Goal: Information Seeking & Learning: Learn about a topic

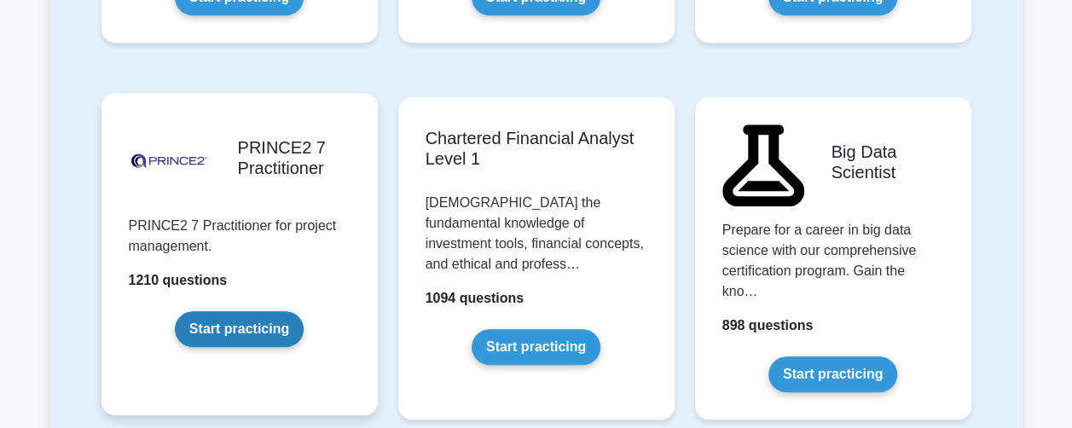
scroll to position [3666, 0]
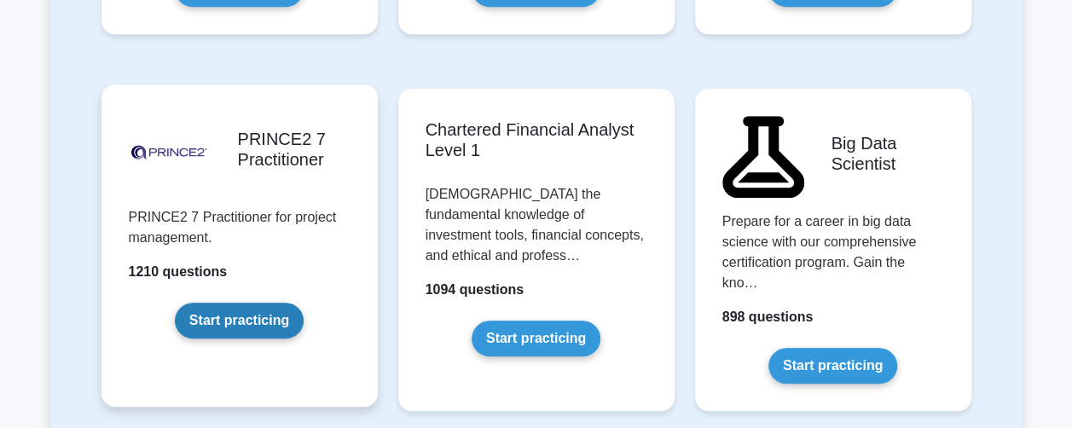
click at [239, 303] on link "Start practicing" at bounding box center [239, 321] width 129 height 36
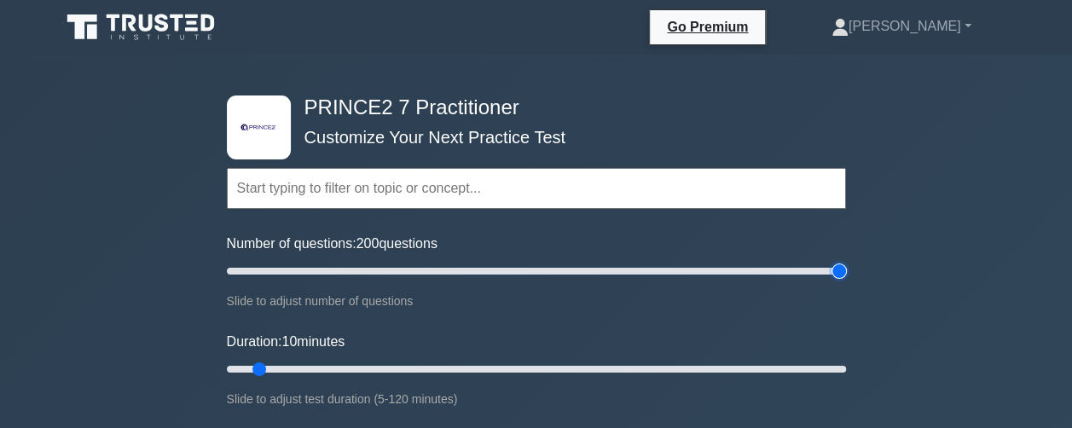
drag, startPoint x: 242, startPoint y: 270, endPoint x: 844, endPoint y: 269, distance: 602.0
type input "200"
click at [844, 269] on input "Number of questions: 200 questions" at bounding box center [536, 271] width 619 height 20
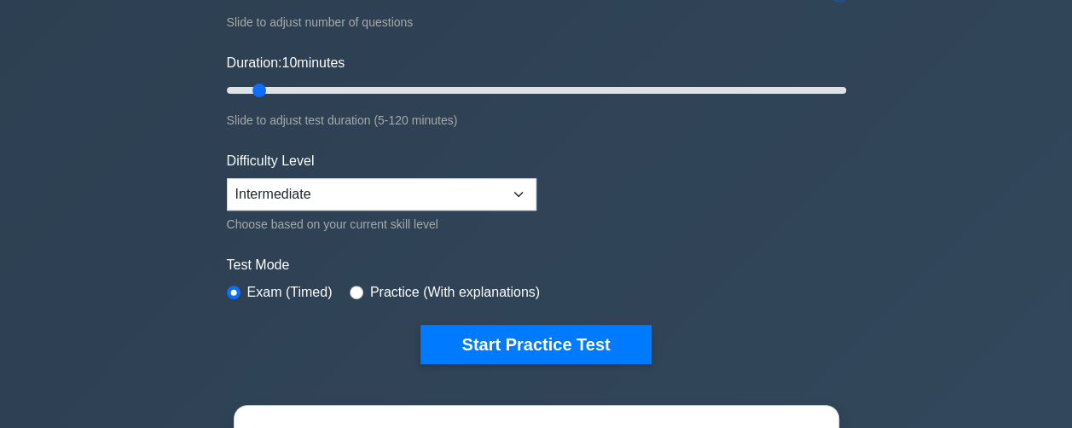
scroll to position [341, 0]
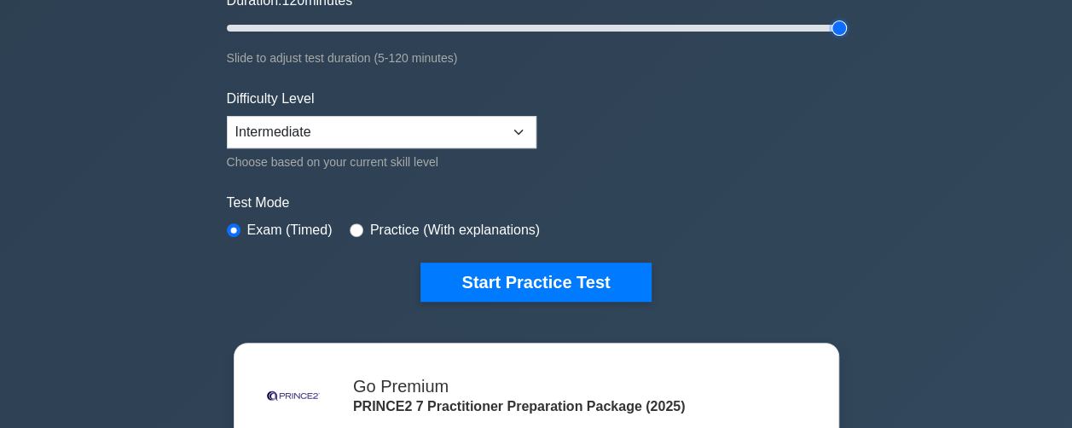
drag, startPoint x: 263, startPoint y: 25, endPoint x: 852, endPoint y: 49, distance: 588.9
type input "120"
click at [846, 38] on input "Duration: 120 minutes" at bounding box center [536, 28] width 619 height 20
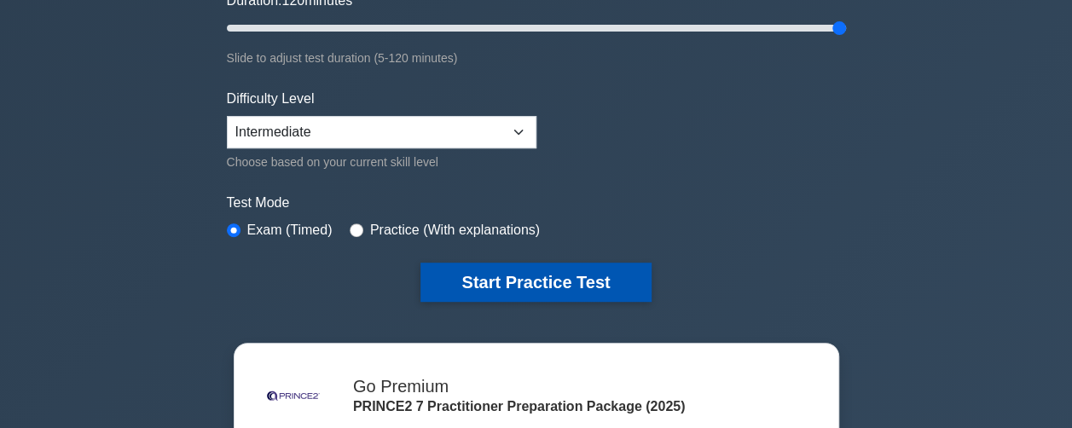
click at [588, 273] on button "Start Practice Test" at bounding box center [535, 282] width 230 height 39
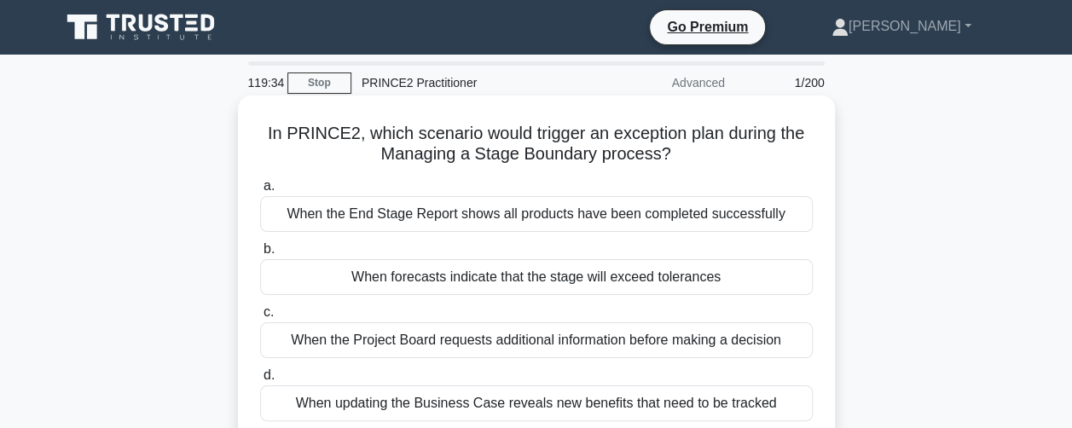
drag, startPoint x: 263, startPoint y: 134, endPoint x: 686, endPoint y: 156, distance: 422.7
click at [686, 156] on h5 "In PRINCE2, which scenario would trigger an exception plan during the Managing …" at bounding box center [536, 144] width 556 height 43
copy h5 "In PRINCE2, which scenario would trigger an exception plan during the Managing …"
click at [467, 190] on label "a. When the End Stage Report shows all products have been completed successfully" at bounding box center [536, 204] width 553 height 56
click at [260, 190] on input "a. When the End Stage Report shows all products have been completed successfully" at bounding box center [260, 186] width 0 height 11
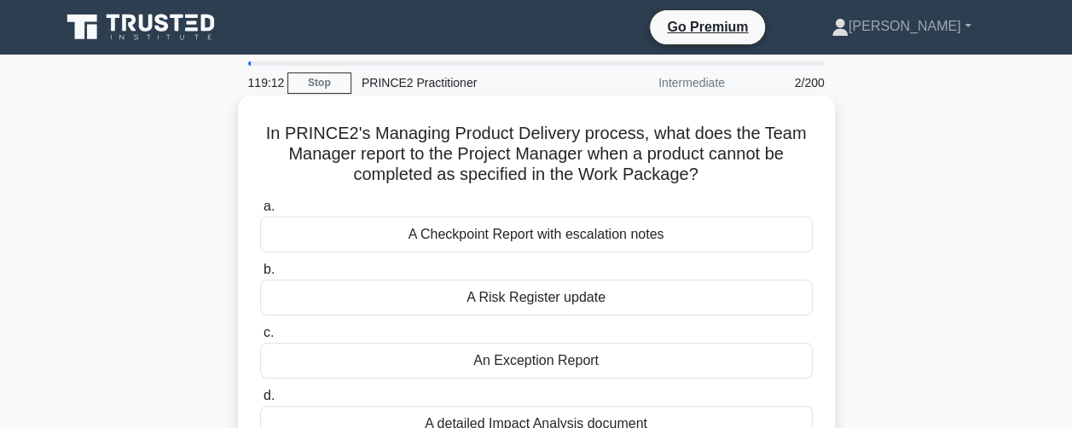
click at [466, 228] on div "A Checkpoint Report with escalation notes" at bounding box center [536, 235] width 553 height 36
click at [260, 212] on input "a. A Checkpoint Report with escalation notes" at bounding box center [260, 206] width 0 height 11
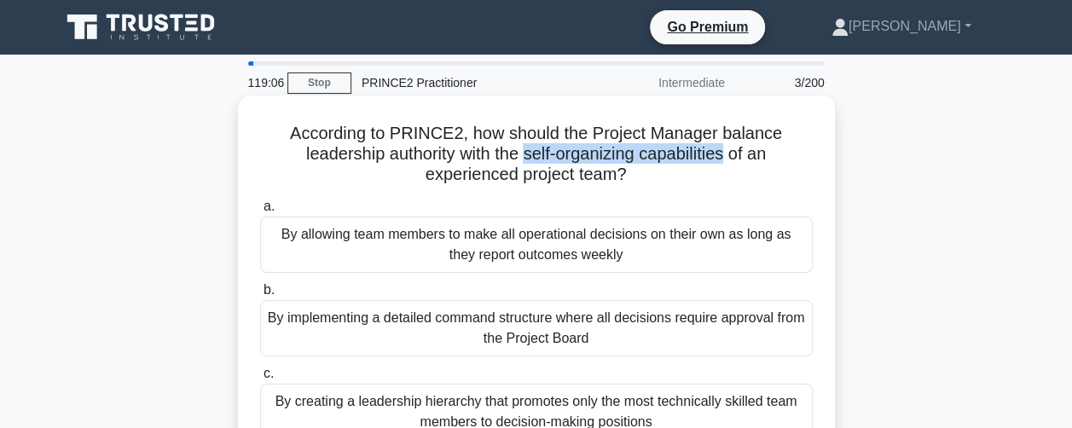
drag, startPoint x: 528, startPoint y: 153, endPoint x: 733, endPoint y: 161, distance: 205.6
click at [733, 161] on h5 "According to PRINCE2, how should the Project Manager balance leadership authori…" at bounding box center [536, 154] width 556 height 63
copy h5 "self-organizing capabilities"
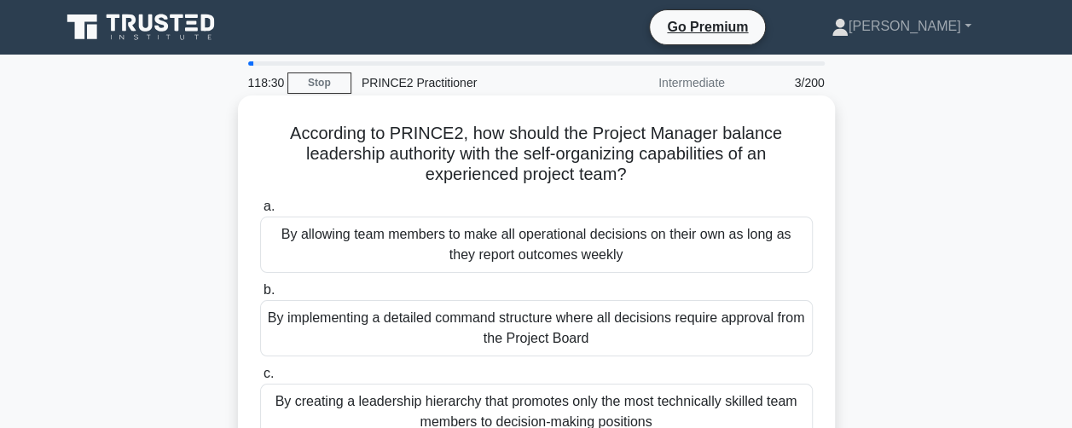
click at [472, 246] on div "By allowing team members to make all operational decisions on their own as long…" at bounding box center [536, 245] width 553 height 56
click at [260, 212] on input "a. By allowing team members to make all operational decisions on their own as l…" at bounding box center [260, 206] width 0 height 11
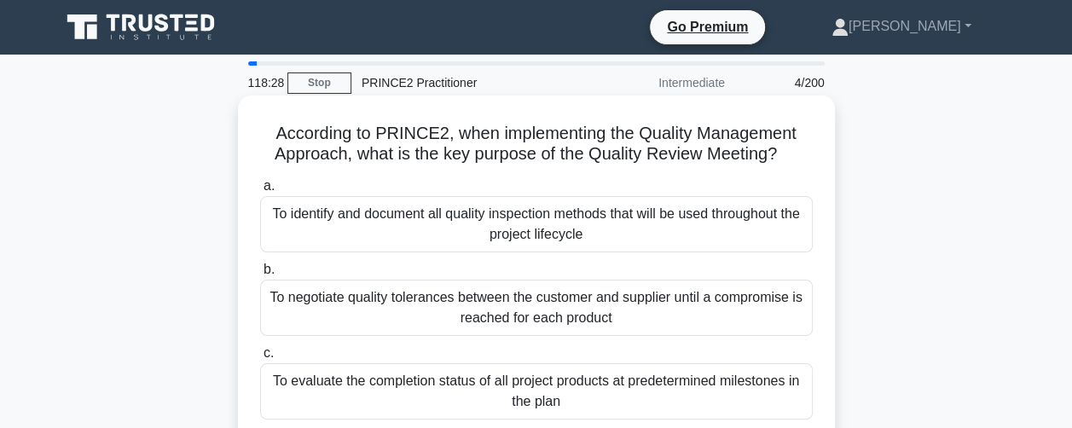
click at [427, 325] on div "To negotiate quality tolerances between the customer and supplier until a compr…" at bounding box center [536, 308] width 553 height 56
click at [260, 275] on input "b. To negotiate quality tolerances between the customer and supplier until a co…" at bounding box center [260, 269] width 0 height 11
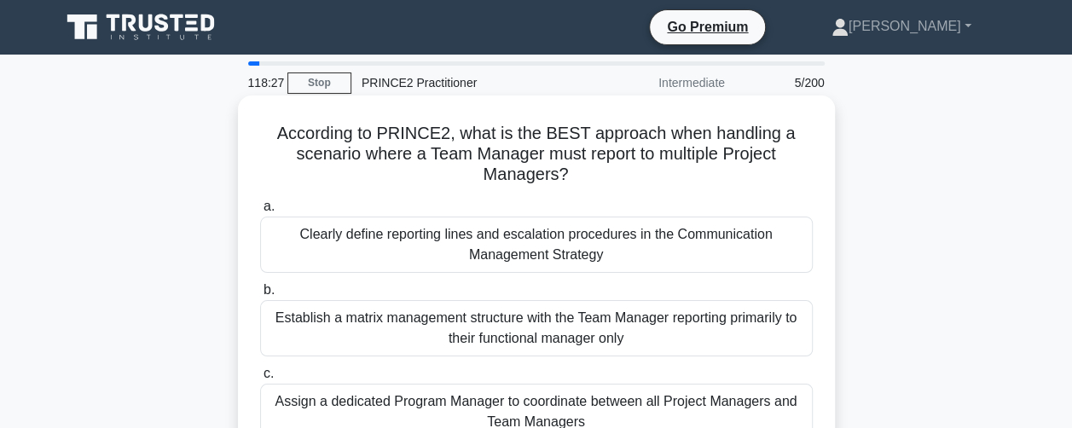
click at [416, 332] on div "Establish a matrix management structure with the Team Manager reporting primari…" at bounding box center [536, 328] width 553 height 56
click at [260, 296] on input "b. Establish a matrix management structure with the Team Manager reporting prim…" at bounding box center [260, 290] width 0 height 11
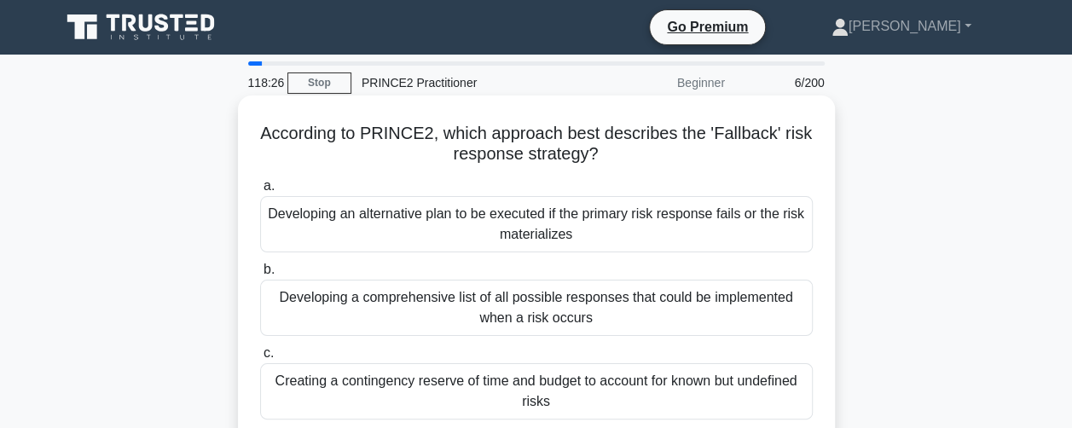
click at [447, 235] on div "Developing an alternative plan to be executed if the primary risk response fail…" at bounding box center [536, 224] width 553 height 56
click at [260, 192] on input "a. Developing an alternative plan to be executed if the primary risk response f…" at bounding box center [260, 186] width 0 height 11
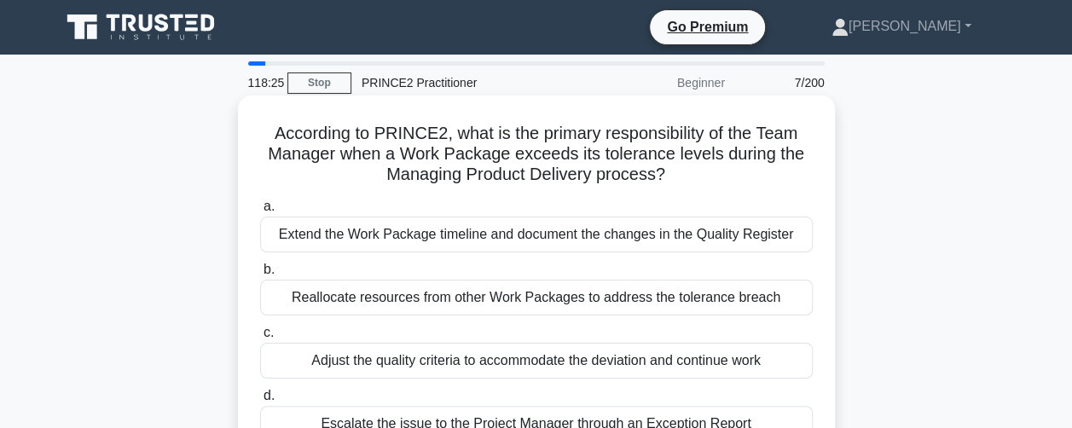
click at [406, 362] on div "Adjust the quality criteria to accommodate the deviation and continue work" at bounding box center [536, 361] width 553 height 36
click at [260, 339] on input "c. Adjust the quality criteria to accommodate the deviation and continue work" at bounding box center [260, 332] width 0 height 11
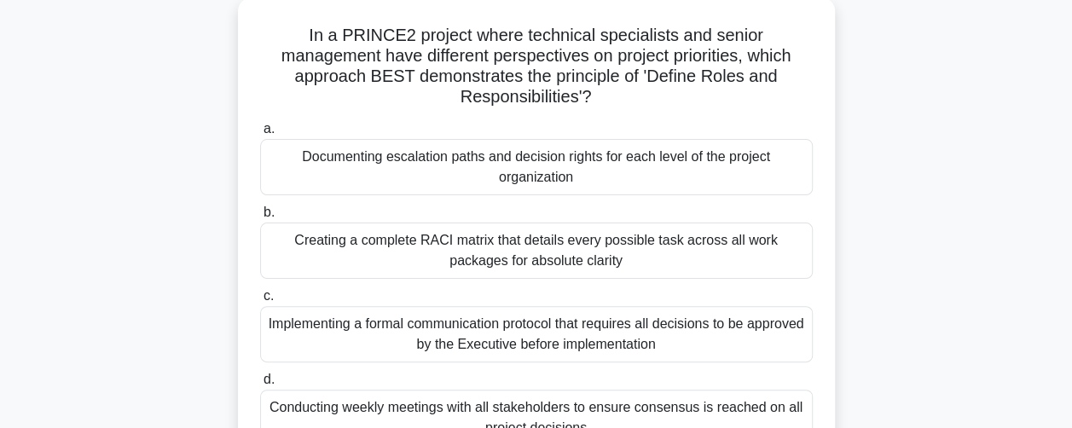
scroll to position [171, 0]
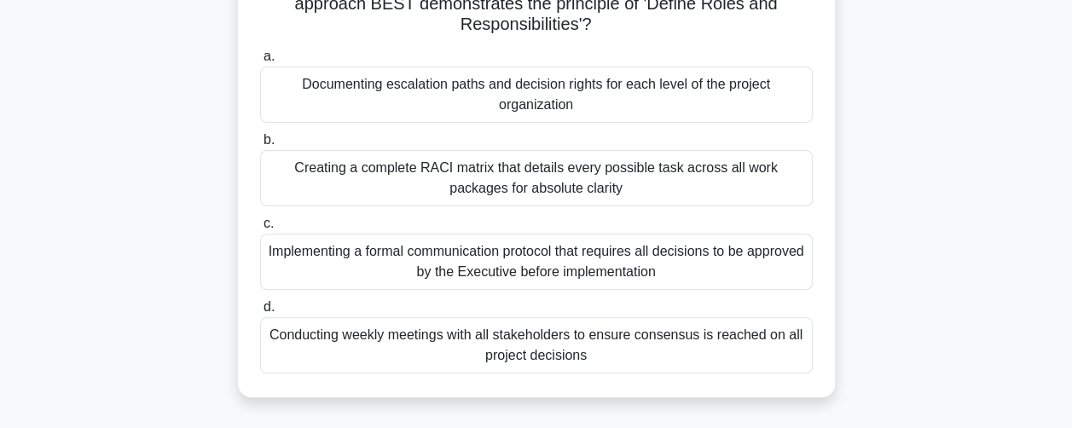
click at [420, 273] on div "Implementing a formal communication protocol that requires all decisions to be …" at bounding box center [536, 262] width 553 height 56
click at [260, 229] on input "c. Implementing a formal communication protocol that requires all decisions to …" at bounding box center [260, 223] width 0 height 11
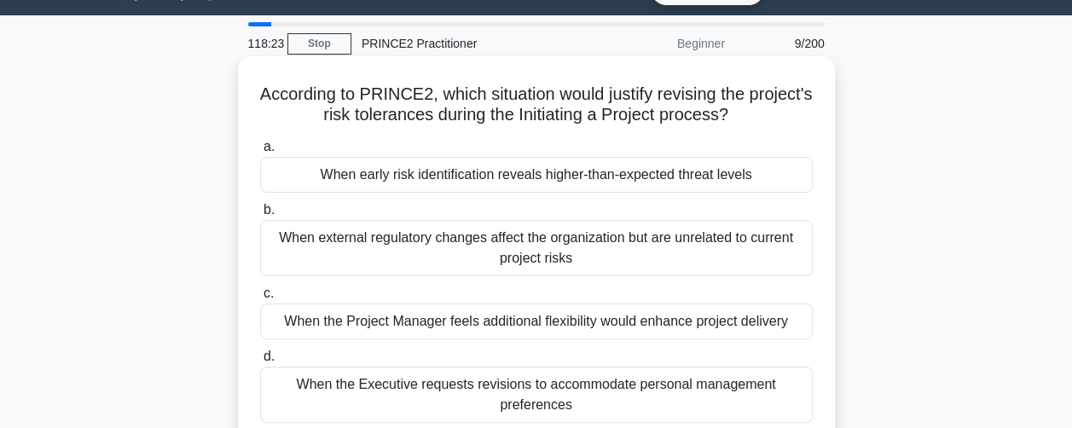
scroll to position [0, 0]
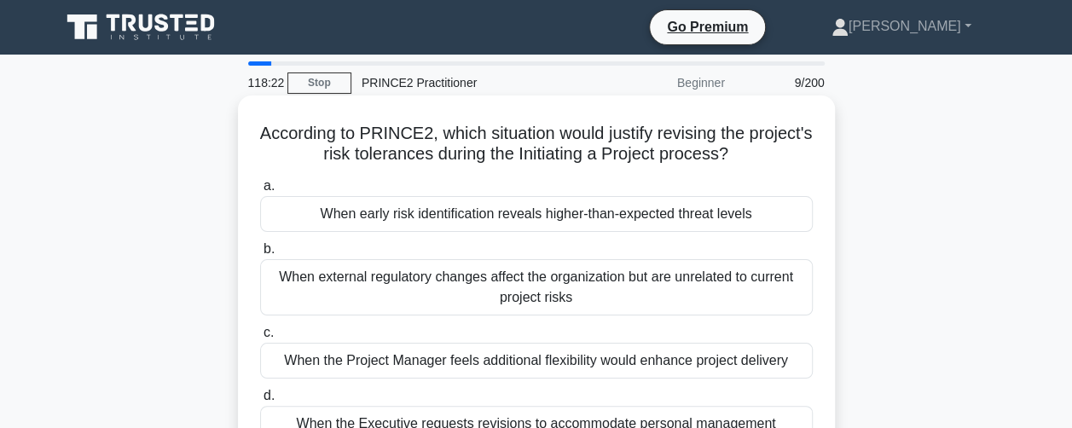
click at [381, 211] on div "When early risk identification reveals higher-than-expected threat levels" at bounding box center [536, 214] width 553 height 36
click at [260, 192] on input "a. When early risk identification reveals higher-than-expected threat levels" at bounding box center [260, 186] width 0 height 11
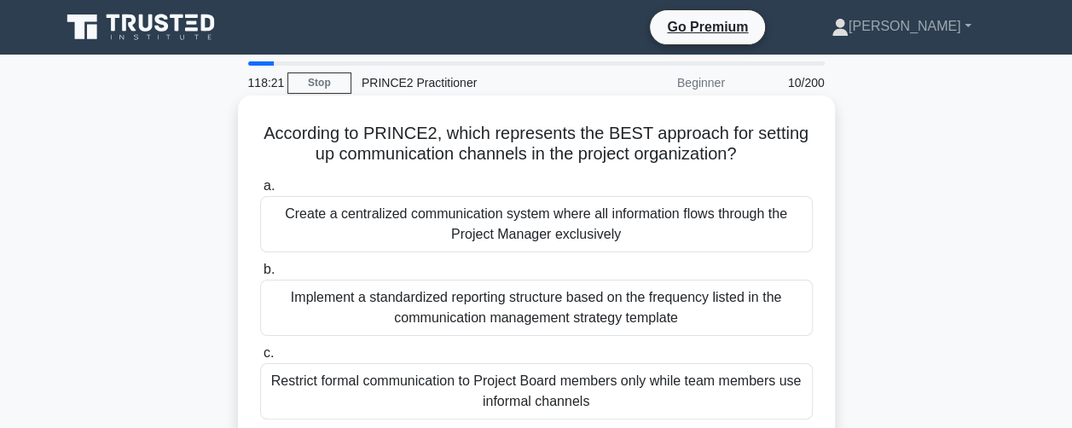
click at [376, 297] on div "Implement a standardized reporting structure based on the frequency listed in t…" at bounding box center [536, 308] width 553 height 56
click at [260, 275] on input "b. Implement a standardized reporting structure based on the frequency listed i…" at bounding box center [260, 269] width 0 height 11
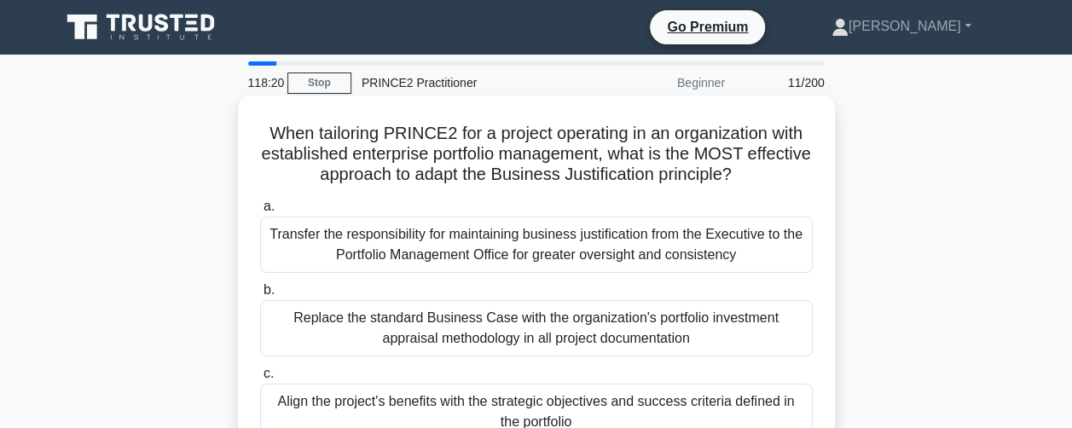
click at [392, 325] on div "Replace the standard Business Case with the organization's portfolio investment…" at bounding box center [536, 328] width 553 height 56
click at [260, 296] on input "b. Replace the standard Business Case with the organization's portfolio investm…" at bounding box center [260, 290] width 0 height 11
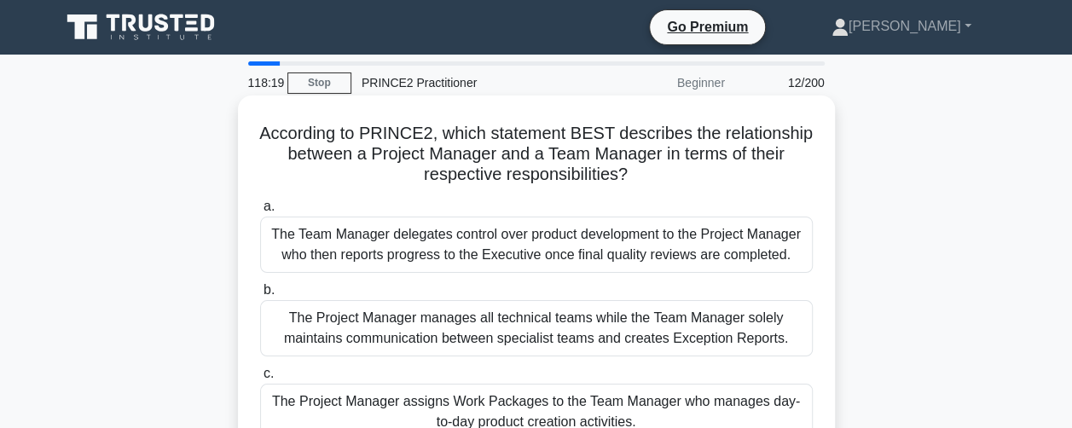
click at [411, 254] on div "The Team Manager delegates control over product development to the Project Mana…" at bounding box center [536, 245] width 553 height 56
click at [260, 212] on input "a. The Team Manager delegates control over product development to the Project M…" at bounding box center [260, 206] width 0 height 11
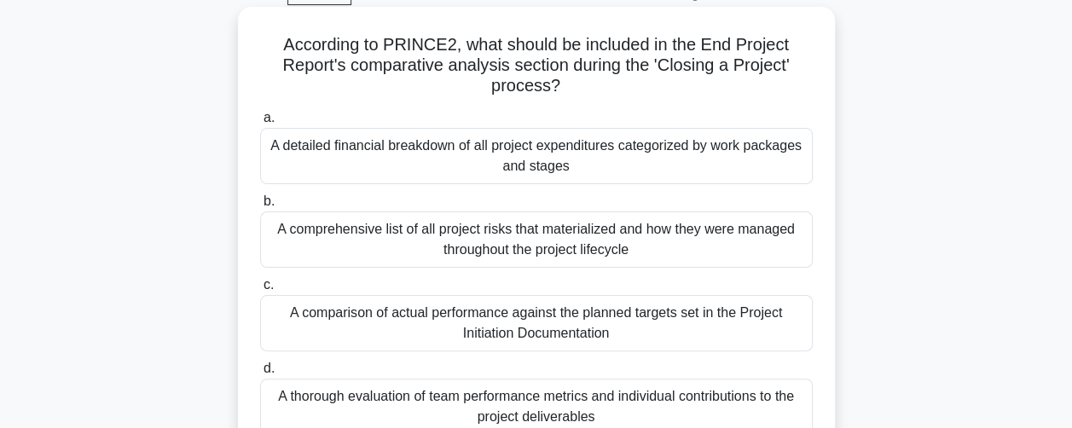
scroll to position [256, 0]
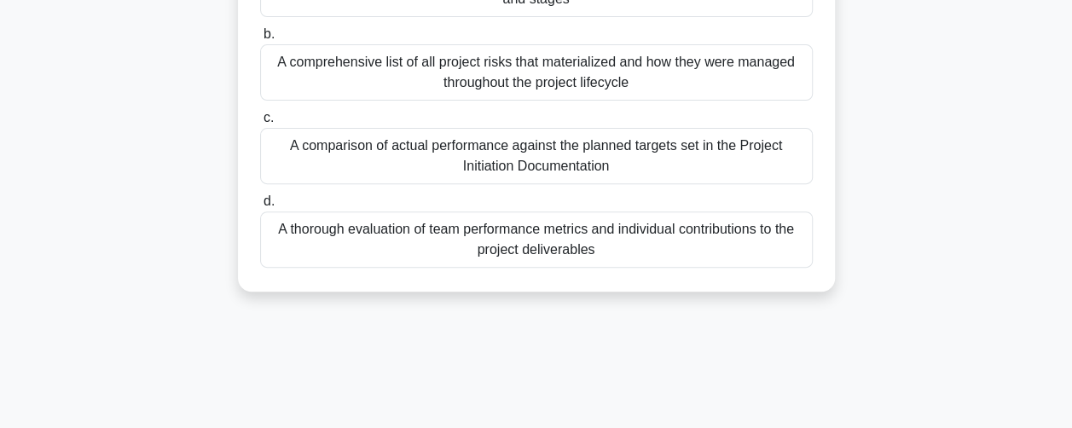
click at [425, 244] on div "A thorough evaluation of team performance metrics and individual contributions …" at bounding box center [536, 239] width 553 height 56
click at [260, 207] on input "d. A thorough evaluation of team performance metrics and individual contributio…" at bounding box center [260, 201] width 0 height 11
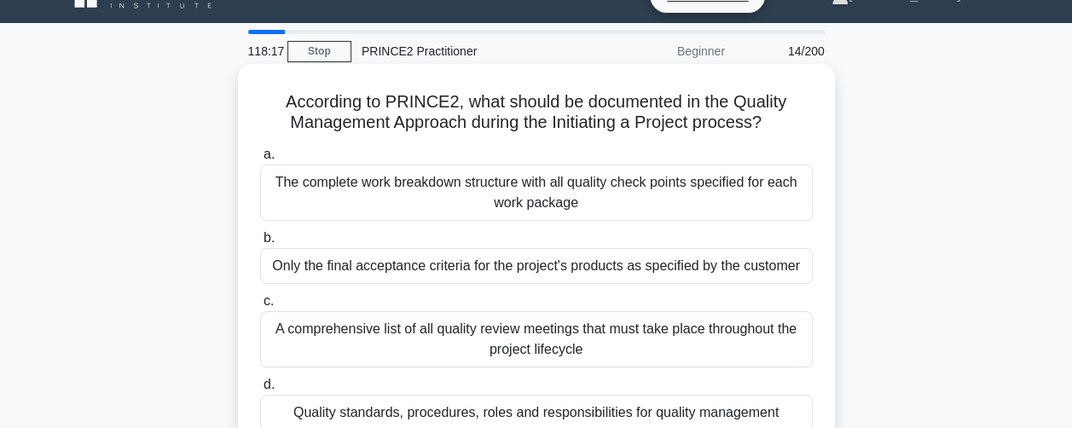
scroll to position [0, 0]
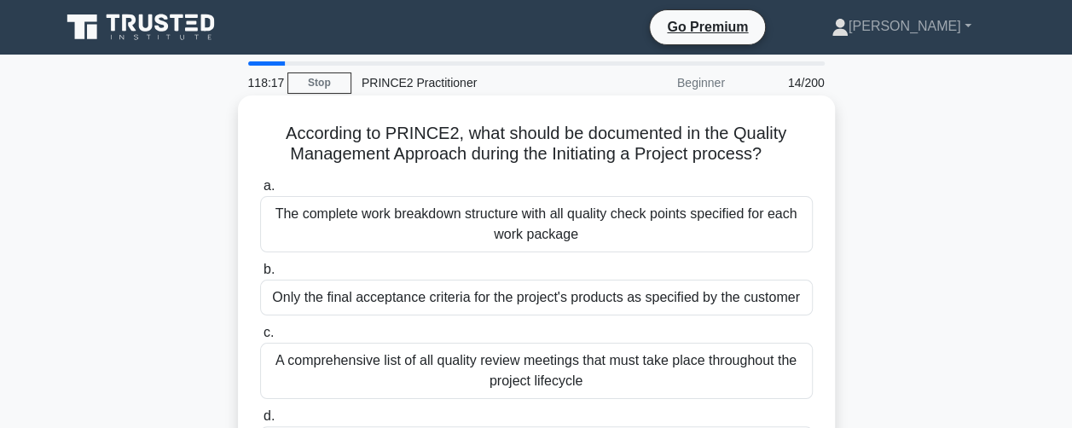
click at [356, 209] on div "The complete work breakdown structure with all quality check points specified f…" at bounding box center [536, 224] width 553 height 56
click at [260, 192] on input "a. The complete work breakdown structure with all quality check points specifie…" at bounding box center [260, 186] width 0 height 11
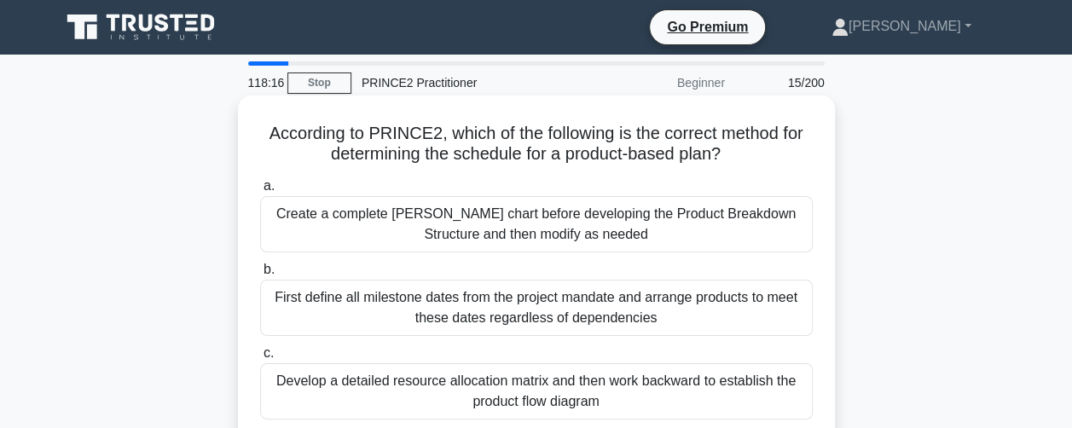
click at [374, 303] on div "First define all milestone dates from the project mandate and arrange products …" at bounding box center [536, 308] width 553 height 56
click at [260, 275] on input "b. First define all milestone dates from the project mandate and arrange produc…" at bounding box center [260, 269] width 0 height 11
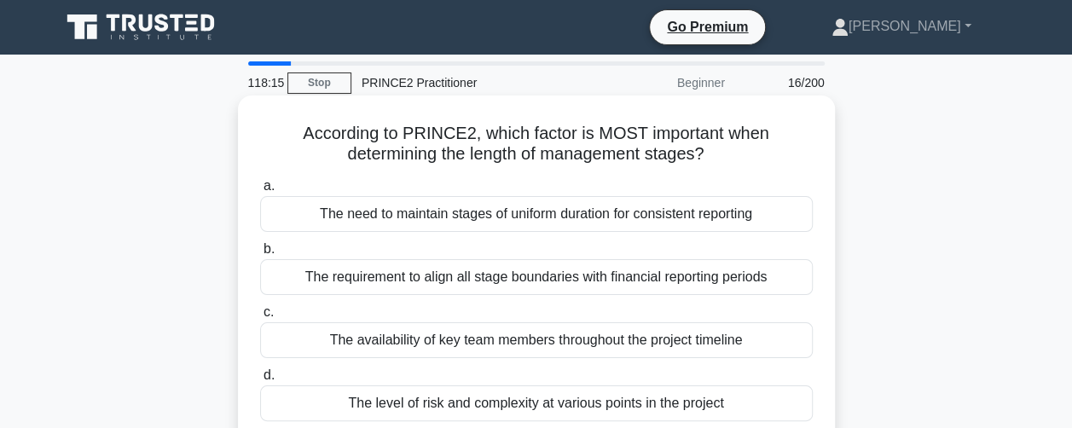
click at [394, 219] on div "The need to maintain stages of uniform duration for consistent reporting" at bounding box center [536, 214] width 553 height 36
click at [260, 192] on input "a. The need to maintain stages of uniform duration for consistent reporting" at bounding box center [260, 186] width 0 height 11
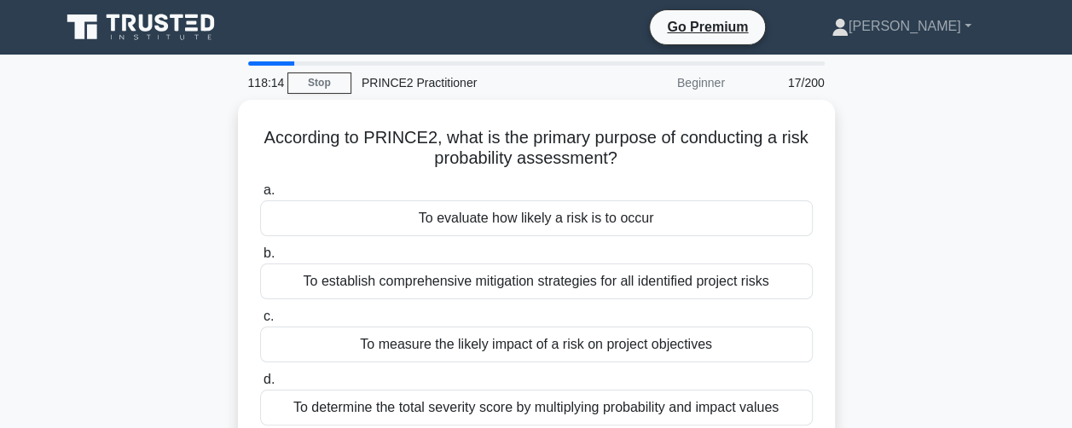
click at [373, 340] on div "To measure the likely impact of a risk on project objectives" at bounding box center [536, 345] width 553 height 36
click at [260, 322] on input "c. To measure the likely impact of a risk on project objectives" at bounding box center [260, 316] width 0 height 11
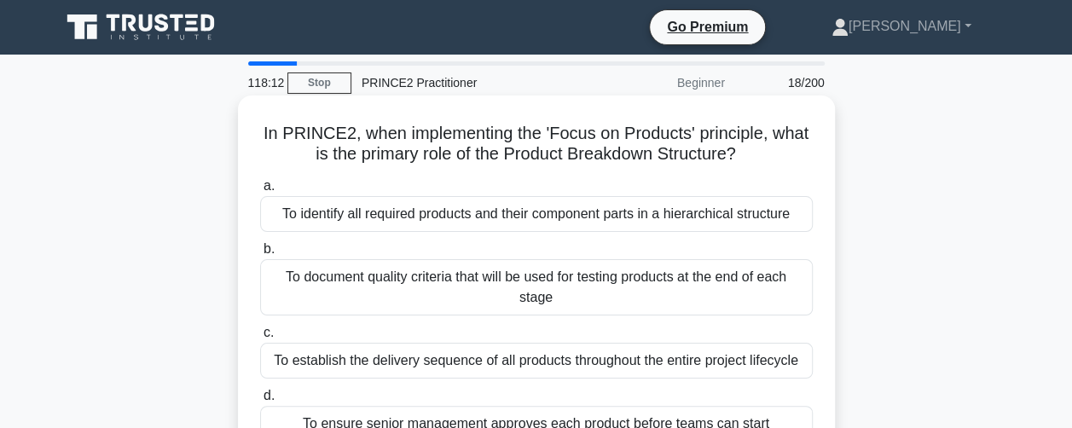
click at [394, 229] on div "To identify all required products and their component parts in a hierarchical s…" at bounding box center [536, 214] width 553 height 36
click at [260, 192] on input "a. To identify all required products and their component parts in a hierarchica…" at bounding box center [260, 186] width 0 height 11
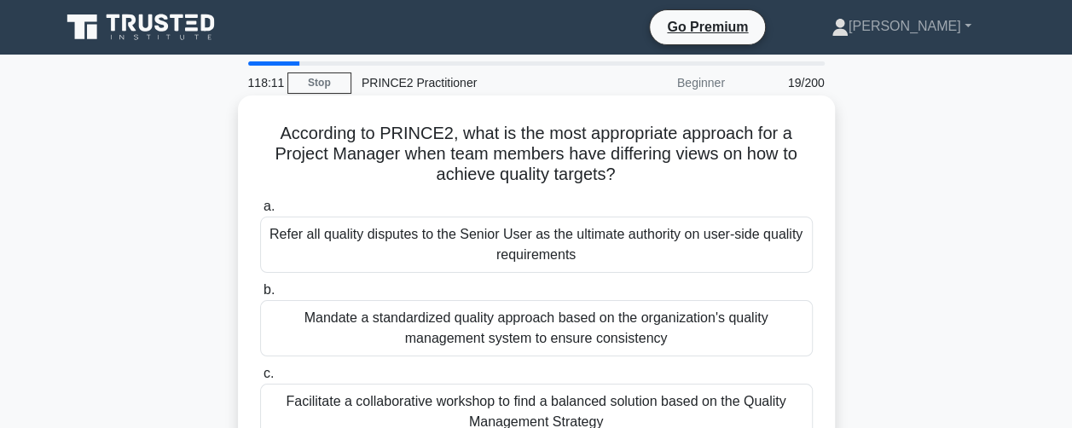
click at [390, 327] on div "Mandate a standardized quality approach based on the organization's quality man…" at bounding box center [536, 328] width 553 height 56
click at [260, 296] on input "b. Mandate a standardized quality approach based on the organization's quality …" at bounding box center [260, 290] width 0 height 11
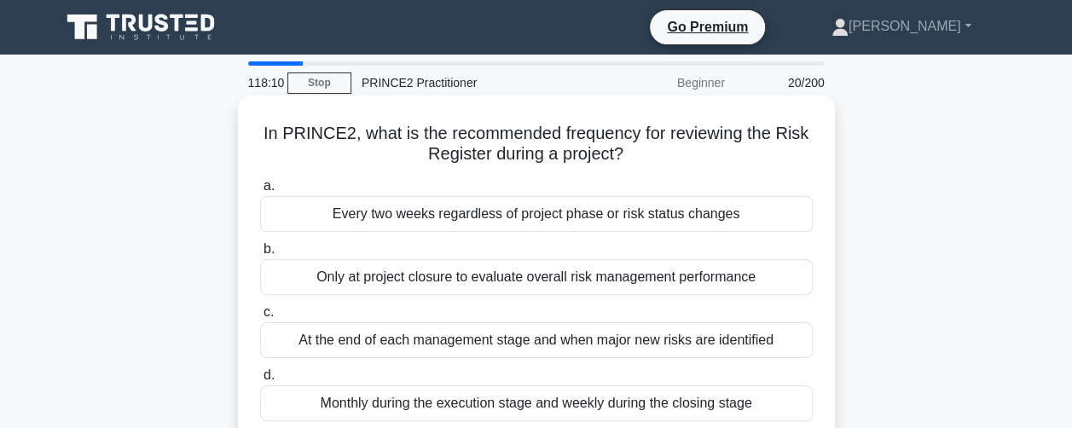
click at [449, 224] on div "Every two weeks regardless of project phase or risk status changes" at bounding box center [536, 214] width 553 height 36
click at [260, 192] on input "a. Every two weeks regardless of project phase or risk status changes" at bounding box center [260, 186] width 0 height 11
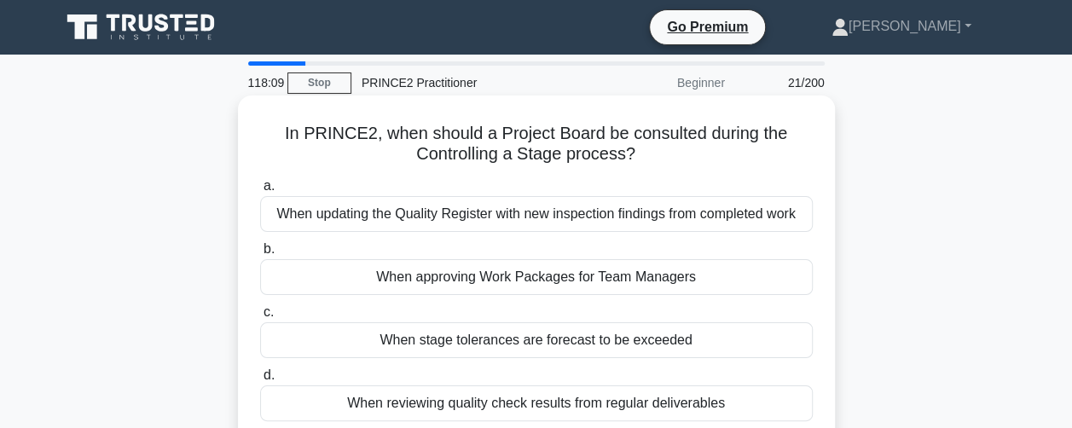
click at [438, 282] on div "When approving Work Packages for Team Managers" at bounding box center [536, 277] width 553 height 36
click at [260, 255] on input "b. When approving Work Packages for Team Managers" at bounding box center [260, 249] width 0 height 11
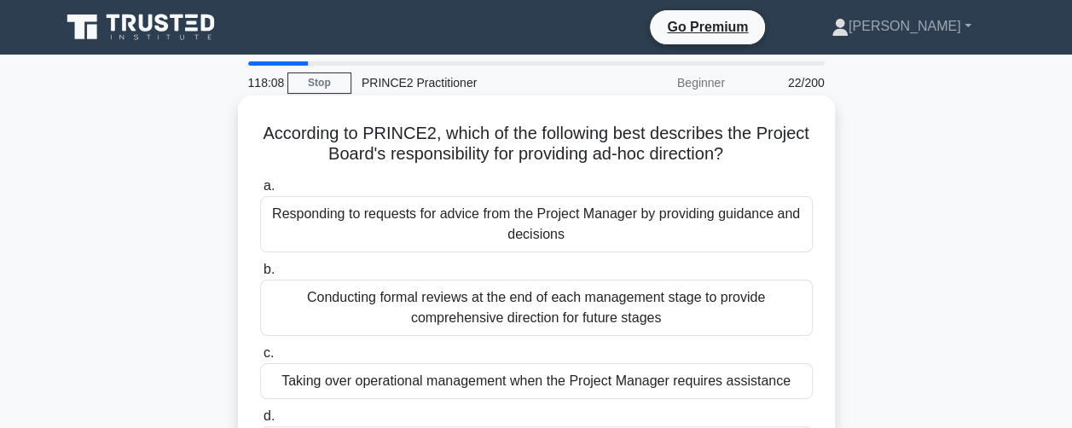
click at [446, 315] on div "Conducting formal reviews at the end of each management stage to provide compre…" at bounding box center [536, 308] width 553 height 56
click at [260, 275] on input "b. Conducting formal reviews at the end of each management stage to provide com…" at bounding box center [260, 269] width 0 height 11
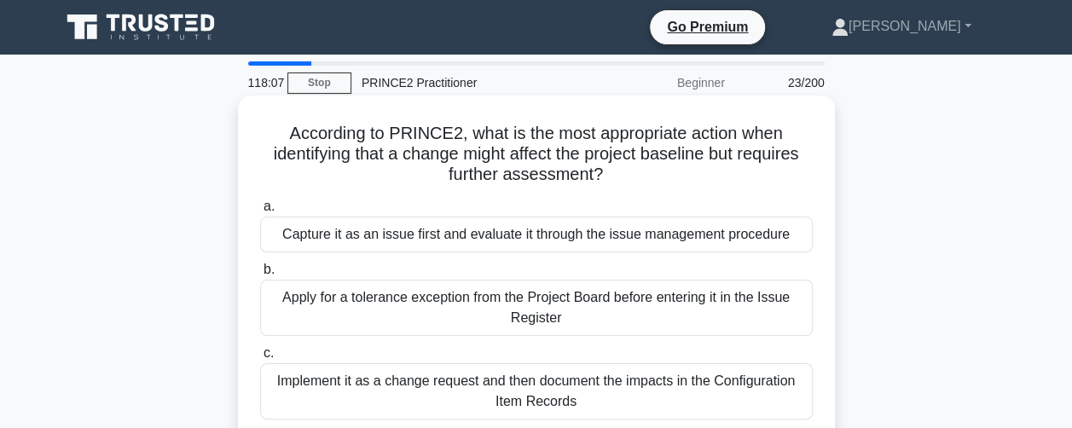
click at [447, 232] on div "Capture it as an issue first and evaluate it through the issue management proce…" at bounding box center [536, 235] width 553 height 36
click at [260, 212] on input "a. Capture it as an issue first and evaluate it through the issue management pr…" at bounding box center [260, 206] width 0 height 11
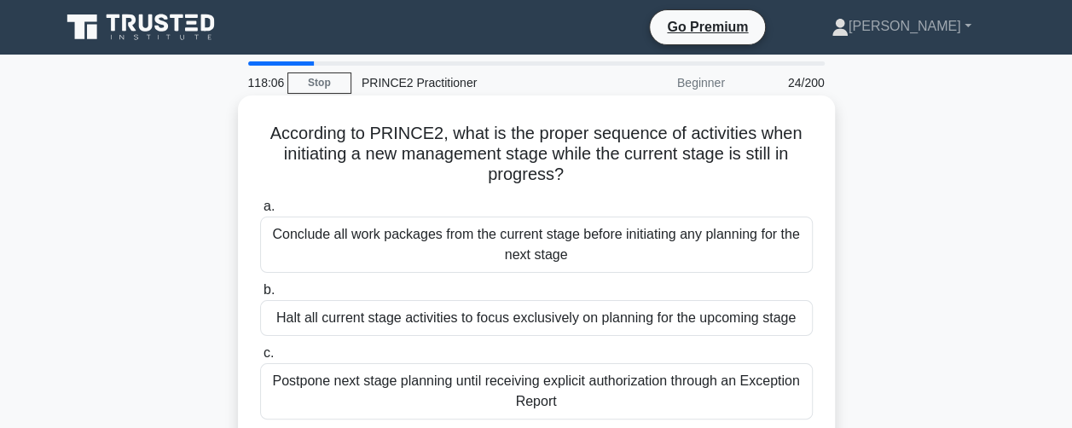
click at [443, 325] on div "Halt all current stage activities to focus exclusively on planning for the upco…" at bounding box center [536, 318] width 553 height 36
click at [260, 296] on input "b. Halt all current stage activities to focus exclusively on planning for the u…" at bounding box center [260, 290] width 0 height 11
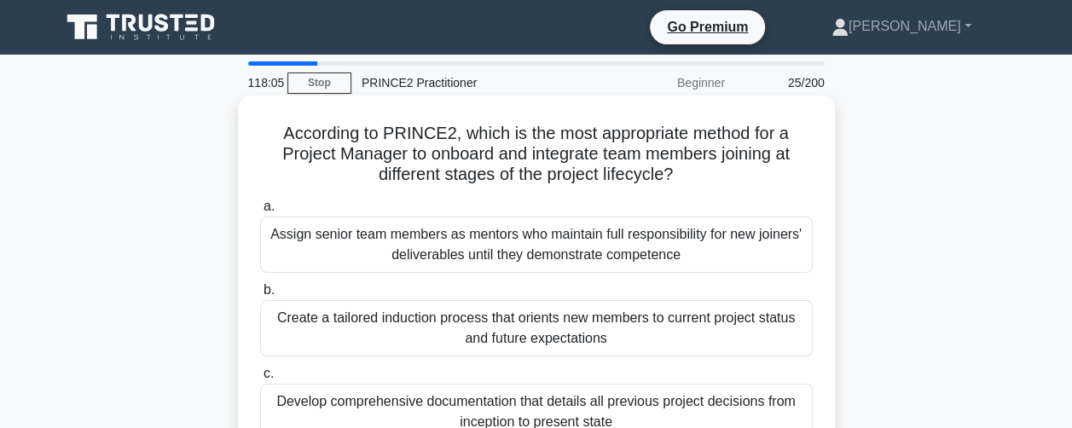
click at [425, 396] on div "Develop comprehensive documentation that details all previous project decisions…" at bounding box center [536, 412] width 553 height 56
click at [260, 379] on input "c. Develop comprehensive documentation that details all previous project decisi…" at bounding box center [260, 373] width 0 height 11
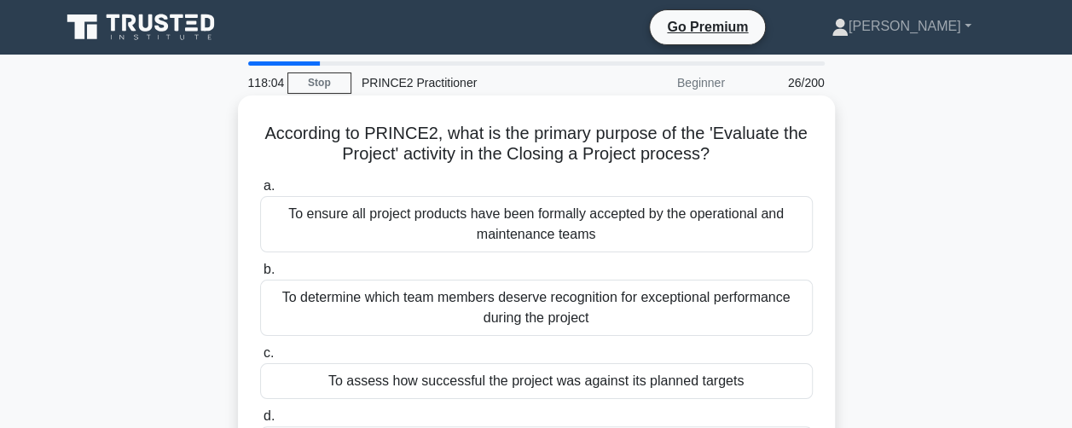
click at [436, 219] on div "To ensure all project products have been formally accepted by the operational a…" at bounding box center [536, 224] width 553 height 56
click at [260, 192] on input "a. To ensure all project products have been formally accepted by the operationa…" at bounding box center [260, 186] width 0 height 11
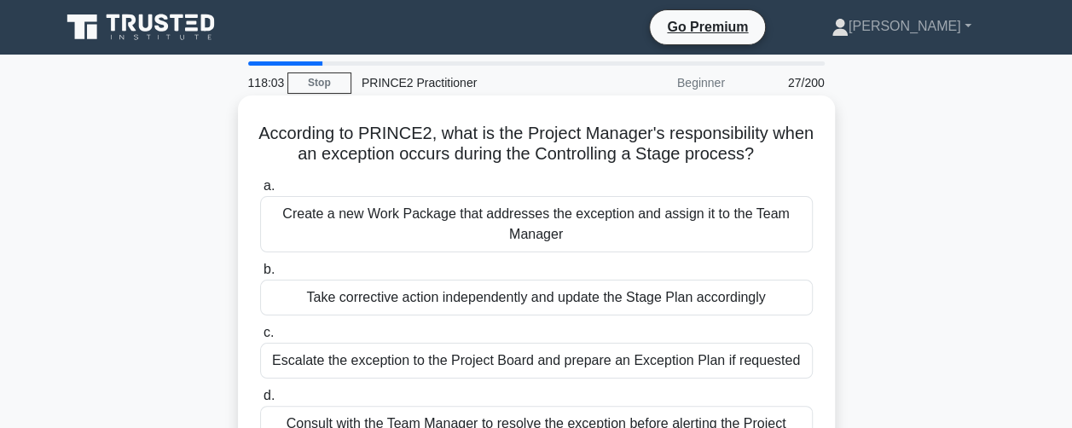
click at [409, 301] on div "Take corrective action independently and update the Stage Plan accordingly" at bounding box center [536, 298] width 553 height 36
click at [260, 275] on input "b. Take corrective action independently and update the Stage Plan accordingly" at bounding box center [260, 269] width 0 height 11
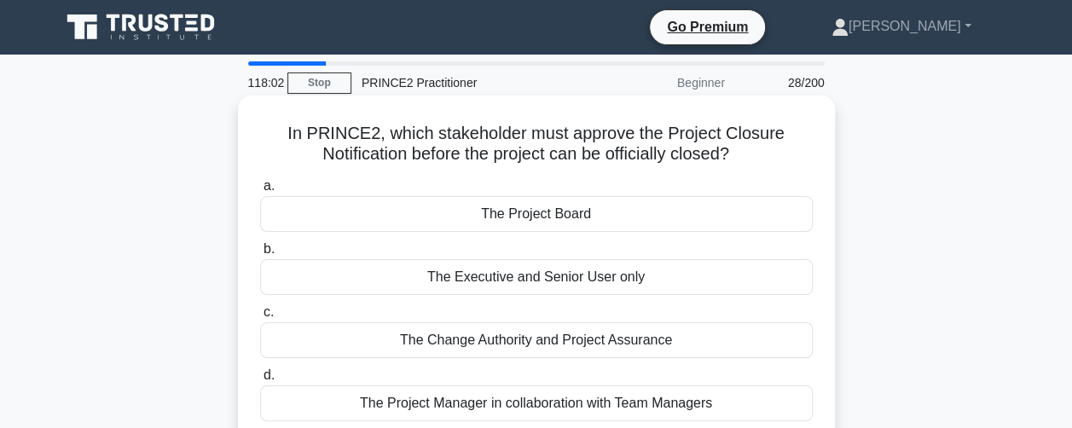
click at [411, 398] on div "The Project Manager in collaboration with Team Managers" at bounding box center [536, 403] width 553 height 36
click at [260, 381] on input "d. The Project Manager in collaboration with Team Managers" at bounding box center [260, 375] width 0 height 11
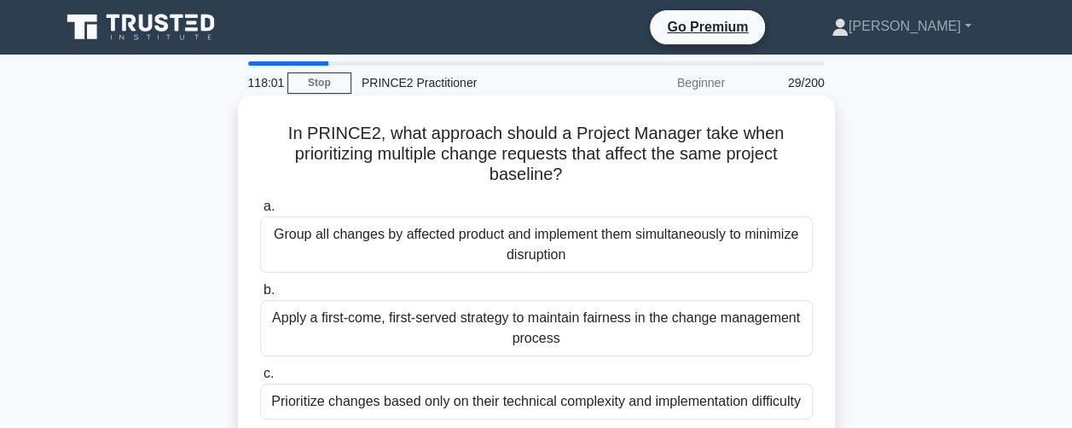
click at [404, 234] on div "Group all changes by affected product and implement them simultaneously to mini…" at bounding box center [536, 245] width 553 height 56
click at [260, 212] on input "a. Group all changes by affected product and implement them simultaneously to m…" at bounding box center [260, 206] width 0 height 11
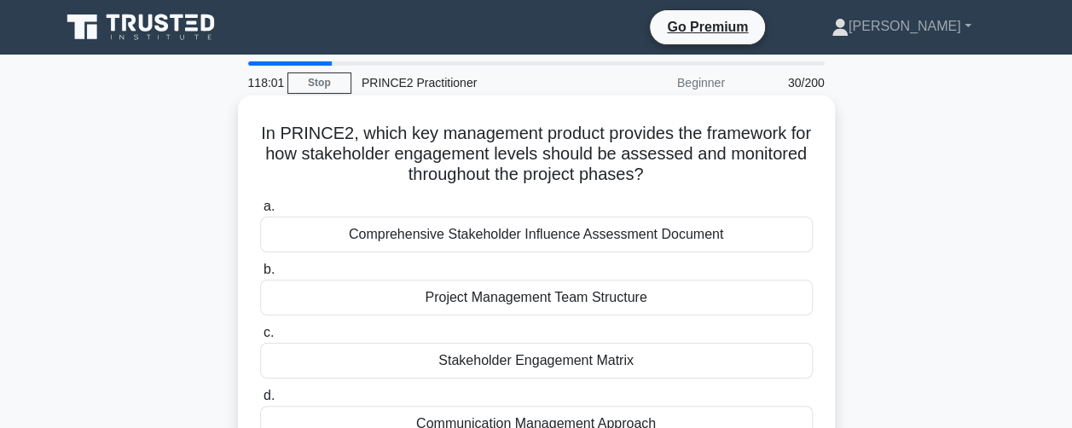
click at [457, 294] on div "Project Management Team Structure" at bounding box center [536, 298] width 553 height 36
click at [260, 275] on input "b. Project Management Team Structure" at bounding box center [260, 269] width 0 height 11
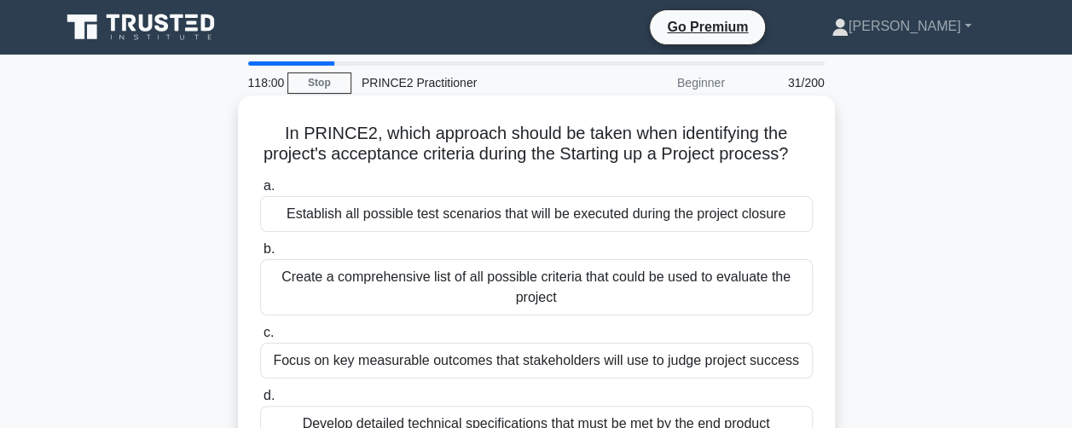
click at [449, 294] on div "Create a comprehensive list of all possible criteria that could be used to eval…" at bounding box center [536, 287] width 553 height 56
click at [260, 255] on input "b. Create a comprehensive list of all possible criteria that could be used to e…" at bounding box center [260, 249] width 0 height 11
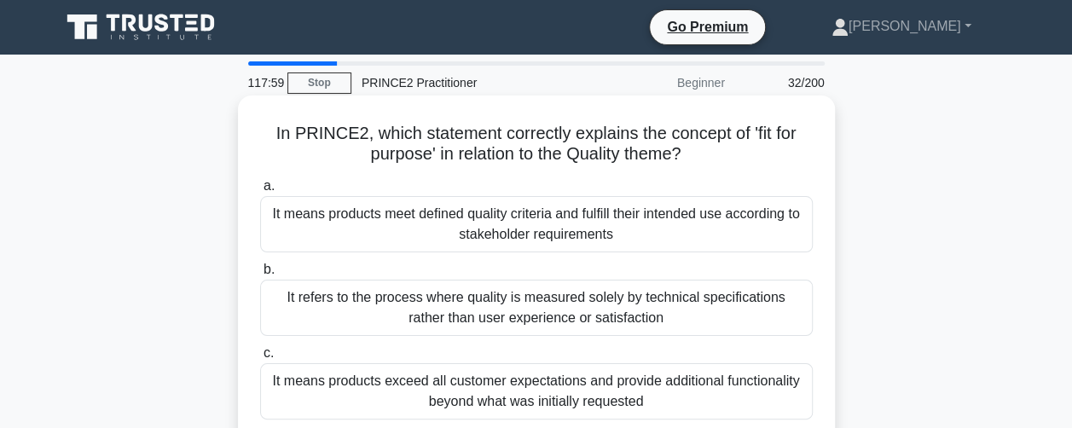
click at [428, 399] on div "It means products exceed all customer expectations and provide additional funct…" at bounding box center [536, 391] width 553 height 56
click at [260, 359] on input "c. It means products exceed all customer expectations and provide additional fu…" at bounding box center [260, 353] width 0 height 11
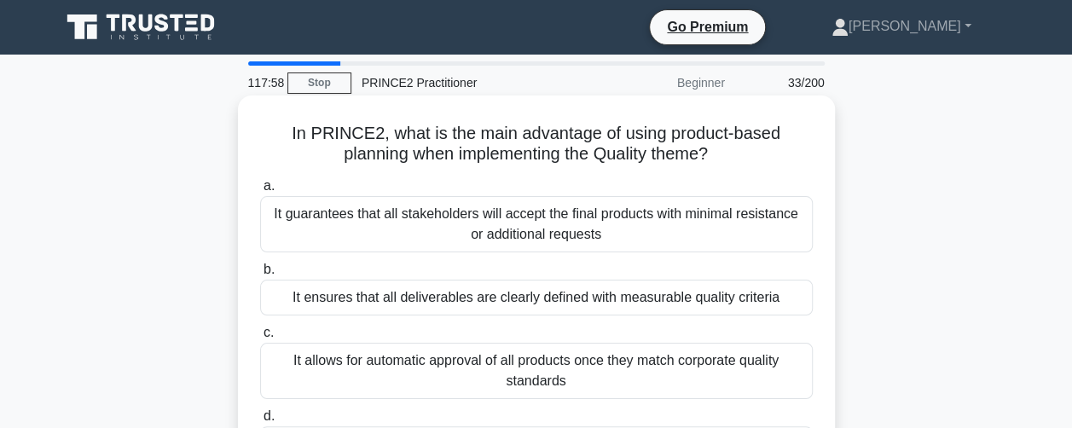
click at [414, 216] on div "It guarantees that all stakeholders will accept the final products with minimal…" at bounding box center [536, 224] width 553 height 56
click at [260, 192] on input "a. It guarantees that all stakeholders will accept the final products with mini…" at bounding box center [260, 186] width 0 height 11
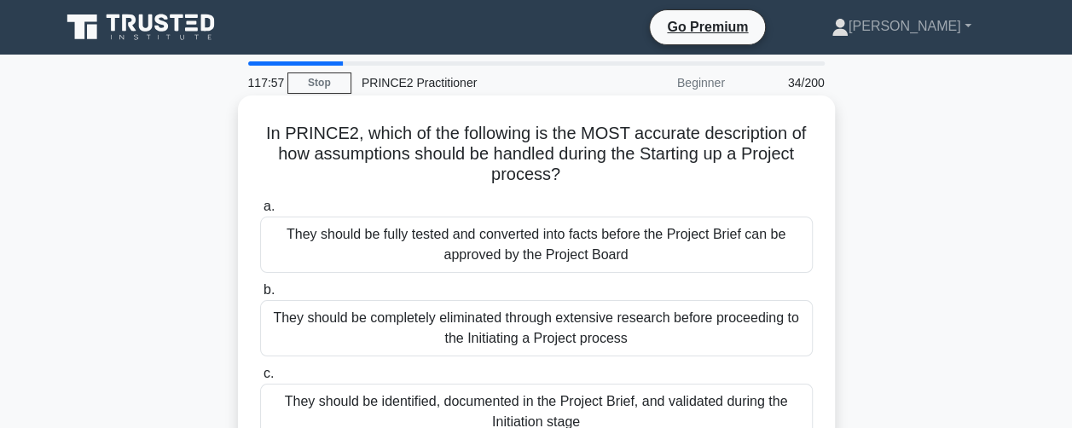
click at [408, 323] on div "They should be completely eliminated through extensive research before proceedi…" at bounding box center [536, 328] width 553 height 56
click at [260, 296] on input "b. They should be completely eliminated through extensive research before proce…" at bounding box center [260, 290] width 0 height 11
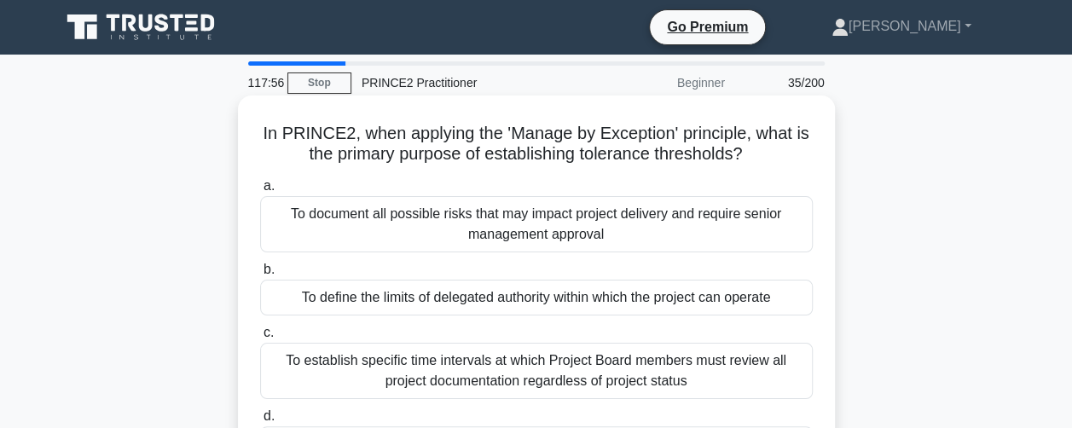
click at [433, 369] on div "To establish specific time intervals at which Project Board members must review…" at bounding box center [536, 371] width 553 height 56
click at [260, 339] on input "c. To establish specific time intervals at which Project Board members must rev…" at bounding box center [260, 332] width 0 height 11
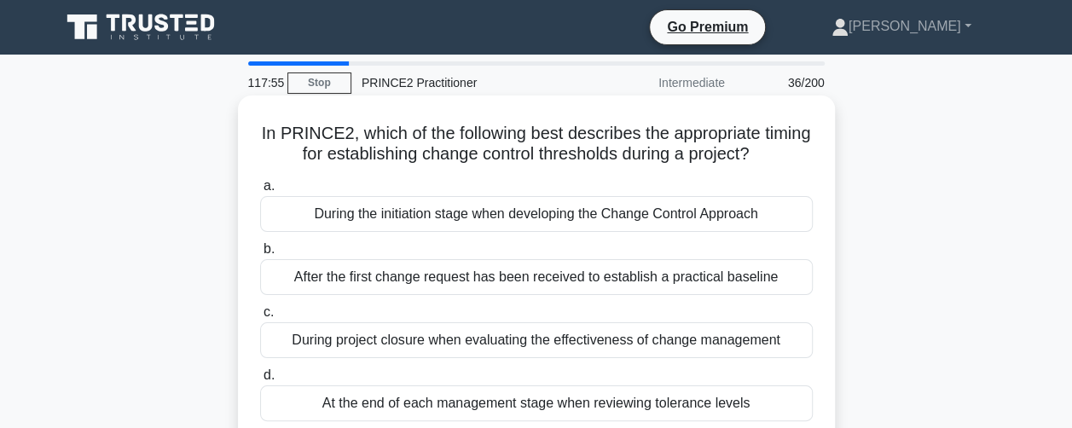
click at [465, 217] on div "During the initiation stage when developing the Change Control Approach" at bounding box center [536, 214] width 553 height 36
click at [260, 192] on input "a. During the initiation stage when developing the Change Control Approach" at bounding box center [260, 186] width 0 height 11
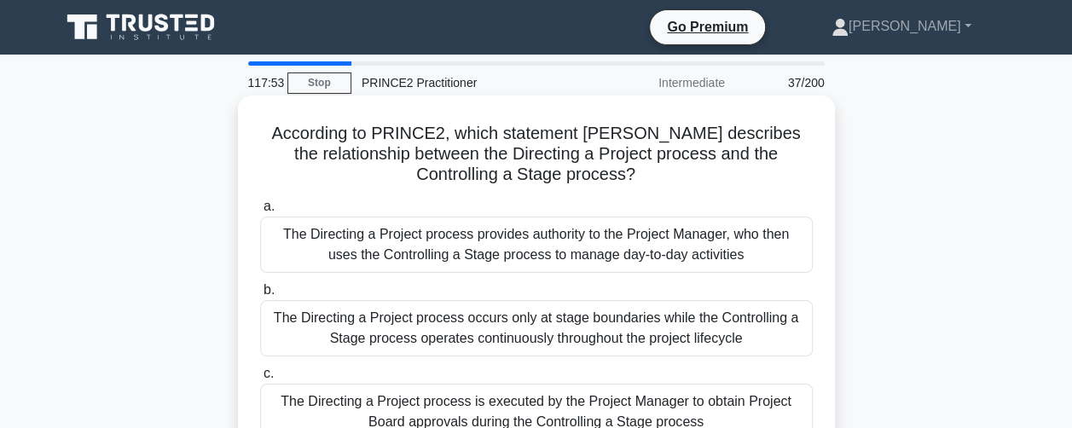
click at [428, 324] on div "The Directing a Project process occurs only at stage boundaries while the Contr…" at bounding box center [536, 328] width 553 height 56
click at [260, 296] on input "b. The Directing a Project process occurs only at stage boundaries while the Co…" at bounding box center [260, 290] width 0 height 11
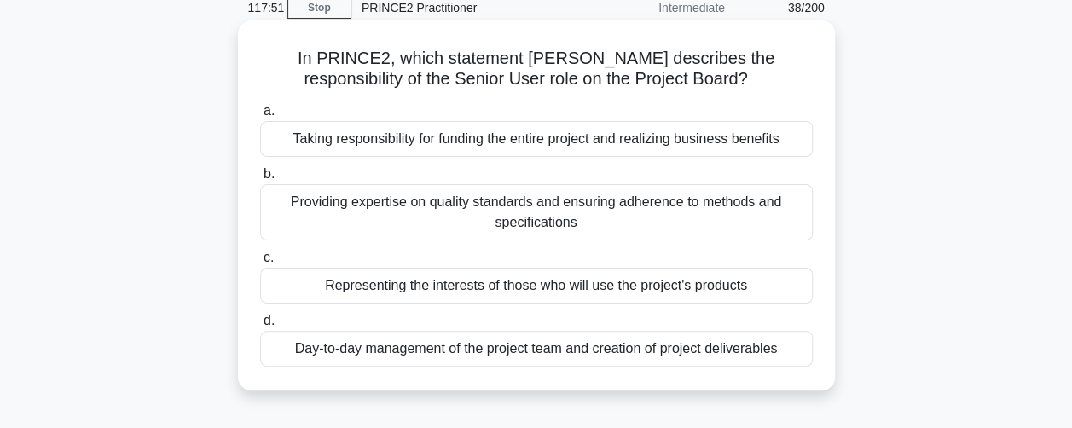
scroll to position [171, 0]
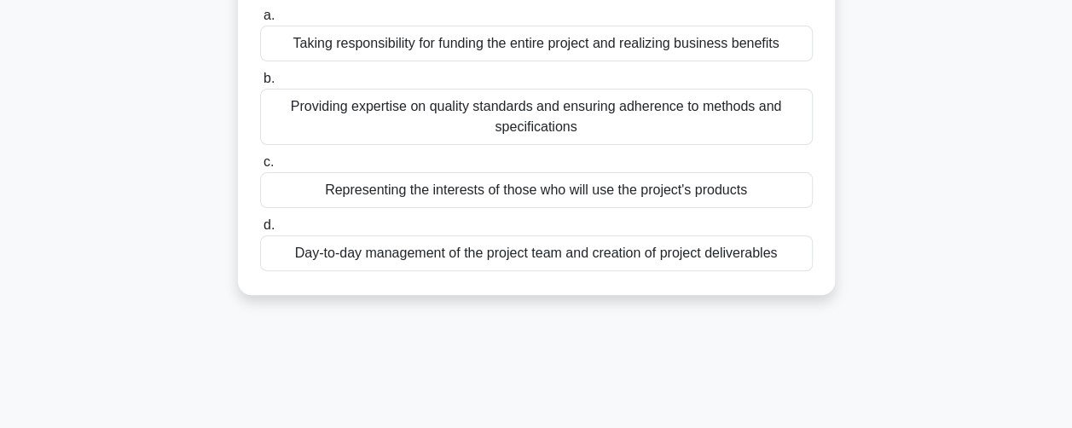
click at [453, 258] on div "Day-to-day management of the project team and creation of project deliverables" at bounding box center [536, 253] width 553 height 36
click at [260, 231] on input "d. Day-to-day management of the project team and creation of project deliverabl…" at bounding box center [260, 225] width 0 height 11
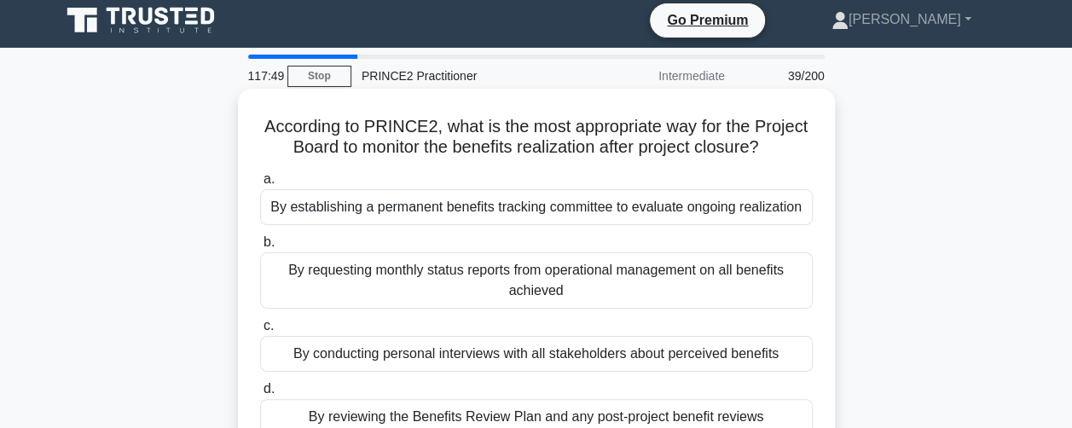
scroll to position [0, 0]
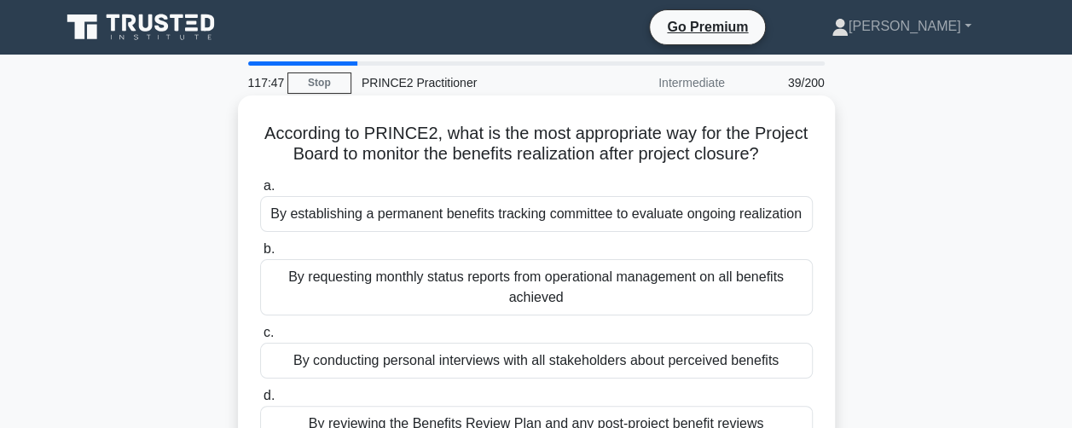
click at [409, 210] on div "By establishing a permanent benefits tracking committee to evaluate ongoing rea…" at bounding box center [536, 214] width 553 height 36
click at [260, 192] on input "a. By establishing a permanent benefits tracking committee to evaluate ongoing …" at bounding box center [260, 186] width 0 height 11
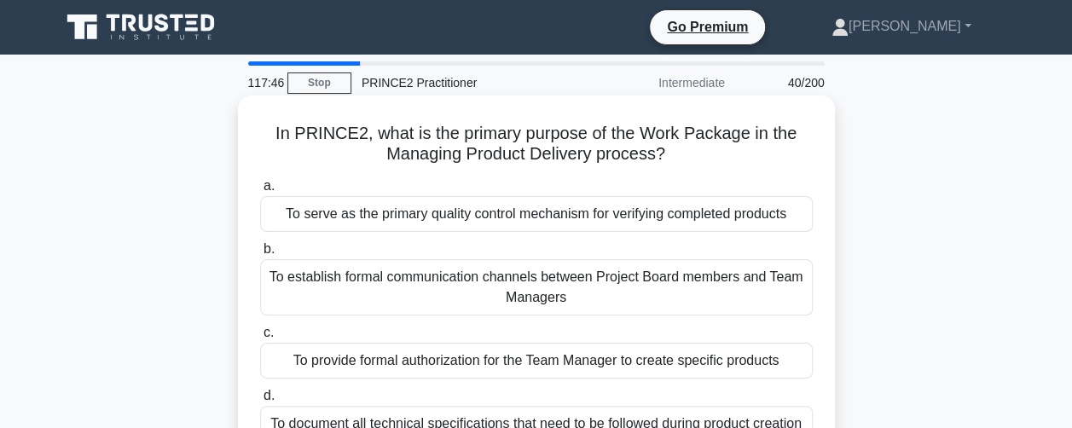
click at [408, 276] on div "To establish formal communication channels between Project Board members and Te…" at bounding box center [536, 287] width 553 height 56
click at [260, 255] on input "b. To establish formal communication channels between Project Board members and…" at bounding box center [260, 249] width 0 height 11
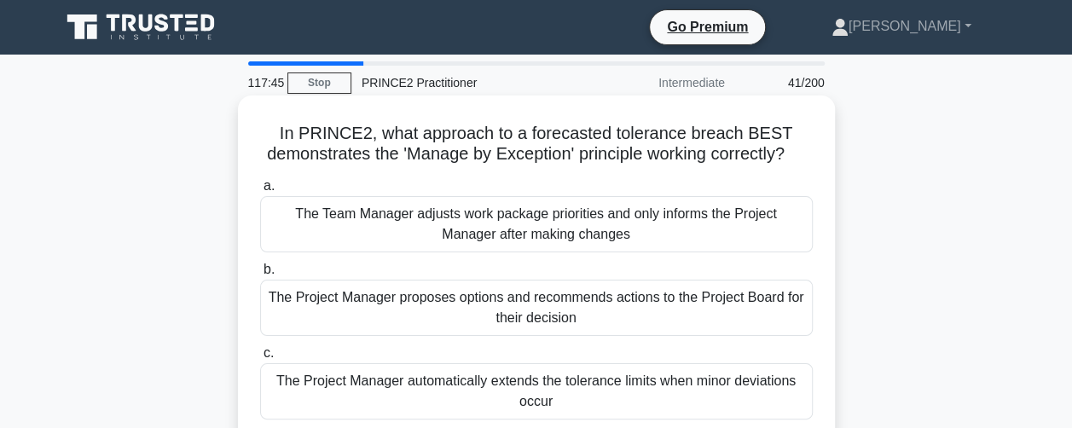
click at [397, 397] on div "The Project Manager automatically extends the tolerance limits when minor devia…" at bounding box center [536, 391] width 553 height 56
click at [260, 359] on input "c. The Project Manager automatically extends the tolerance limits when minor de…" at bounding box center [260, 353] width 0 height 11
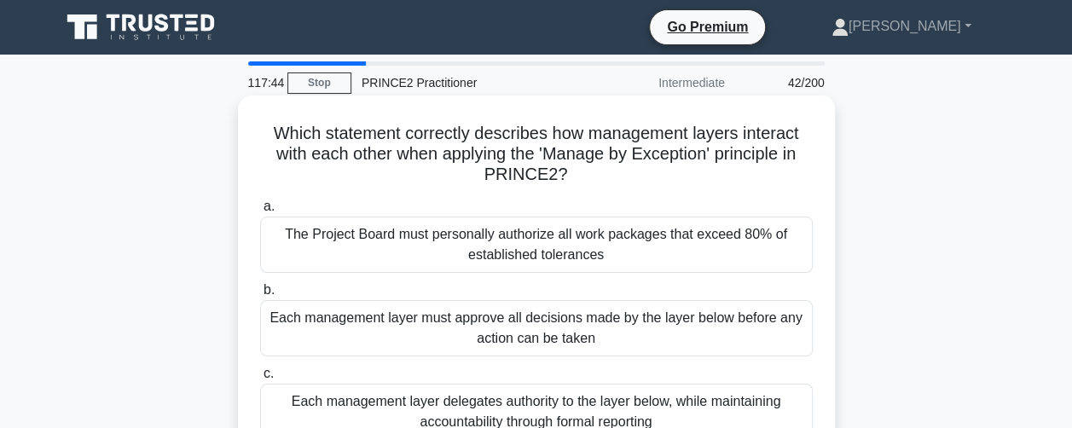
click at [425, 322] on div "Each management layer must approve all decisions made by the layer below before…" at bounding box center [536, 328] width 553 height 56
click at [260, 296] on input "b. Each management layer must approve all decisions made by the layer below bef…" at bounding box center [260, 290] width 0 height 11
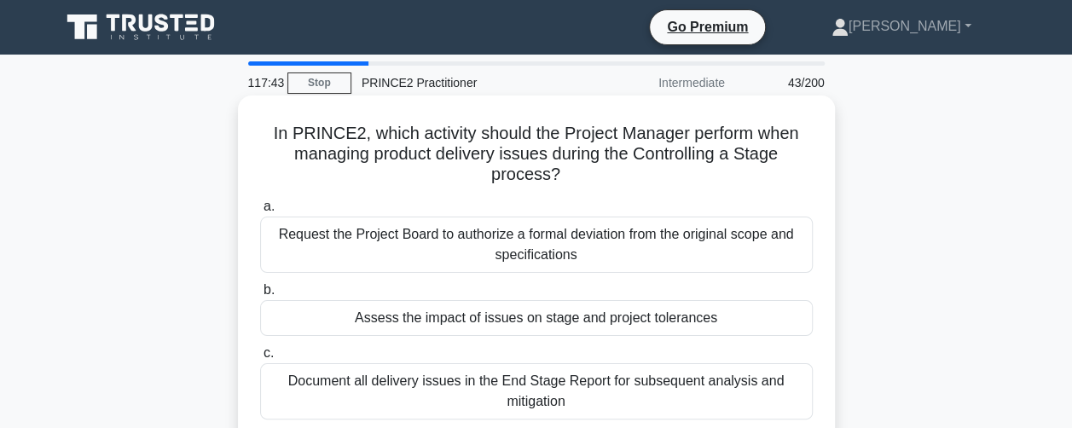
click at [456, 236] on div "Request the Project Board to authorize a formal deviation from the original sco…" at bounding box center [536, 245] width 553 height 56
click at [260, 212] on input "a. Request the Project Board to authorize a formal deviation from the original …" at bounding box center [260, 206] width 0 height 11
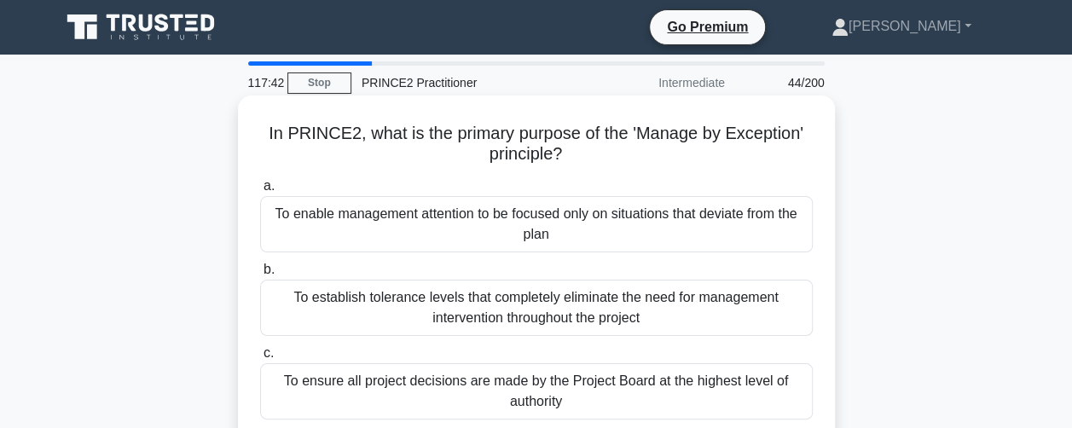
drag, startPoint x: 432, startPoint y: 320, endPoint x: 446, endPoint y: 328, distance: 16.1
click at [436, 320] on div "To establish tolerance levels that completely eliminate the need for management…" at bounding box center [536, 308] width 553 height 56
click at [285, 318] on div "To establish tolerance levels that completely eliminate the need for management…" at bounding box center [536, 308] width 553 height 56
click at [260, 275] on input "b. To establish tolerance levels that completely eliminate the need for managem…" at bounding box center [260, 269] width 0 height 11
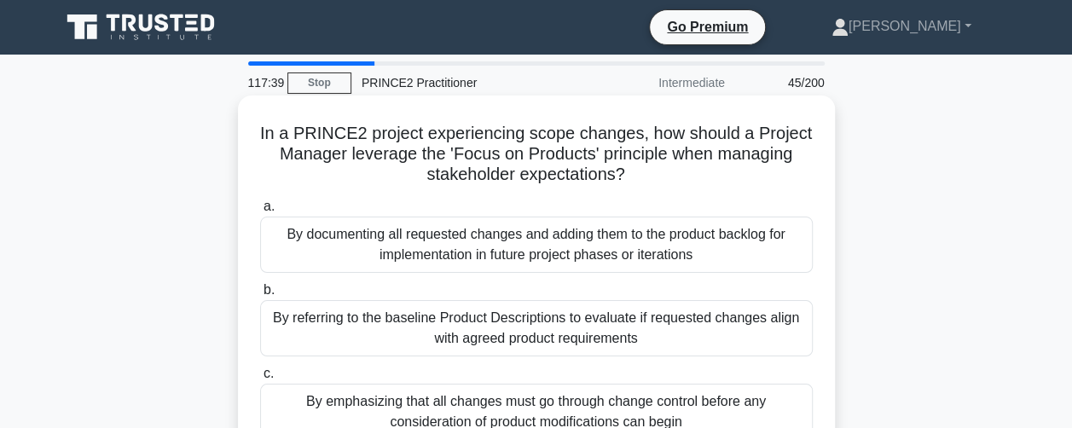
click at [290, 402] on div "By emphasizing that all changes must go through change control before any consi…" at bounding box center [536, 412] width 553 height 56
click at [260, 379] on input "c. By emphasizing that all changes must go through change control before any co…" at bounding box center [260, 373] width 0 height 11
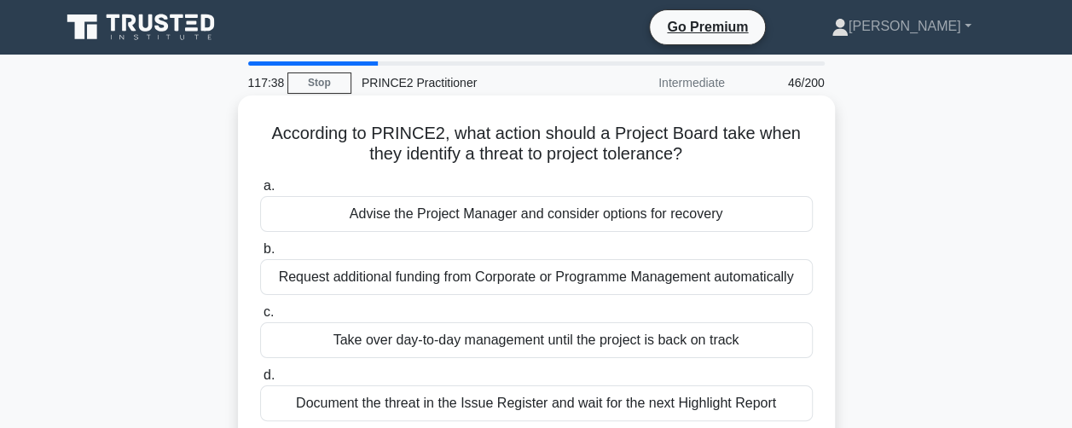
click at [455, 223] on div "Advise the Project Manager and consider options for recovery" at bounding box center [536, 214] width 553 height 36
click at [260, 192] on input "a. Advise the Project Manager and consider options for recovery" at bounding box center [260, 186] width 0 height 11
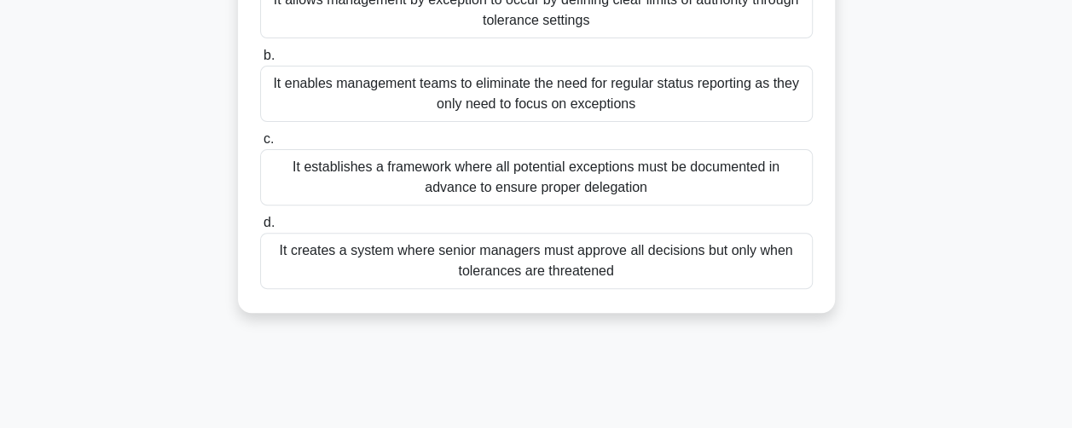
scroll to position [256, 0]
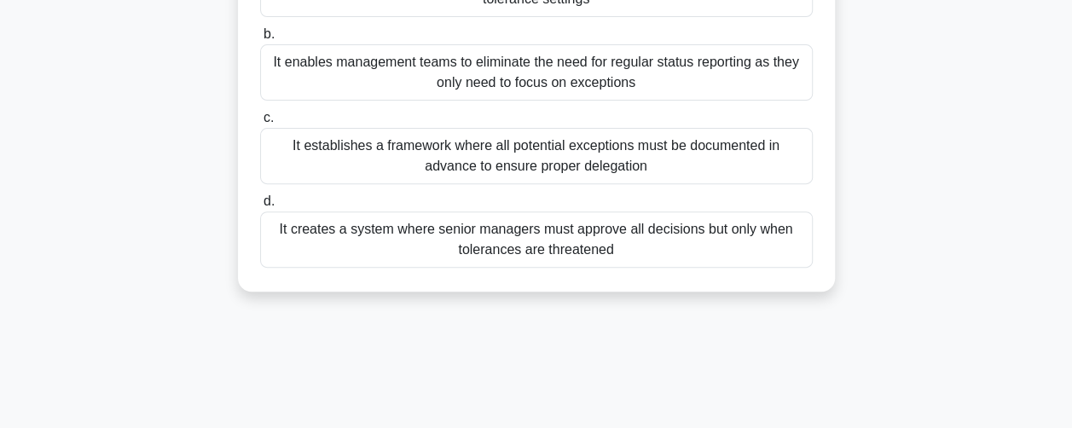
click at [360, 243] on div "It creates a system where senior managers must approve all decisions but only w…" at bounding box center [536, 239] width 553 height 56
click at [260, 207] on input "d. It creates a system where senior managers must approve all decisions but onl…" at bounding box center [260, 201] width 0 height 11
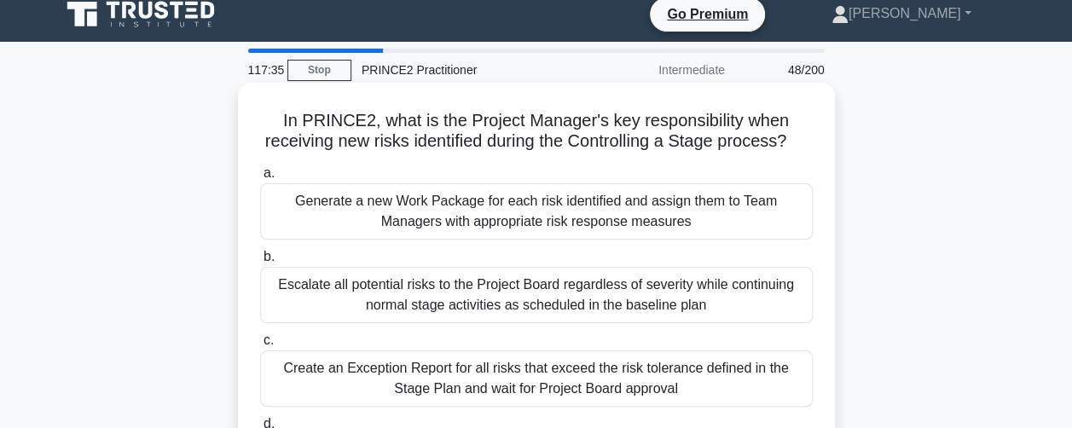
scroll to position [0, 0]
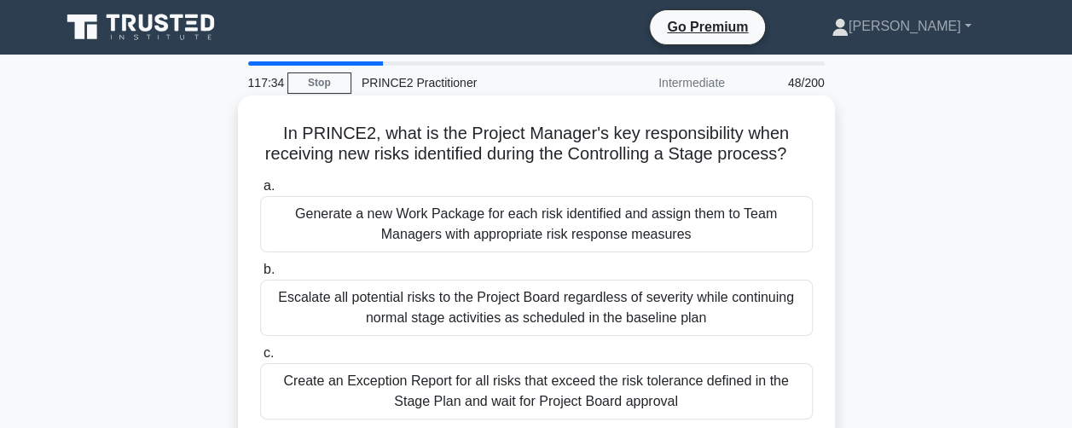
click at [296, 249] on div "Generate a new Work Package for each risk identified and assign them to Team Ma…" at bounding box center [536, 224] width 553 height 56
click at [260, 192] on input "a. Generate a new Work Package for each risk identified and assign them to Team…" at bounding box center [260, 186] width 0 height 11
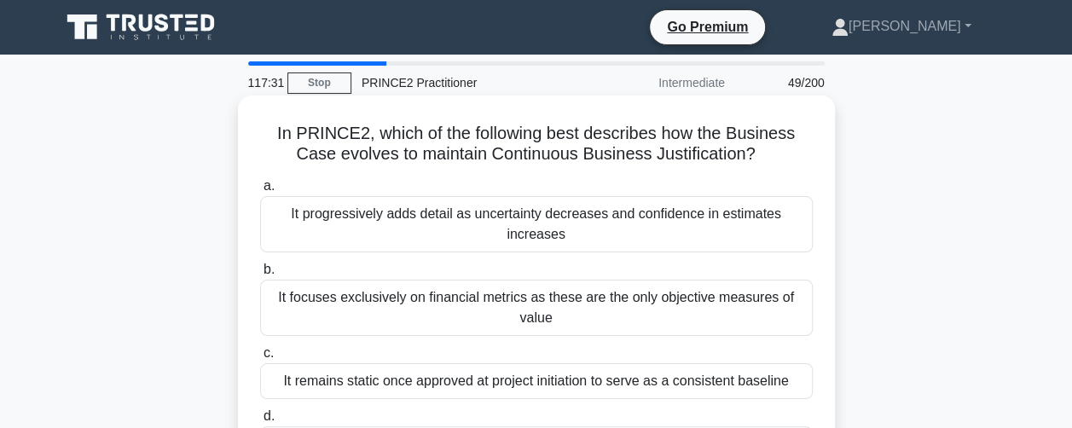
click at [319, 324] on div "It focuses exclusively on financial metrics as these are the only objective mea…" at bounding box center [536, 308] width 553 height 56
click at [260, 275] on input "b. It focuses exclusively on financial metrics as these are the only objective …" at bounding box center [260, 269] width 0 height 11
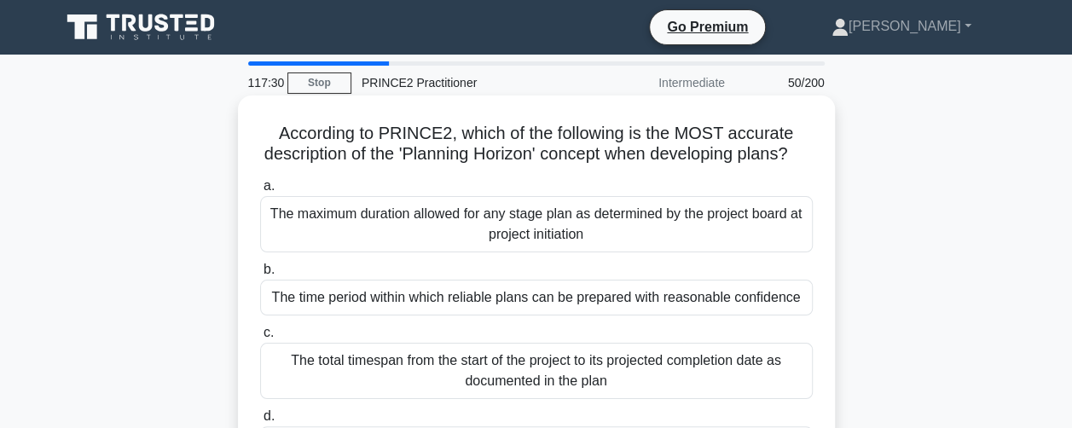
scroll to position [171, 0]
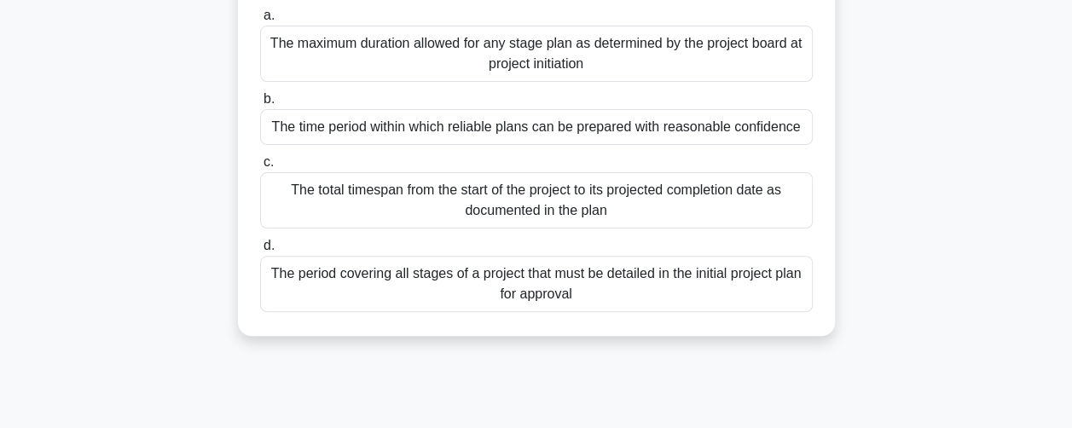
click at [307, 310] on div "The period covering all stages of a project that must be detailed in the initia…" at bounding box center [536, 284] width 553 height 56
click at [260, 252] on input "d. The period covering all stages of a project that must be detailed in the ini…" at bounding box center [260, 245] width 0 height 11
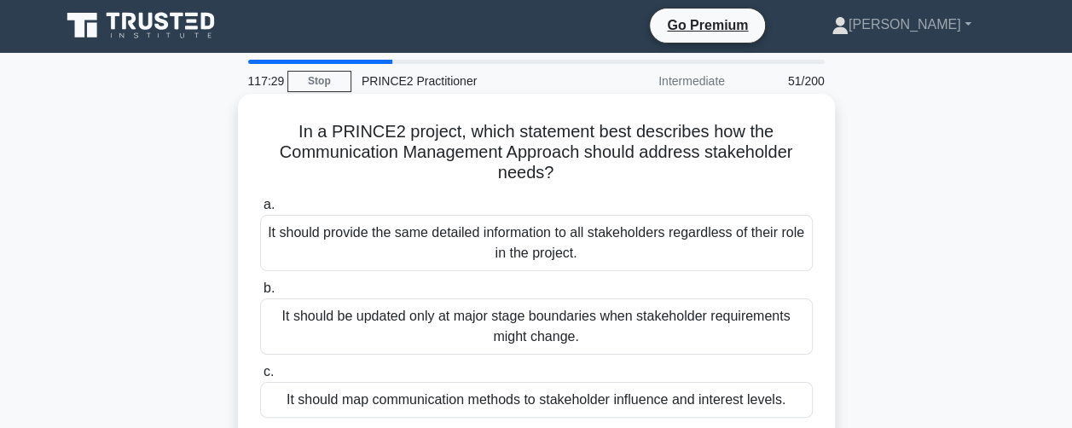
scroll to position [0, 0]
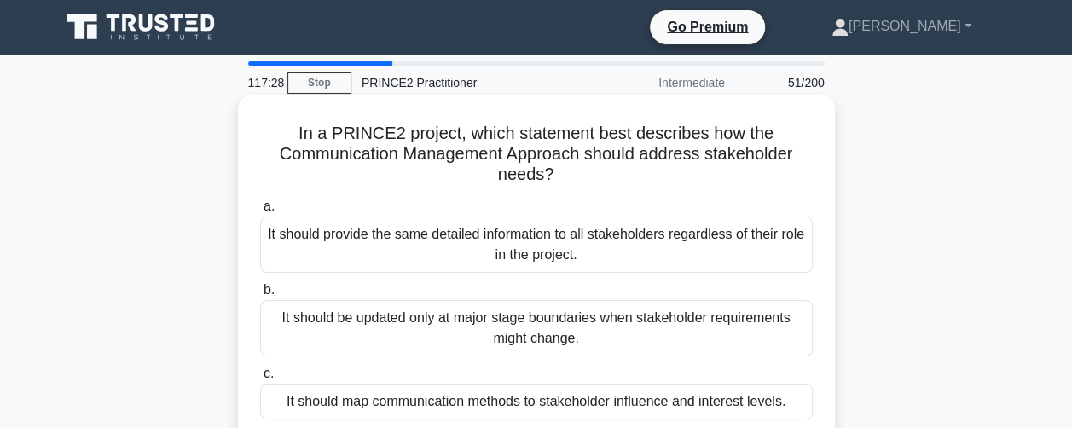
click at [320, 259] on div "It should provide the same detailed information to all stakeholders regardless …" at bounding box center [536, 245] width 553 height 56
click at [260, 212] on input "a. It should provide the same detailed information to all stakeholders regardle…" at bounding box center [260, 206] width 0 height 11
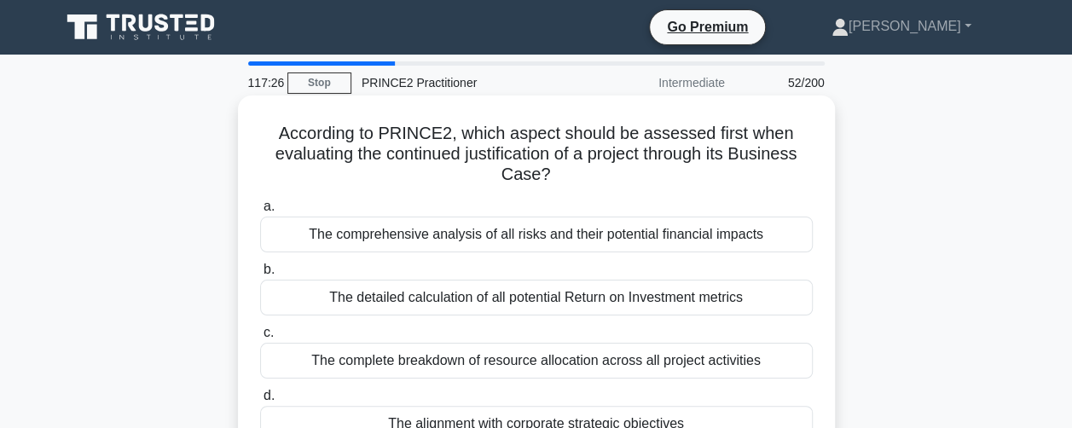
click at [309, 240] on div "The comprehensive analysis of all risks and their potential financial impacts" at bounding box center [536, 235] width 553 height 36
click at [260, 212] on input "a. The comprehensive analysis of all risks and their potential financial impacts" at bounding box center [260, 206] width 0 height 11
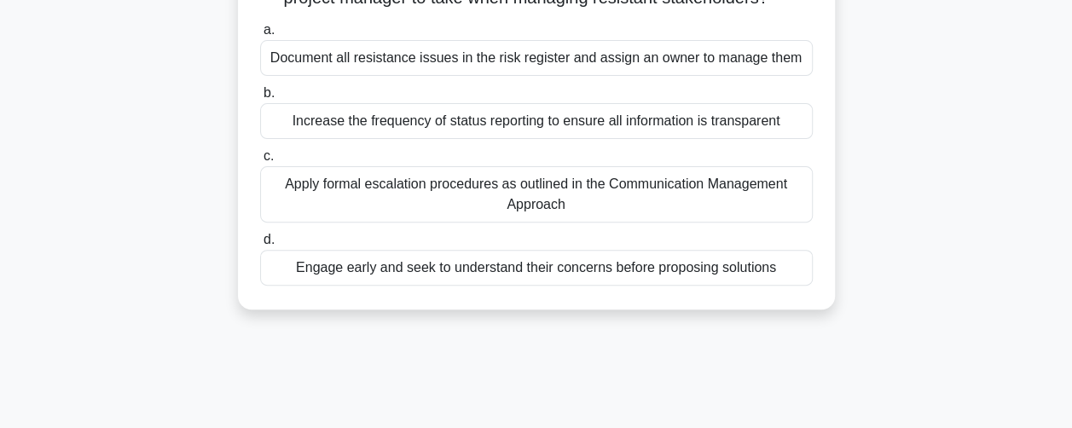
scroll to position [256, 0]
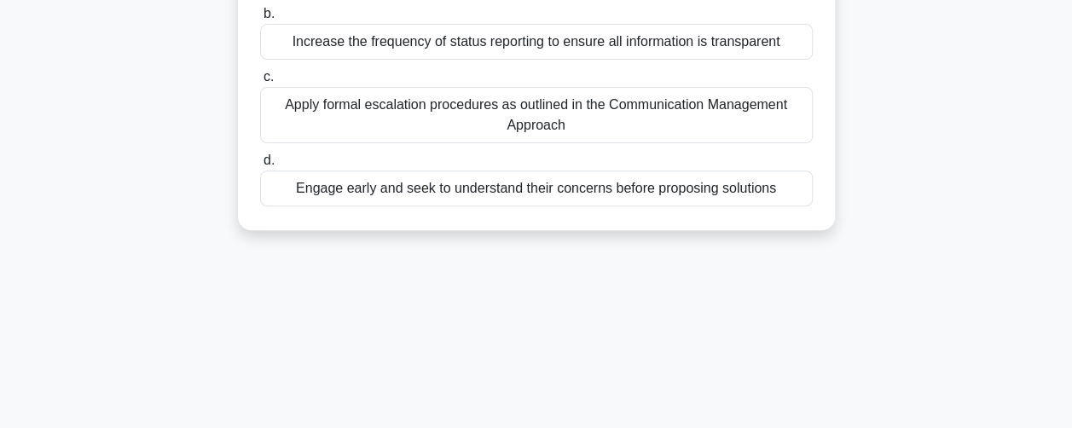
click at [286, 199] on div "Engage early and seek to understand their concerns before proposing solutions" at bounding box center [536, 189] width 553 height 36
click at [260, 166] on input "d. Engage early and seek to understand their concerns before proposing solutions" at bounding box center [260, 160] width 0 height 11
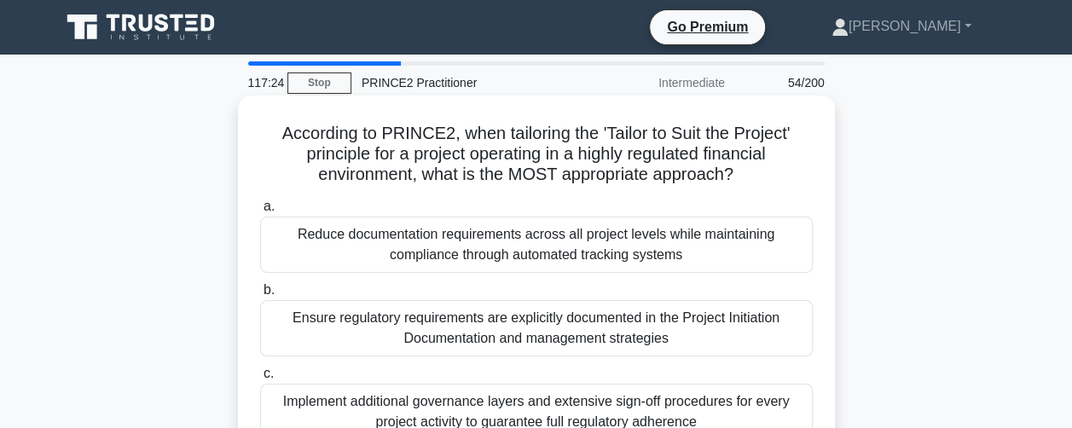
scroll to position [0, 0]
click at [272, 242] on div "Reduce documentation requirements across all project levels while maintaining c…" at bounding box center [536, 245] width 553 height 56
click at [260, 212] on input "a. Reduce documentation requirements across all project levels while maintainin…" at bounding box center [260, 206] width 0 height 11
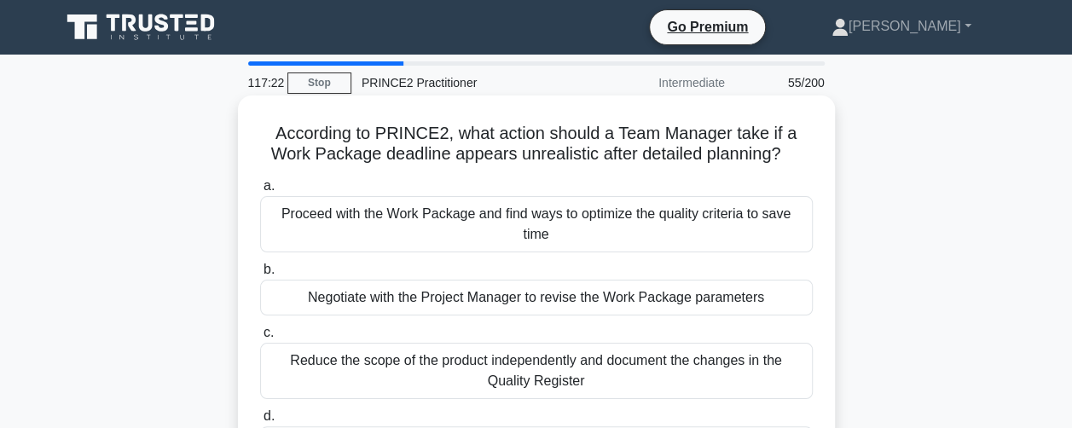
click at [276, 367] on div "Reduce the scope of the product independently and document the changes in the Q…" at bounding box center [536, 371] width 553 height 56
click at [260, 339] on input "c. Reduce the scope of the product independently and document the changes in th…" at bounding box center [260, 332] width 0 height 11
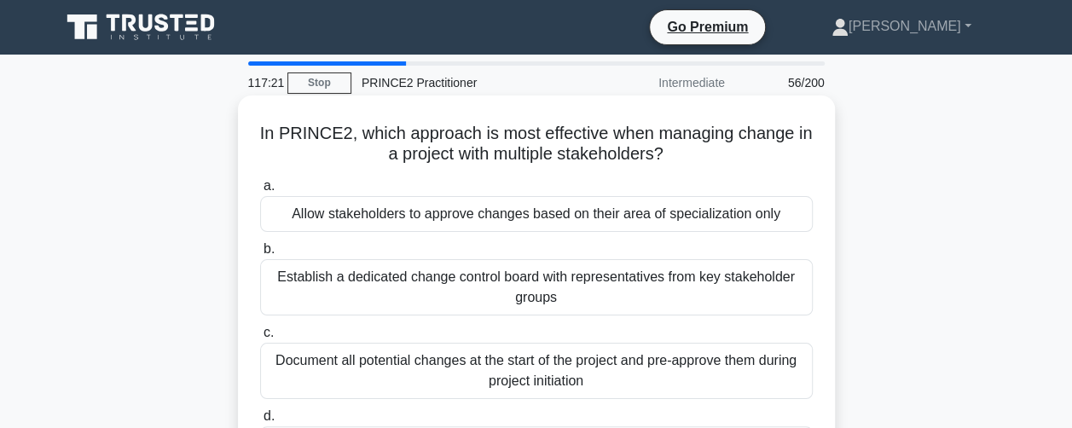
click at [289, 304] on div "Establish a dedicated change control board with representatives from key stakeh…" at bounding box center [536, 287] width 553 height 56
click at [260, 255] on input "b. Establish a dedicated change control board with representatives from key sta…" at bounding box center [260, 249] width 0 height 11
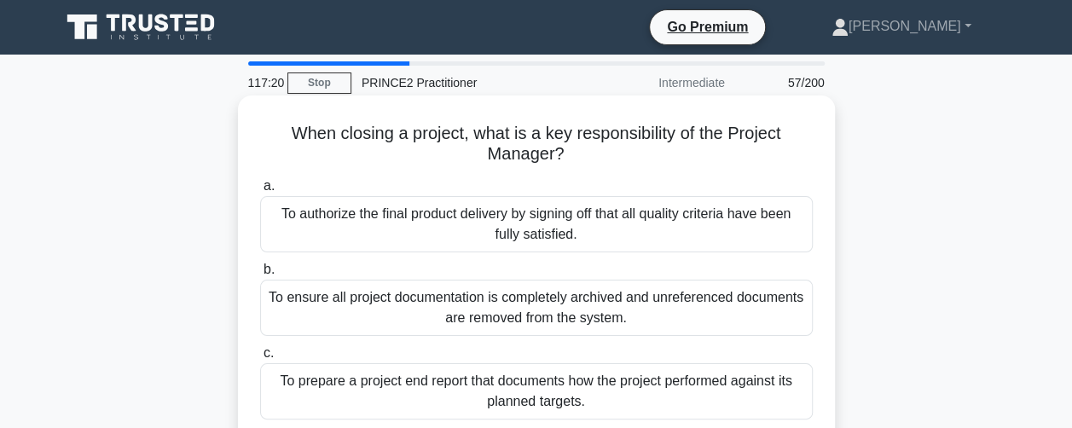
click at [295, 249] on div "To authorize the final product delivery by signing off that all quality criteri…" at bounding box center [536, 224] width 553 height 56
click at [260, 192] on input "a. To authorize the final product delivery by signing off that all quality crit…" at bounding box center [260, 186] width 0 height 11
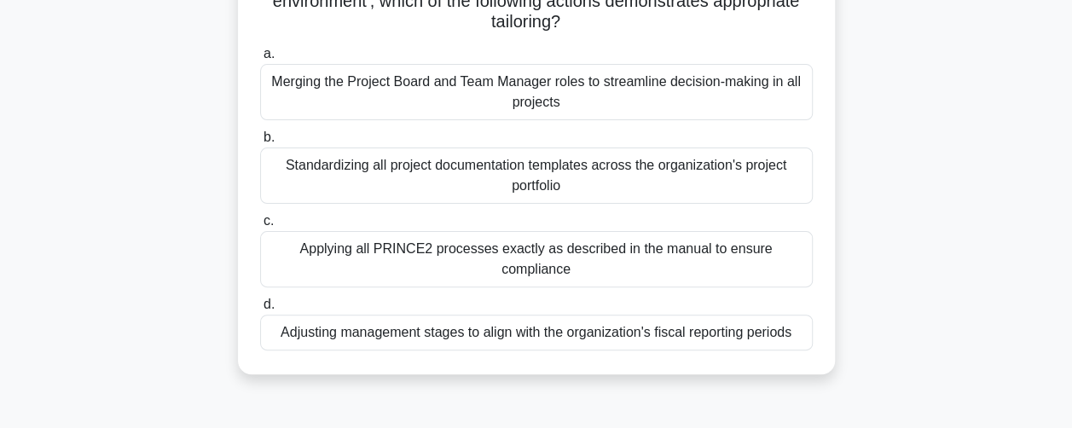
scroll to position [256, 0]
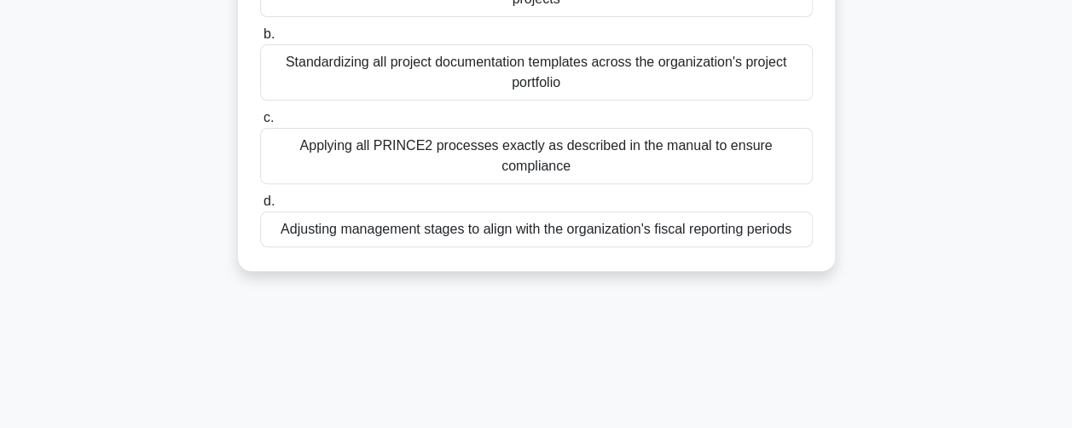
click at [275, 211] on div "Adjusting management stages to align with the organization's fiscal reporting p…" at bounding box center [536, 229] width 553 height 36
click at [260, 207] on input "d. Adjusting management stages to align with the organization's fiscal reportin…" at bounding box center [260, 201] width 0 height 11
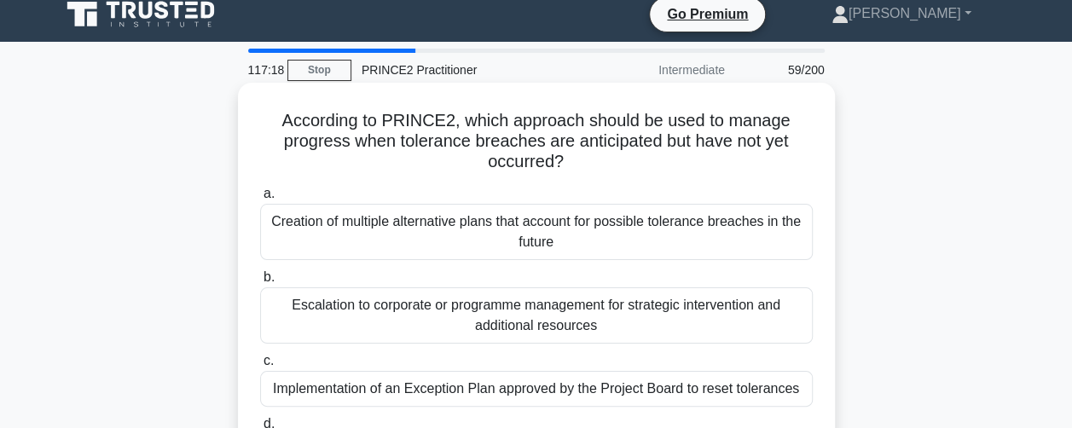
scroll to position [0, 0]
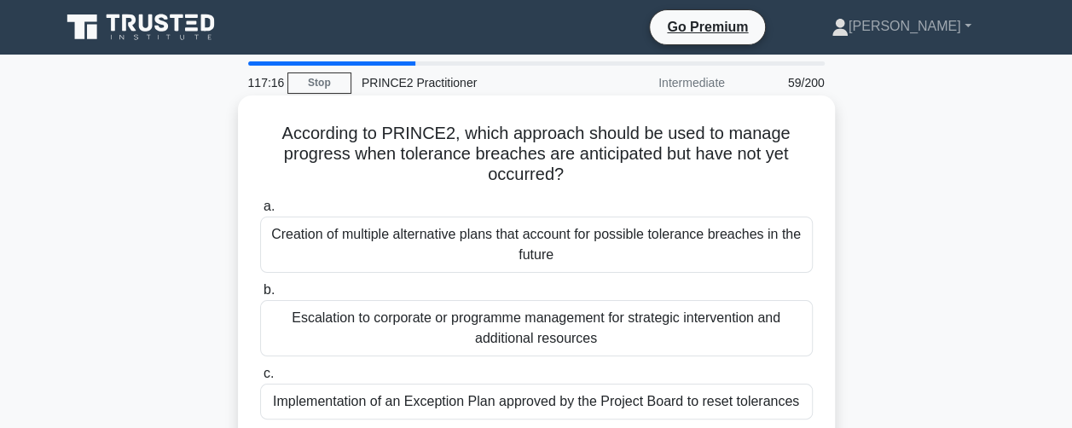
click at [286, 249] on div "Creation of multiple alternative plans that account for possible tolerance brea…" at bounding box center [536, 245] width 553 height 56
click at [260, 212] on input "a. Creation of multiple alternative plans that account for possible tolerance b…" at bounding box center [260, 206] width 0 height 11
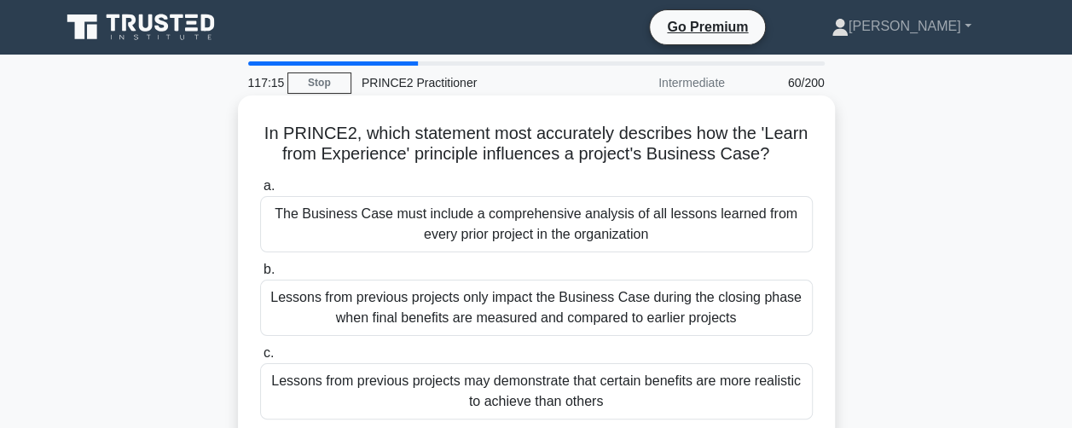
click at [276, 304] on div "Lessons from previous projects only impact the Business Case during the closing…" at bounding box center [536, 308] width 553 height 56
click at [260, 275] on input "b. Lessons from previous projects only impact the Business Case during the clos…" at bounding box center [260, 269] width 0 height 11
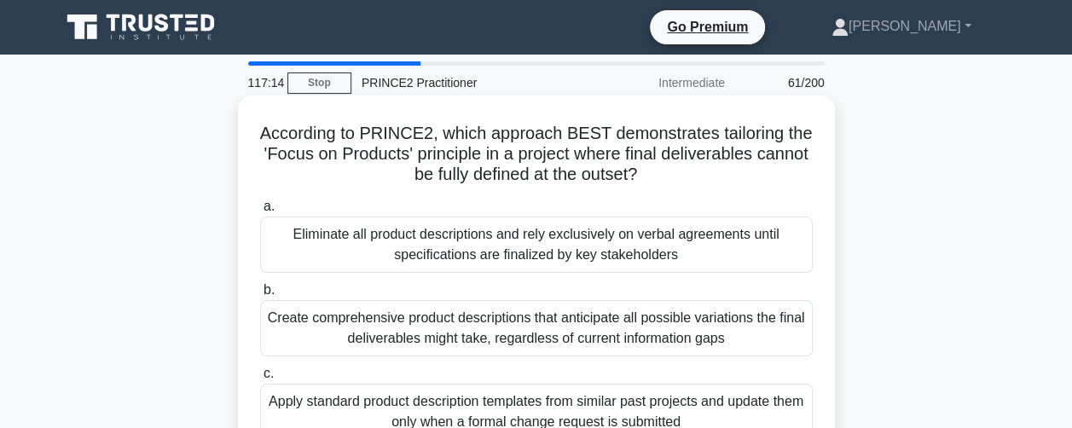
click at [270, 393] on div "Apply standard product description templates from similar past projects and upd…" at bounding box center [536, 412] width 553 height 56
click at [260, 379] on input "c. Apply standard product description templates from similar past projects and …" at bounding box center [260, 373] width 0 height 11
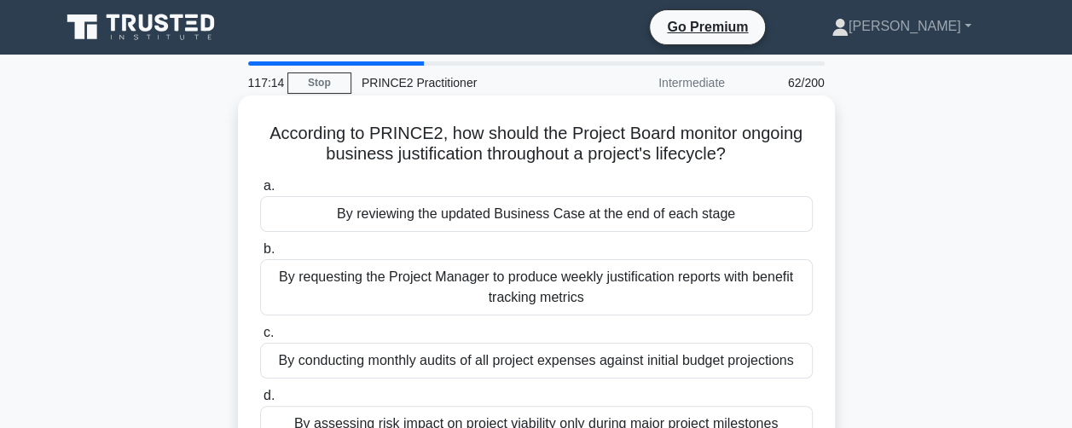
scroll to position [85, 0]
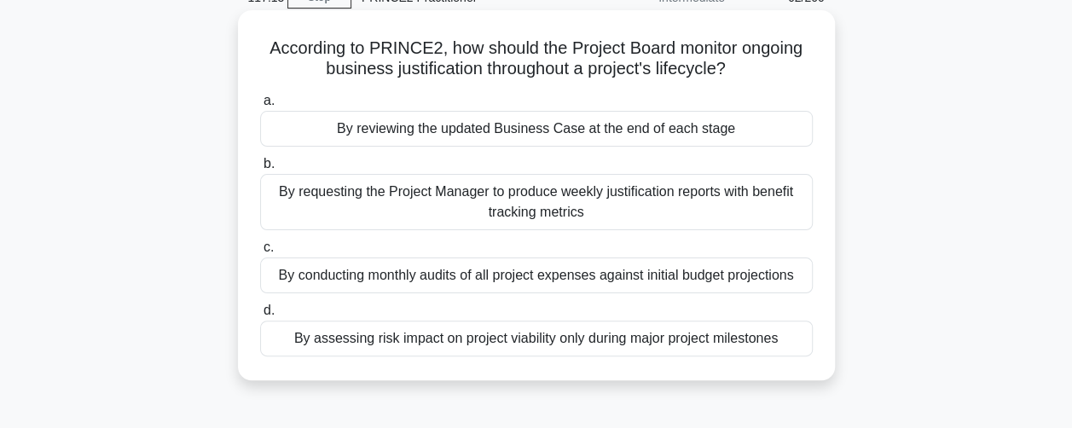
click at [271, 338] on div "By assessing risk impact on project viability only during major project milesto…" at bounding box center [536, 339] width 553 height 36
click at [260, 316] on input "d. By assessing risk impact on project viability only during major project mile…" at bounding box center [260, 310] width 0 height 11
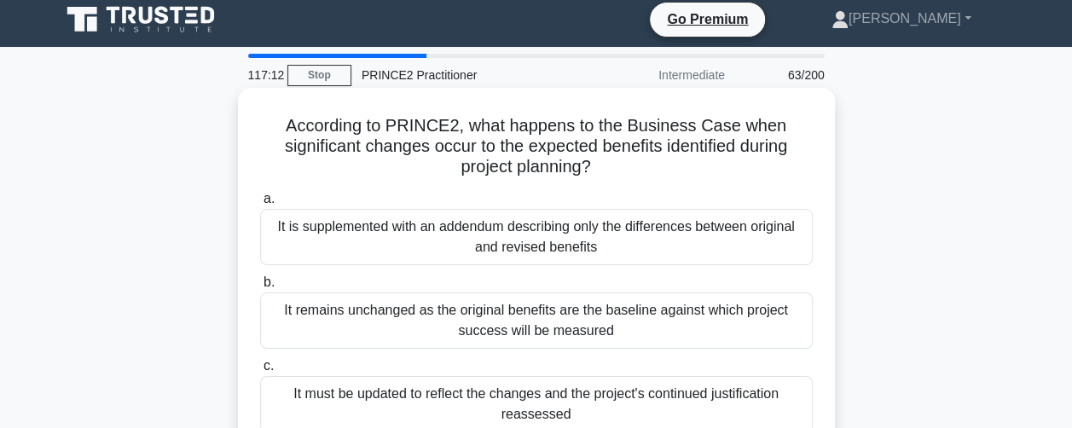
scroll to position [0, 0]
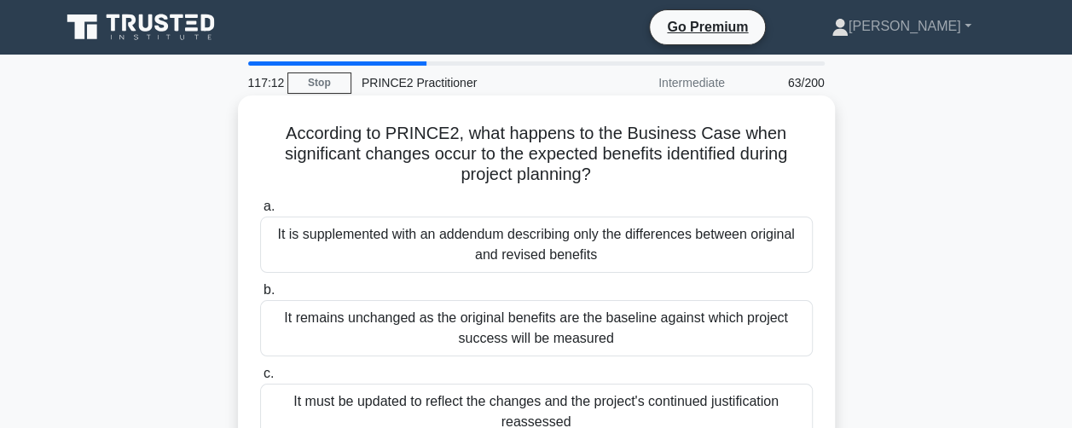
click at [302, 262] on div "It is supplemented with an addendum describing only the differences between ori…" at bounding box center [536, 245] width 553 height 56
click at [260, 212] on input "a. It is supplemented with an addendum describing only the differences between …" at bounding box center [260, 206] width 0 height 11
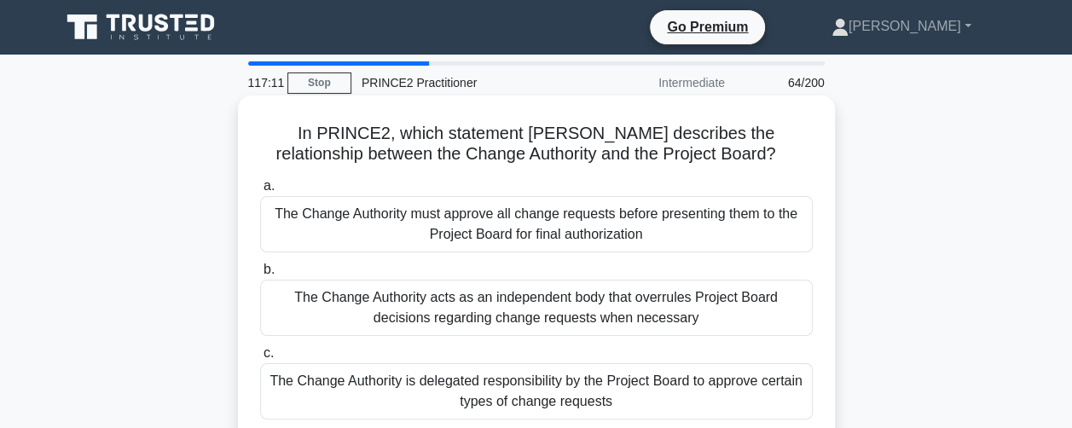
click at [288, 318] on div "The Change Authority acts as an independent body that overrules Project Board d…" at bounding box center [536, 308] width 553 height 56
click at [260, 275] on input "b. The Change Authority acts as an independent body that overrules Project Boar…" at bounding box center [260, 269] width 0 height 11
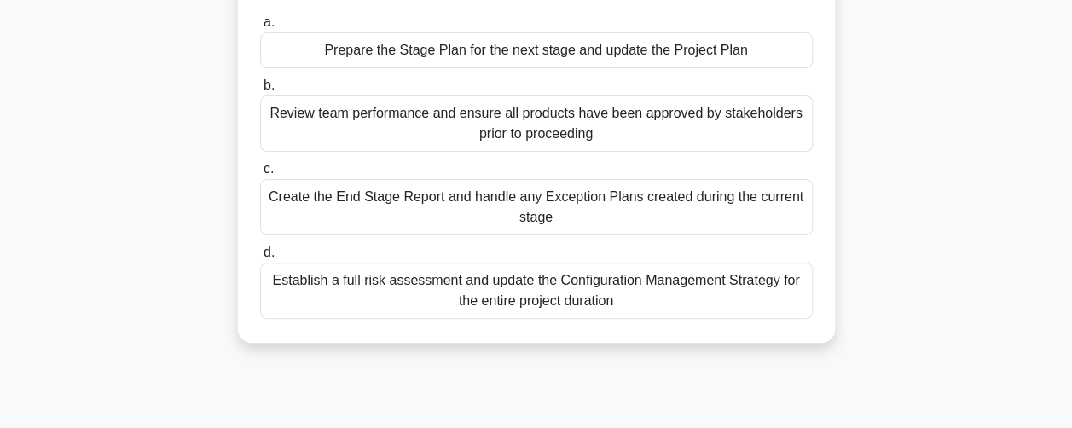
scroll to position [171, 0]
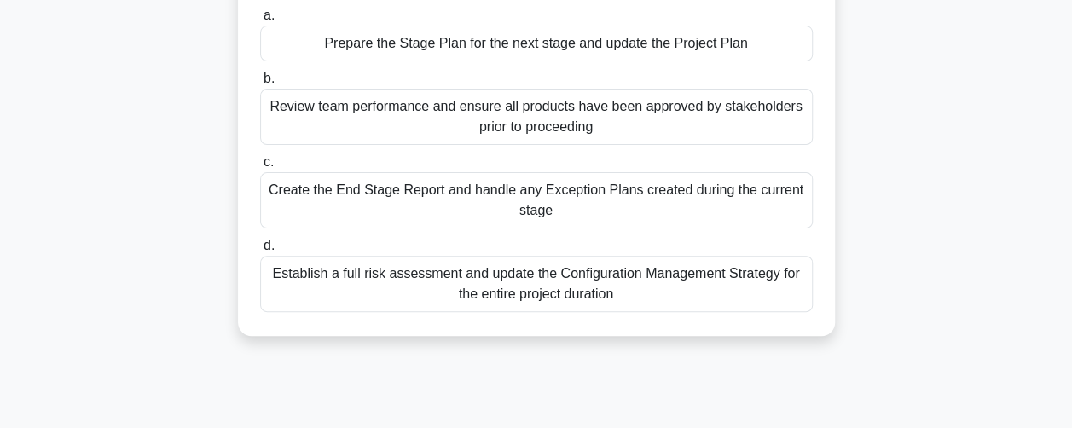
click at [284, 221] on div "Create the End Stage Report and handle any Exception Plans created during the c…" at bounding box center [536, 200] width 553 height 56
click at [260, 168] on input "c. Create the End Stage Report and handle any Exception Plans created during th…" at bounding box center [260, 162] width 0 height 11
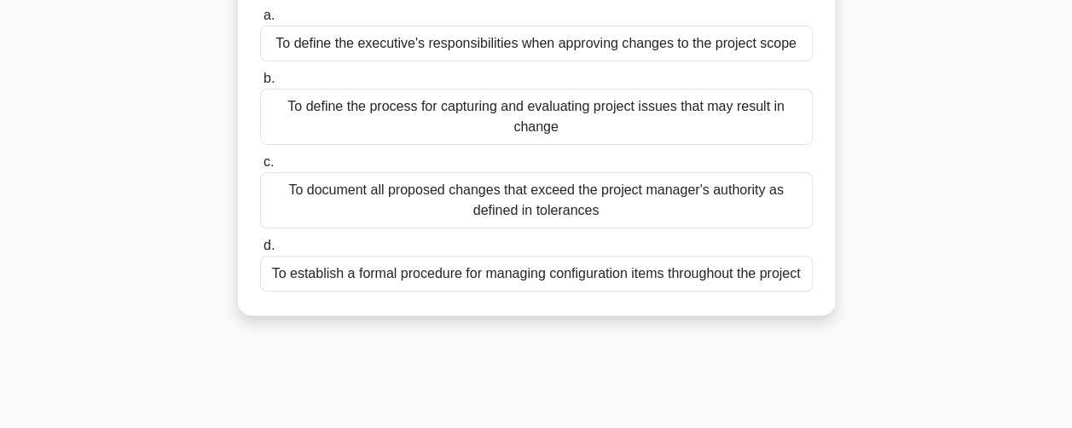
click at [266, 287] on div "To establish a formal procedure for managing configuration items throughout the…" at bounding box center [536, 274] width 553 height 36
click at [260, 252] on input "d. To establish a formal procedure for managing configuration items throughout …" at bounding box center [260, 245] width 0 height 11
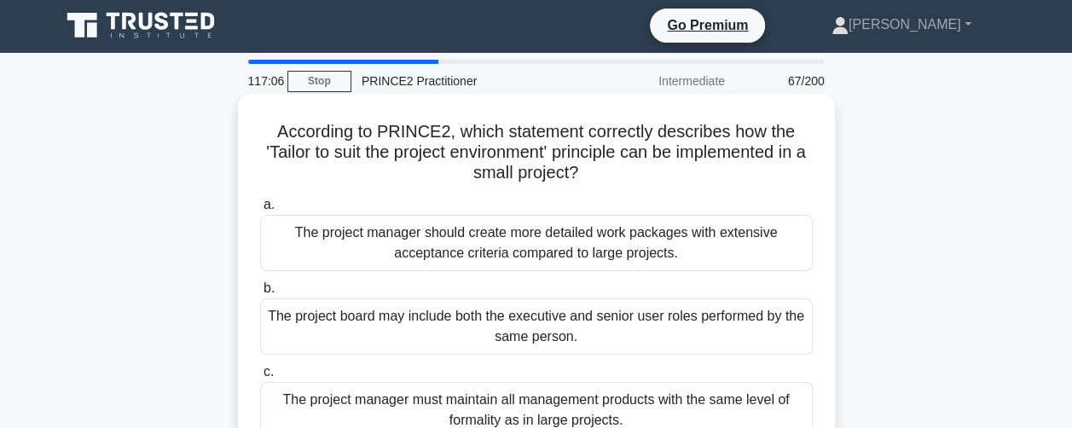
scroll to position [0, 0]
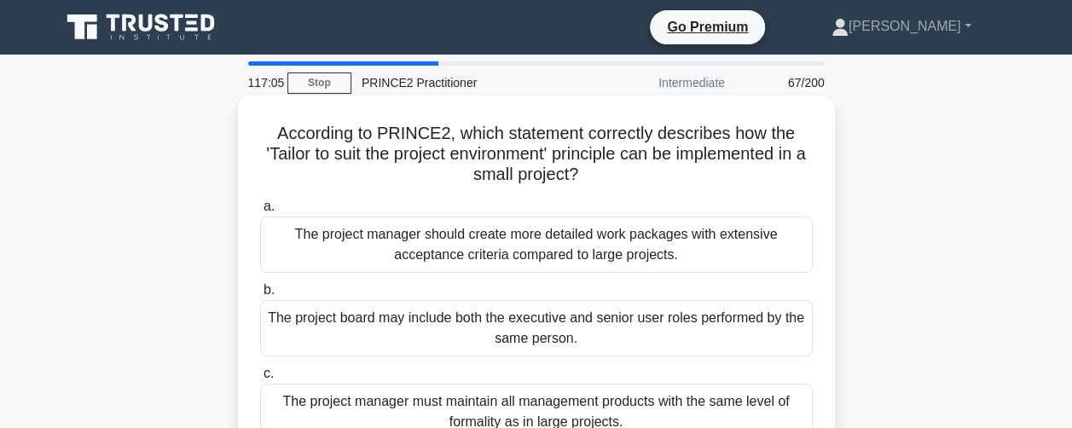
click at [278, 248] on div "The project manager should create more detailed work packages with extensive ac…" at bounding box center [536, 245] width 553 height 56
click at [260, 212] on input "a. The project manager should create more detailed work packages with extensive…" at bounding box center [260, 206] width 0 height 11
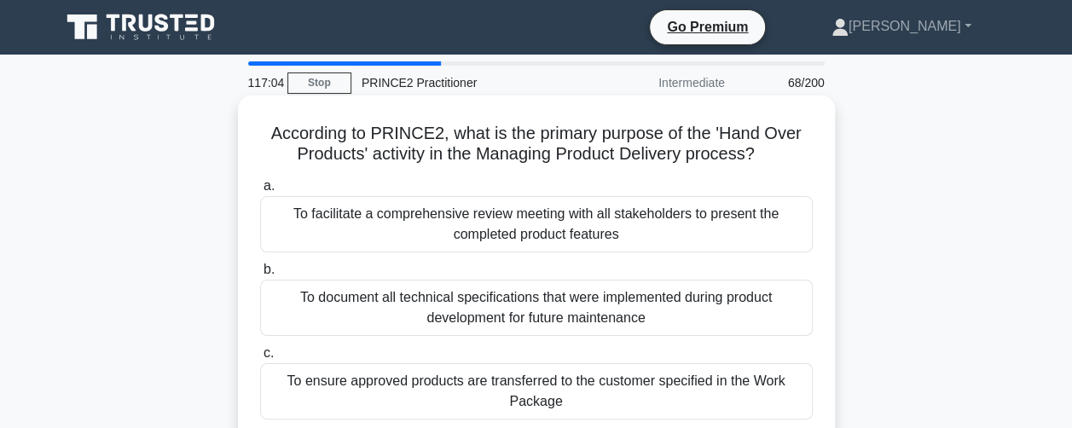
click at [281, 297] on div "To document all technical specifications that were implemented during product d…" at bounding box center [536, 308] width 553 height 56
click at [260, 275] on input "b. To document all technical specifications that were implemented during produc…" at bounding box center [260, 269] width 0 height 11
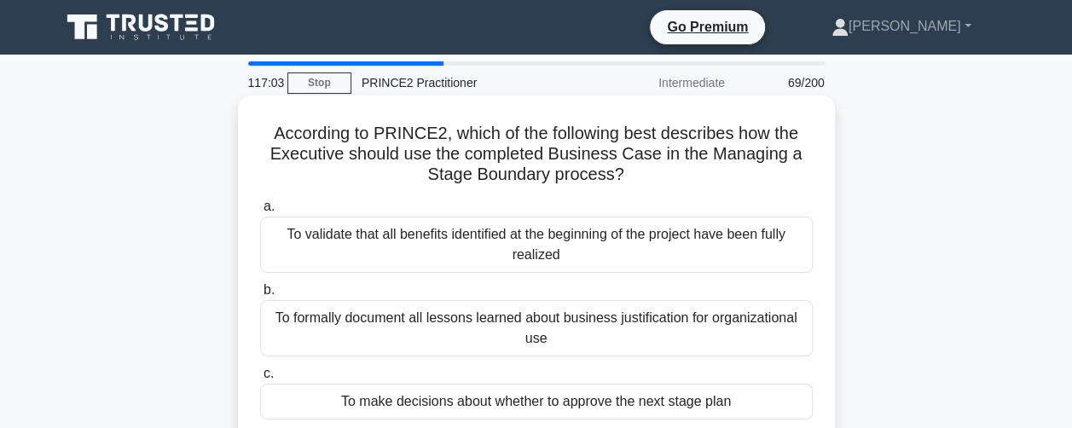
click at [283, 247] on div "To validate that all benefits identified at the beginning of the project have b…" at bounding box center [536, 245] width 553 height 56
click at [260, 212] on input "a. To validate that all benefits identified at the beginning of the project hav…" at bounding box center [260, 206] width 0 height 11
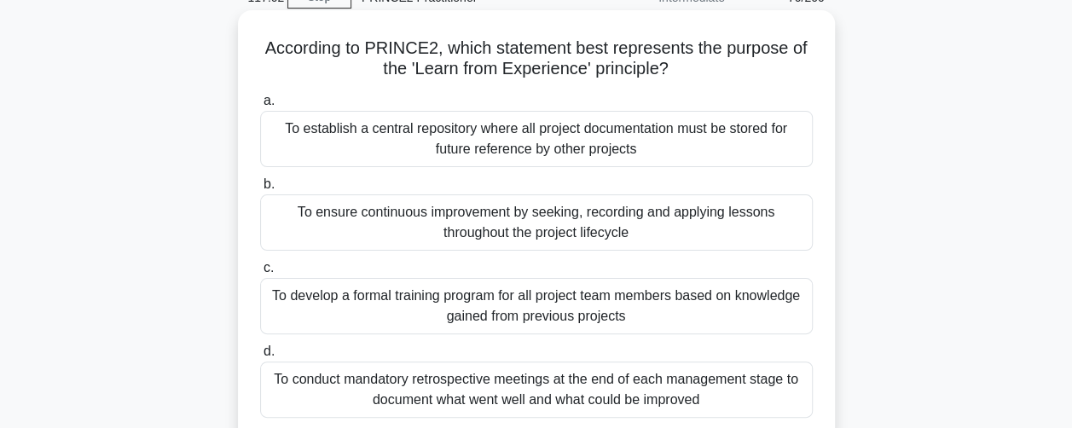
scroll to position [171, 0]
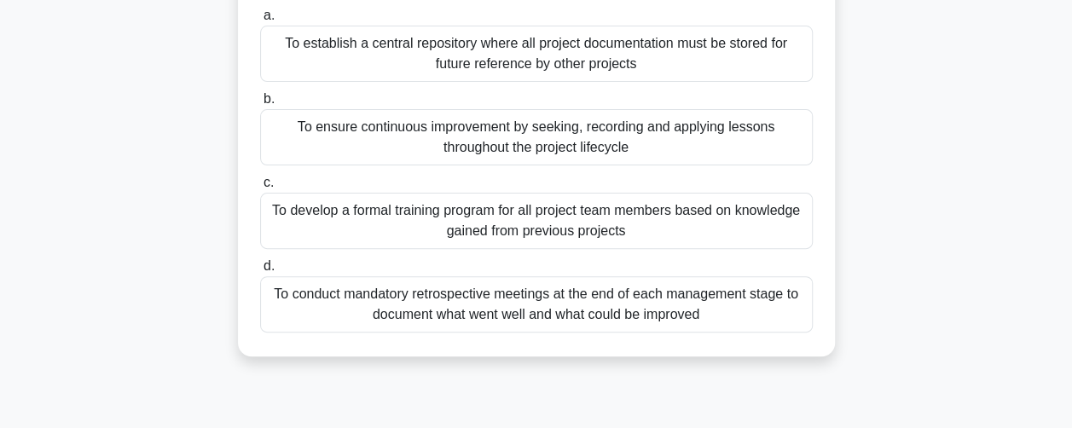
click at [280, 310] on div "To conduct mandatory retrospective meetings at the end of each management stage…" at bounding box center [536, 304] width 553 height 56
click at [260, 272] on input "d. To conduct mandatory retrospective meetings at the end of each management st…" at bounding box center [260, 266] width 0 height 11
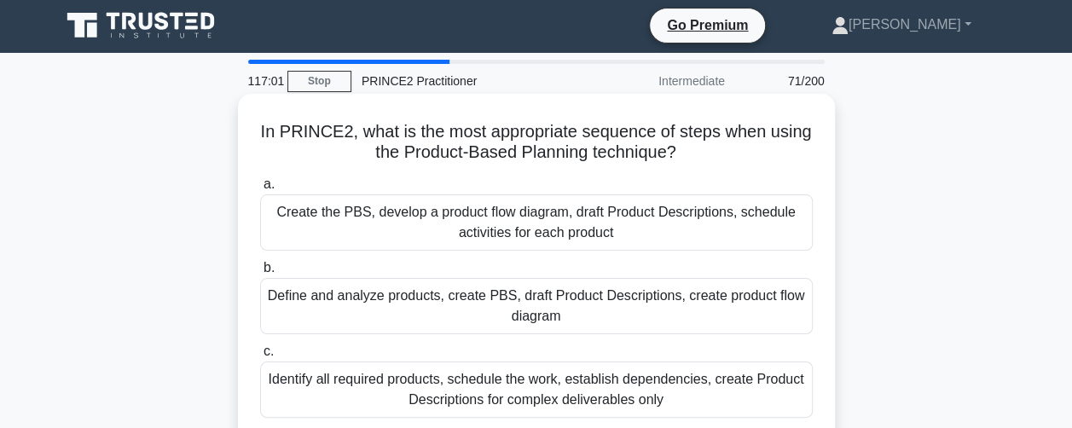
scroll to position [0, 0]
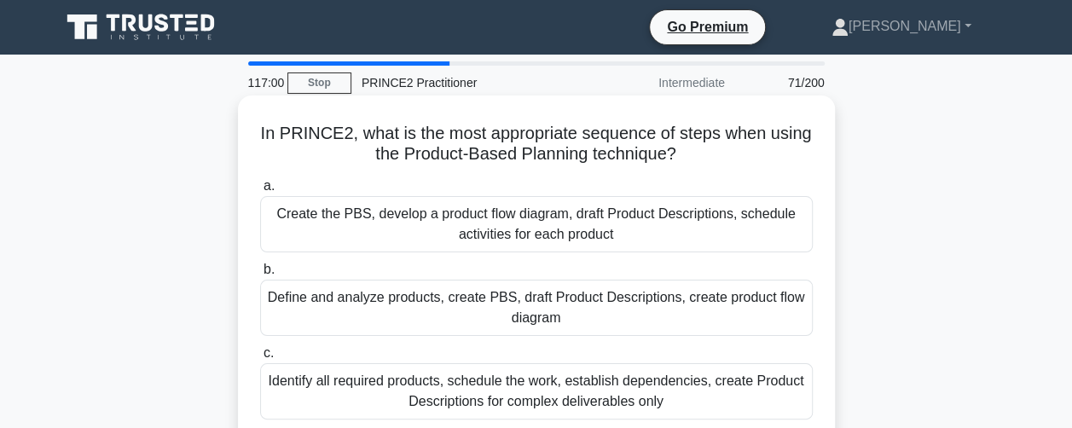
click at [315, 342] on div "a. Create the PBS, develop a product flow diagram, draft Product Descriptions, …" at bounding box center [536, 339] width 573 height 334
click at [317, 327] on div "Define and analyze products, create PBS, draft Product Descriptions, create pro…" at bounding box center [536, 308] width 553 height 56
click at [260, 275] on input "b. Define and analyze products, create PBS, draft Product Descriptions, create …" at bounding box center [260, 269] width 0 height 11
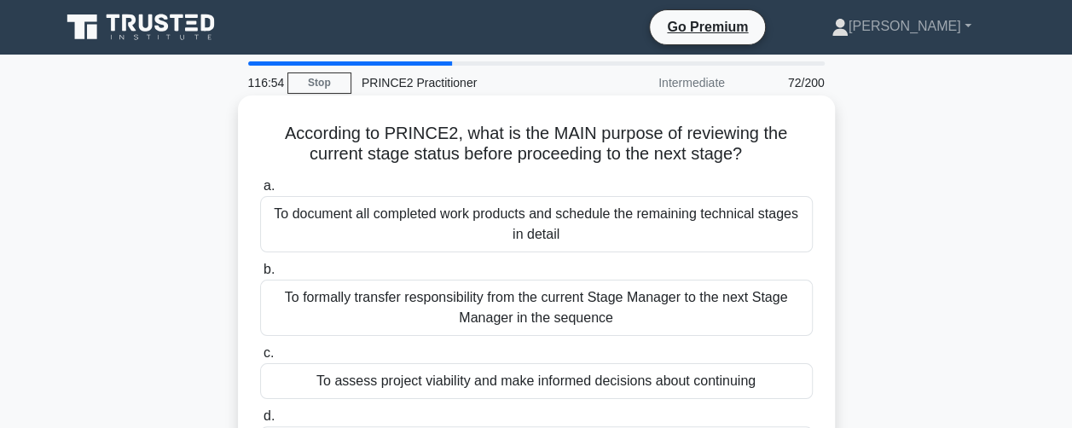
click at [315, 241] on div "To document all completed work products and schedule the remaining technical st…" at bounding box center [536, 224] width 553 height 56
click at [260, 192] on input "a. To document all completed work products and schedule the remaining technical…" at bounding box center [260, 186] width 0 height 11
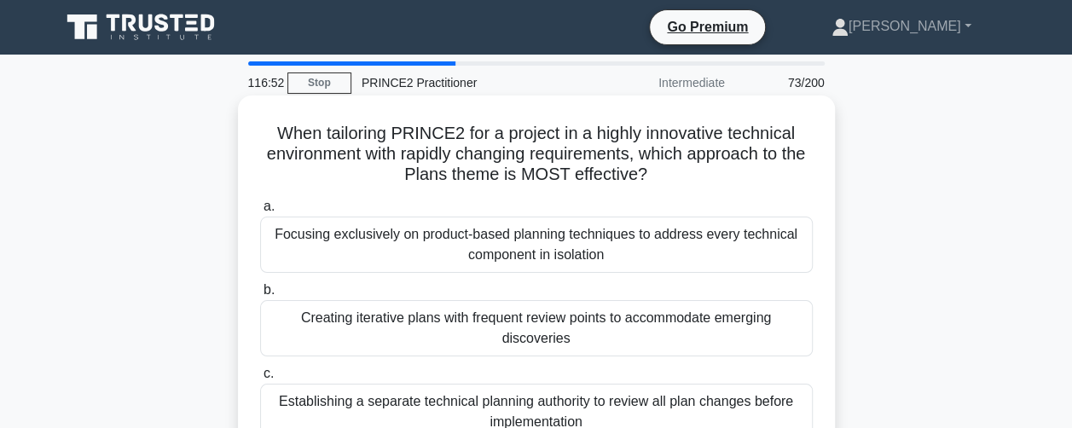
click at [290, 321] on div "Creating iterative plans with frequent review points to accommodate emerging di…" at bounding box center [536, 328] width 553 height 56
click at [260, 296] on input "b. Creating iterative plans with frequent review points to accommodate emerging…" at bounding box center [260, 290] width 0 height 11
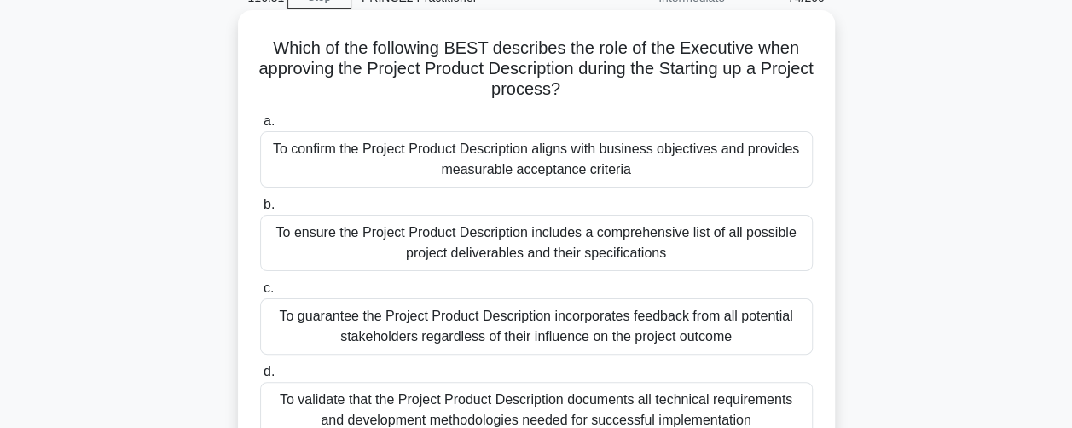
click at [302, 321] on div "To guarantee the Project Product Description incorporates feedback from all pot…" at bounding box center [536, 326] width 553 height 56
click at [260, 294] on input "c. To guarantee the Project Product Description incorporates feedback from all …" at bounding box center [260, 288] width 0 height 11
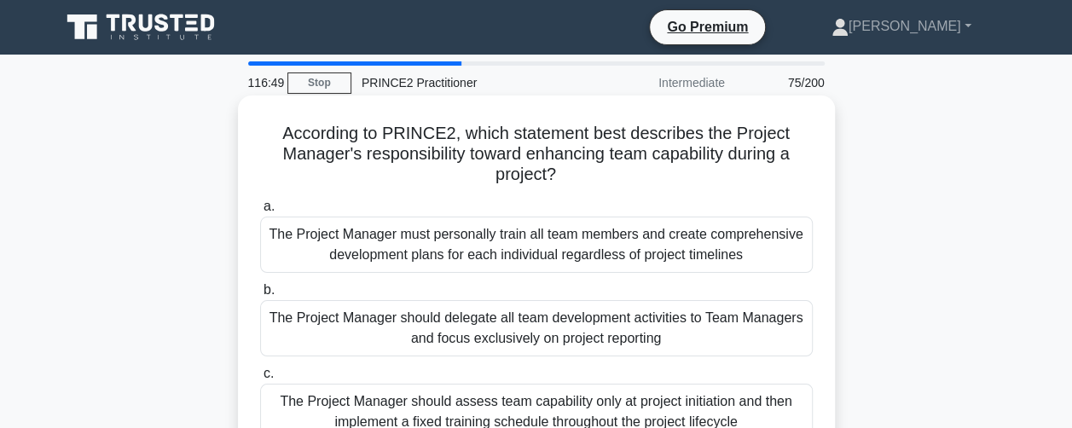
click at [308, 264] on div "The Project Manager must personally train all team members and create comprehen…" at bounding box center [536, 245] width 553 height 56
click at [260, 212] on input "a. The Project Manager must personally train all team members and create compre…" at bounding box center [260, 206] width 0 height 11
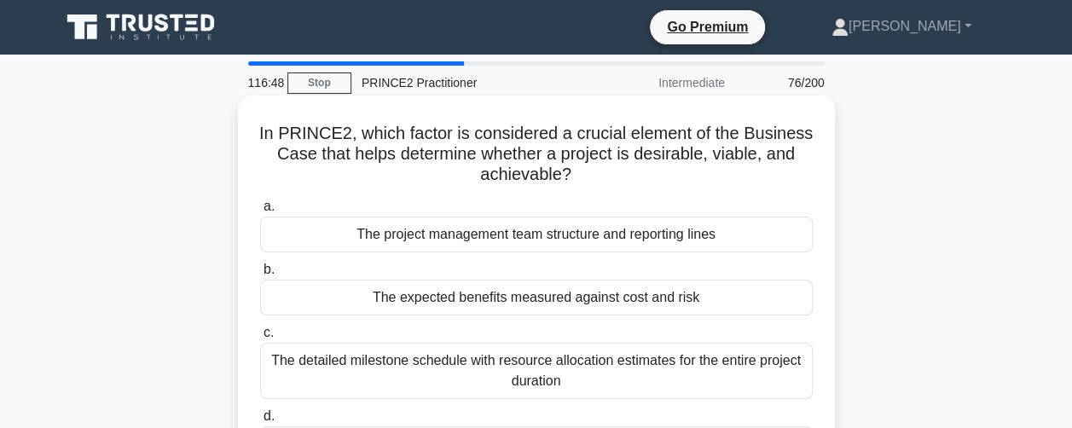
click at [295, 379] on div "The detailed milestone schedule with resource allocation estimates for the enti…" at bounding box center [536, 371] width 553 height 56
click at [260, 339] on input "c. The detailed milestone schedule with resource allocation estimates for the e…" at bounding box center [260, 332] width 0 height 11
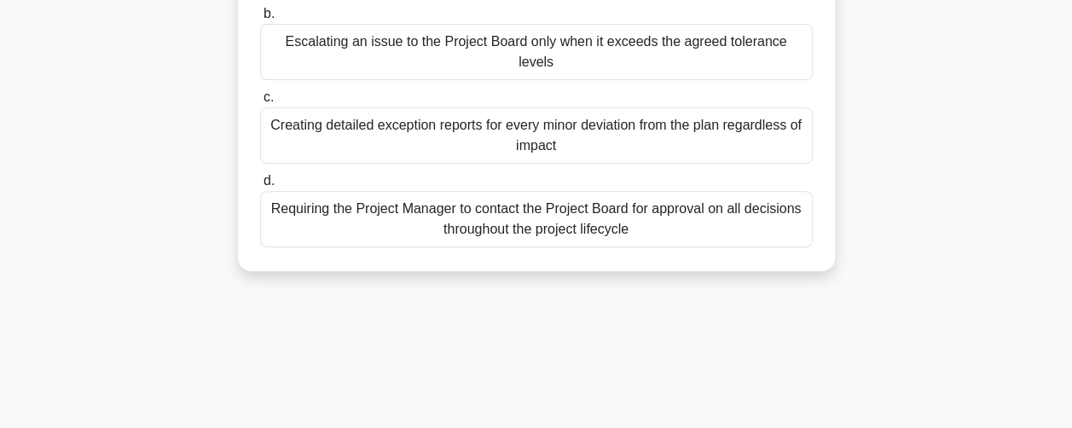
click at [310, 216] on div "Requiring the Project Manager to contact the Project Board for approval on all …" at bounding box center [536, 219] width 553 height 56
click at [260, 187] on input "d. Requiring the Project Manager to contact the Project Board for approval on a…" at bounding box center [260, 181] width 0 height 11
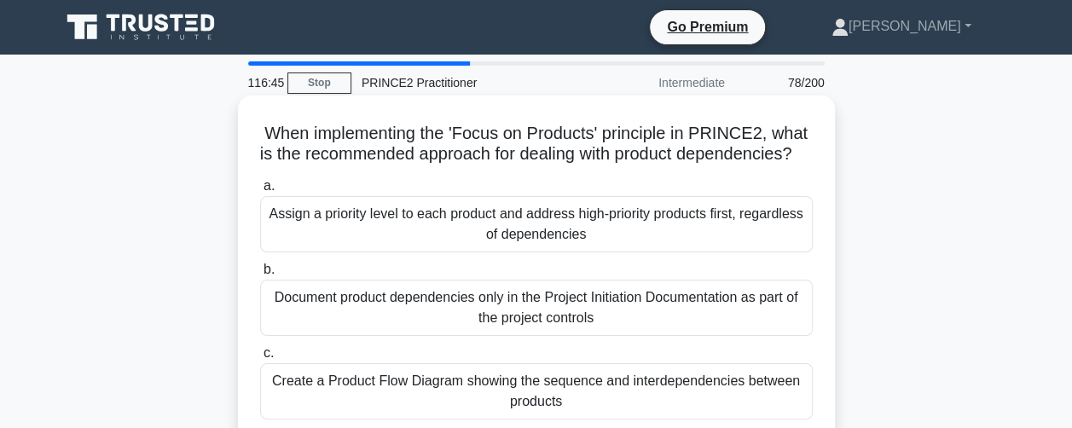
click at [292, 252] on div "Assign a priority level to each product and address high-priority products firs…" at bounding box center [536, 224] width 553 height 56
click at [260, 192] on input "a. Assign a priority level to each product and address high-priority products f…" at bounding box center [260, 186] width 0 height 11
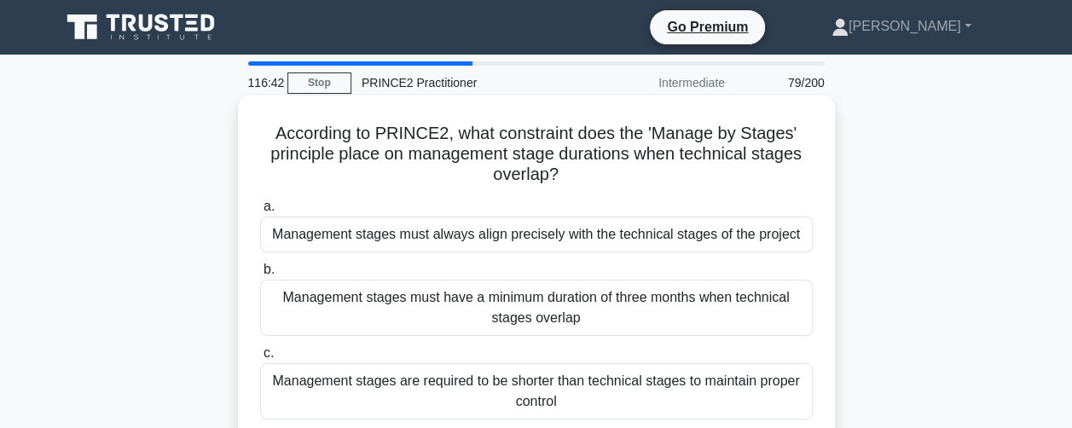
click at [266, 317] on div "Management stages must have a minimum duration of three months when technical s…" at bounding box center [536, 308] width 553 height 56
click at [260, 275] on input "b. Management stages must have a minimum duration of three months when technica…" at bounding box center [260, 269] width 0 height 11
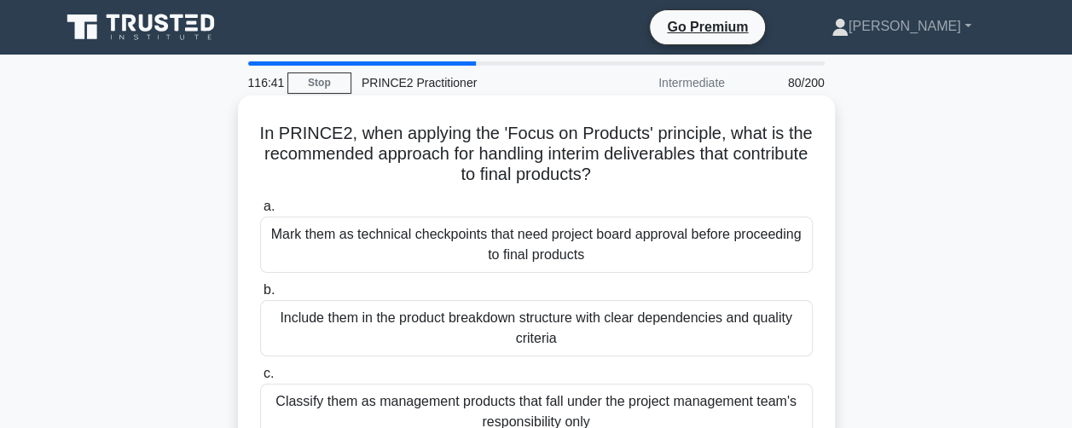
click at [268, 347] on div "Include them in the product breakdown structure with clear dependencies and qua…" at bounding box center [536, 328] width 553 height 56
click at [260, 296] on input "b. Include them in the product breakdown structure with clear dependencies and …" at bounding box center [260, 290] width 0 height 11
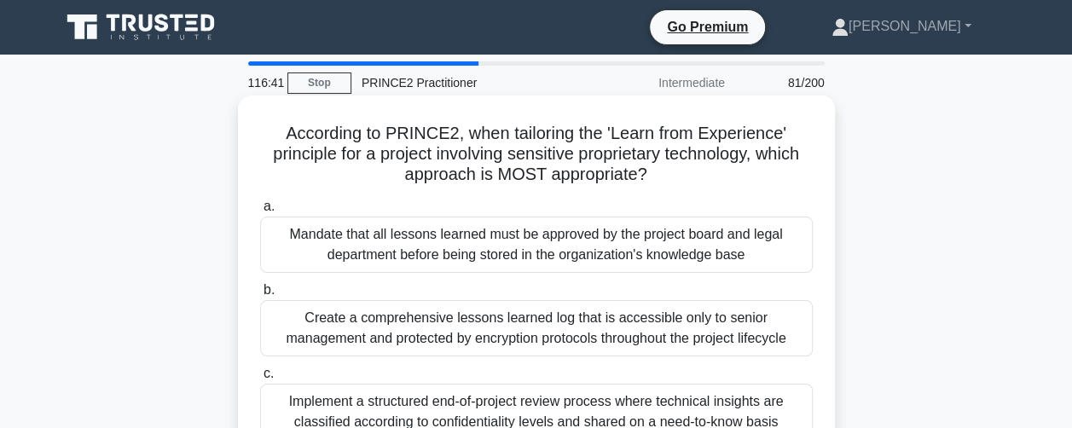
click at [270, 394] on div "Implement a structured end-of-project review process where technical insights a…" at bounding box center [536, 412] width 553 height 56
click at [260, 379] on input "c. Implement a structured end-of-project review process where technical insight…" at bounding box center [260, 373] width 0 height 11
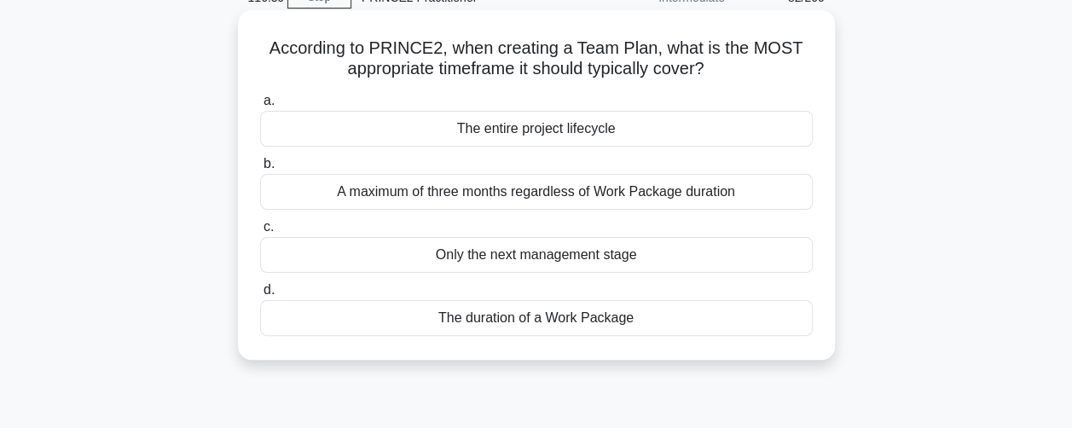
click at [290, 320] on div "The duration of a Work Package" at bounding box center [536, 318] width 553 height 36
click at [260, 296] on input "d. The duration of a Work Package" at bounding box center [260, 290] width 0 height 11
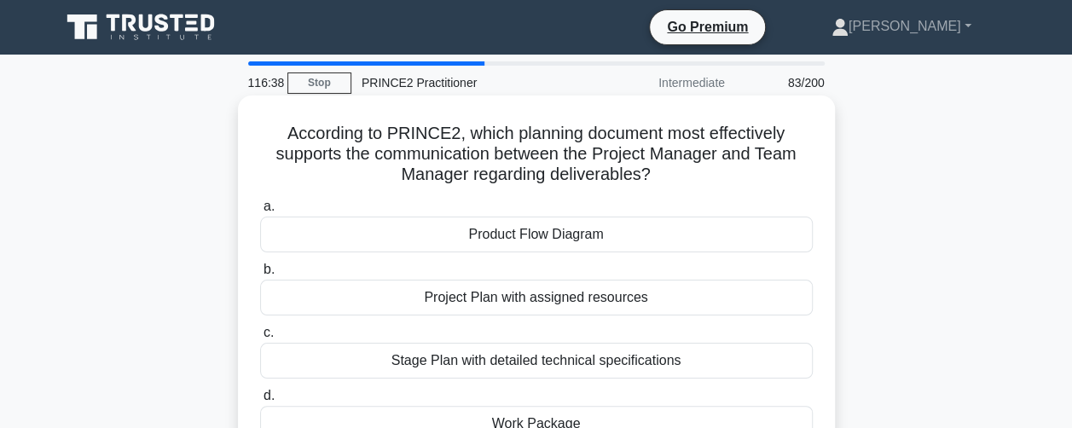
click at [286, 244] on div "Product Flow Diagram" at bounding box center [536, 235] width 553 height 36
click at [260, 212] on input "a. Product Flow Diagram" at bounding box center [260, 206] width 0 height 11
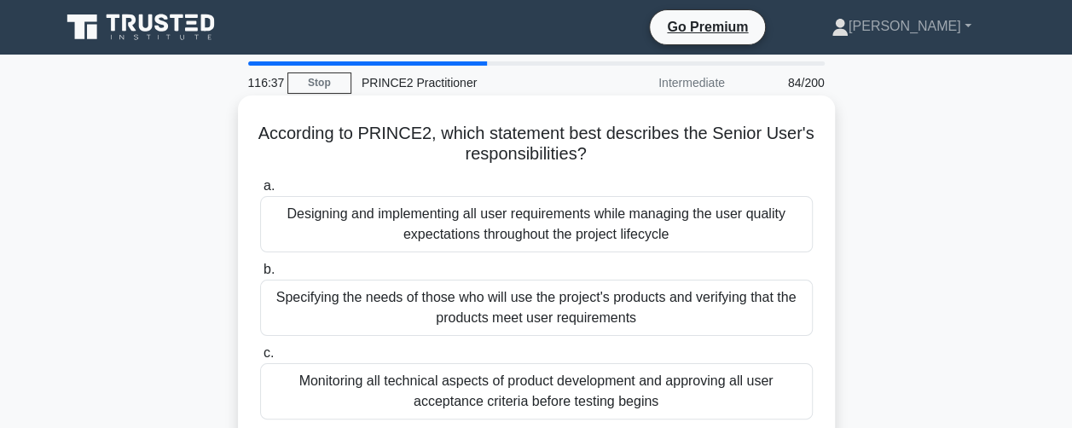
click at [268, 315] on div "Specifying the needs of those who will use the project's products and verifying…" at bounding box center [536, 308] width 553 height 56
click at [260, 275] on input "b. Specifying the needs of those who will use the project's products and verify…" at bounding box center [260, 269] width 0 height 11
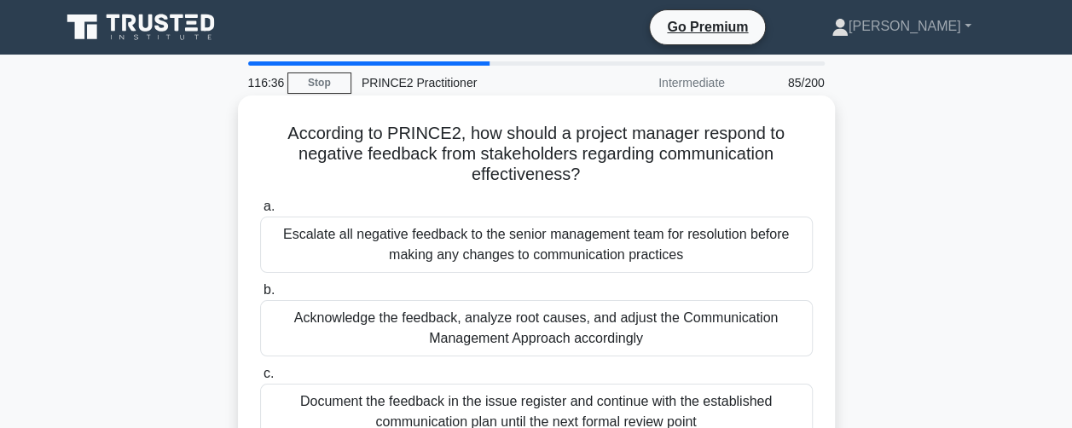
click at [276, 393] on div "Document the feedback in the issue register and continue with the established c…" at bounding box center [536, 412] width 553 height 56
click at [260, 379] on input "c. Document the feedback in the issue register and continue with the establishe…" at bounding box center [260, 373] width 0 height 11
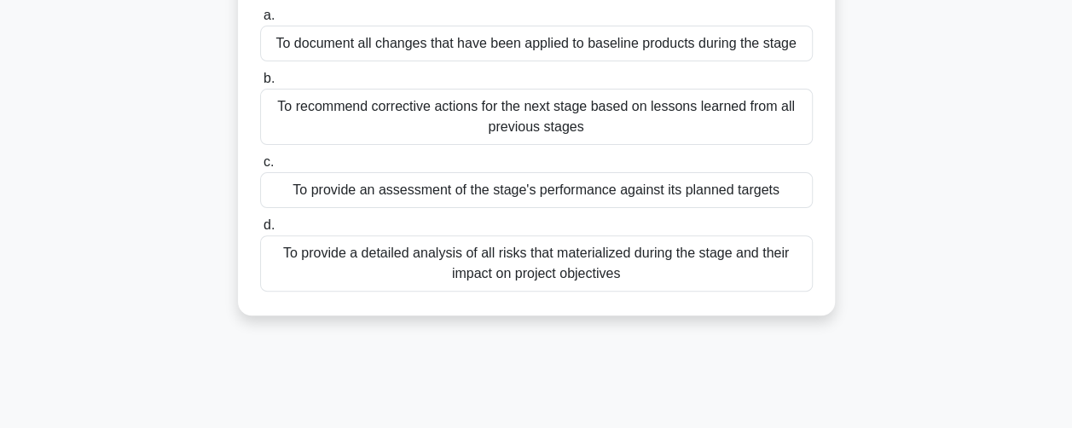
click at [277, 287] on div "To provide a detailed analysis of all risks that materialized during the stage …" at bounding box center [536, 263] width 553 height 56
click at [260, 231] on input "d. To provide a detailed analysis of all risks that materialized during the sta…" at bounding box center [260, 225] width 0 height 11
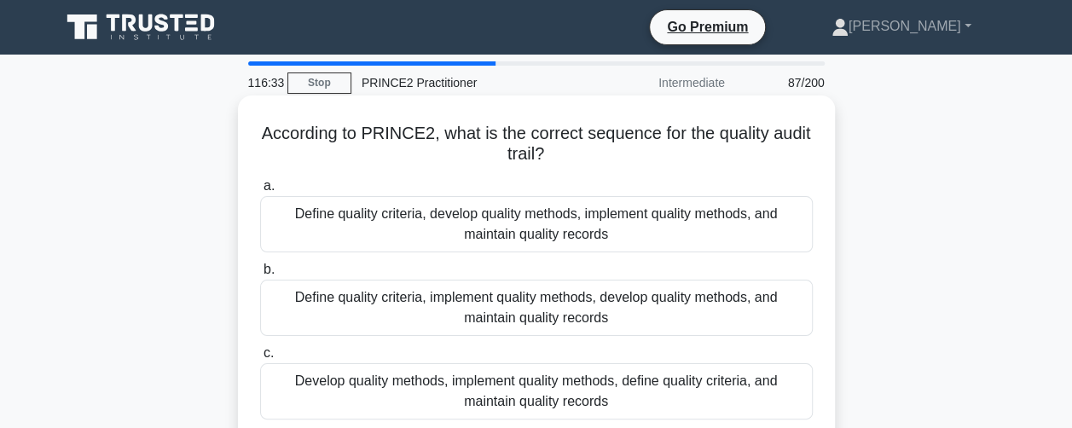
click at [282, 240] on div "Define quality criteria, develop quality methods, implement quality methods, an…" at bounding box center [536, 224] width 553 height 56
click at [260, 192] on input "a. Define quality criteria, develop quality methods, implement quality methods,…" at bounding box center [260, 186] width 0 height 11
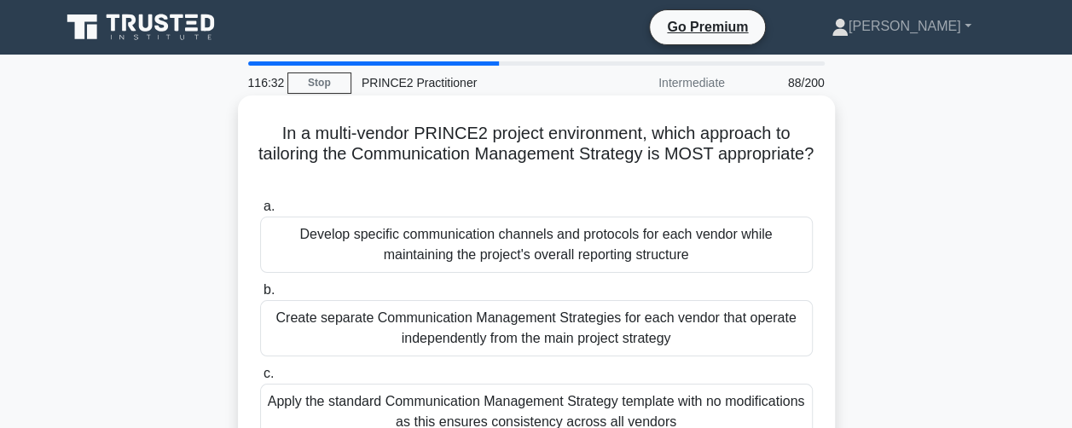
click at [268, 331] on div "Create separate Communication Management Strategies for each vendor that operat…" at bounding box center [536, 328] width 553 height 56
click at [260, 296] on input "b. Create separate Communication Management Strategies for each vendor that ope…" at bounding box center [260, 290] width 0 height 11
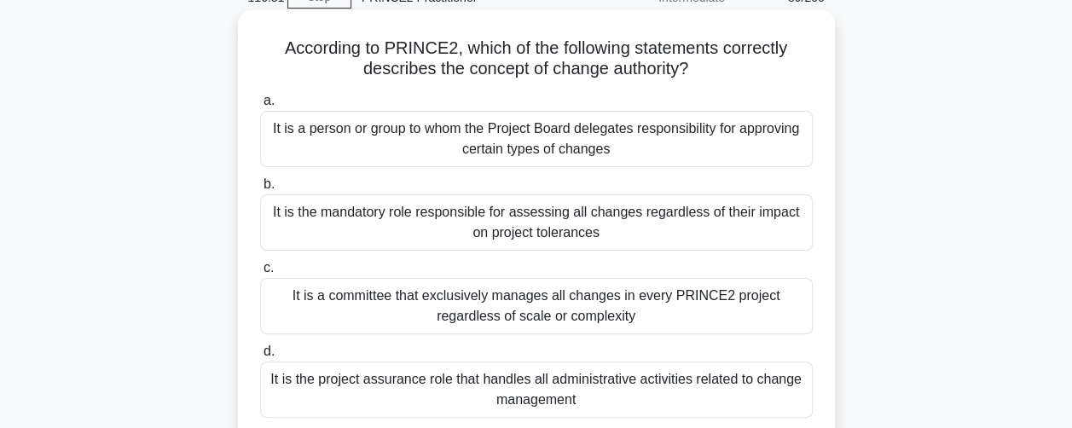
click at [293, 318] on div "It is a committee that exclusively manages all changes in every PRINCE2 project…" at bounding box center [536, 306] width 553 height 56
click at [260, 274] on input "c. It is a committee that exclusively manages all changes in every PRINCE2 proj…" at bounding box center [260, 268] width 0 height 11
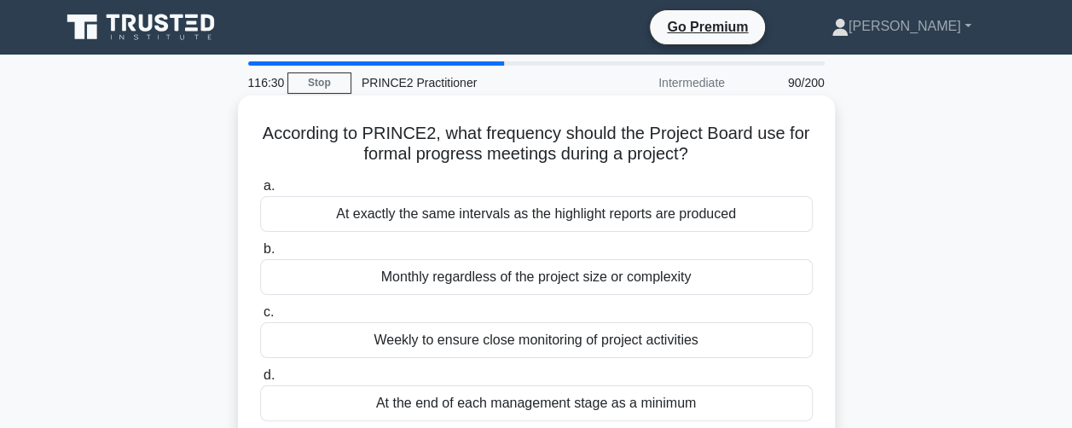
click at [279, 385] on div "At the end of each management stage as a minimum" at bounding box center [536, 403] width 553 height 36
click at [260, 381] on input "d. At the end of each management stage as a minimum" at bounding box center [260, 375] width 0 height 11
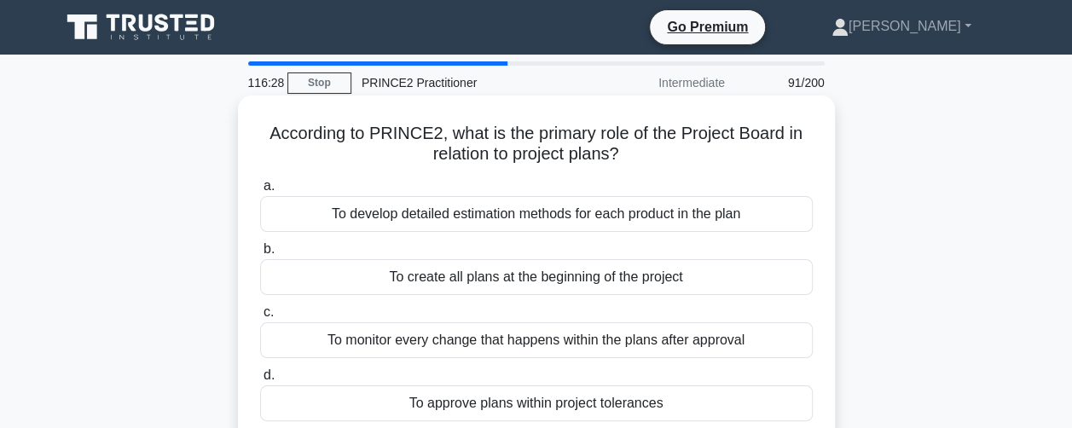
click at [304, 223] on div "To develop detailed estimation methods for each product in the plan" at bounding box center [536, 214] width 553 height 36
click at [260, 192] on input "a. To develop detailed estimation methods for each product in the plan" at bounding box center [260, 186] width 0 height 11
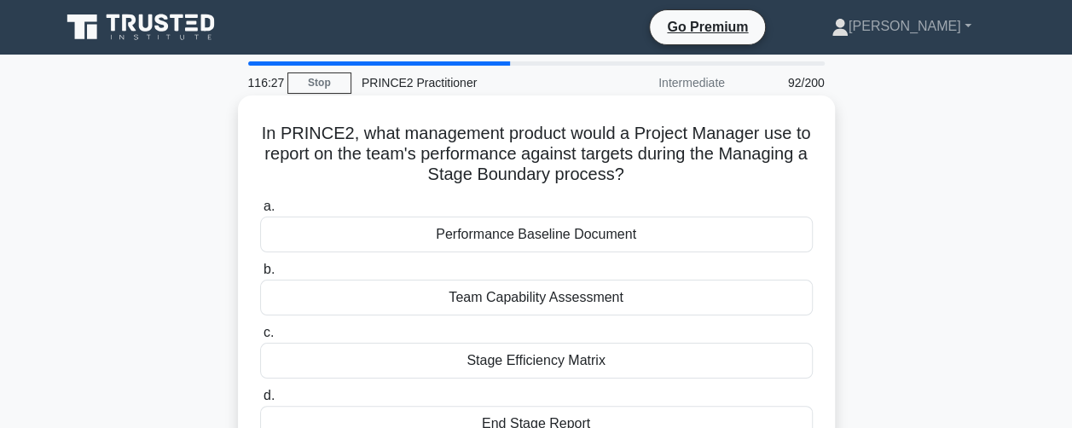
click at [306, 308] on div "Team Capability Assessment" at bounding box center [536, 298] width 553 height 36
click at [260, 275] on input "b. Team Capability Assessment" at bounding box center [260, 269] width 0 height 11
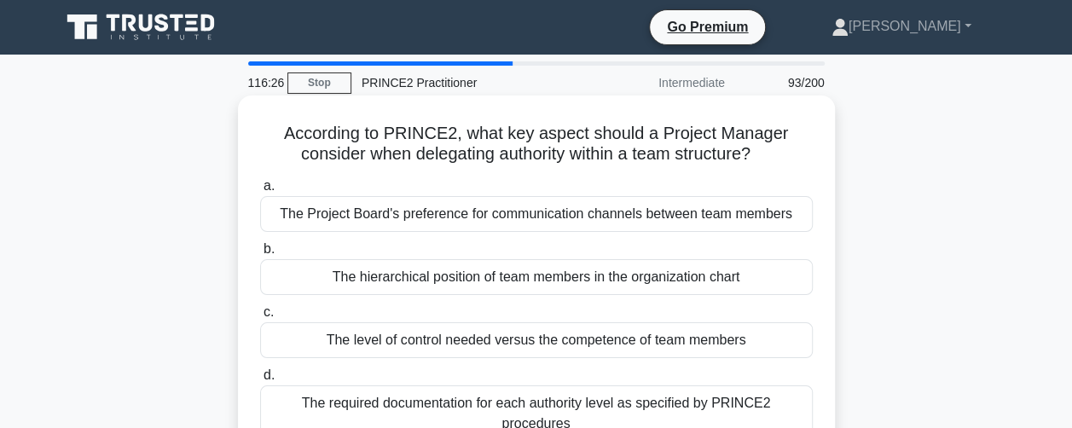
click at [302, 349] on div "The level of control needed versus the competence of team members" at bounding box center [536, 340] width 553 height 36
click at [260, 318] on input "c. The level of control needed versus the competence of team members" at bounding box center [260, 312] width 0 height 11
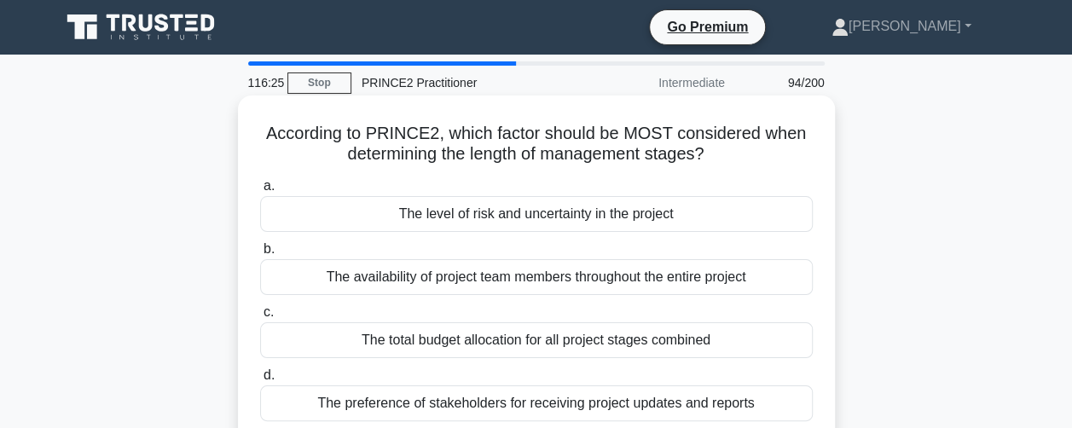
click at [293, 395] on div "The preference of stakeholders for receiving project updates and reports" at bounding box center [536, 403] width 553 height 36
click at [260, 381] on input "d. The preference of stakeholders for receiving project updates and reports" at bounding box center [260, 375] width 0 height 11
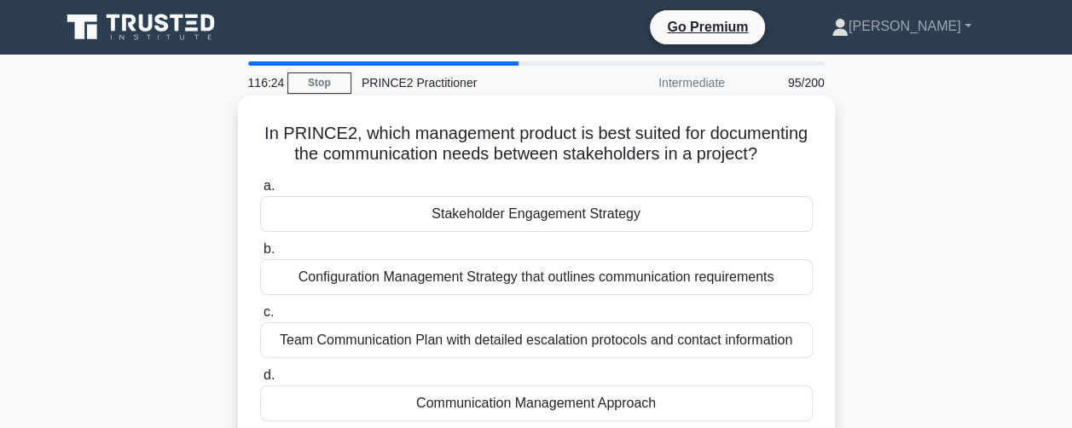
click at [299, 225] on div "Stakeholder Engagement Strategy" at bounding box center [536, 214] width 553 height 36
click at [260, 192] on input "a. Stakeholder Engagement Strategy" at bounding box center [260, 186] width 0 height 11
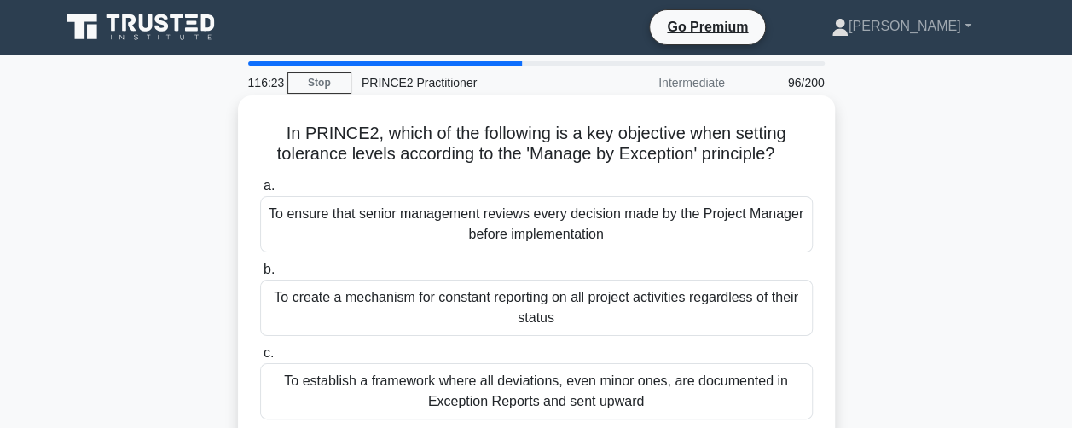
click at [283, 313] on div "To create a mechanism for constant reporting on all project activities regardle…" at bounding box center [536, 308] width 553 height 56
click at [260, 275] on input "b. To create a mechanism for constant reporting on all project activities regar…" at bounding box center [260, 269] width 0 height 11
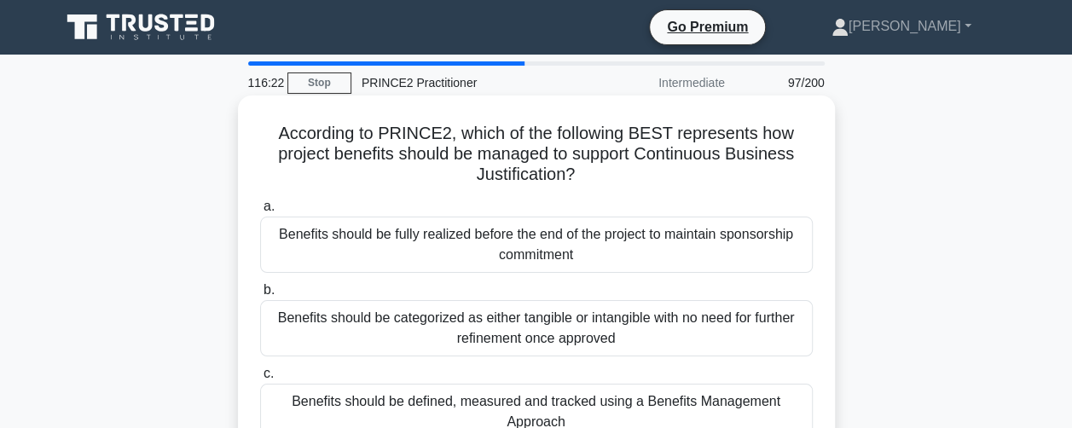
click at [277, 403] on div "Benefits should be defined, measured and tracked using a Benefits Management Ap…" at bounding box center [536, 412] width 553 height 56
click at [260, 379] on input "c. Benefits should be defined, measured and tracked using a Benefits Management…" at bounding box center [260, 373] width 0 height 11
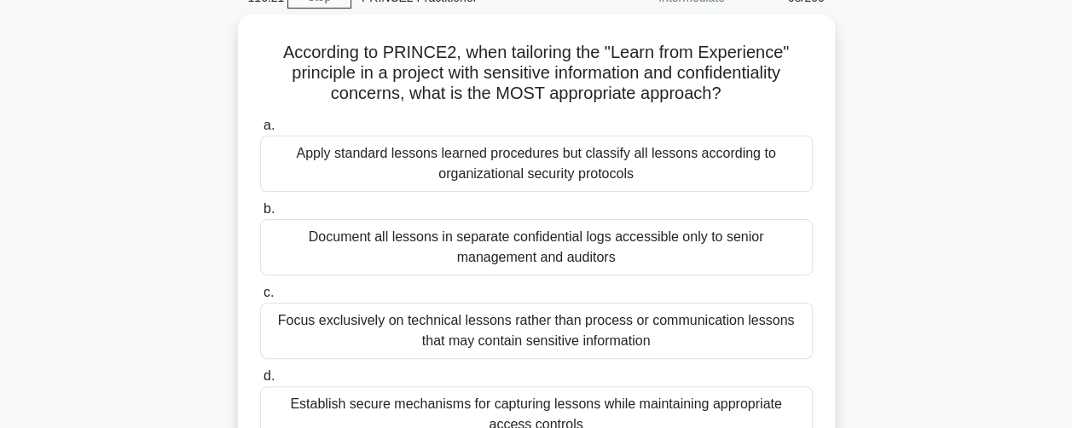
click at [276, 419] on div "Establish secure mechanisms for capturing lessons while maintaining appropriate…" at bounding box center [536, 414] width 553 height 56
click at [260, 382] on input "d. Establish secure mechanisms for capturing lessons while maintaining appropri…" at bounding box center [260, 376] width 0 height 11
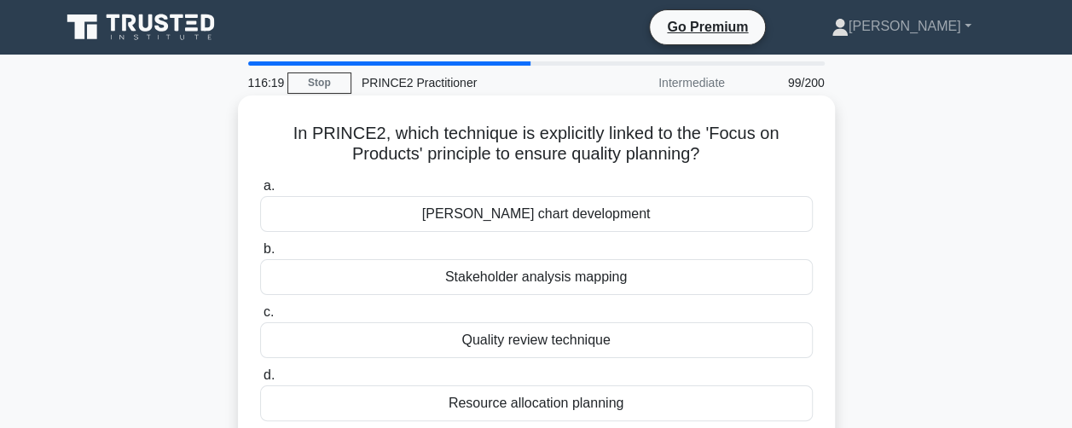
click at [287, 219] on div "Gantt chart development" at bounding box center [536, 214] width 553 height 36
click at [260, 192] on input "a. Gantt chart development" at bounding box center [260, 186] width 0 height 11
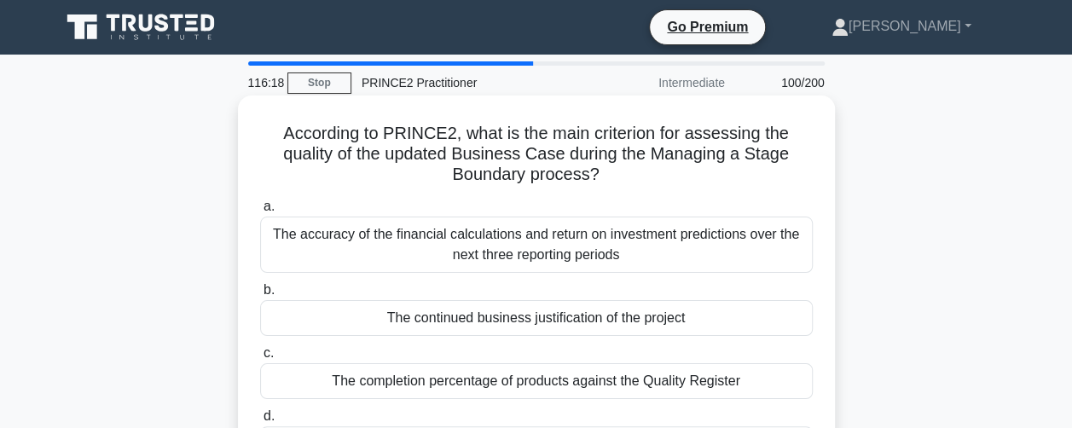
click at [292, 320] on div "The continued business justification of the project" at bounding box center [536, 318] width 553 height 36
click at [260, 296] on input "b. The continued business justification of the project" at bounding box center [260, 290] width 0 height 11
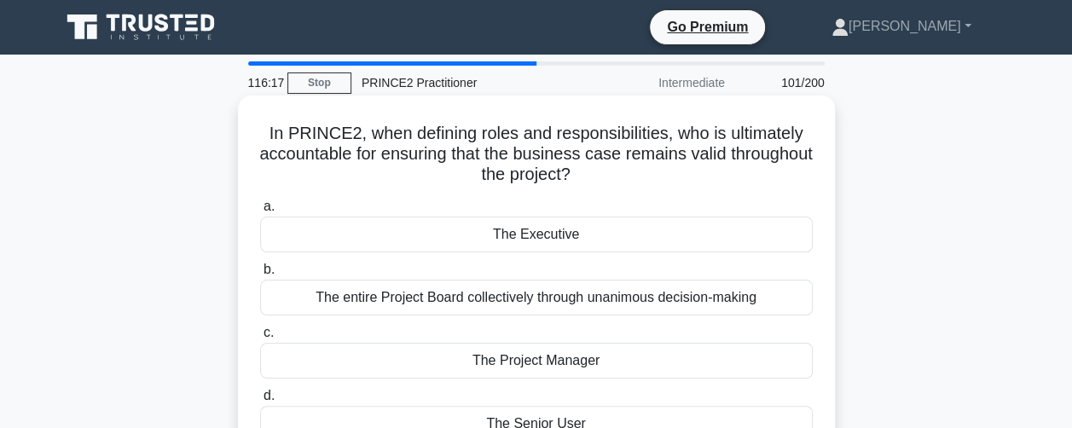
click at [281, 356] on div "The Project Manager" at bounding box center [536, 361] width 553 height 36
click at [260, 339] on input "c. The Project Manager" at bounding box center [260, 332] width 0 height 11
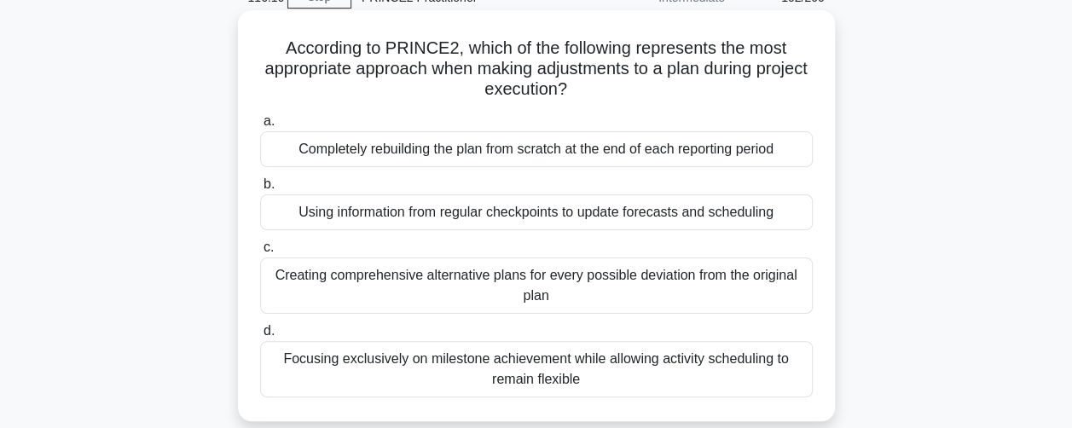
click at [281, 374] on div "Focusing exclusively on milestone achievement while allowing activity schedulin…" at bounding box center [536, 369] width 553 height 56
click at [260, 337] on input "d. Focusing exclusively on milestone achievement while allowing activity schedu…" at bounding box center [260, 331] width 0 height 11
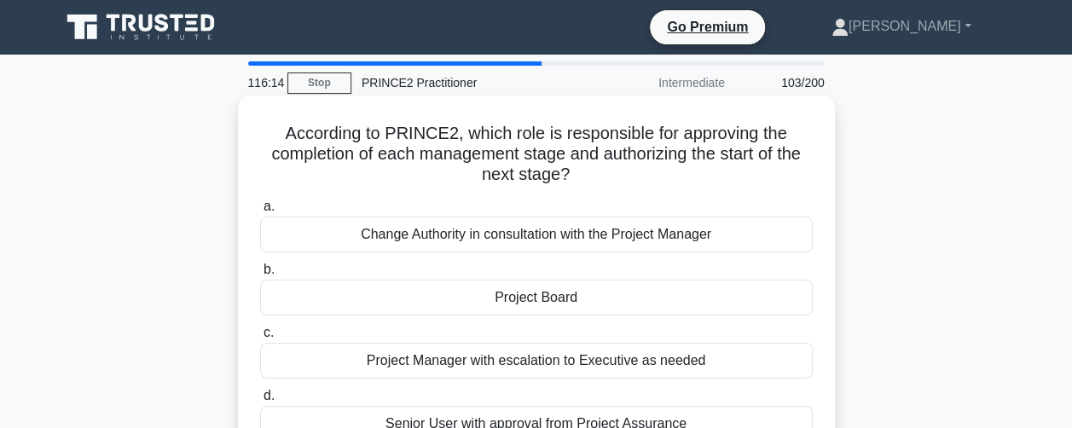
click at [298, 234] on div "Change Authority in consultation with the Project Manager" at bounding box center [536, 235] width 553 height 36
click at [260, 212] on input "a. Change Authority in consultation with the Project Manager" at bounding box center [260, 206] width 0 height 11
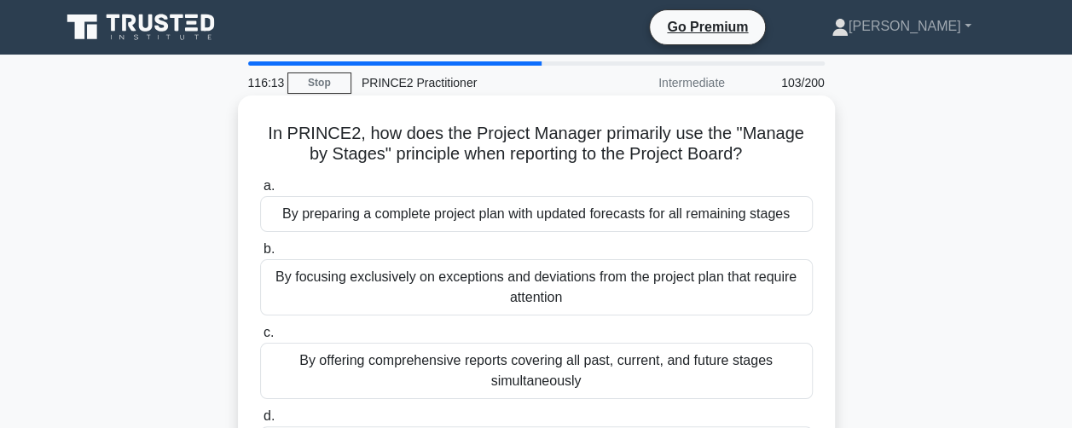
click at [276, 301] on div "By focusing exclusively on exceptions and deviations from the project plan that…" at bounding box center [536, 287] width 553 height 56
click at [260, 255] on input "b. By focusing exclusively on exceptions and deviations from the project plan t…" at bounding box center [260, 249] width 0 height 11
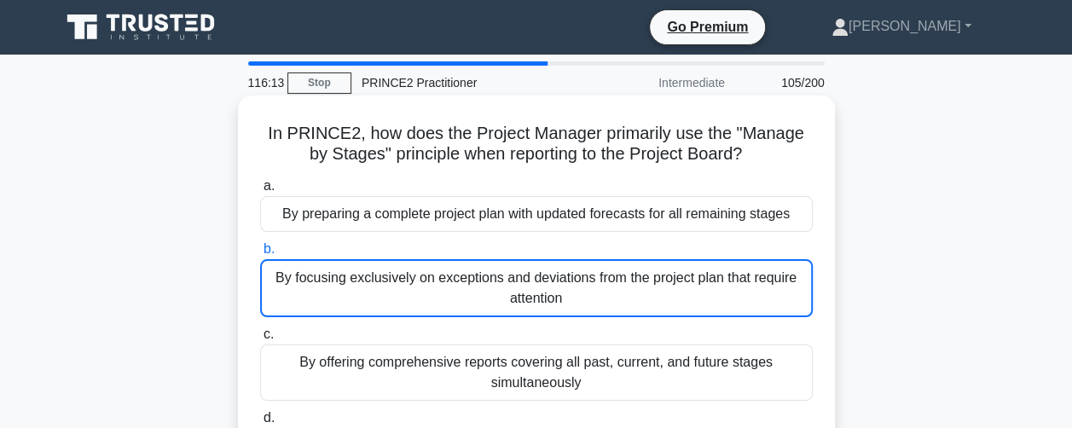
click at [275, 367] on div "By offering comprehensive reports covering all past, current, and future stages…" at bounding box center [536, 372] width 553 height 56
click at [260, 340] on input "c. By offering comprehensive reports covering all past, current, and future sta…" at bounding box center [260, 334] width 0 height 11
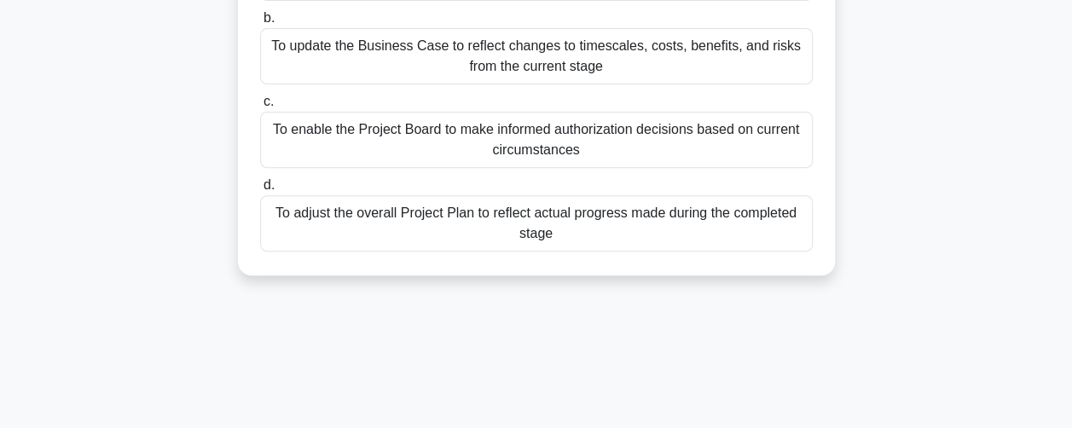
click at [283, 250] on div "a. To calculate resource requirements for the entire project based on performan…" at bounding box center [536, 88] width 573 height 334
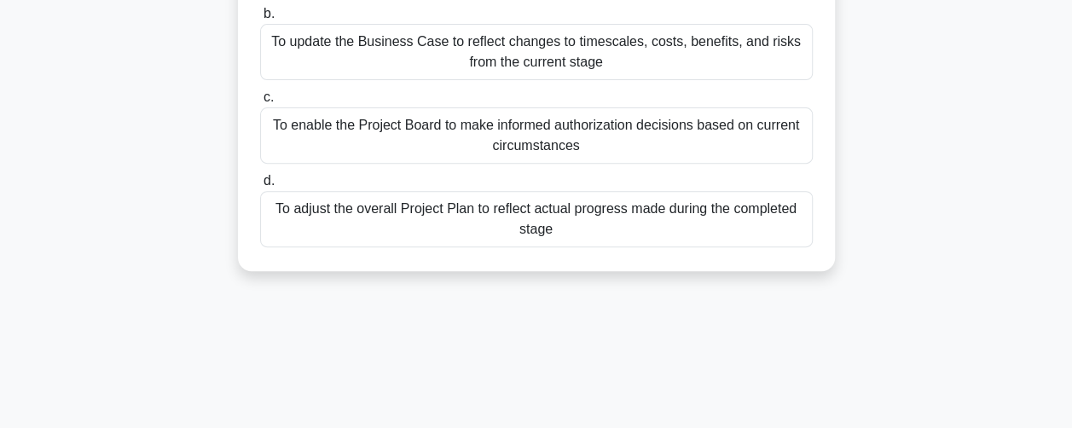
click at [283, 233] on div "To adjust the overall Project Plan to reflect actual progress made during the c…" at bounding box center [536, 219] width 553 height 56
click at [260, 187] on input "d. To adjust the overall Project Plan to reflect actual progress made during th…" at bounding box center [260, 181] width 0 height 11
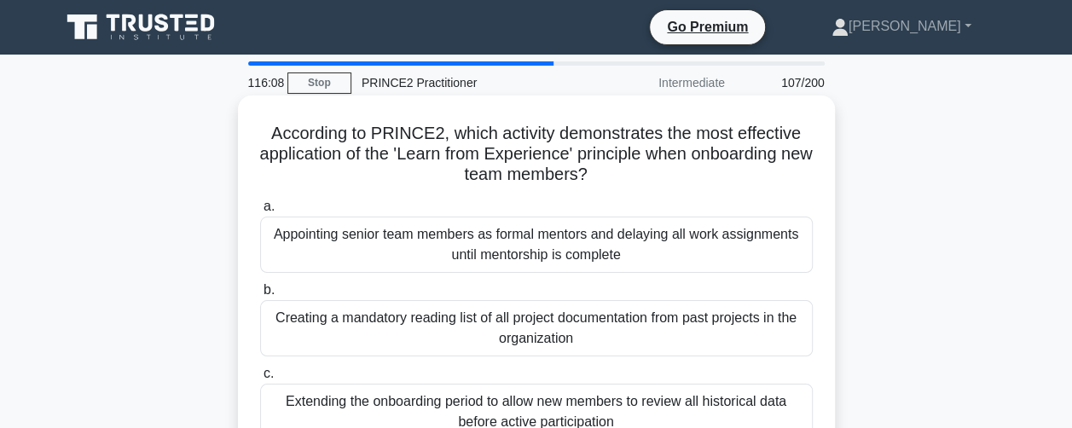
click at [288, 260] on div "Appointing senior team members as formal mentors and delaying all work assignme…" at bounding box center [536, 245] width 553 height 56
click at [260, 212] on input "a. Appointing senior team members as formal mentors and delaying all work assig…" at bounding box center [260, 206] width 0 height 11
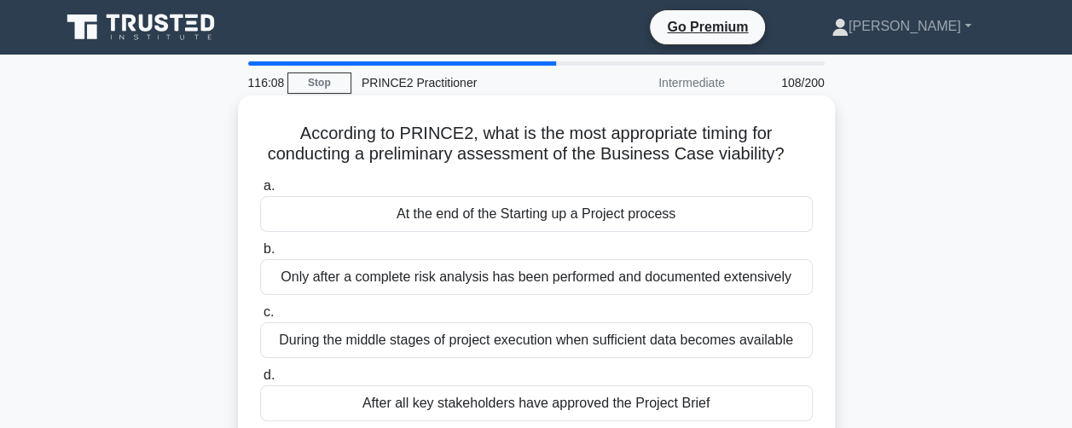
click at [278, 288] on div "Only after a complete risk analysis has been performed and documented extensive…" at bounding box center [536, 277] width 553 height 36
click at [260, 255] on input "b. Only after a complete risk analysis has been performed and documented extens…" at bounding box center [260, 249] width 0 height 11
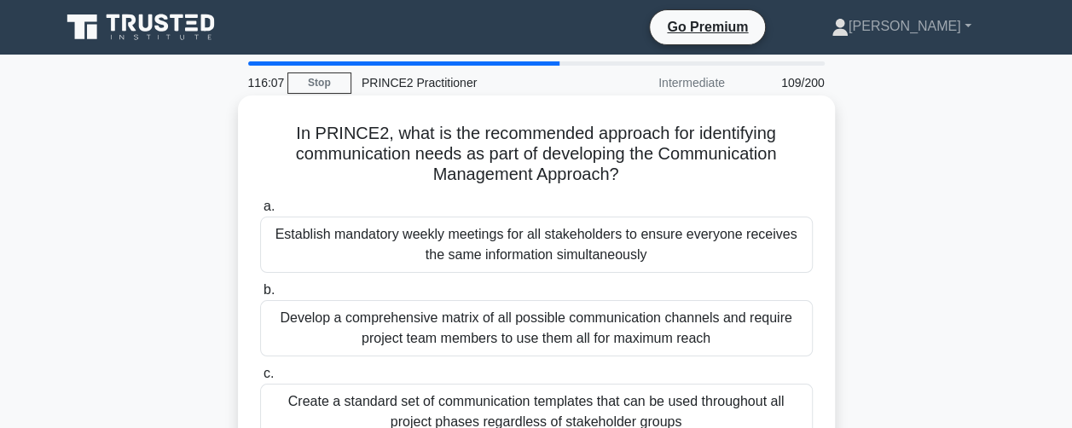
click at [270, 352] on div "Develop a comprehensive matrix of all possible communication channels and requi…" at bounding box center [536, 328] width 553 height 56
click at [260, 296] on input "b. Develop a comprehensive matrix of all possible communication channels and re…" at bounding box center [260, 290] width 0 height 11
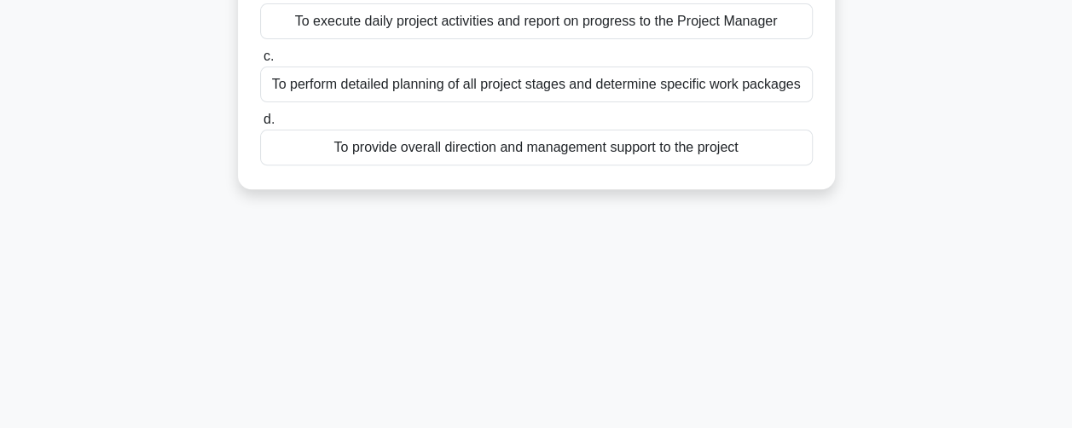
click at [282, 159] on div "To provide overall direction and management support to the project" at bounding box center [536, 148] width 553 height 36
click at [260, 125] on input "d. To provide overall direction and management support to the project" at bounding box center [260, 119] width 0 height 11
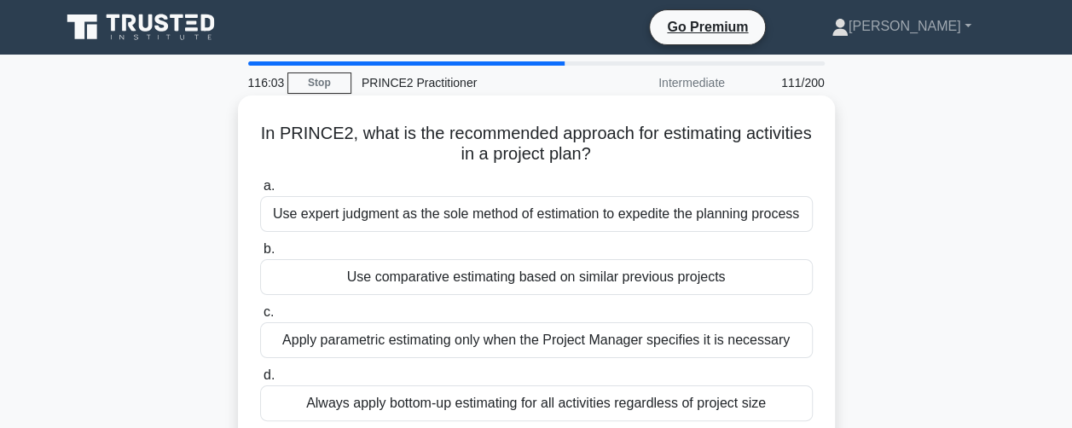
click at [286, 228] on div "Use expert judgment as the sole method of estimation to expedite the planning p…" at bounding box center [536, 214] width 553 height 36
click at [260, 192] on input "a. Use expert judgment as the sole method of estimation to expedite the plannin…" at bounding box center [260, 186] width 0 height 11
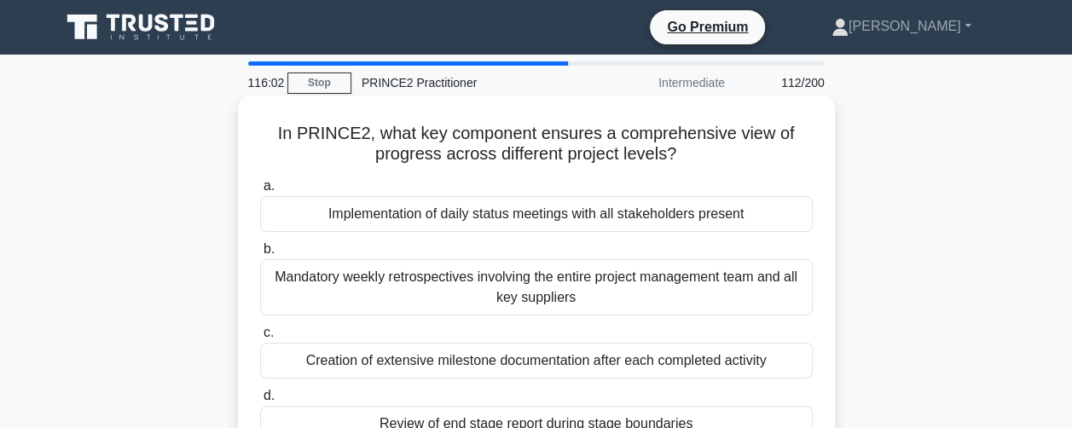
click at [280, 292] on div "Mandatory weekly retrospectives involving the entire project management team an…" at bounding box center [536, 287] width 553 height 56
click at [260, 255] on input "b. Mandatory weekly retrospectives involving the entire project management team…" at bounding box center [260, 249] width 0 height 11
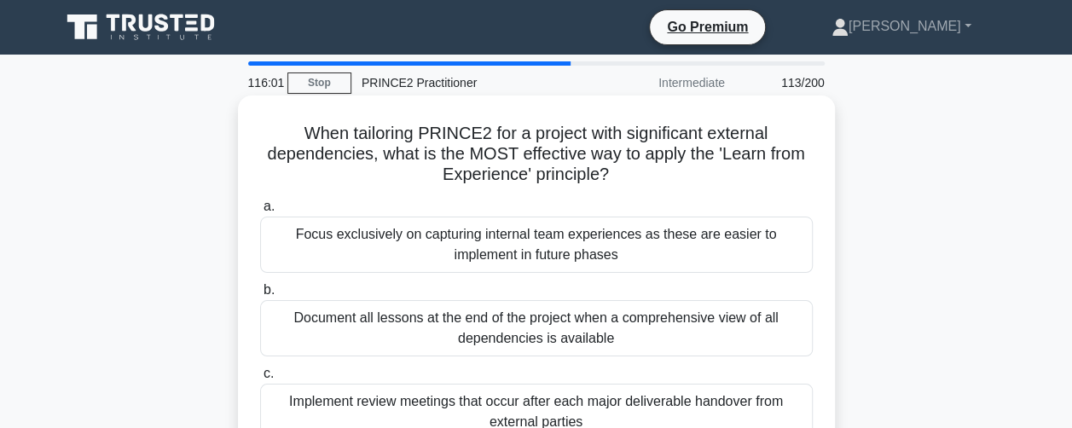
click at [284, 327] on div "Document all lessons at the end of the project when a comprehensive view of all…" at bounding box center [536, 328] width 553 height 56
click at [260, 296] on input "b. Document all lessons at the end of the project when a comprehensive view of …" at bounding box center [260, 290] width 0 height 11
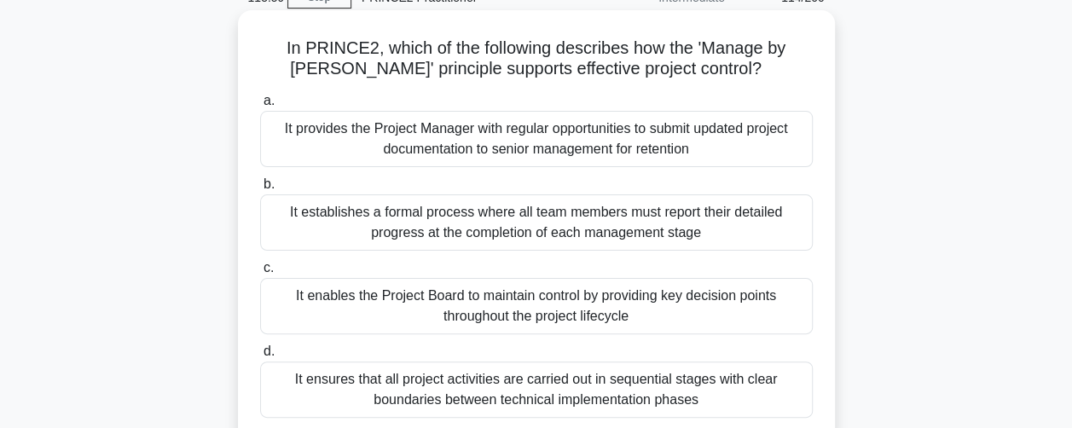
click at [274, 367] on div "It ensures that all project activities are carried out in sequential stages wit…" at bounding box center [536, 390] width 553 height 56
click at [260, 357] on input "d. It ensures that all project activities are carried out in sequential stages …" at bounding box center [260, 351] width 0 height 11
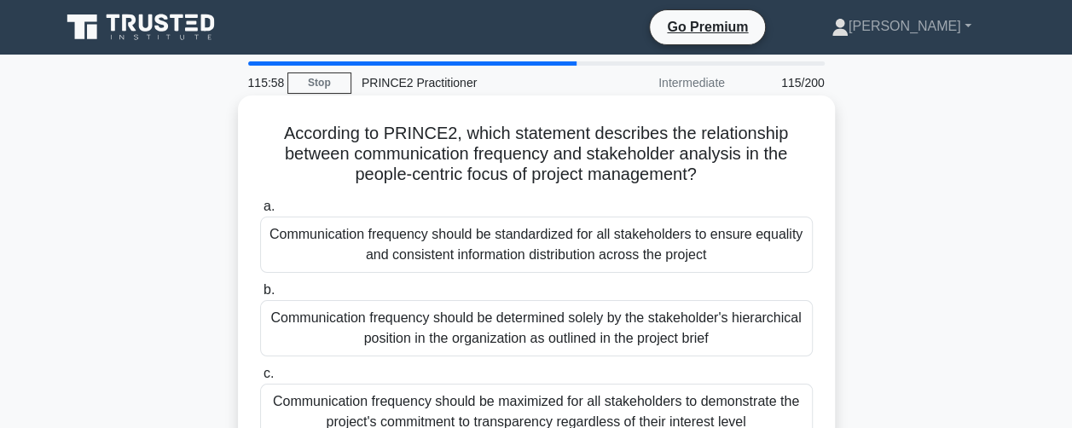
click at [283, 262] on div "Communication frequency should be standardized for all stakeholders to ensure e…" at bounding box center [536, 245] width 553 height 56
click at [260, 212] on input "a. Communication frequency should be standardized for all stakeholders to ensur…" at bounding box center [260, 206] width 0 height 11
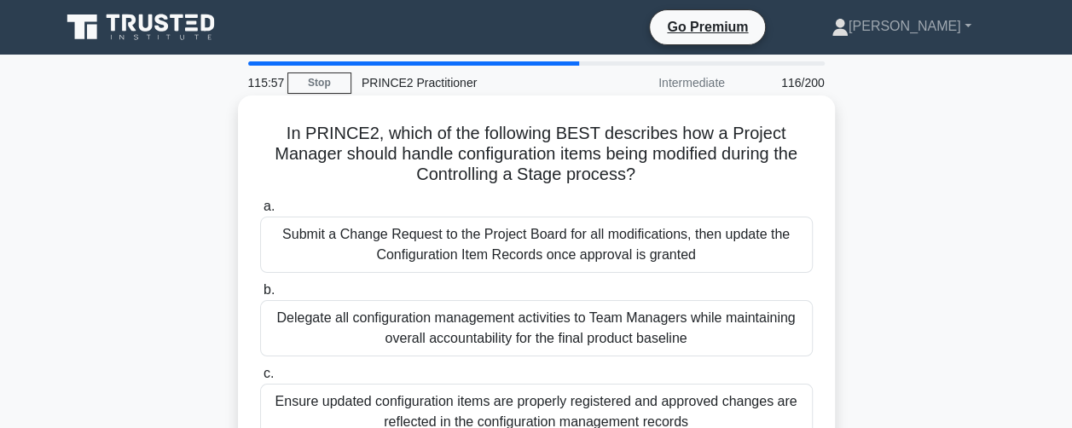
click at [277, 330] on div "Delegate all configuration management activities to Team Managers while maintai…" at bounding box center [536, 328] width 553 height 56
click at [260, 296] on input "b. Delegate all configuration management activities to Team Managers while main…" at bounding box center [260, 290] width 0 height 11
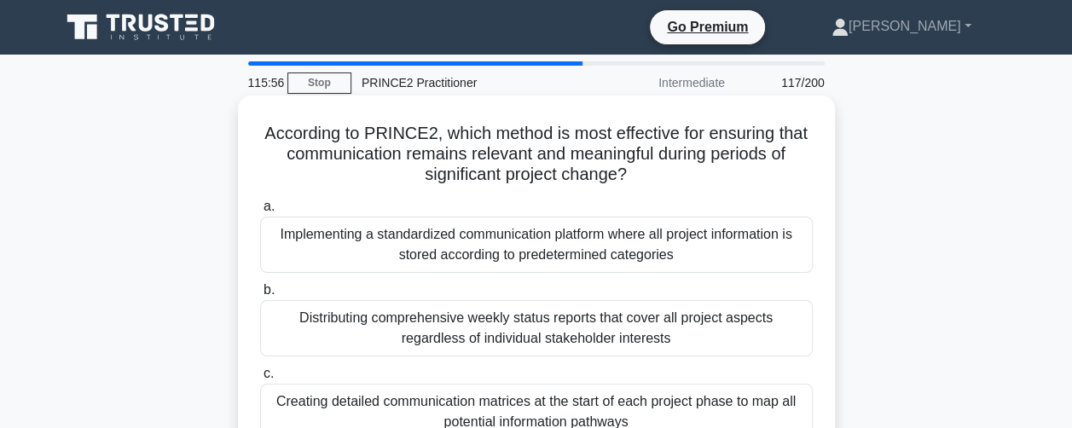
click at [269, 398] on div "Creating detailed communication matrices at the start of each project phase to …" at bounding box center [536, 412] width 553 height 56
click at [260, 379] on input "c. Creating detailed communication matrices at the start of each project phase …" at bounding box center [260, 373] width 0 height 11
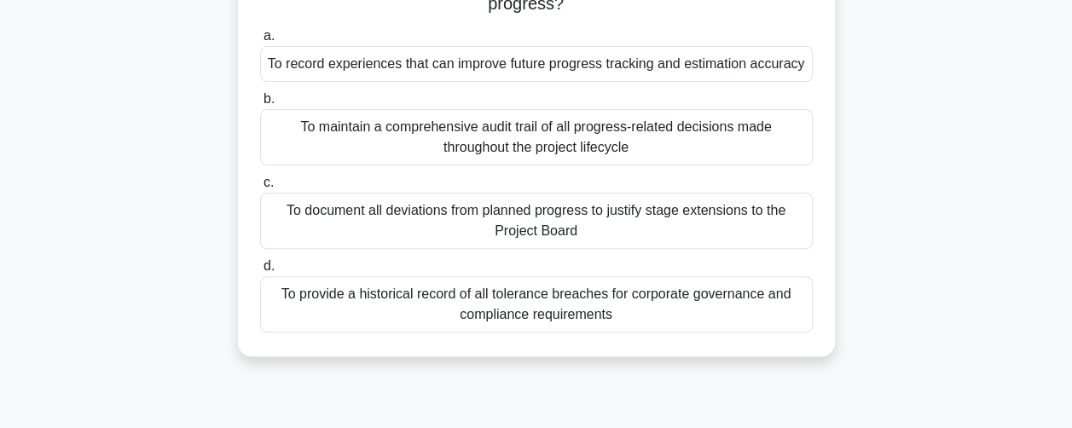
click at [299, 315] on div "To provide a historical record of all tolerance breaches for corporate governan…" at bounding box center [536, 304] width 553 height 56
click at [260, 272] on input "d. To provide a historical record of all tolerance breaches for corporate gover…" at bounding box center [260, 266] width 0 height 11
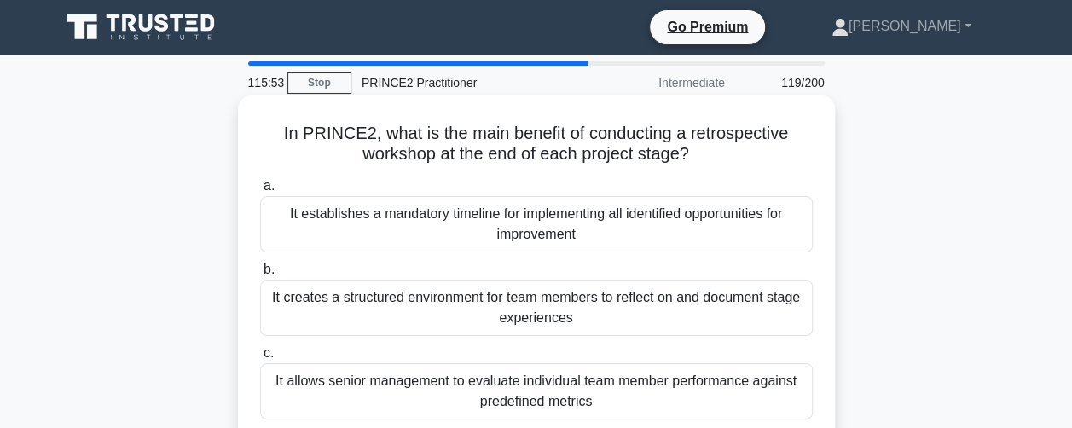
click at [325, 237] on div "It establishes a mandatory timeline for implementing all identified opportuniti…" at bounding box center [536, 224] width 553 height 56
click at [260, 192] on input "a. It establishes a mandatory timeline for implementing all identified opportun…" at bounding box center [260, 186] width 0 height 11
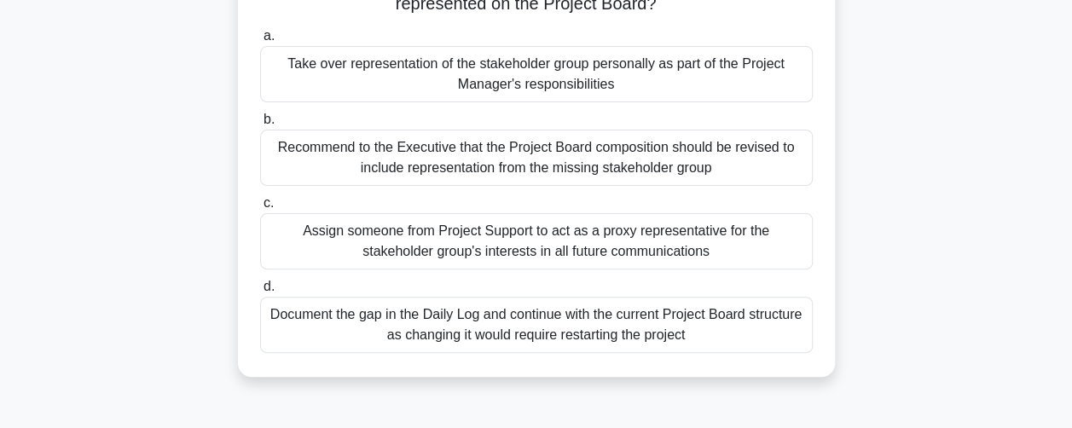
click at [292, 168] on div "Recommend to the Executive that the Project Board composition should be revised…" at bounding box center [536, 158] width 553 height 56
click at [260, 125] on input "b. Recommend to the Executive that the Project Board composition should be revi…" at bounding box center [260, 119] width 0 height 11
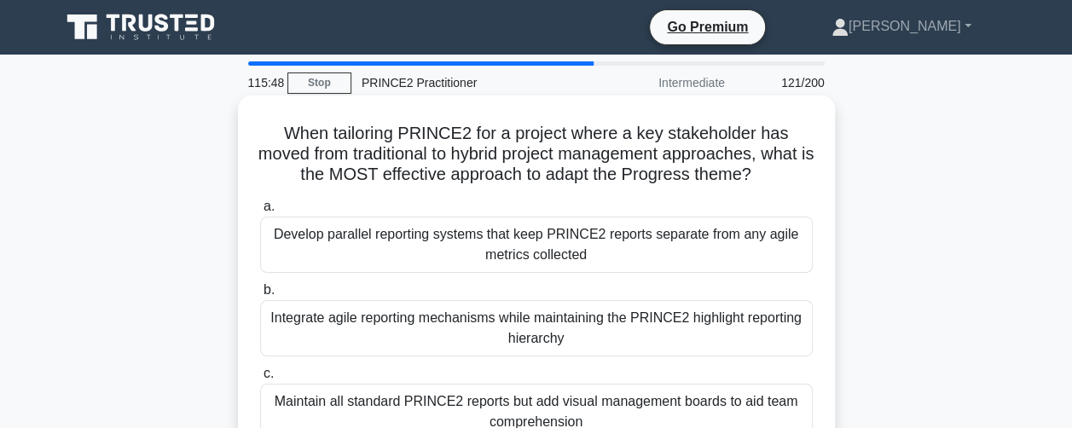
click at [275, 405] on div "Maintain all standard PRINCE2 reports but add visual management boards to aid t…" at bounding box center [536, 412] width 553 height 56
click at [260, 379] on input "c. Maintain all standard PRINCE2 reports but add visual management boards to ai…" at bounding box center [260, 373] width 0 height 11
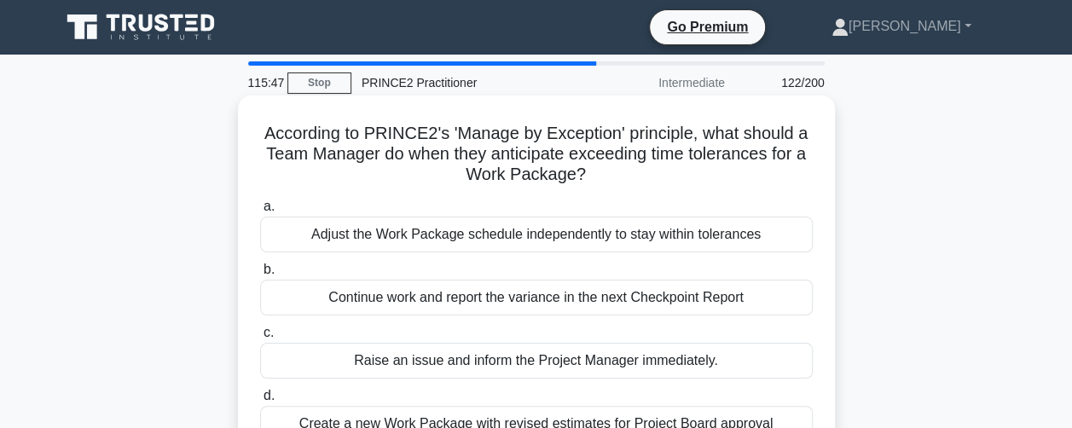
click at [296, 250] on div "Adjust the Work Package schedule independently to stay within tolerances" at bounding box center [536, 235] width 553 height 36
click at [260, 212] on input "a. Adjust the Work Package schedule independently to stay within tolerances" at bounding box center [260, 206] width 0 height 11
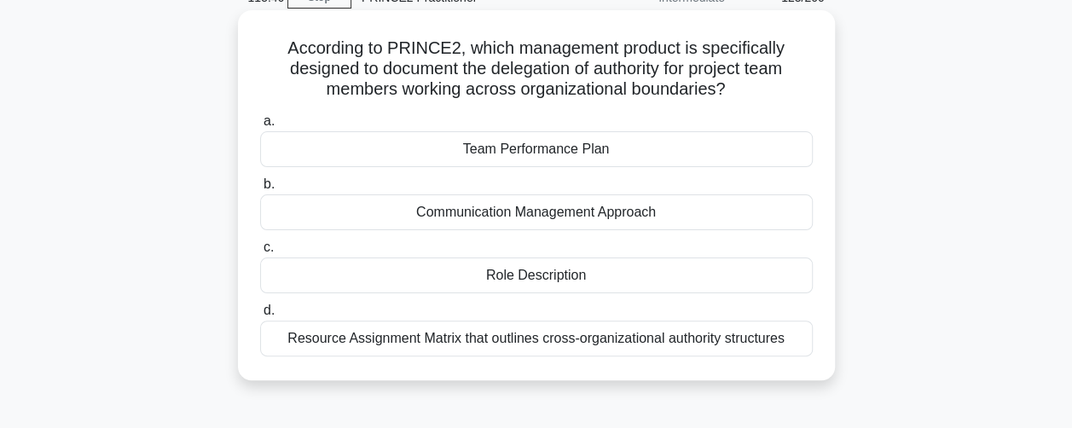
click at [272, 346] on div "Resource Assignment Matrix that outlines cross-organizational authority structu…" at bounding box center [536, 339] width 553 height 36
click at [260, 316] on input "d. Resource Assignment Matrix that outlines cross-organizational authority stru…" at bounding box center [260, 310] width 0 height 11
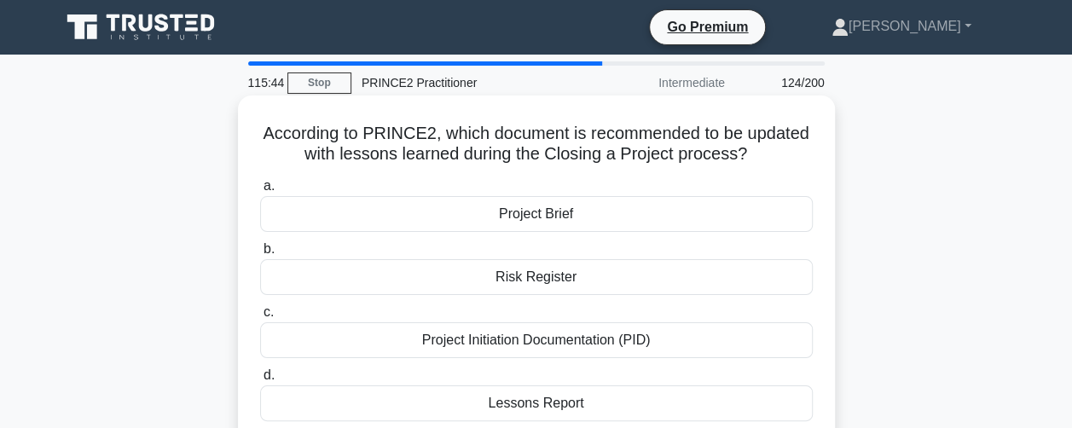
click at [306, 312] on label "c. Project Initiation Documentation (PID)" at bounding box center [536, 330] width 553 height 56
click at [260, 312] on input "c. Project Initiation Documentation (PID)" at bounding box center [260, 312] width 0 height 11
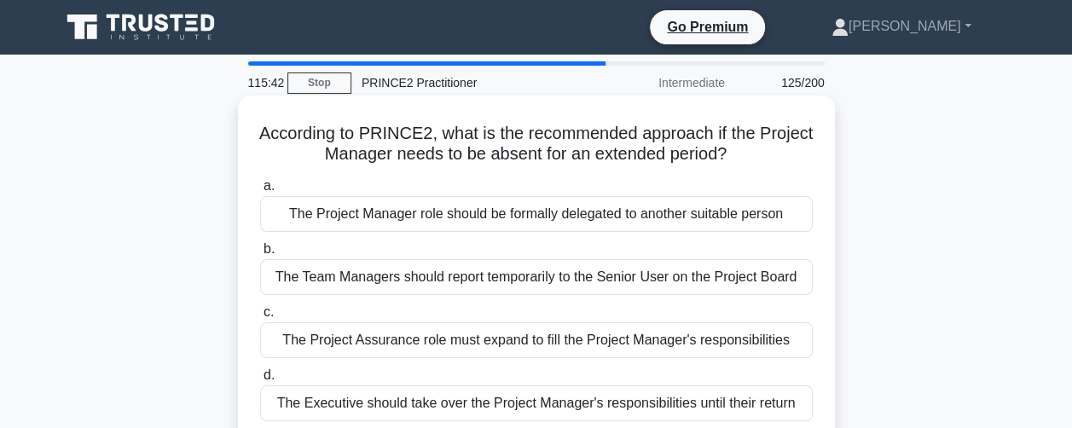
click at [308, 225] on div "The Project Manager role should be formally delegated to another suitable person" at bounding box center [536, 214] width 553 height 36
click at [260, 192] on input "a. The Project Manager role should be formally delegated to another suitable pe…" at bounding box center [260, 186] width 0 height 11
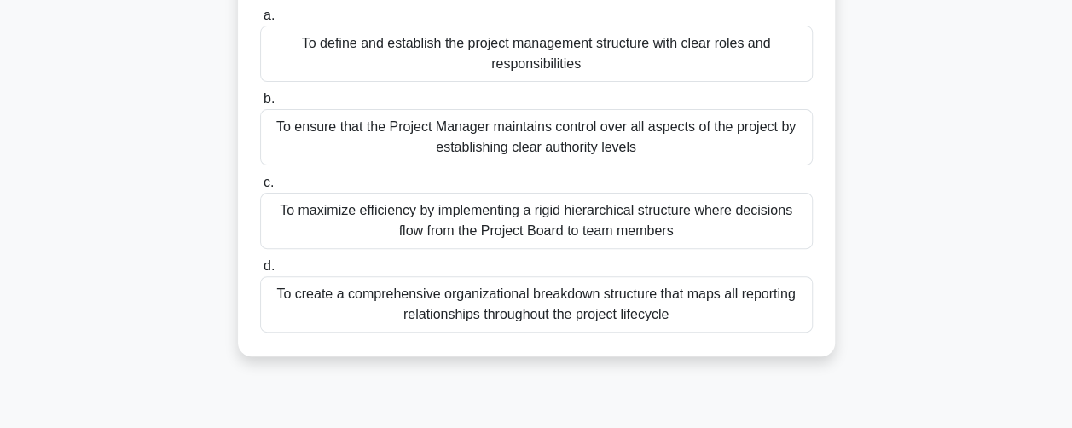
click at [294, 238] on div "To maximize efficiency by implementing a rigid hierarchical structure where dec…" at bounding box center [536, 221] width 553 height 56
click at [260, 188] on input "c. To maximize efficiency by implementing a rigid hierarchical structure where …" at bounding box center [260, 182] width 0 height 11
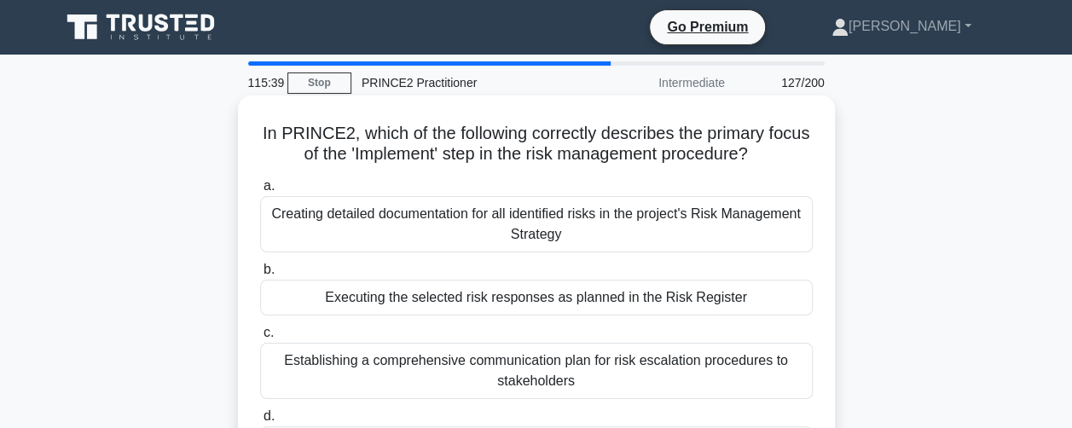
click at [304, 241] on div "Creating detailed documentation for all identified risks in the project's Risk …" at bounding box center [536, 224] width 553 height 56
click at [260, 192] on input "a. Creating detailed documentation for all identified risks in the project's Ri…" at bounding box center [260, 186] width 0 height 11
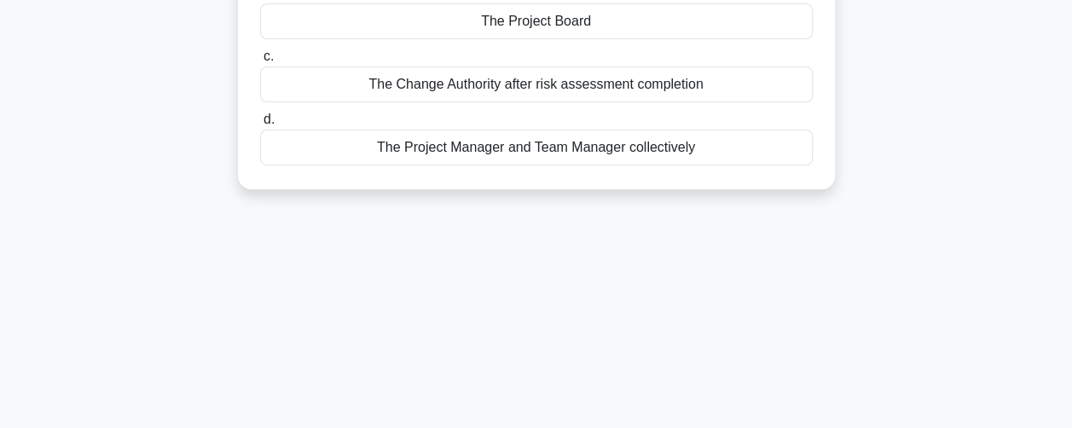
click at [309, 162] on div "The Project Manager and Team Manager collectively" at bounding box center [536, 148] width 553 height 36
click at [260, 125] on input "d. The Project Manager and Team Manager collectively" at bounding box center [260, 119] width 0 height 11
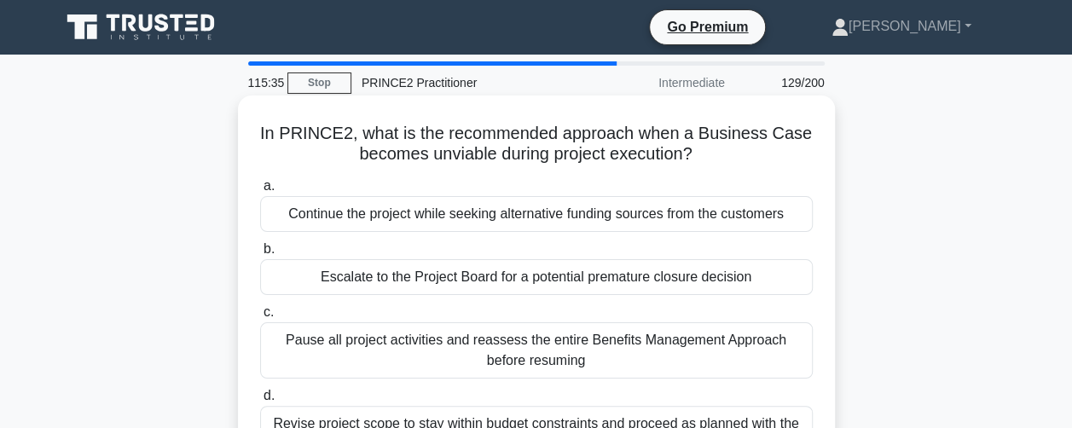
click at [281, 217] on div "Continue the project while seeking alternative funding sources from the custome…" at bounding box center [536, 214] width 553 height 36
click at [260, 192] on input "a. Continue the project while seeking alternative funding sources from the cust…" at bounding box center [260, 186] width 0 height 11
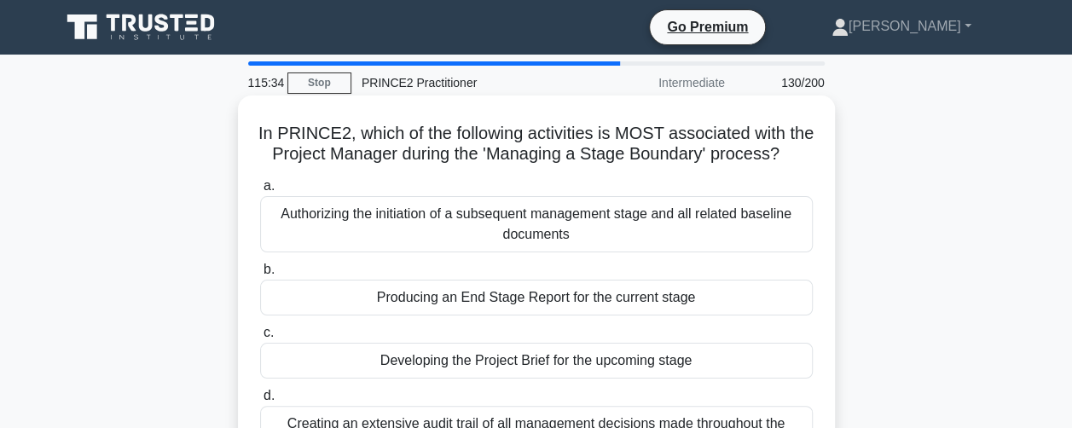
click at [284, 315] on div "Producing an End Stage Report for the current stage" at bounding box center [536, 298] width 553 height 36
click at [260, 275] on input "b. Producing an End Stage Report for the current stage" at bounding box center [260, 269] width 0 height 11
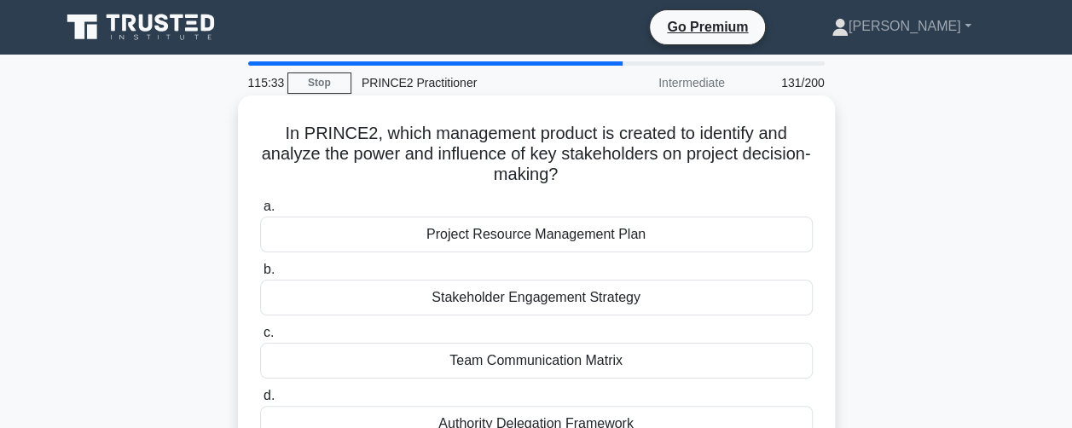
click at [286, 367] on div "Team Communication Matrix" at bounding box center [536, 361] width 553 height 36
click at [260, 339] on input "c. Team Communication Matrix" at bounding box center [260, 332] width 0 height 11
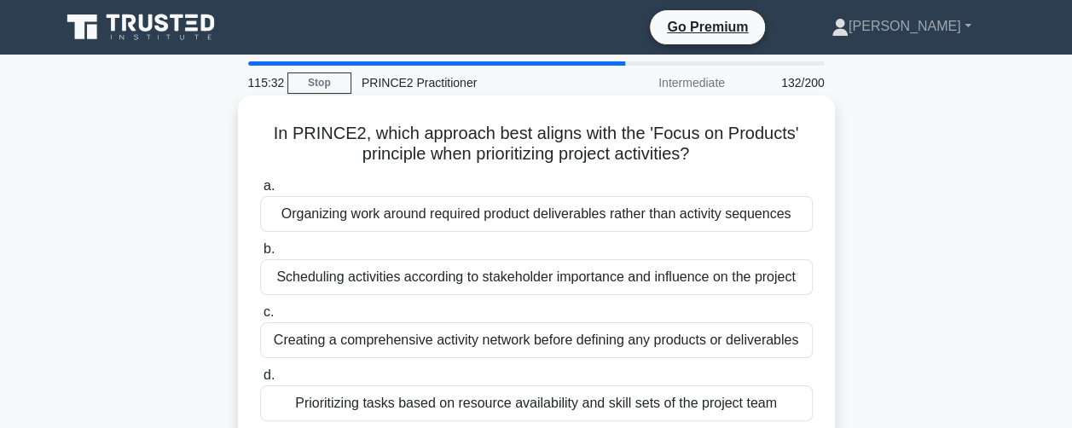
click at [277, 408] on div "Prioritizing tasks based on resource availability and skill sets of the project…" at bounding box center [536, 403] width 553 height 36
click at [260, 381] on input "d. Prioritizing tasks based on resource availability and skill sets of the proj…" at bounding box center [260, 375] width 0 height 11
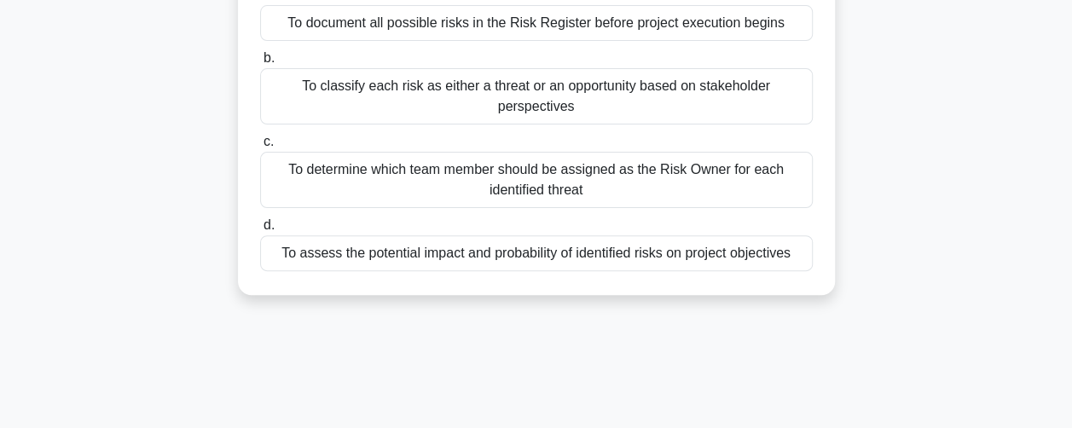
click at [284, 271] on div "To assess the potential impact and probability of identified risks on project o…" at bounding box center [536, 253] width 553 height 36
click at [260, 231] on input "d. To assess the potential impact and probability of identified risks on projec…" at bounding box center [260, 225] width 0 height 11
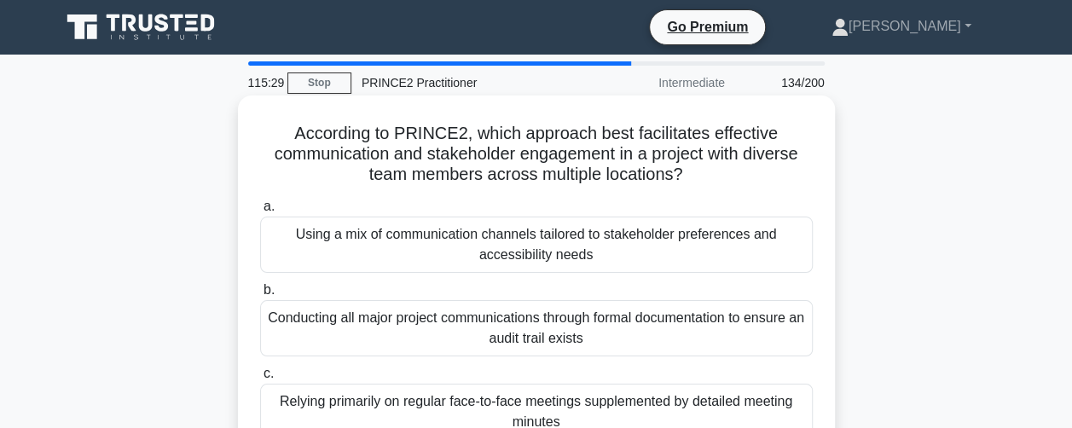
click at [281, 228] on div "Using a mix of communication channels tailored to stakeholder preferences and a…" at bounding box center [536, 245] width 553 height 56
click at [260, 212] on input "a. Using a mix of communication channels tailored to stakeholder preferences an…" at bounding box center [260, 206] width 0 height 11
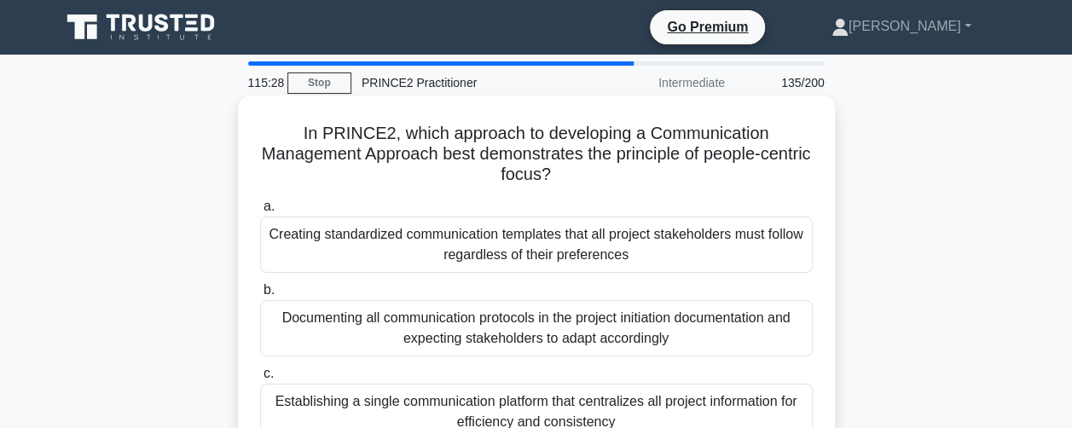
click at [286, 331] on div "Documenting all communication protocols in the project initiation documentation…" at bounding box center [536, 328] width 553 height 56
click at [260, 296] on input "b. Documenting all communication protocols in the project initiation documentat…" at bounding box center [260, 290] width 0 height 11
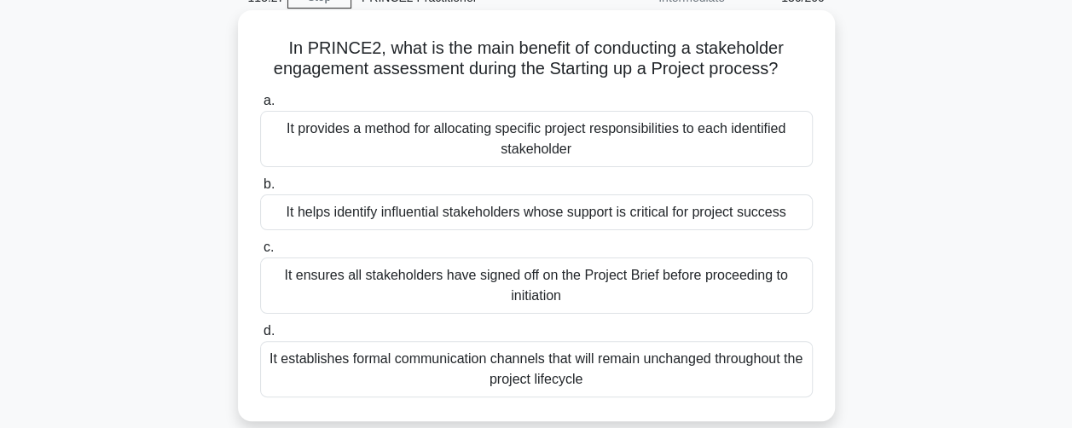
click at [275, 371] on div "It establishes formal communication channels that will remain unchanged through…" at bounding box center [536, 369] width 553 height 56
click at [260, 337] on input "d. It establishes formal communication channels that will remain unchanged thro…" at bounding box center [260, 331] width 0 height 11
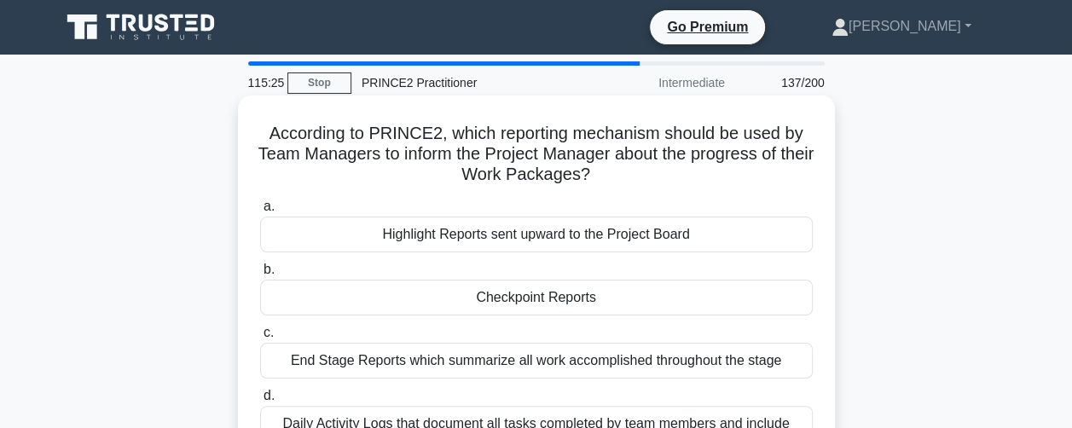
click at [281, 243] on div "Highlight Reports sent upward to the Project Board" at bounding box center [536, 235] width 553 height 36
click at [260, 212] on input "a. Highlight Reports sent upward to the Project Board" at bounding box center [260, 206] width 0 height 11
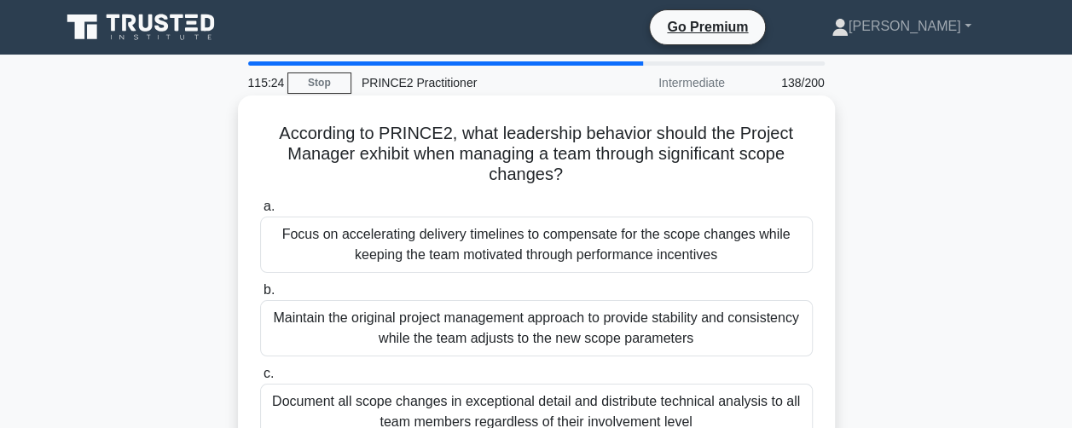
click at [286, 350] on div "Maintain the original project management approach to provide stability and cons…" at bounding box center [536, 328] width 553 height 56
click at [260, 296] on input "b. Maintain the original project management approach to provide stability and c…" at bounding box center [260, 290] width 0 height 11
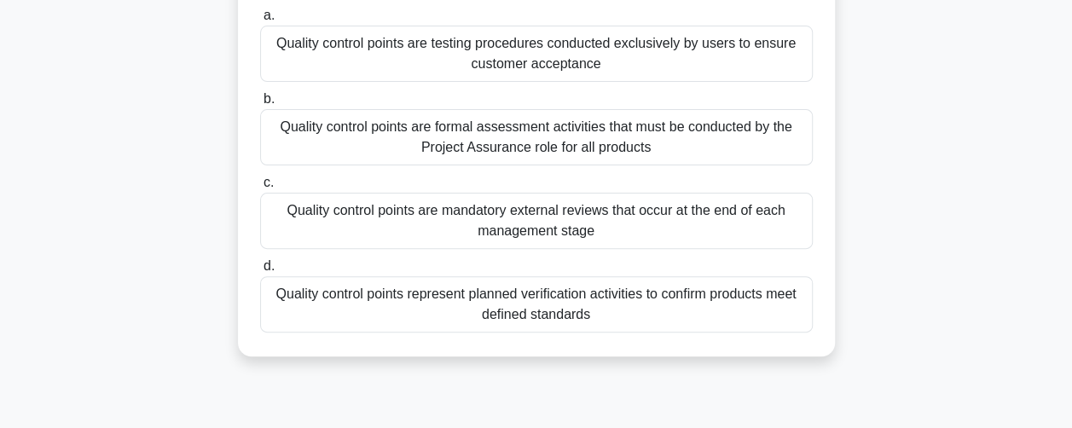
click at [290, 245] on div "Quality control points are mandatory external reviews that occur at the end of …" at bounding box center [536, 221] width 553 height 56
click at [260, 188] on input "c. Quality control points are mandatory external reviews that occur at the end …" at bounding box center [260, 182] width 0 height 11
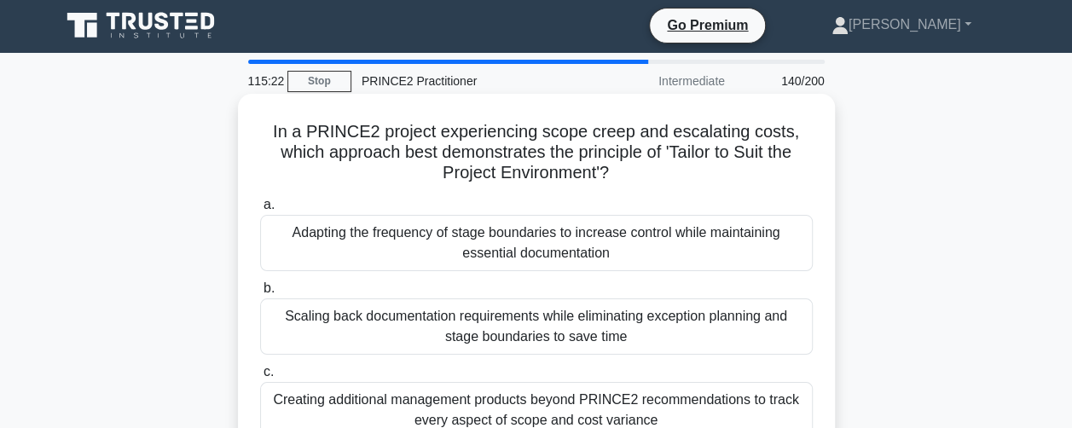
click at [284, 332] on div "Scaling back documentation requirements while eliminating exception planning an…" at bounding box center [536, 326] width 553 height 56
click at [260, 294] on input "b. Scaling back documentation requirements while eliminating exception planning…" at bounding box center [260, 288] width 0 height 11
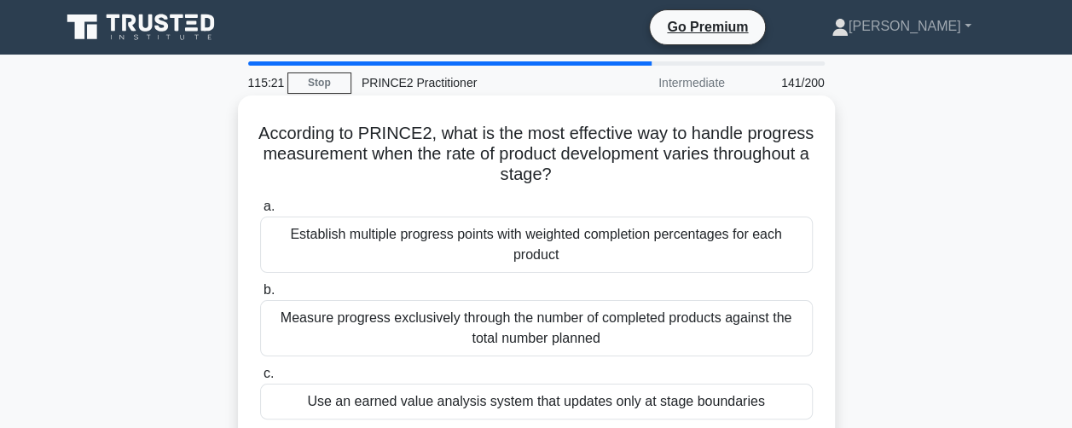
click at [293, 259] on div "Establish multiple progress points with weighted completion percentages for eac…" at bounding box center [536, 245] width 553 height 56
click at [260, 212] on input "a. Establish multiple progress points with weighted completion percentages for …" at bounding box center [260, 206] width 0 height 11
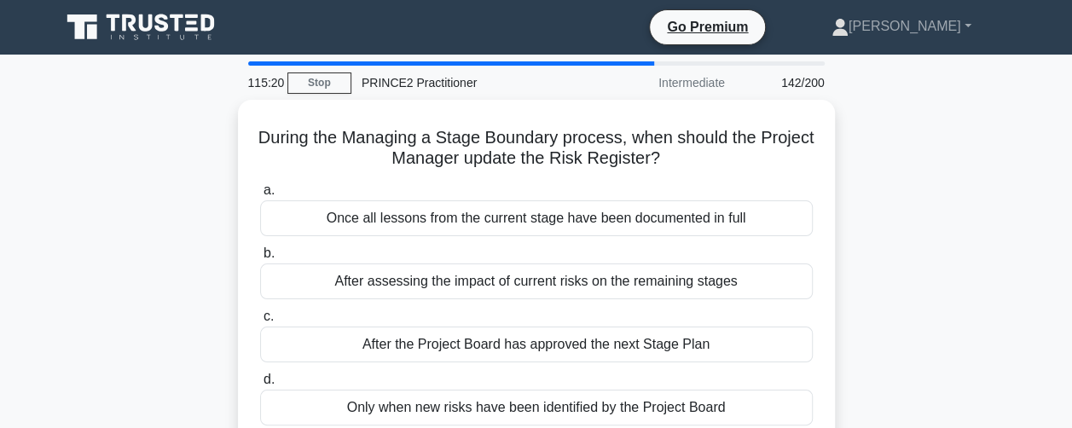
click at [293, 327] on div "After the Project Board has approved the next Stage Plan" at bounding box center [536, 345] width 553 height 36
click at [260, 322] on input "c. After the Project Board has approved the next Stage Plan" at bounding box center [260, 316] width 0 height 11
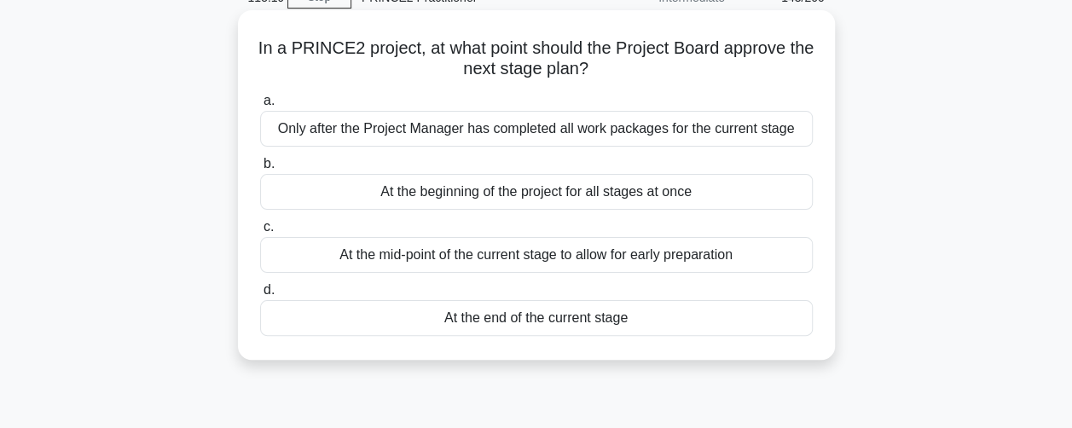
click at [297, 304] on div "At the end of the current stage" at bounding box center [536, 318] width 553 height 36
click at [260, 296] on input "d. At the end of the current stage" at bounding box center [260, 290] width 0 height 11
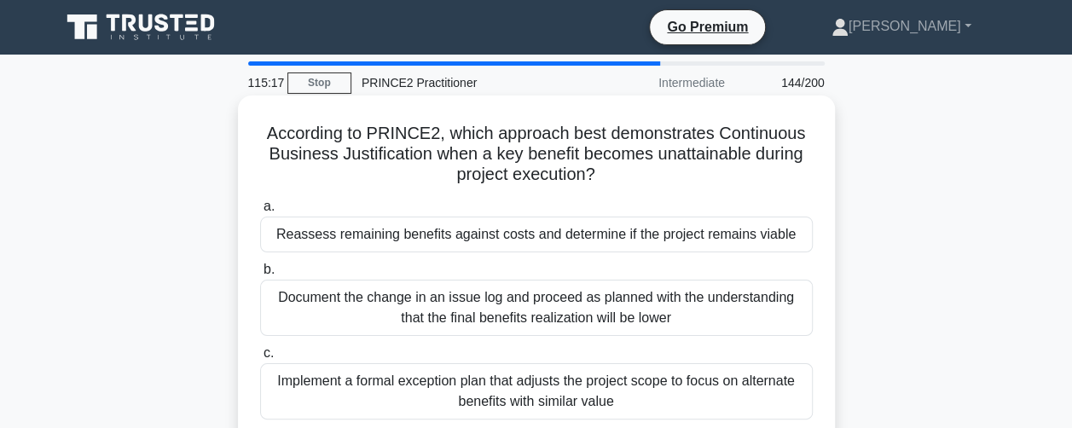
click at [281, 238] on div "Reassess remaining benefits against costs and determine if the project remains …" at bounding box center [536, 235] width 553 height 36
click at [260, 212] on input "a. Reassess remaining benefits against costs and determine if the project remai…" at bounding box center [260, 206] width 0 height 11
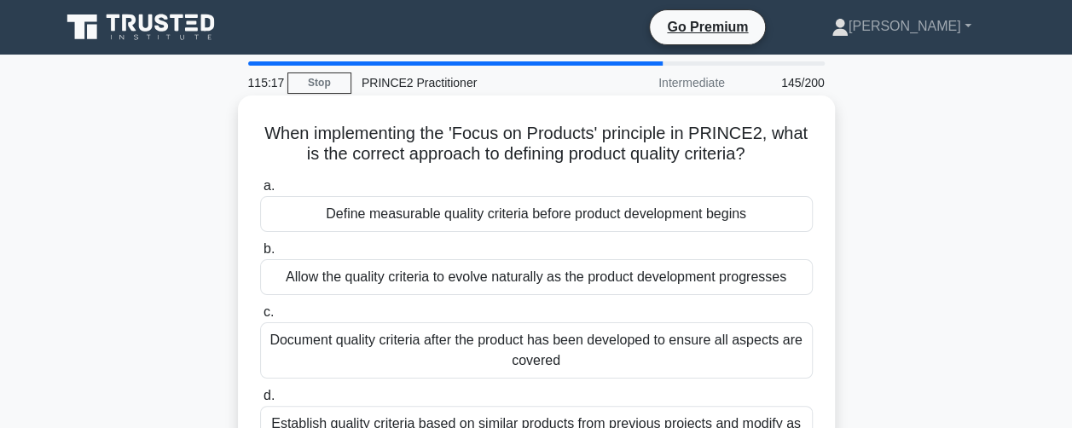
click at [282, 297] on div "a. Define measurable quality criteria before product development begins b. Allo…" at bounding box center [536, 318] width 573 height 293
click at [273, 281] on div "Allow the quality criteria to evolve naturally as the product development progr…" at bounding box center [536, 277] width 553 height 36
click at [260, 255] on input "b. Allow the quality criteria to evolve naturally as the product development pr…" at bounding box center [260, 249] width 0 height 11
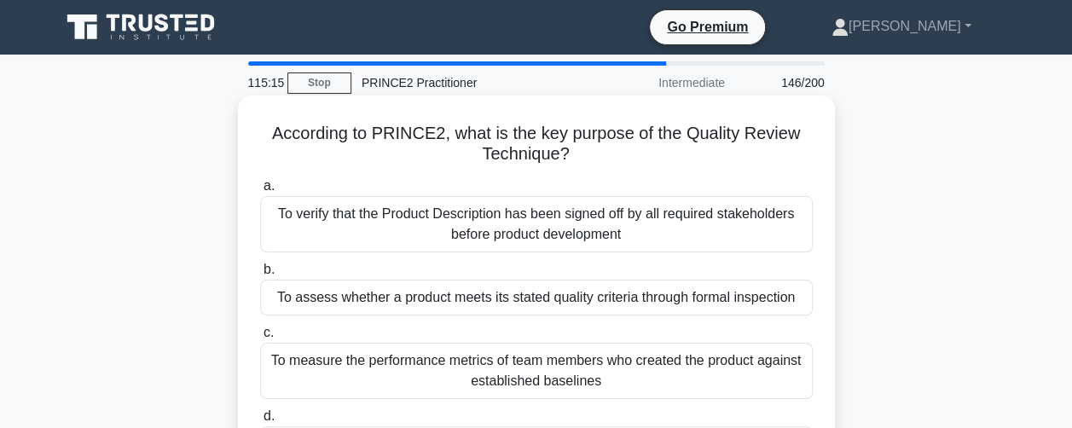
click at [275, 369] on div "To measure the performance metrics of team members who created the product agai…" at bounding box center [536, 371] width 553 height 56
click at [260, 339] on input "c. To measure the performance metrics of team members who created the product a…" at bounding box center [260, 332] width 0 height 11
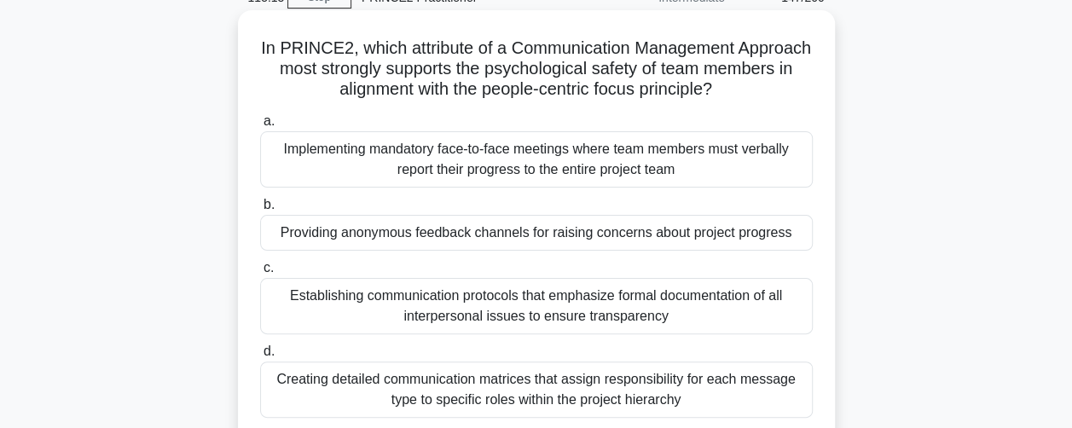
click at [276, 389] on div "Creating detailed communication matrices that assign responsibility for each me…" at bounding box center [536, 390] width 553 height 56
click at [260, 357] on input "d. Creating detailed communication matrices that assign responsibility for each…" at bounding box center [260, 351] width 0 height 11
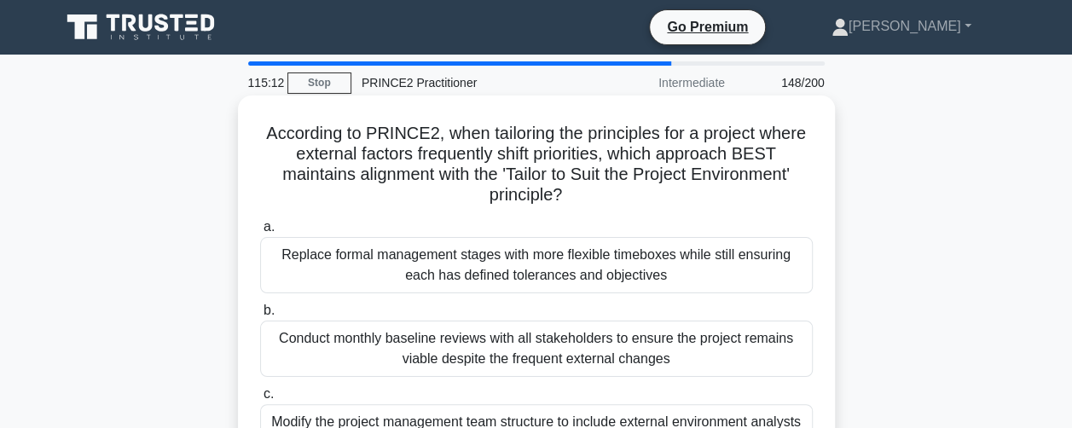
click at [268, 279] on div "Replace formal management stages with more flexible timeboxes while still ensur…" at bounding box center [536, 265] width 553 height 56
click at [260, 233] on input "a. Replace formal management stages with more flexible timeboxes while still en…" at bounding box center [260, 227] width 0 height 11
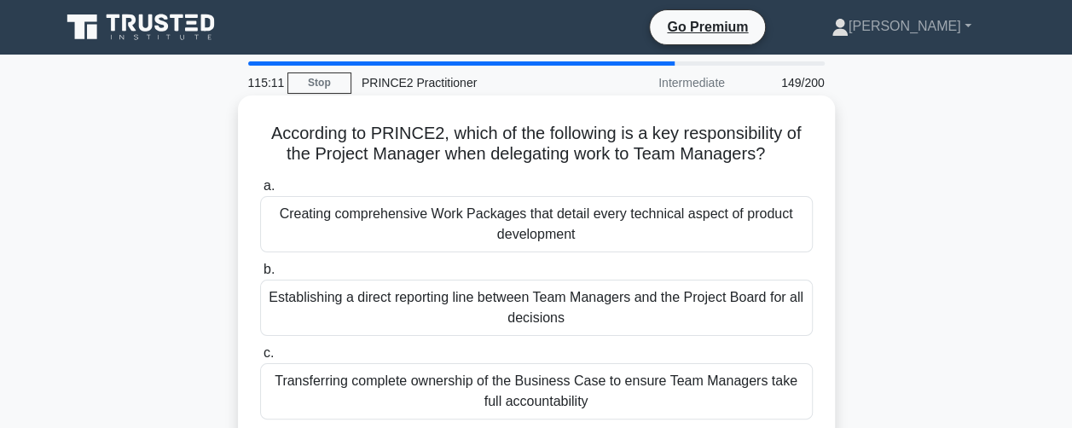
click at [276, 325] on div "Establishing a direct reporting line between Team Managers and the Project Boar…" at bounding box center [536, 308] width 553 height 56
click at [260, 275] on input "b. Establishing a direct reporting line between Team Managers and the Project B…" at bounding box center [260, 269] width 0 height 11
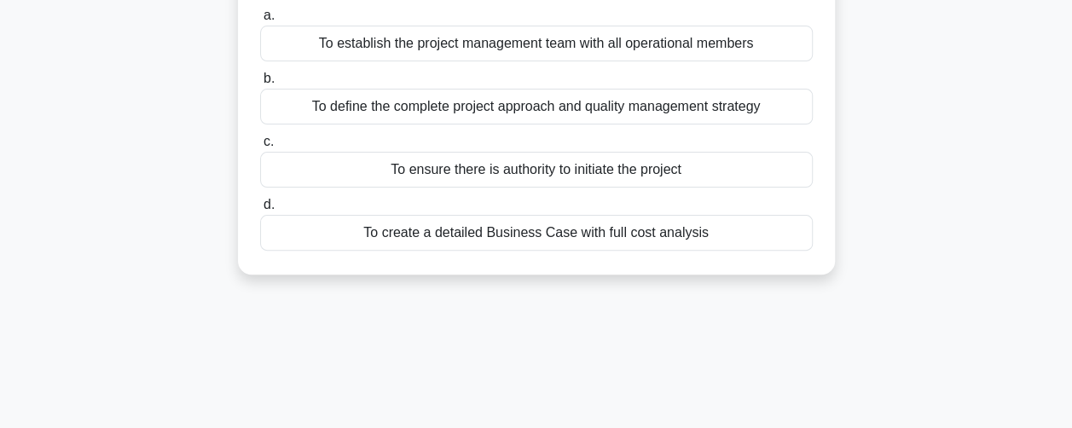
click at [278, 169] on div "To ensure there is authority to initiate the project" at bounding box center [536, 170] width 553 height 36
click at [260, 148] on input "c. To ensure there is authority to initiate the project" at bounding box center [260, 141] width 0 height 11
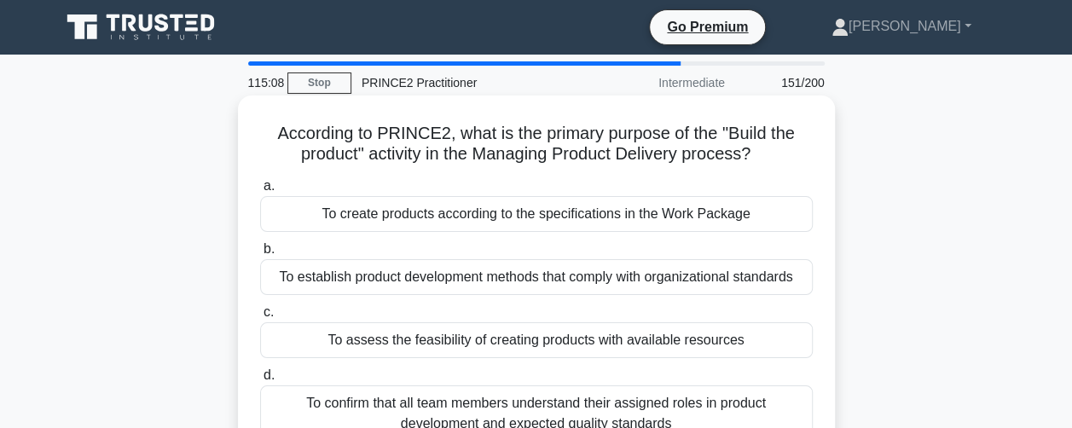
click at [279, 409] on div "To confirm that all team members understand their assigned roles in product dev…" at bounding box center [536, 413] width 553 height 56
click at [260, 381] on input "d. To confirm that all team members understand their assigned roles in product …" at bounding box center [260, 375] width 0 height 11
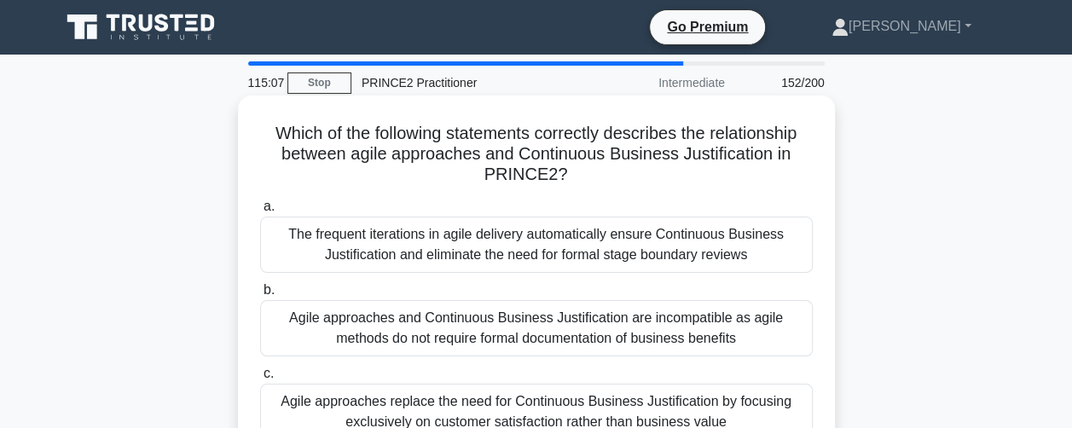
click at [275, 263] on div "The frequent iterations in agile delivery automatically ensure Continuous Busin…" at bounding box center [536, 245] width 553 height 56
click at [260, 212] on input "a. The frequent iterations in agile delivery automatically ensure Continuous Bu…" at bounding box center [260, 206] width 0 height 11
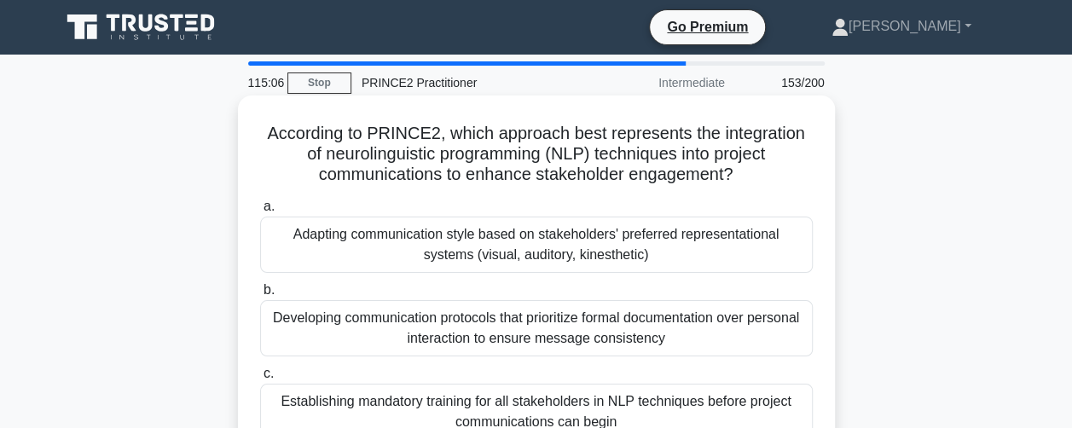
click at [273, 332] on div "Developing communication protocols that prioritize formal documentation over pe…" at bounding box center [536, 328] width 553 height 56
click at [260, 296] on input "b. Developing communication protocols that prioritize formal documentation over…" at bounding box center [260, 290] width 0 height 11
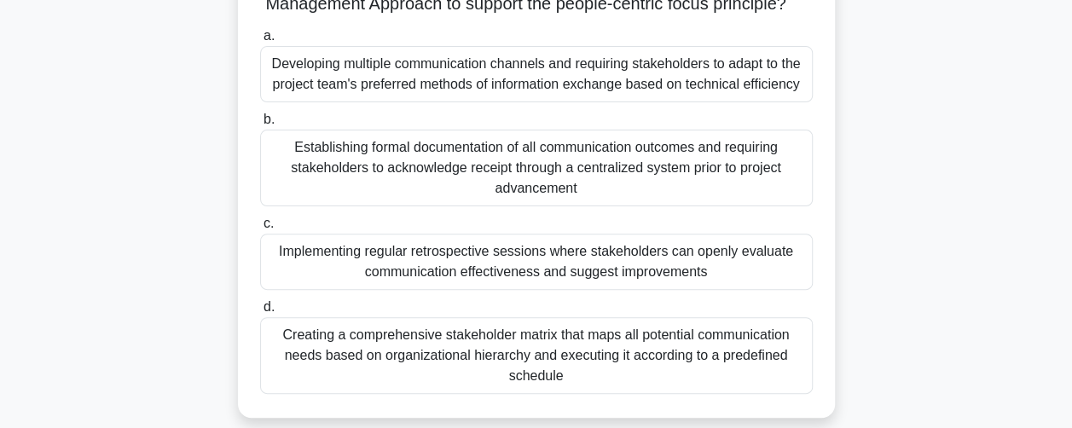
click at [288, 290] on div "Implementing regular retrospective sessions where stakeholders can openly evalu…" at bounding box center [536, 262] width 553 height 56
click at [260, 229] on input "c. Implementing regular retrospective sessions where stakeholders can openly ev…" at bounding box center [260, 223] width 0 height 11
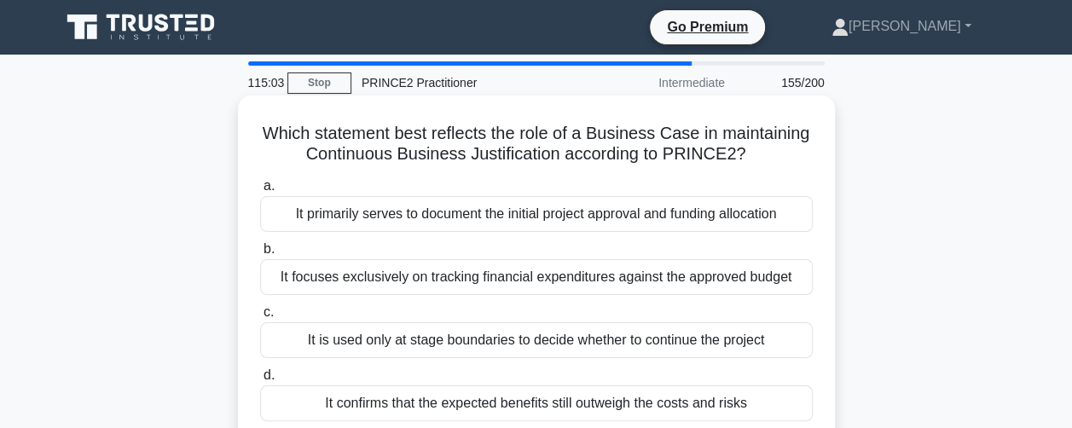
click at [281, 389] on div "It confirms that the expected benefits still outweigh the costs and risks" at bounding box center [536, 403] width 553 height 36
click at [260, 381] on input "d. It confirms that the expected benefits still outweigh the costs and risks" at bounding box center [260, 375] width 0 height 11
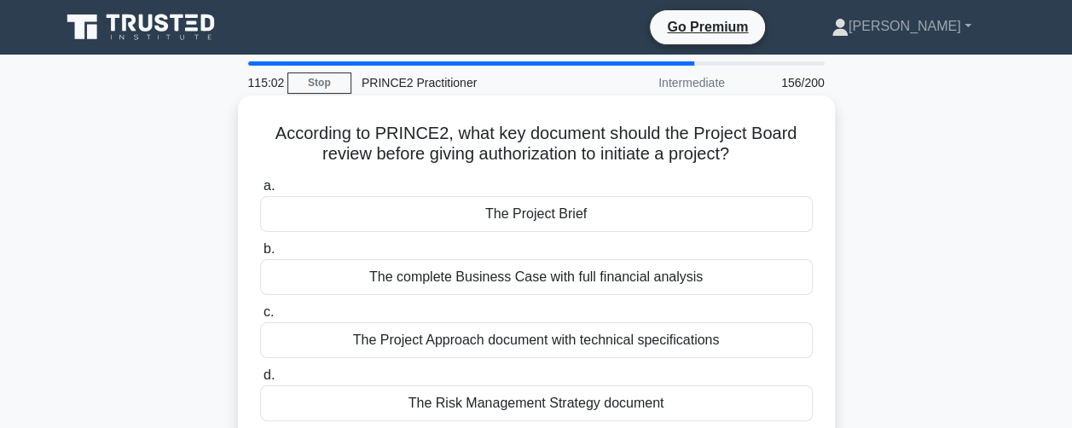
click at [298, 223] on div "The Project Brief" at bounding box center [536, 214] width 553 height 36
click at [260, 192] on input "a. The Project Brief" at bounding box center [260, 186] width 0 height 11
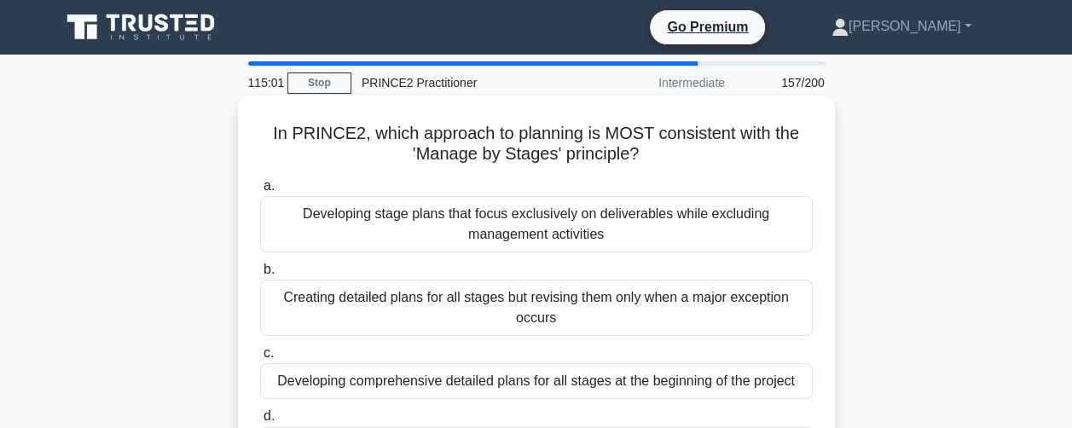
click at [298, 325] on div "Creating detailed plans for all stages but revising them only when a major exce…" at bounding box center [536, 308] width 553 height 56
click at [260, 275] on input "b. Creating detailed plans for all stages but revising them only when a major e…" at bounding box center [260, 269] width 0 height 11
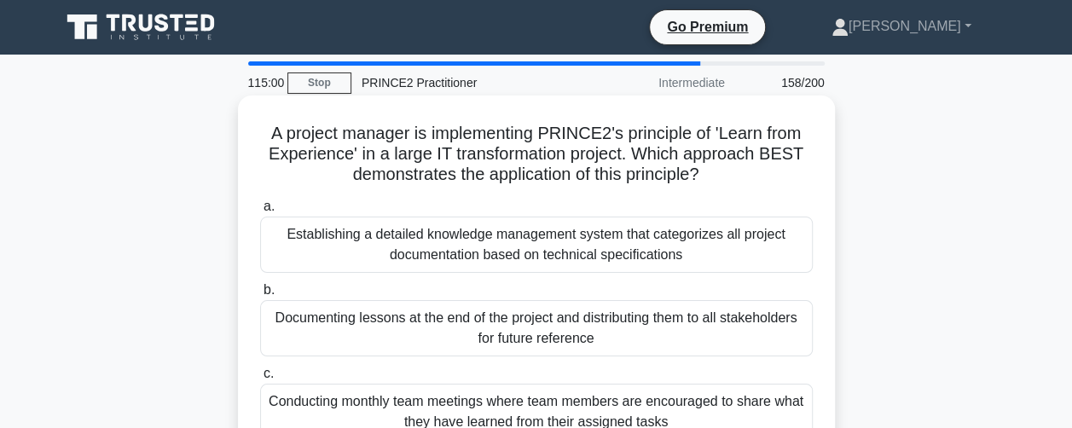
click at [309, 269] on div "Establishing a detailed knowledge management system that categorizes all projec…" at bounding box center [536, 245] width 553 height 56
click at [260, 212] on input "a. Establishing a detailed knowledge management system that categorizes all pro…" at bounding box center [260, 206] width 0 height 11
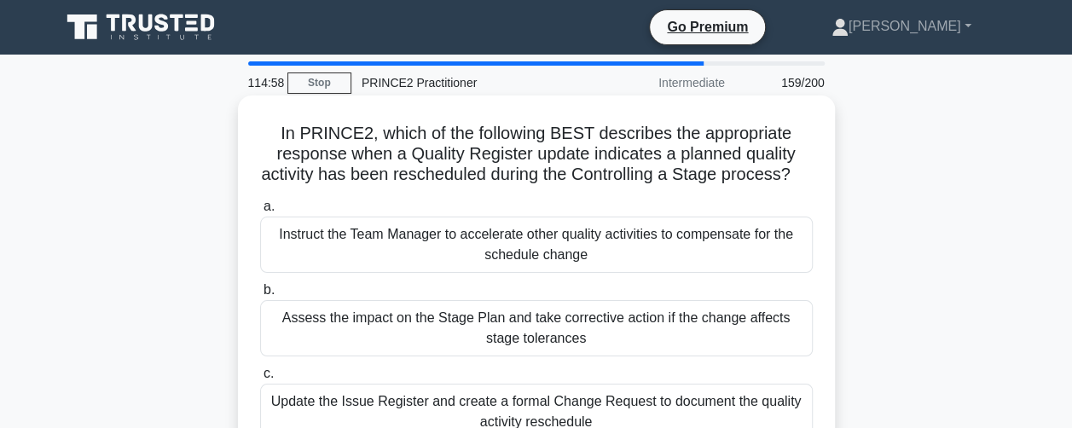
click at [276, 410] on div "Update the Issue Register and create a formal Change Request to document the qu…" at bounding box center [536, 412] width 553 height 56
click at [260, 379] on input "c. Update the Issue Register and create a formal Change Request to document the…" at bounding box center [260, 373] width 0 height 11
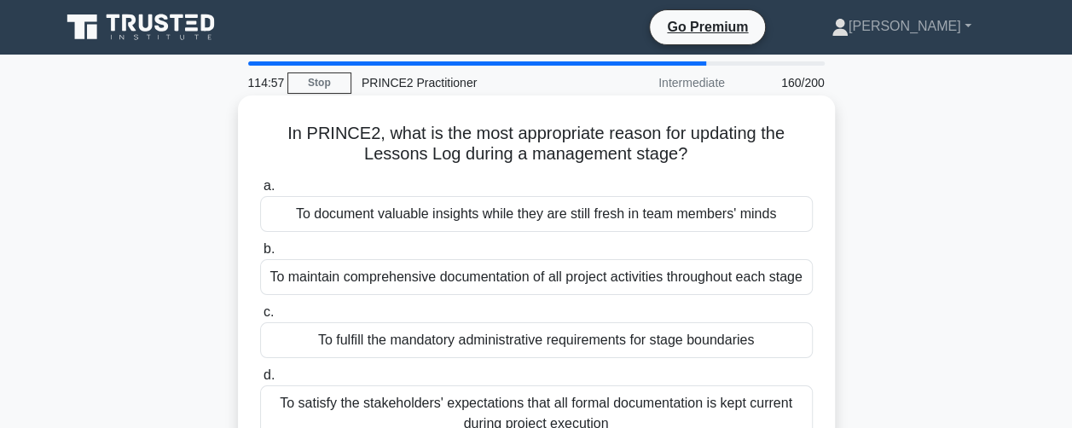
click at [282, 227] on div "To document valuable insights while they are still fresh in team members' minds" at bounding box center [536, 214] width 553 height 36
click at [260, 192] on input "a. To document valuable insights while they are still fresh in team members' mi…" at bounding box center [260, 186] width 0 height 11
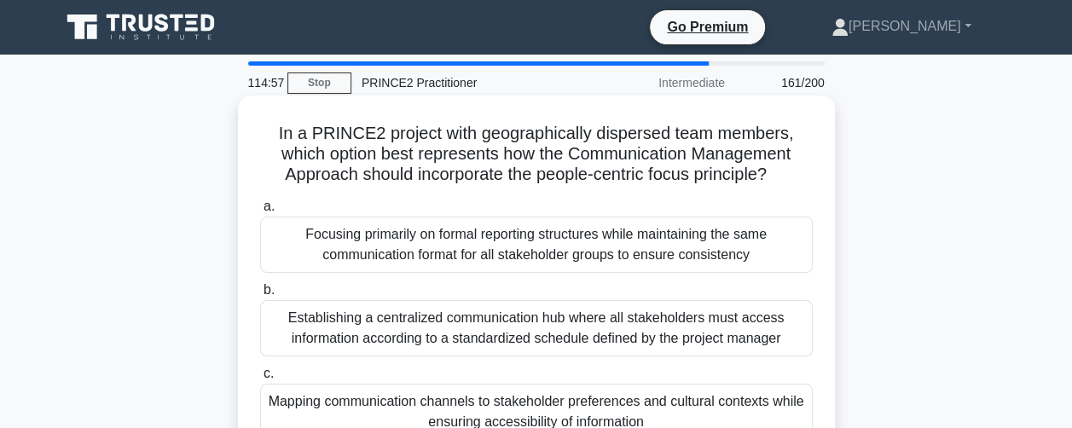
click at [280, 323] on div "Establishing a centralized communication hub where all stakeholders must access…" at bounding box center [536, 328] width 553 height 56
click at [260, 296] on input "b. Establishing a centralized communication hub where all stakeholders must acc…" at bounding box center [260, 290] width 0 height 11
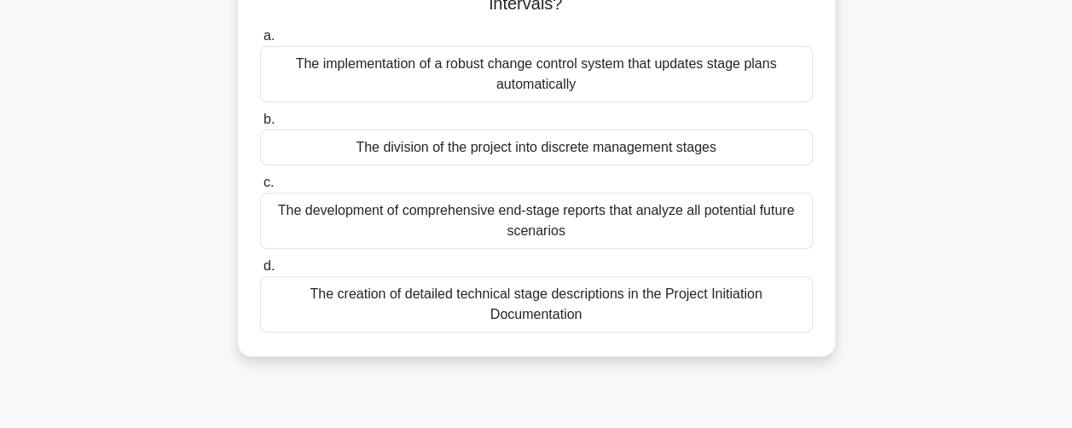
click at [278, 237] on div "The development of comprehensive end-stage reports that analyze all potential f…" at bounding box center [536, 221] width 553 height 56
click at [260, 188] on input "c. The development of comprehensive end-stage reports that analyze all potentia…" at bounding box center [260, 182] width 0 height 11
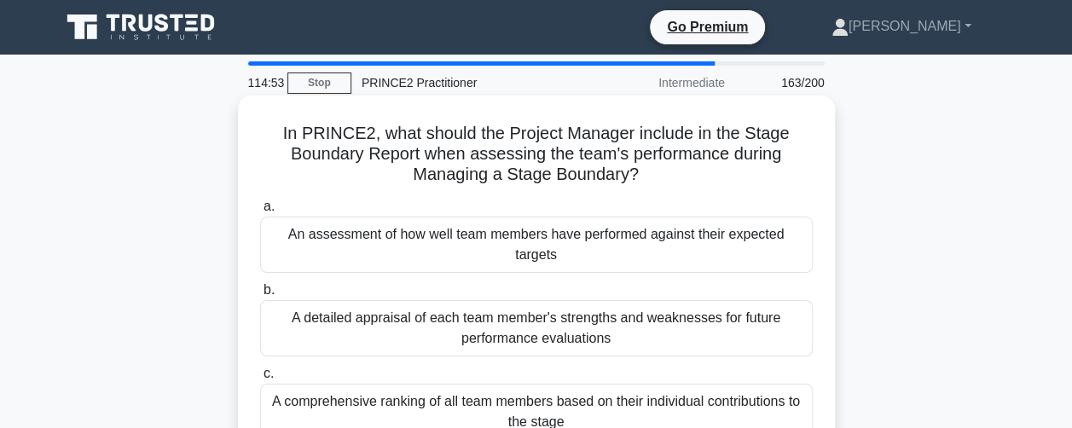
click at [288, 398] on div "A comprehensive ranking of all team members based on their individual contribut…" at bounding box center [536, 412] width 553 height 56
click at [260, 379] on input "c. A comprehensive ranking of all team members based on their individual contri…" at bounding box center [260, 373] width 0 height 11
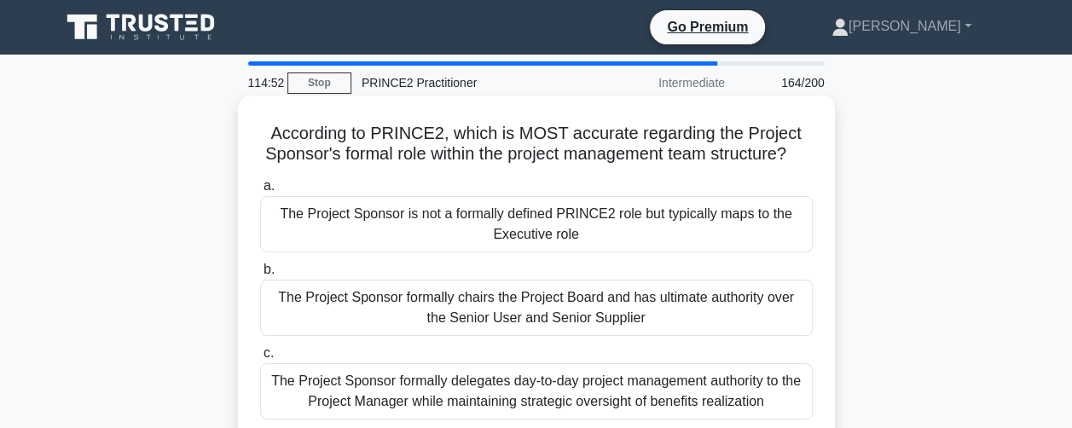
click at [285, 252] on div "The Project Sponsor is not a formally defined PRINCE2 role but typically maps t…" at bounding box center [536, 224] width 553 height 56
click at [260, 192] on input "a. The Project Sponsor is not a formally defined PRINCE2 role but typically map…" at bounding box center [260, 186] width 0 height 11
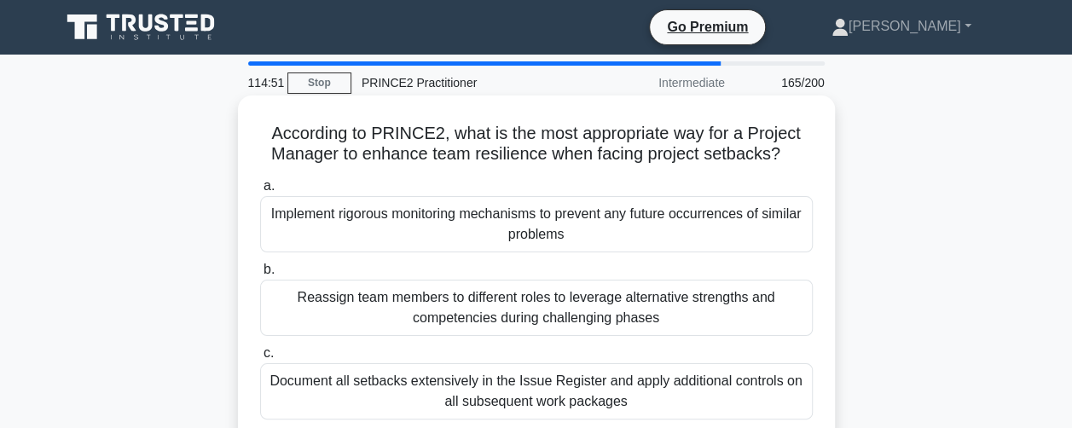
click at [283, 307] on div "Reassign team members to different roles to leverage alternative strengths and …" at bounding box center [536, 308] width 553 height 56
click at [260, 275] on input "b. Reassign team members to different roles to leverage alternative strengths a…" at bounding box center [260, 269] width 0 height 11
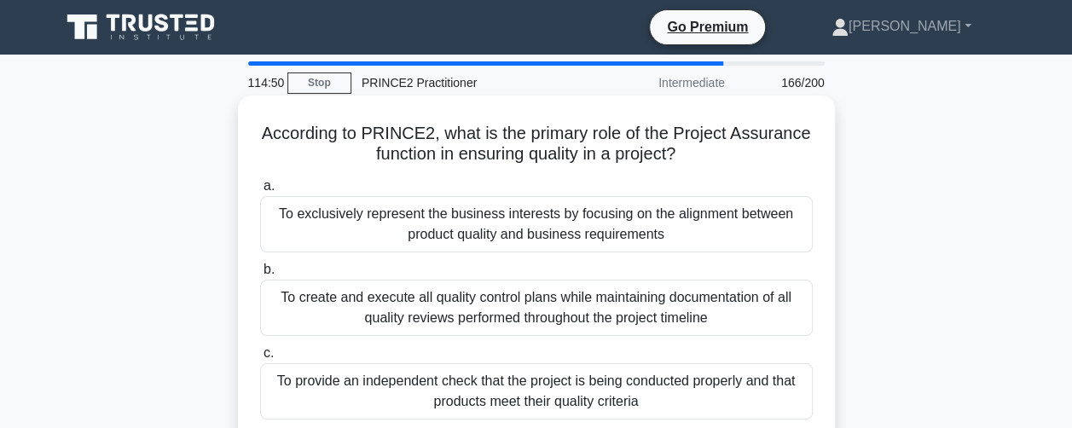
drag, startPoint x: 278, startPoint y: 396, endPoint x: 304, endPoint y: 385, distance: 28.2
click at [278, 396] on div "To provide an independent check that the project is being conducted properly an…" at bounding box center [536, 391] width 553 height 56
click at [260, 359] on input "c. To provide an independent check that the project is being conducted properly…" at bounding box center [260, 353] width 0 height 11
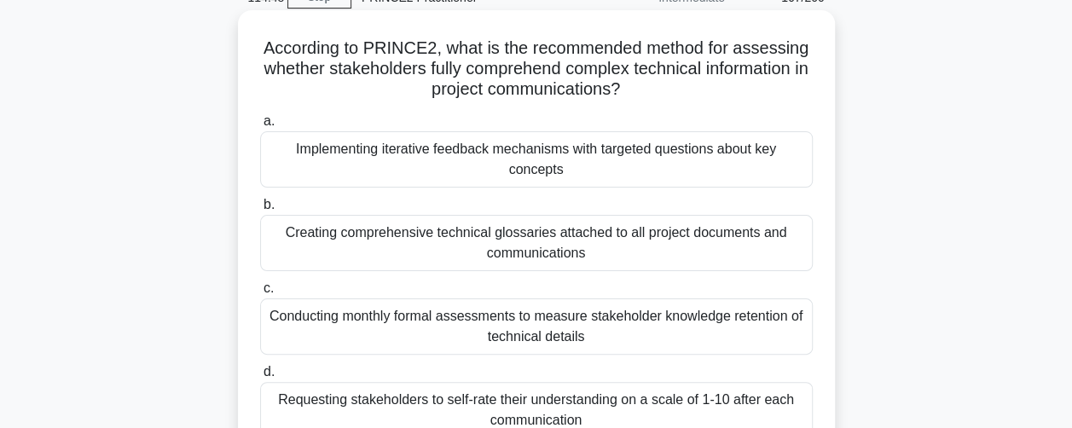
click at [279, 401] on div "Requesting stakeholders to self-rate their understanding on a scale of 1-10 aft…" at bounding box center [536, 410] width 553 height 56
click at [260, 378] on input "d. Requesting stakeholders to self-rate their understanding on a scale of 1-10 …" at bounding box center [260, 372] width 0 height 11
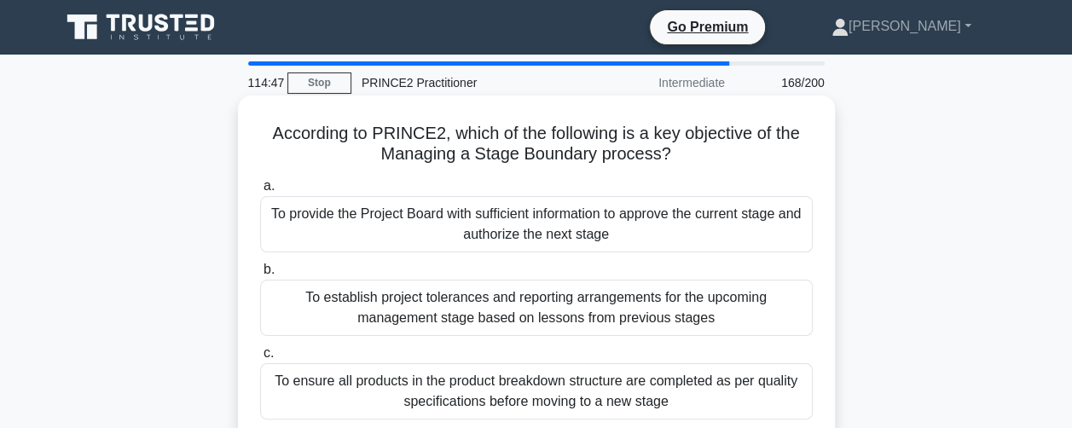
click at [290, 258] on div "a. To provide the Project Board with sufficient information to approve the curr…" at bounding box center [536, 339] width 573 height 334
click at [310, 246] on div "To provide the Project Board with sufficient information to approve the current…" at bounding box center [536, 224] width 553 height 56
click at [260, 192] on input "a. To provide the Project Board with sufficient information to approve the curr…" at bounding box center [260, 186] width 0 height 11
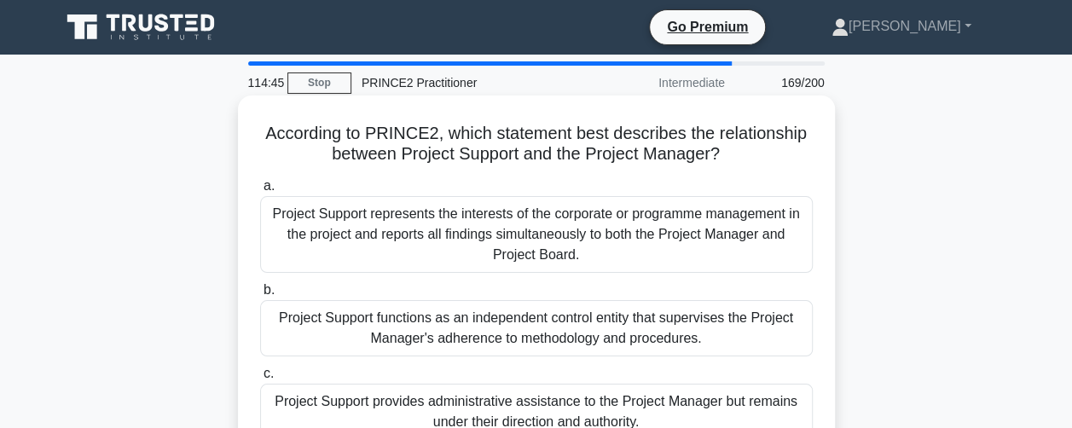
drag, startPoint x: 283, startPoint y: 336, endPoint x: 326, endPoint y: 338, distance: 42.7
click at [290, 337] on div "Project Support functions as an independent control entity that supervises the …" at bounding box center [536, 328] width 553 height 56
click at [260, 296] on input "b. Project Support functions as an independent control entity that supervises t…" at bounding box center [260, 290] width 0 height 11
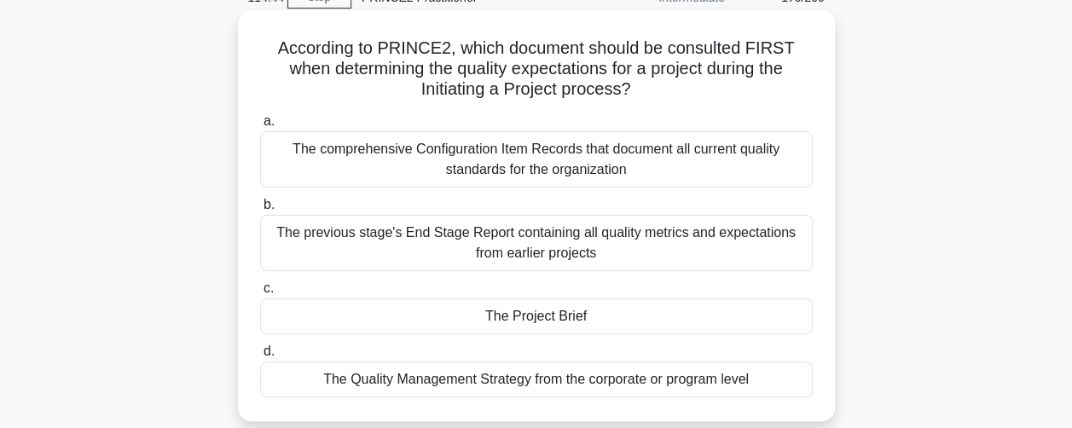
click at [287, 316] on div "The Project Brief" at bounding box center [536, 316] width 553 height 36
click at [260, 294] on input "c. The Project Brief" at bounding box center [260, 288] width 0 height 11
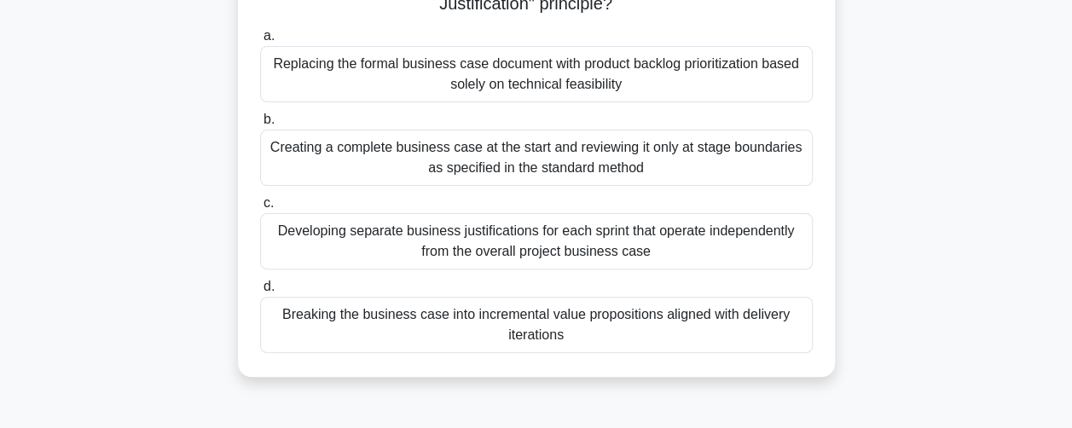
click at [286, 335] on div "Breaking the business case into incremental value propositions aligned with del…" at bounding box center [536, 325] width 553 height 56
click at [260, 292] on input "d. Breaking the business case into incremental value propositions aligned with …" at bounding box center [260, 286] width 0 height 11
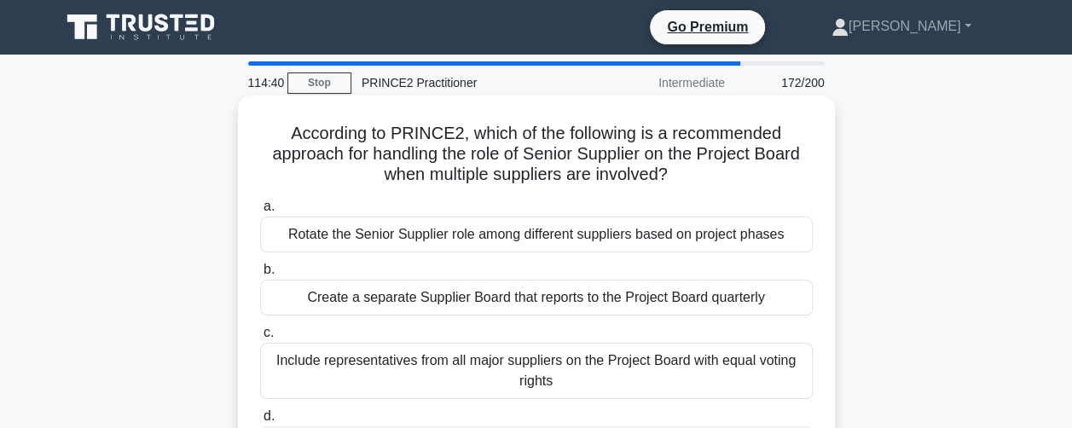
click at [278, 239] on div "Rotate the Senior Supplier role among different suppliers based on project phas…" at bounding box center [536, 235] width 553 height 36
click at [260, 212] on input "a. Rotate the Senior Supplier role among different suppliers based on project p…" at bounding box center [260, 206] width 0 height 11
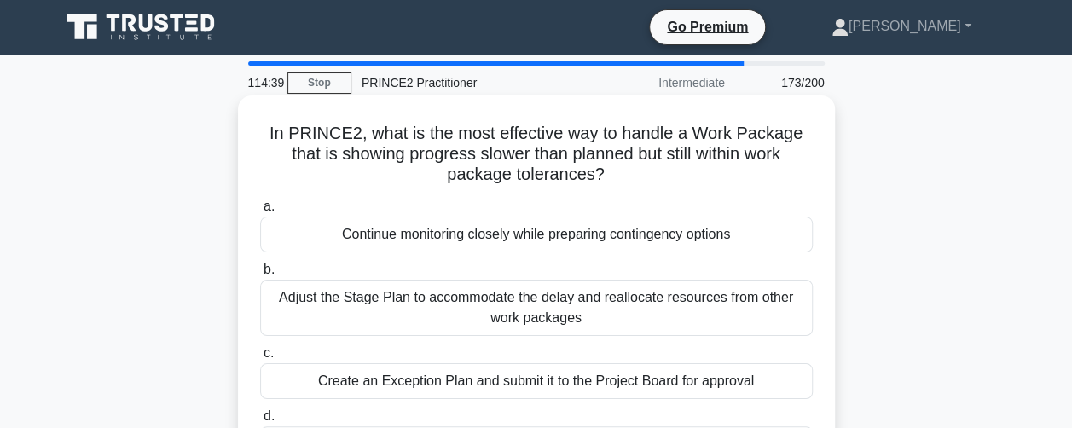
click at [280, 323] on div "Adjust the Stage Plan to accommodate the delay and reallocate resources from ot…" at bounding box center [536, 308] width 553 height 56
click at [260, 275] on input "b. Adjust the Stage Plan to accommodate the delay and reallocate resources from…" at bounding box center [260, 269] width 0 height 11
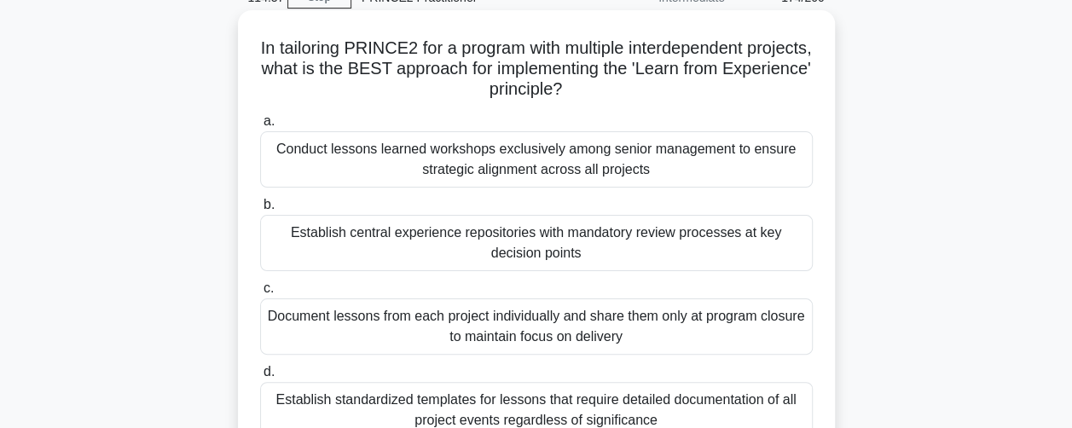
click at [274, 339] on div "Document lessons from each project individually and share them only at program …" at bounding box center [536, 326] width 553 height 56
click at [260, 294] on input "c. Document lessons from each project individually and share them only at progr…" at bounding box center [260, 288] width 0 height 11
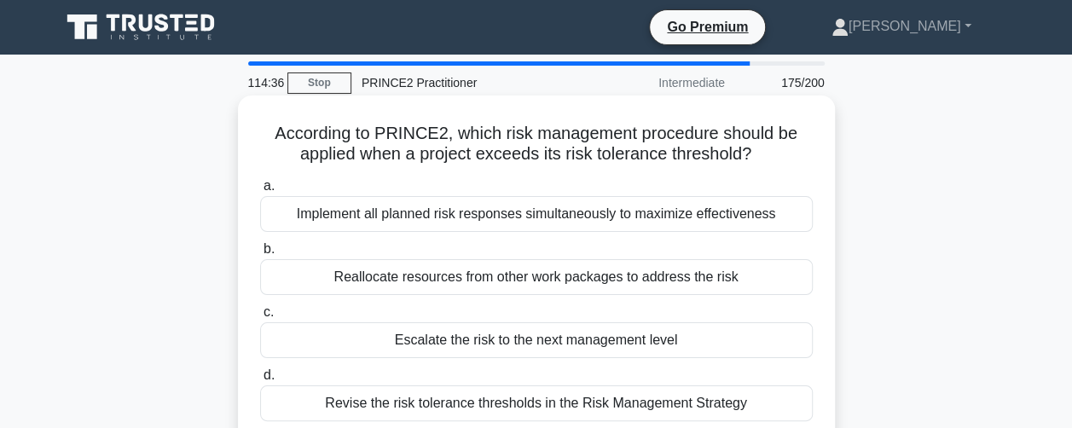
click at [290, 411] on div "Revise the risk tolerance thresholds in the Risk Management Strategy" at bounding box center [536, 403] width 553 height 36
click at [260, 381] on input "d. Revise the risk tolerance thresholds in the Risk Management Strategy" at bounding box center [260, 375] width 0 height 11
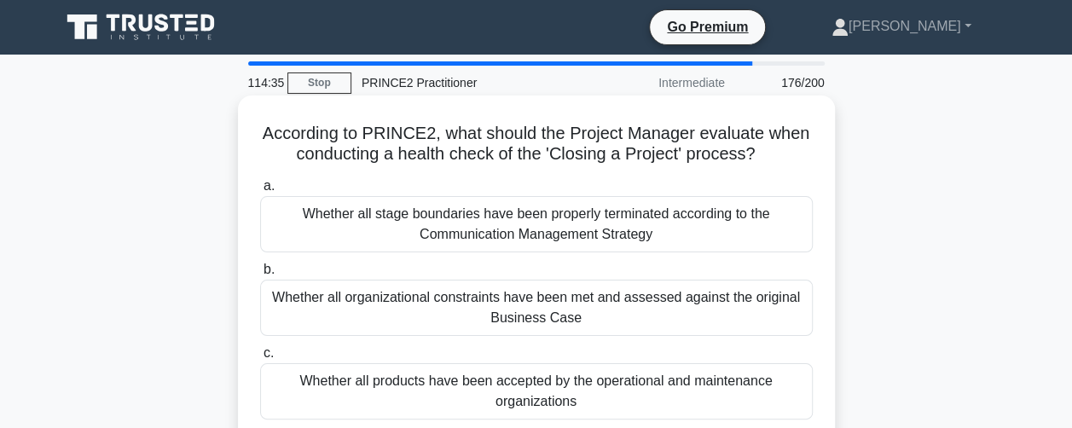
click at [278, 243] on div "Whether all stage boundaries have been properly terminated according to the Com…" at bounding box center [536, 224] width 553 height 56
click at [260, 192] on input "a. Whether all stage boundaries have been properly terminated according to the …" at bounding box center [260, 186] width 0 height 11
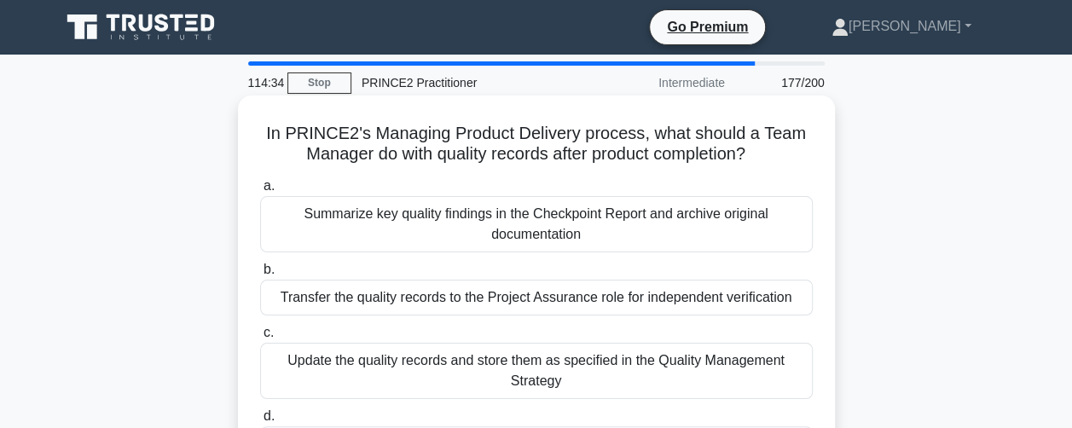
click at [271, 303] on div "Transfer the quality records to the Project Assurance role for independent veri…" at bounding box center [536, 298] width 553 height 36
click at [260, 275] on input "b. Transfer the quality records to the Project Assurance role for independent v…" at bounding box center [260, 269] width 0 height 11
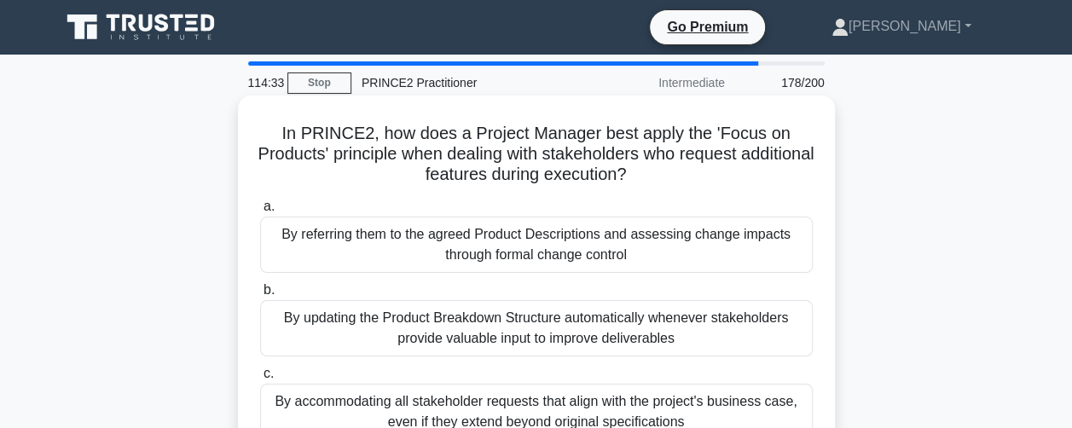
click at [278, 345] on div "By updating the Product Breakdown Structure automatically whenever stakeholders…" at bounding box center [536, 328] width 553 height 56
click at [260, 296] on input "b. By updating the Product Breakdown Structure automatically whenever stakehold…" at bounding box center [260, 290] width 0 height 11
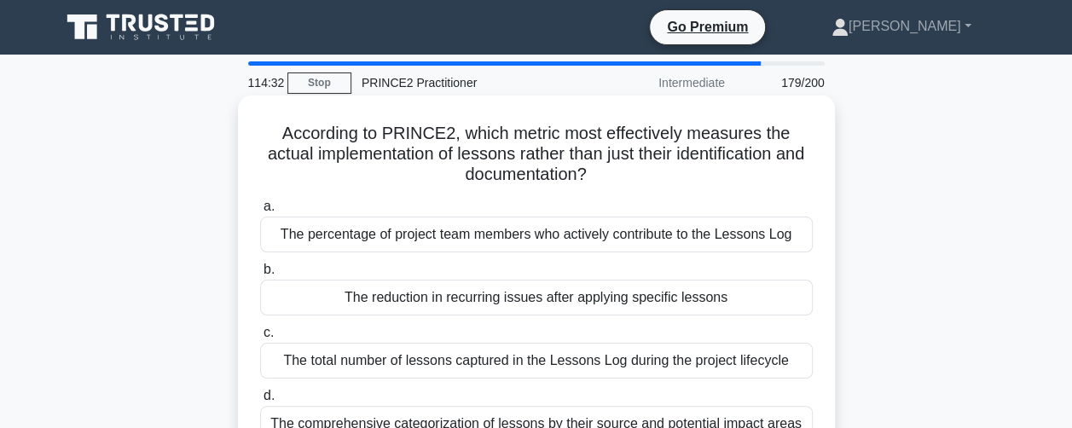
drag, startPoint x: 269, startPoint y: 417, endPoint x: 275, endPoint y: 408, distance: 11.1
click at [269, 415] on div "The comprehensive categorization of lessons by their source and potential impac…" at bounding box center [536, 424] width 553 height 36
click at [260, 402] on input "d. The comprehensive categorization of lessons by their source and potential im…" at bounding box center [260, 396] width 0 height 11
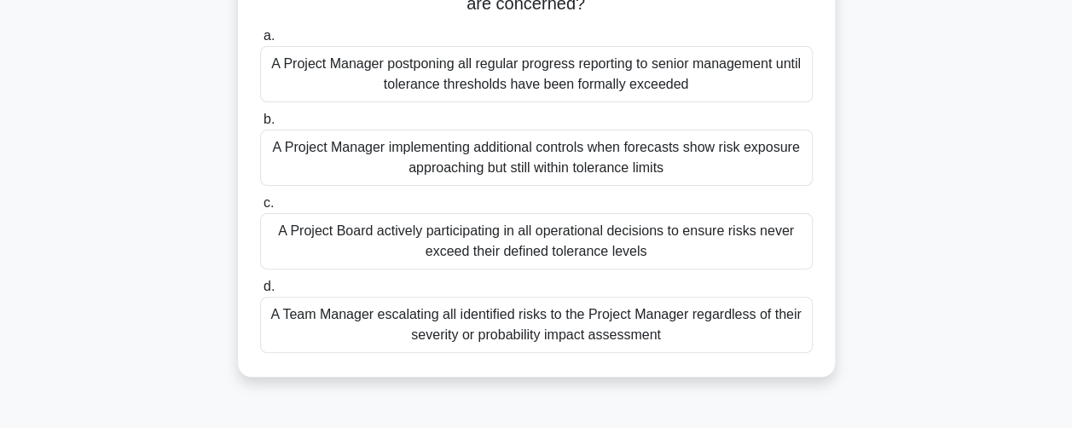
click at [290, 328] on div "A Team Manager escalating all identified risks to the Project Manager regardles…" at bounding box center [536, 325] width 553 height 56
click at [260, 292] on input "d. A Team Manager escalating all identified risks to the Project Manager regard…" at bounding box center [260, 286] width 0 height 11
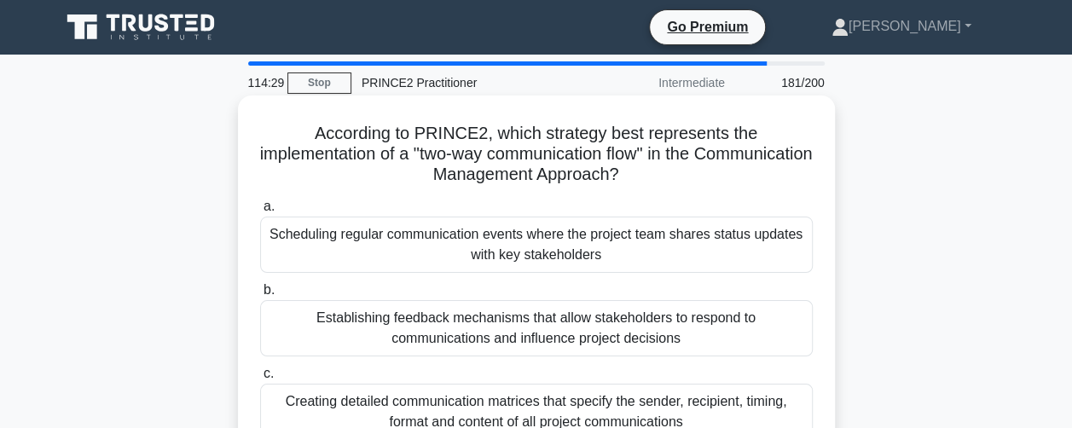
click at [271, 256] on div "Scheduling regular communication events where the project team shares status up…" at bounding box center [536, 245] width 553 height 56
click at [260, 212] on input "a. Scheduling regular communication events where the project team shares status…" at bounding box center [260, 206] width 0 height 11
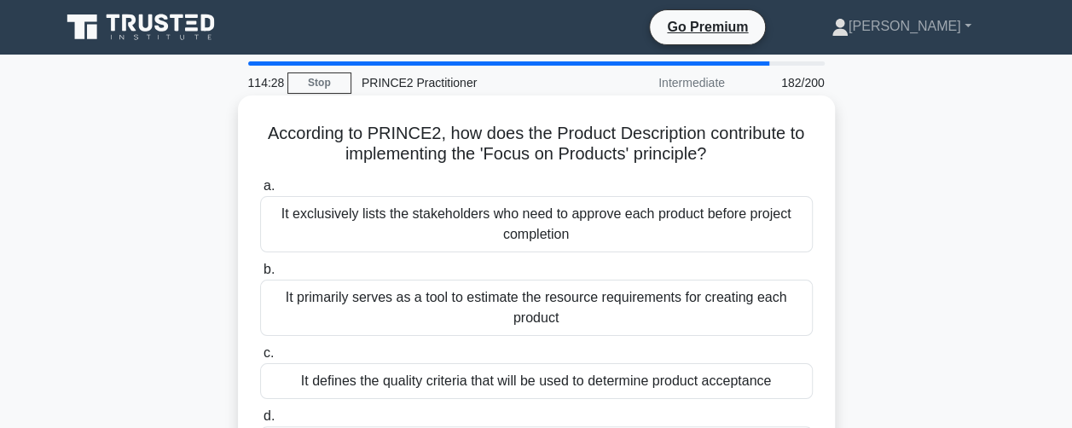
click at [275, 311] on div "It primarily serves as a tool to estimate the resource requirements for creatin…" at bounding box center [536, 308] width 553 height 56
click at [260, 275] on input "b. It primarily serves as a tool to estimate the resource requirements for crea…" at bounding box center [260, 269] width 0 height 11
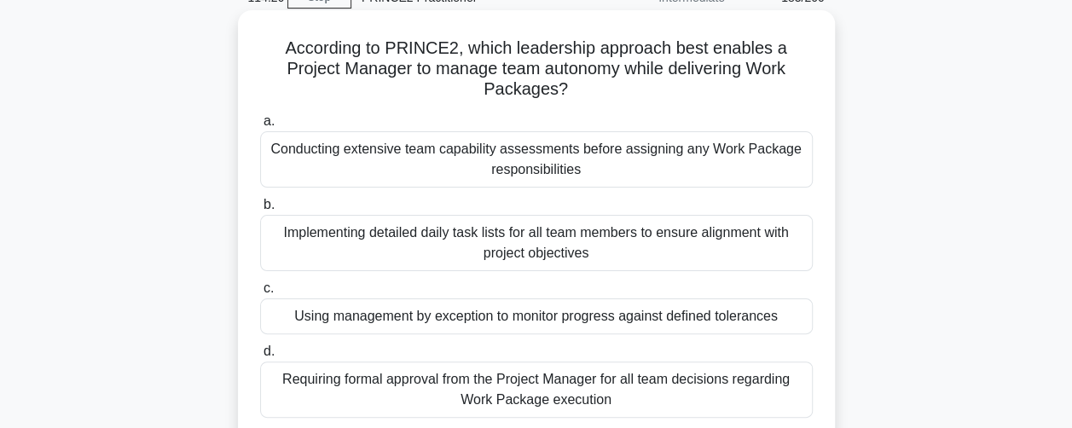
click at [273, 327] on div "Using management by exception to monitor progress against defined tolerances" at bounding box center [536, 316] width 553 height 36
click at [260, 294] on input "c. Using management by exception to monitor progress against defined tolerances" at bounding box center [260, 288] width 0 height 11
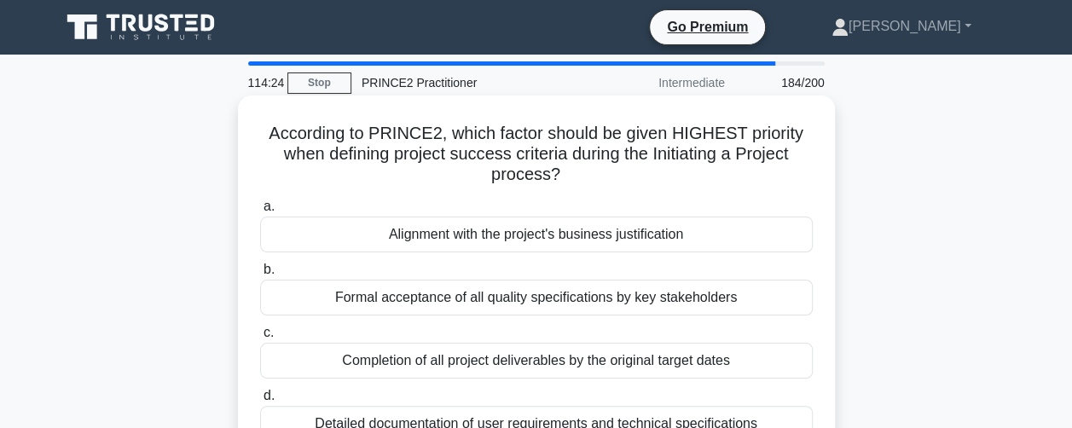
click at [277, 408] on div "Detailed documentation of user requirements and technical specifications" at bounding box center [536, 424] width 553 height 36
click at [260, 402] on input "d. Detailed documentation of user requirements and technical specifications" at bounding box center [260, 396] width 0 height 11
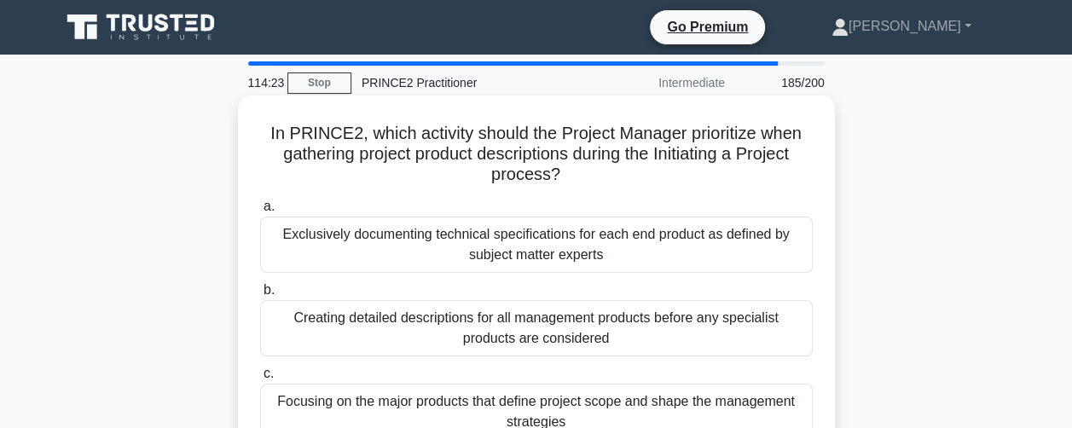
click at [285, 236] on div "Exclusively documenting technical specifications for each end product as define…" at bounding box center [536, 245] width 553 height 56
click at [260, 212] on input "a. Exclusively documenting technical specifications for each end product as def…" at bounding box center [260, 206] width 0 height 11
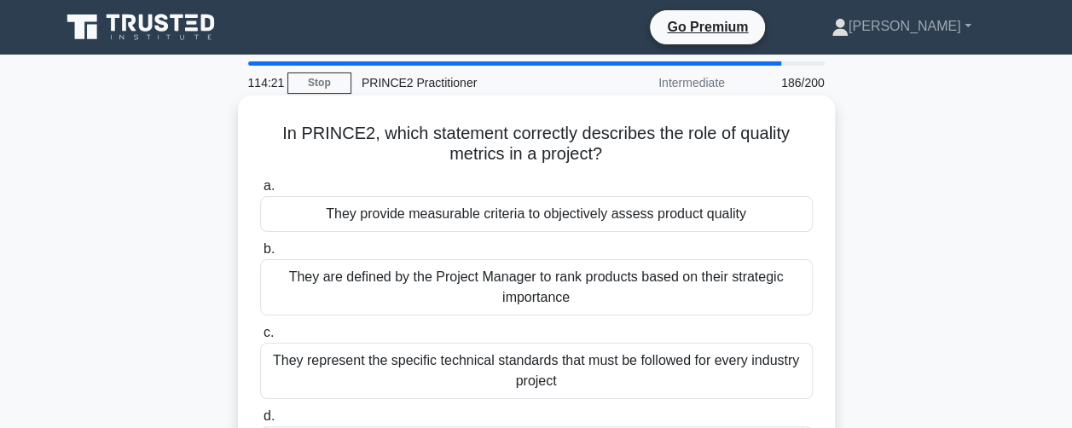
click at [275, 283] on div "They are defined by the Project Manager to rank products based on their strateg…" at bounding box center [536, 287] width 553 height 56
click at [260, 255] on input "b. They are defined by the Project Manager to rank products based on their stra…" at bounding box center [260, 249] width 0 height 11
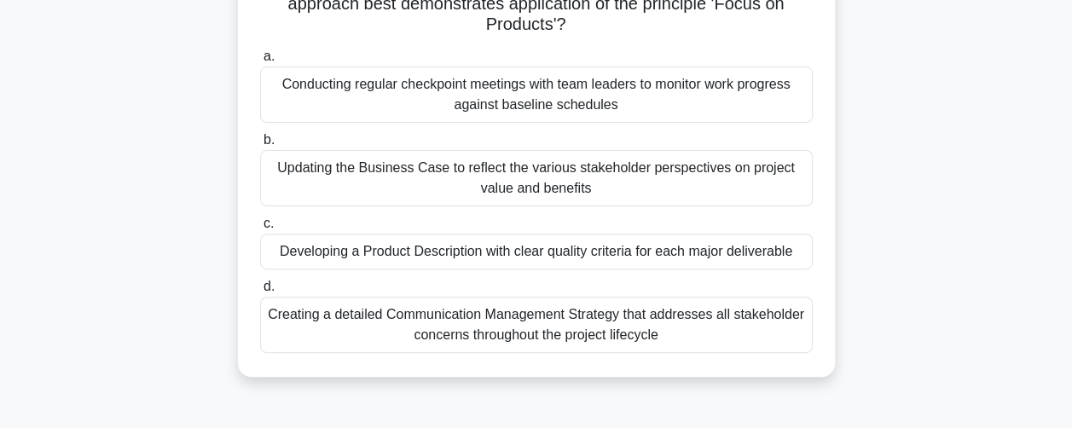
click at [270, 258] on div "Developing a Product Description with clear quality criteria for each major del…" at bounding box center [536, 252] width 553 height 36
click at [260, 229] on input "c. Developing a Product Description with clear quality criteria for each major …" at bounding box center [260, 223] width 0 height 11
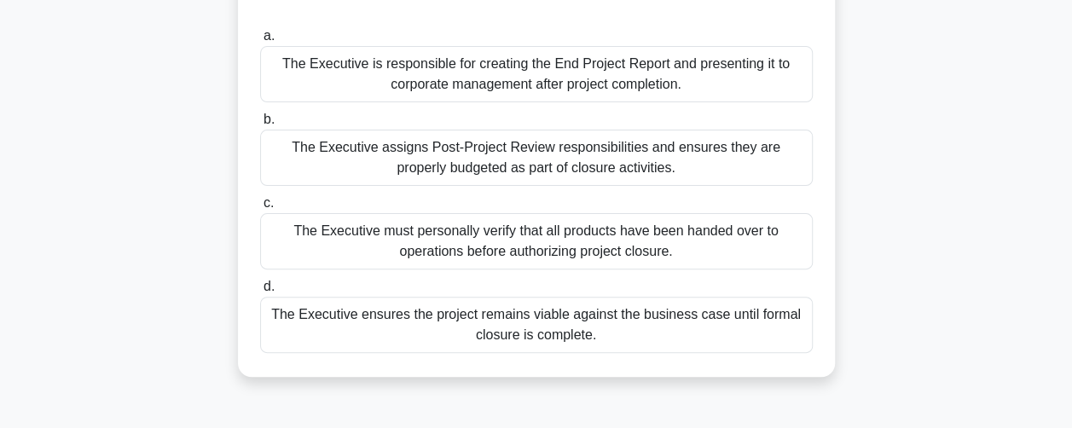
click at [267, 329] on div "The Executive ensures the project remains viable against the business case unti…" at bounding box center [536, 325] width 553 height 56
click at [260, 292] on input "d. The Executive ensures the project remains viable against the business case u…" at bounding box center [260, 286] width 0 height 11
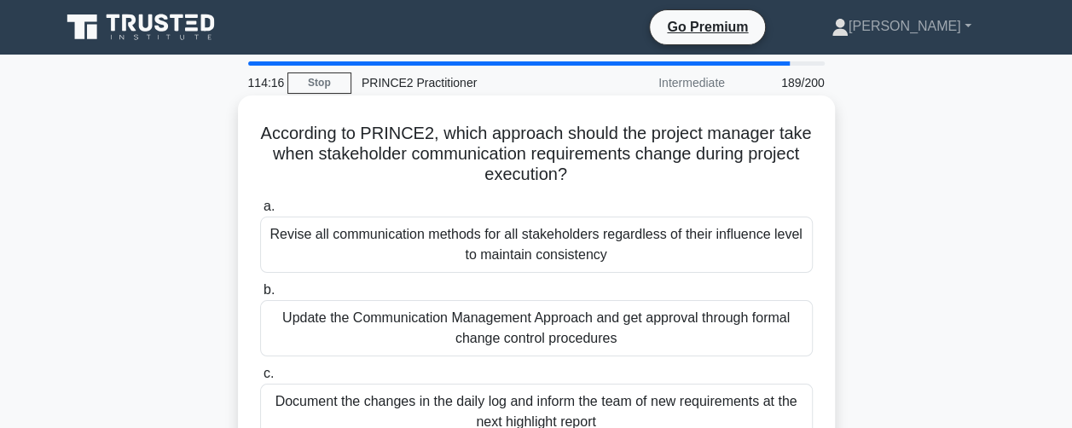
click at [274, 257] on div "Revise all communication methods for all stakeholders regardless of their influ…" at bounding box center [536, 245] width 553 height 56
click at [260, 212] on input "a. Revise all communication methods for all stakeholders regardless of their in…" at bounding box center [260, 206] width 0 height 11
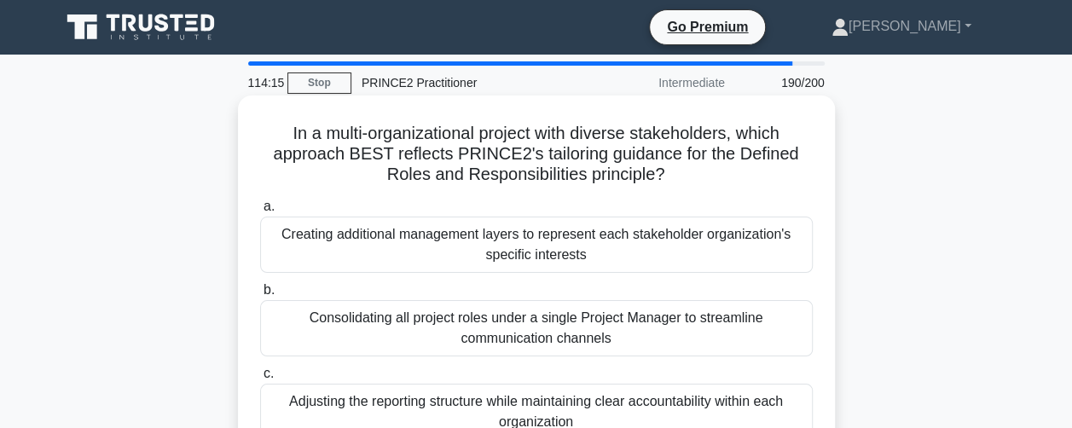
click at [275, 335] on div "Consolidating all project roles under a single Project Manager to streamline co…" at bounding box center [536, 328] width 553 height 56
click at [260, 296] on input "b. Consolidating all project roles under a single Project Manager to streamline…" at bounding box center [260, 290] width 0 height 11
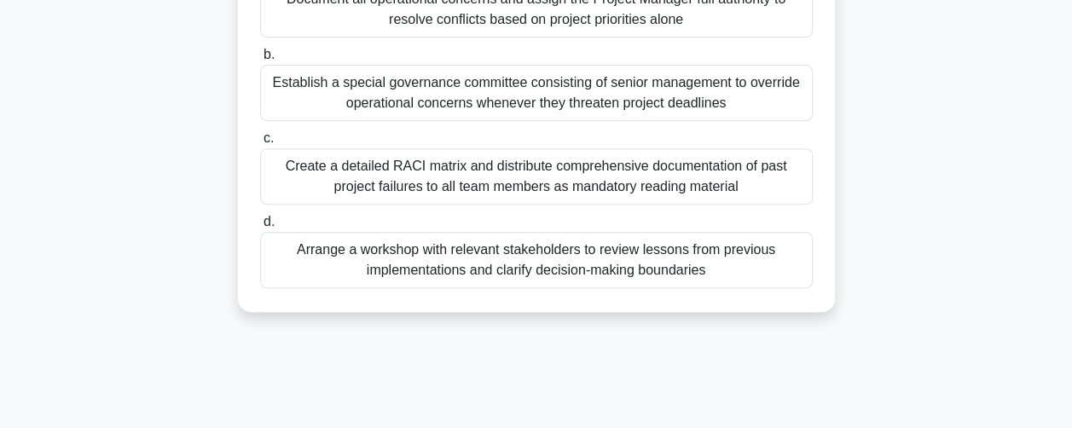
click at [281, 200] on div "Create a detailed RACI matrix and distribute comprehensive documentation of pas…" at bounding box center [536, 176] width 553 height 56
click at [260, 144] on input "c. Create a detailed RACI matrix and distribute comprehensive documentation of …" at bounding box center [260, 138] width 0 height 11
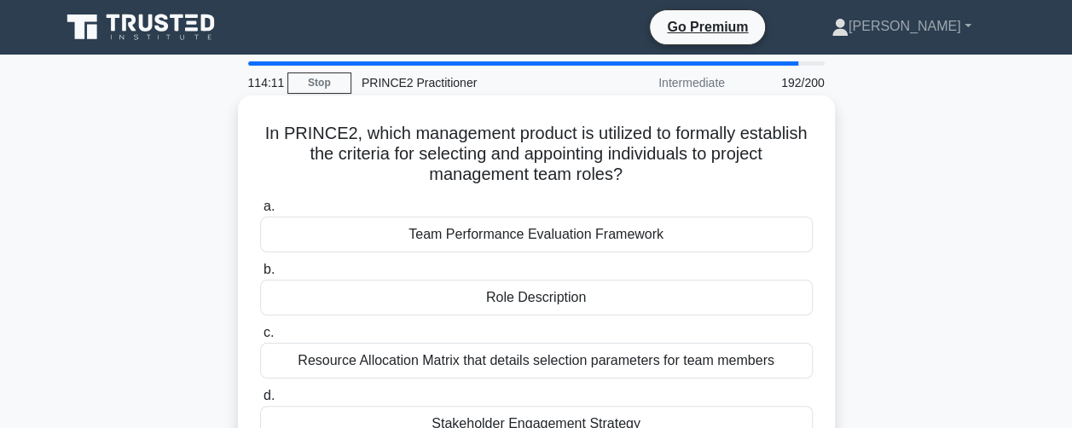
click at [281, 417] on div "Stakeholder Engagement Strategy" at bounding box center [536, 424] width 553 height 36
click at [260, 402] on input "d. Stakeholder Engagement Strategy" at bounding box center [260, 396] width 0 height 11
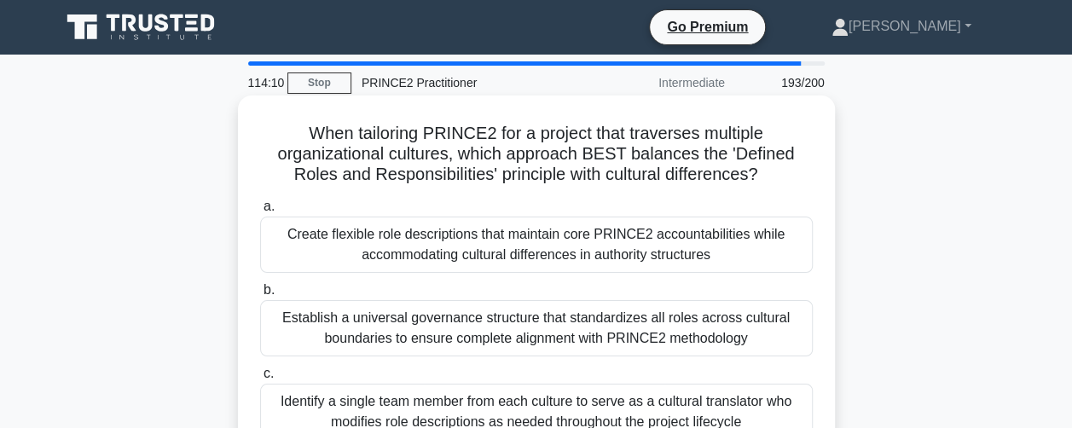
click at [283, 254] on div "Create flexible role descriptions that maintain core PRINCE2 accountabilities w…" at bounding box center [536, 245] width 553 height 56
click at [260, 212] on input "a. Create flexible role descriptions that maintain core PRINCE2 accountabilitie…" at bounding box center [260, 206] width 0 height 11
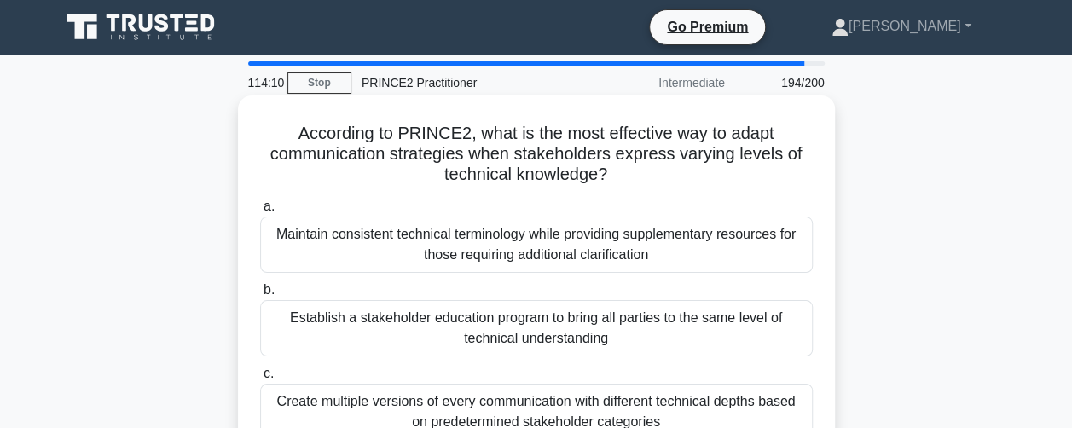
click at [275, 322] on div "Establish a stakeholder education program to bring all parties to the same leve…" at bounding box center [536, 328] width 553 height 56
click at [260, 296] on input "b. Establish a stakeholder education program to bring all parties to the same l…" at bounding box center [260, 290] width 0 height 11
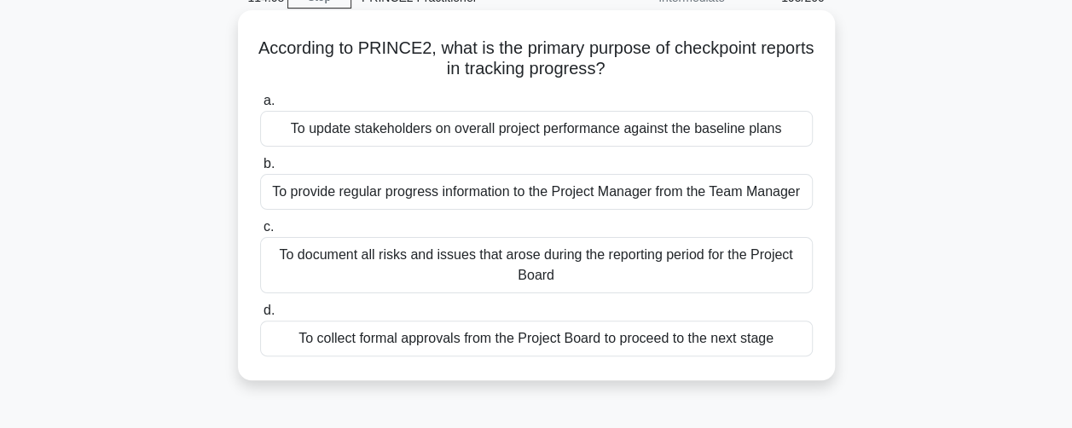
click at [274, 279] on div "To document all risks and issues that arose during the reporting period for the…" at bounding box center [536, 265] width 553 height 56
click at [260, 233] on input "c. To document all risks and issues that arose during the reporting period for …" at bounding box center [260, 227] width 0 height 11
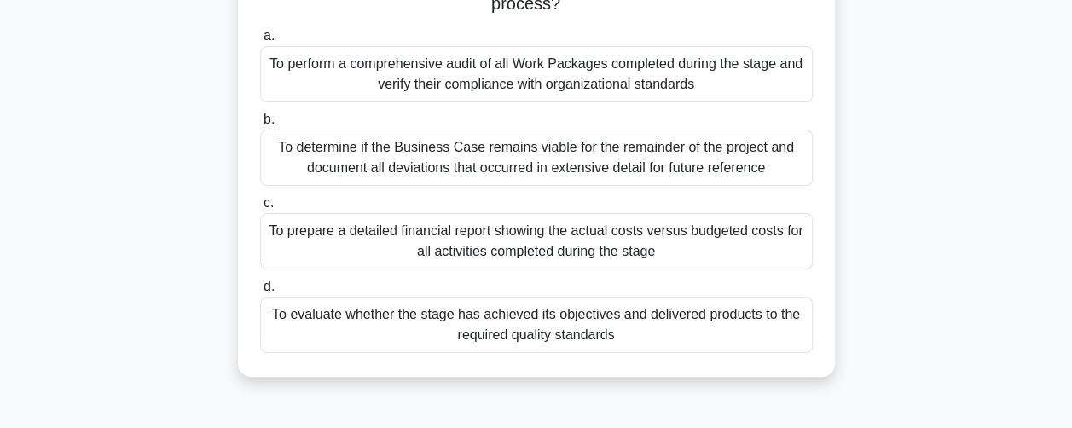
click at [271, 330] on div "To evaluate whether the stage has achieved its objectives and delivered product…" at bounding box center [536, 325] width 553 height 56
click at [260, 292] on input "d. To evaluate whether the stage has achieved its objectives and delivered prod…" at bounding box center [260, 286] width 0 height 11
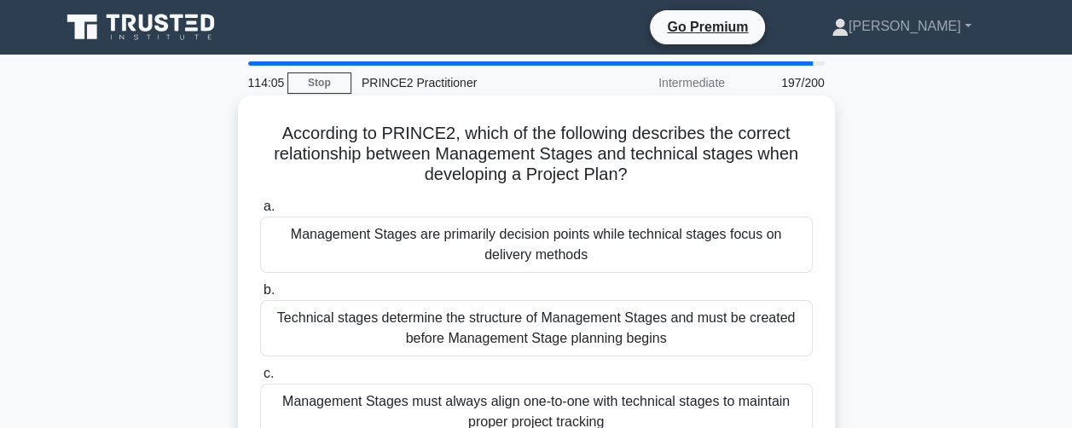
click at [269, 263] on div "Management Stages are primarily decision points while technical stages focus on…" at bounding box center [536, 245] width 553 height 56
click at [260, 212] on input "a. Management Stages are primarily decision points while technical stages focus…" at bounding box center [260, 206] width 0 height 11
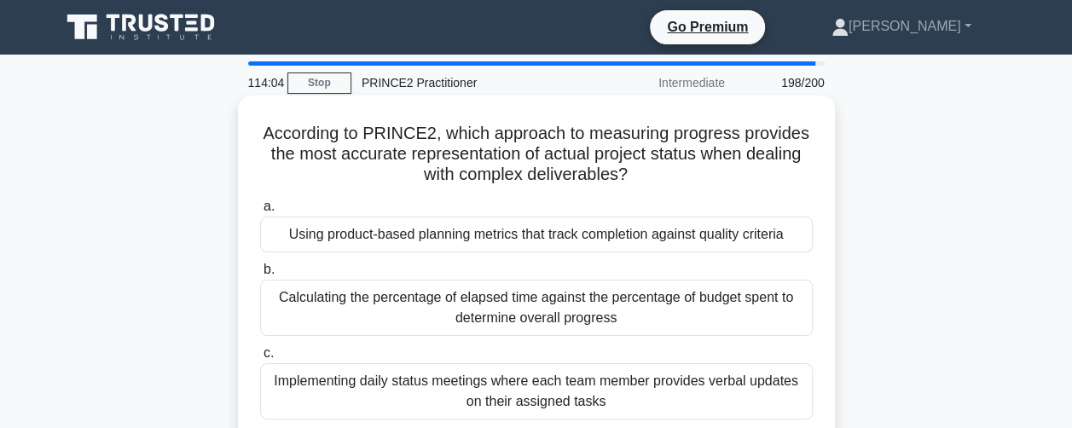
click at [286, 325] on div "Calculating the percentage of elapsed time against the percentage of budget spe…" at bounding box center [536, 308] width 553 height 56
click at [260, 275] on input "b. Calculating the percentage of elapsed time against the percentage of budget …" at bounding box center [260, 269] width 0 height 11
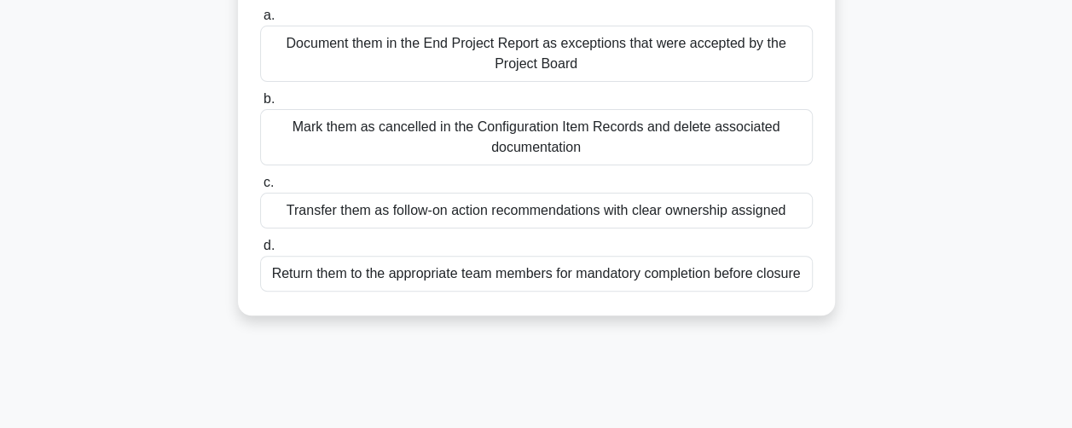
click at [269, 219] on div "Transfer them as follow-on action recommendations with clear ownership assigned" at bounding box center [536, 211] width 553 height 36
click at [260, 188] on input "c. Transfer them as follow-on action recommendations with clear ownership assig…" at bounding box center [260, 182] width 0 height 11
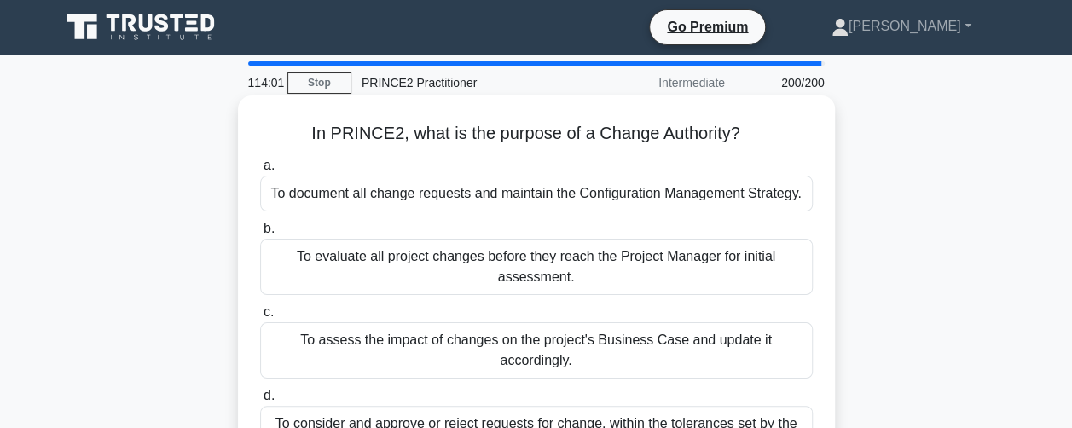
click at [269, 406] on div "To consider and approve or reject requests for change, within the tolerances se…" at bounding box center [536, 434] width 553 height 56
click at [260, 402] on input "d. To consider and approve or reject requests for change, within the tolerances…" at bounding box center [260, 396] width 0 height 11
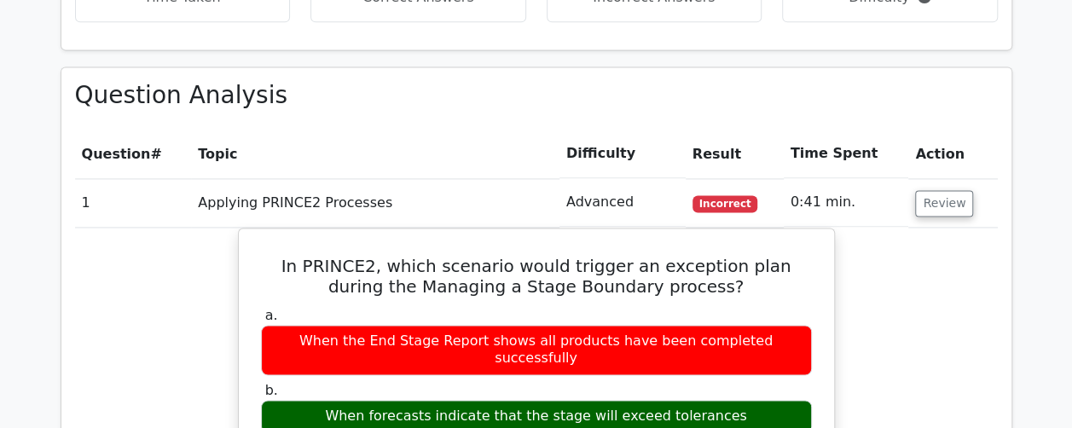
scroll to position [1279, 0]
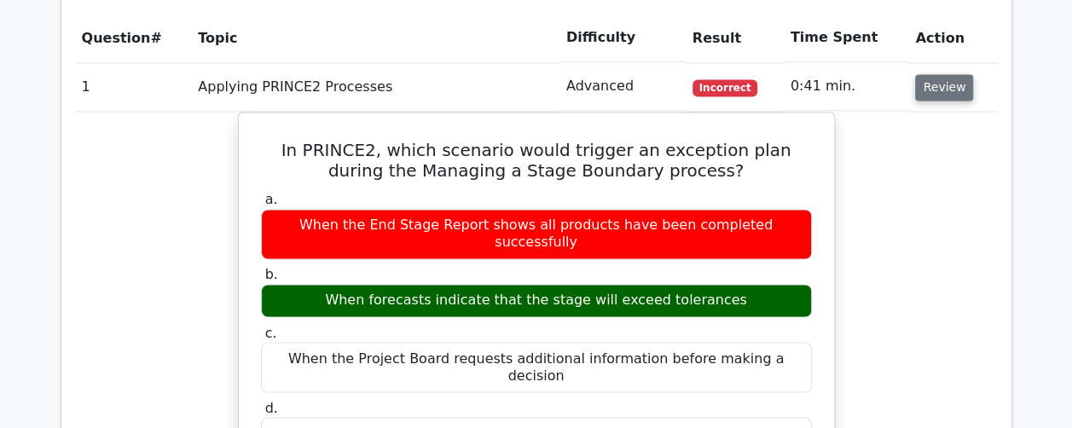
click at [945, 74] on button "Review" at bounding box center [944, 87] width 58 height 26
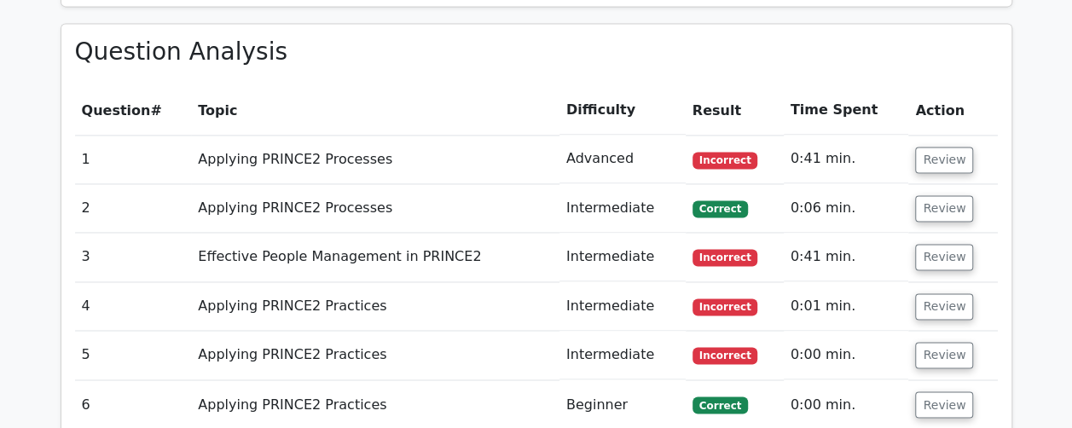
scroll to position [1108, 0]
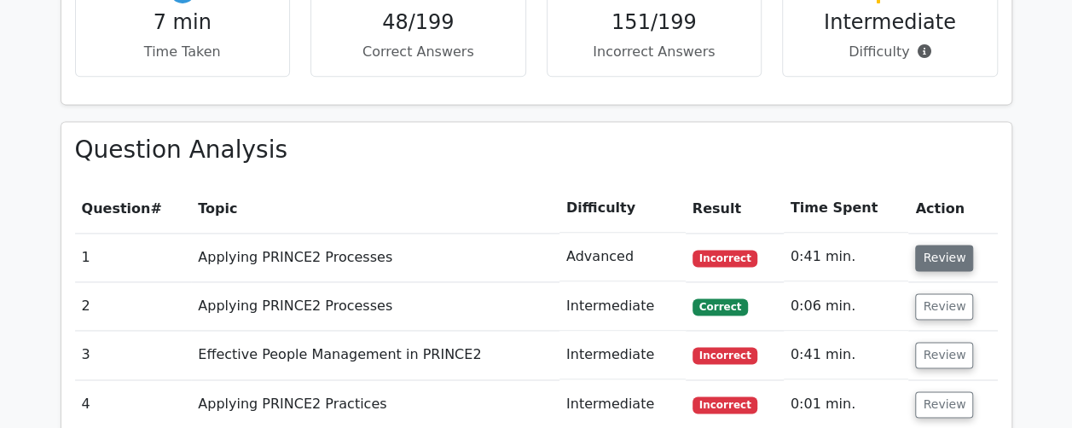
click at [940, 245] on button "Review" at bounding box center [944, 258] width 58 height 26
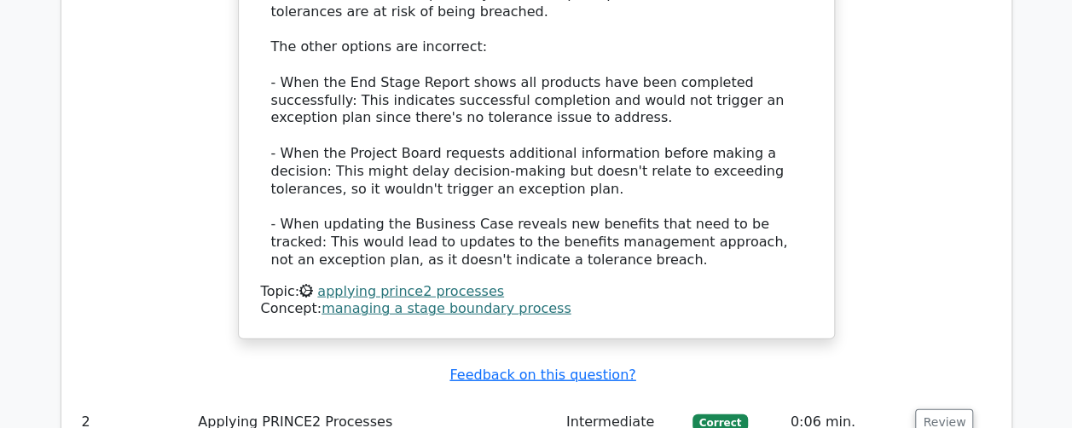
scroll to position [1961, 0]
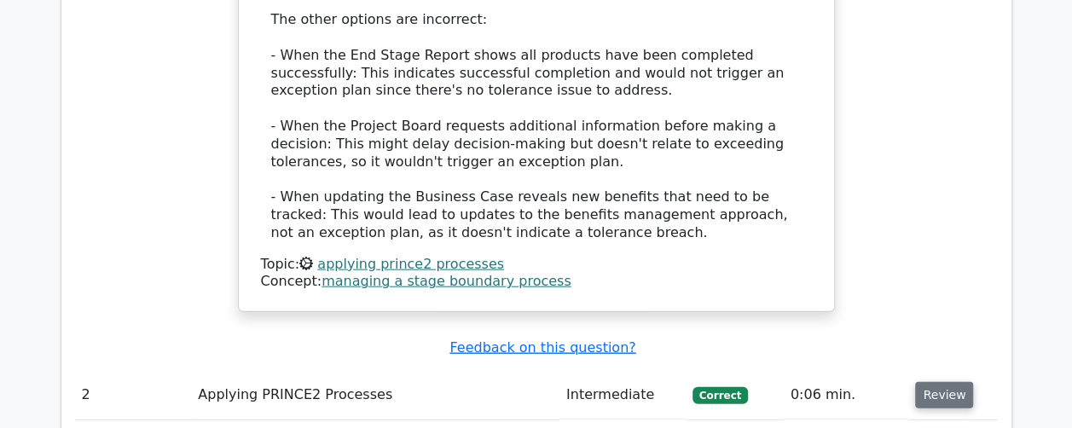
click at [937, 382] on button "Review" at bounding box center [944, 395] width 58 height 26
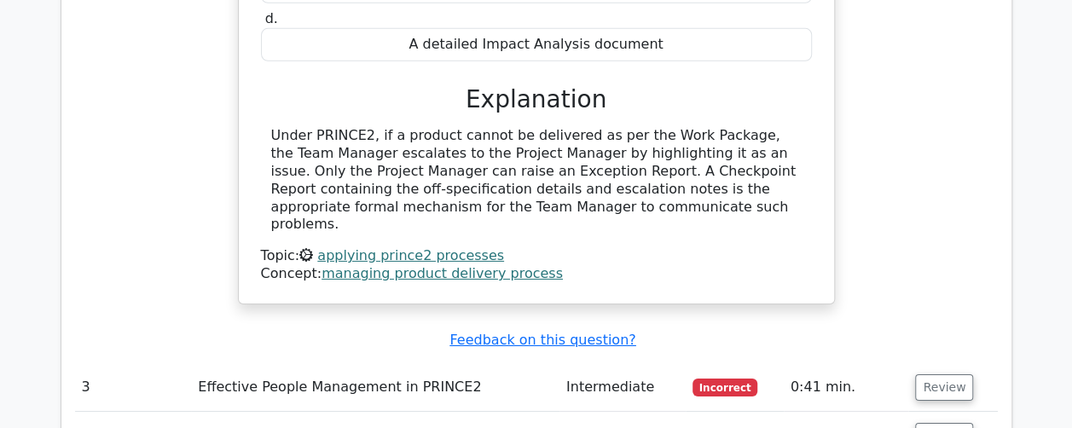
scroll to position [2729, 0]
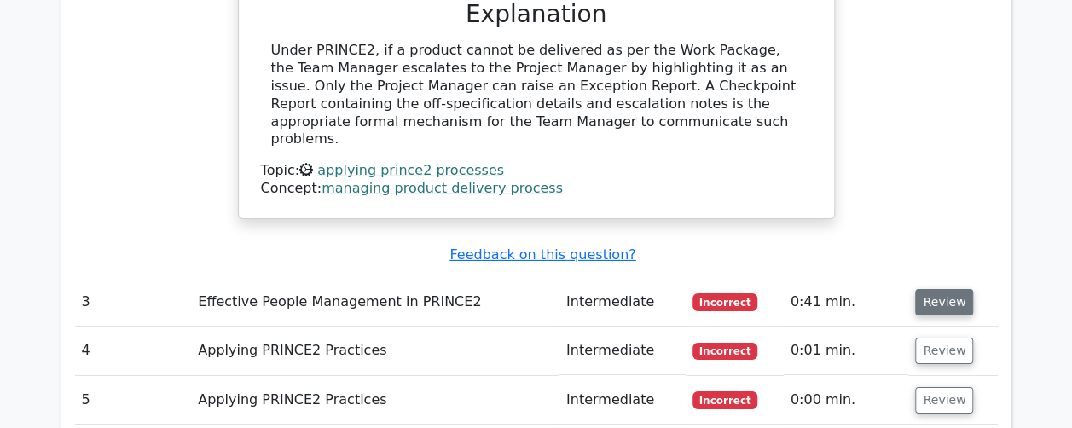
click at [938, 289] on button "Review" at bounding box center [944, 302] width 58 height 26
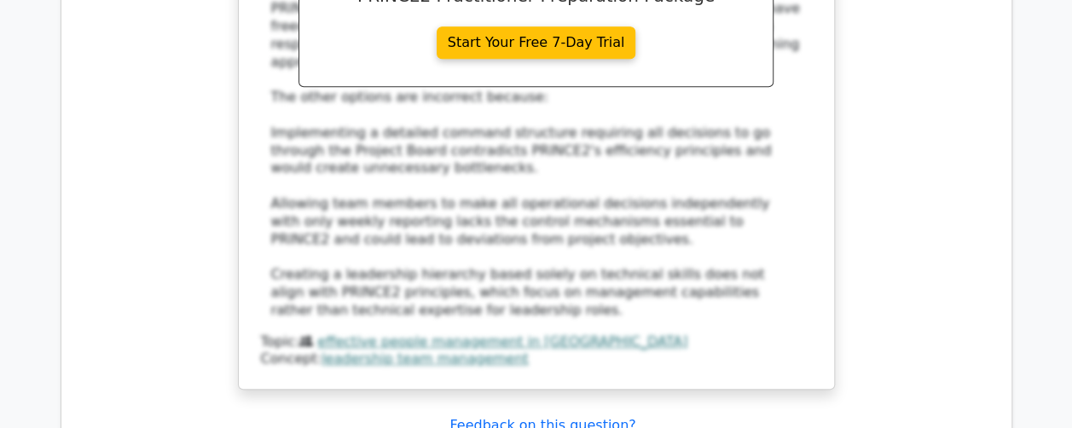
scroll to position [3752, 0]
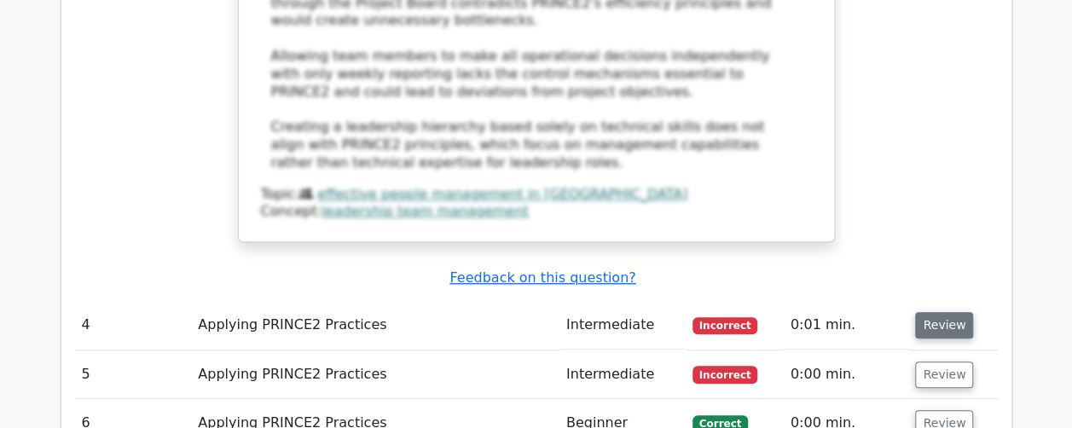
click at [929, 312] on button "Review" at bounding box center [944, 325] width 58 height 26
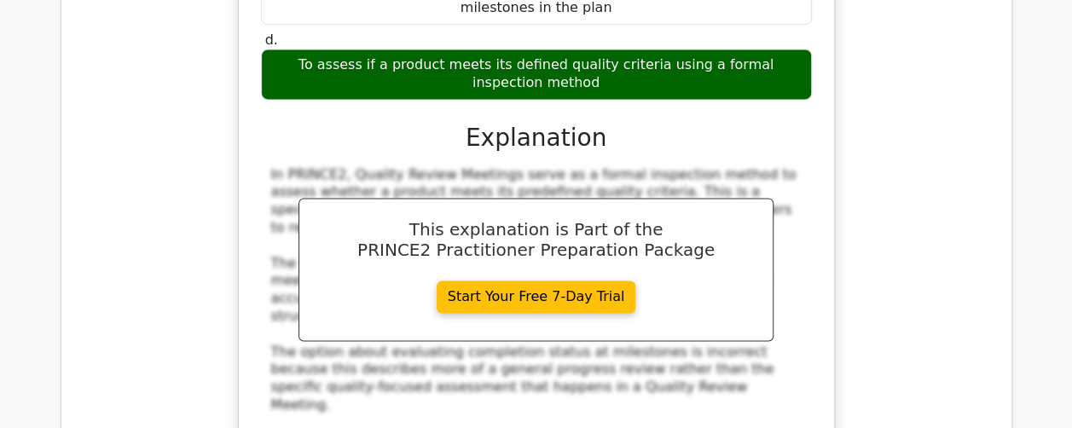
scroll to position [4604, 0]
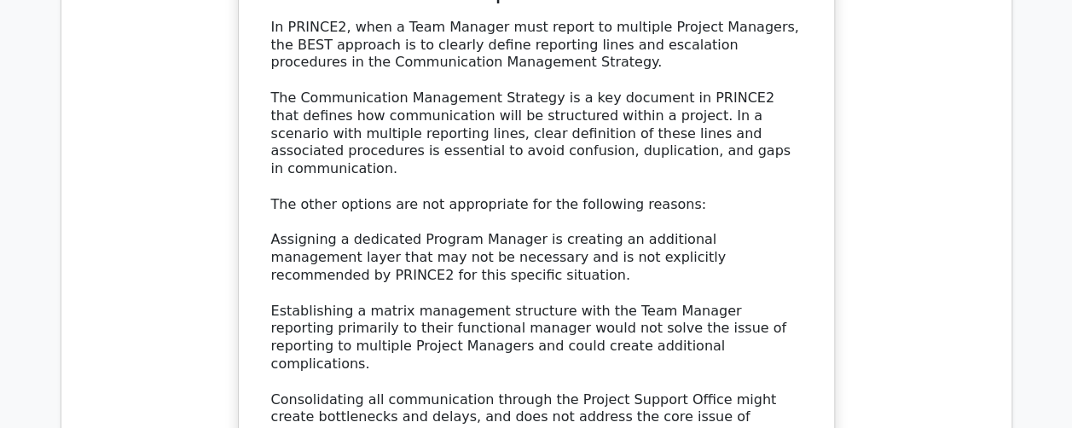
scroll to position [5713, 0]
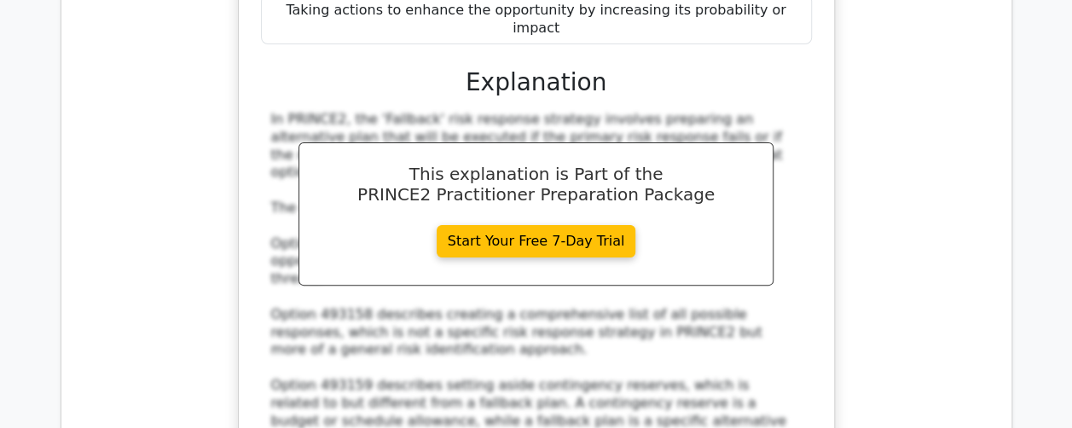
scroll to position [6566, 0]
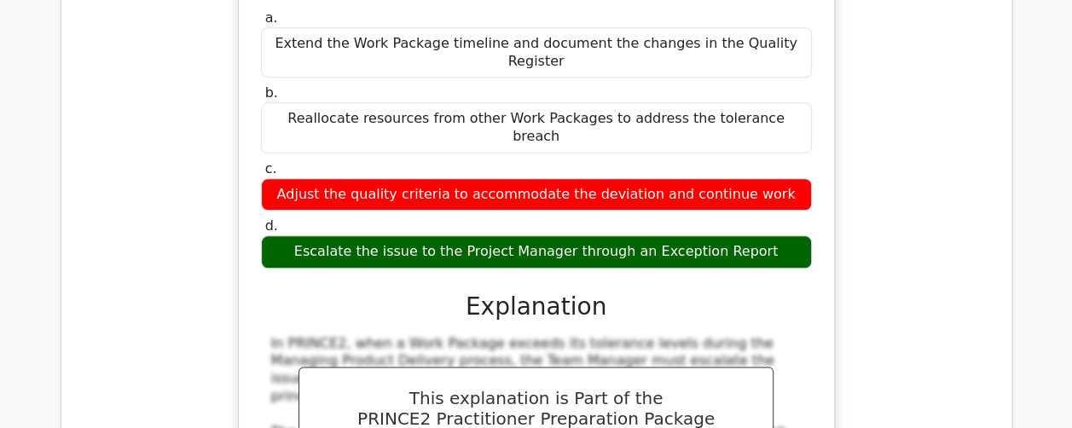
scroll to position [7333, 0]
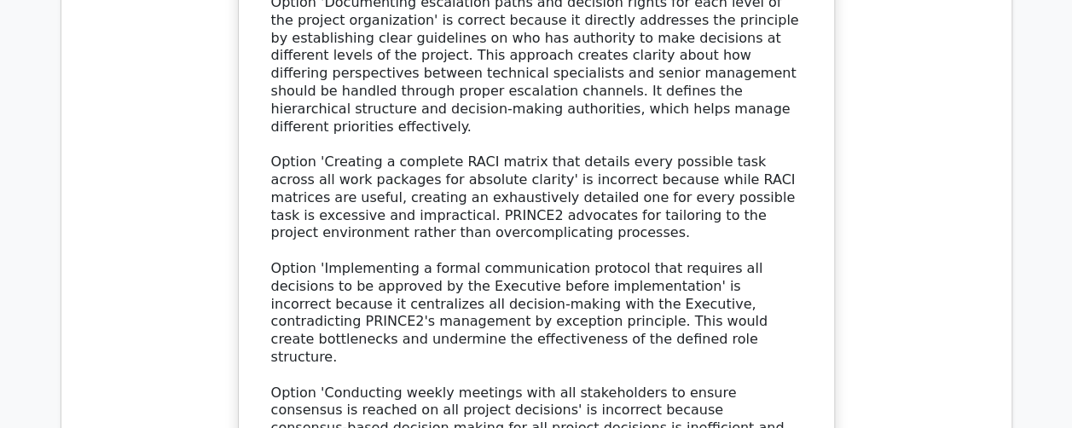
scroll to position [8782, 0]
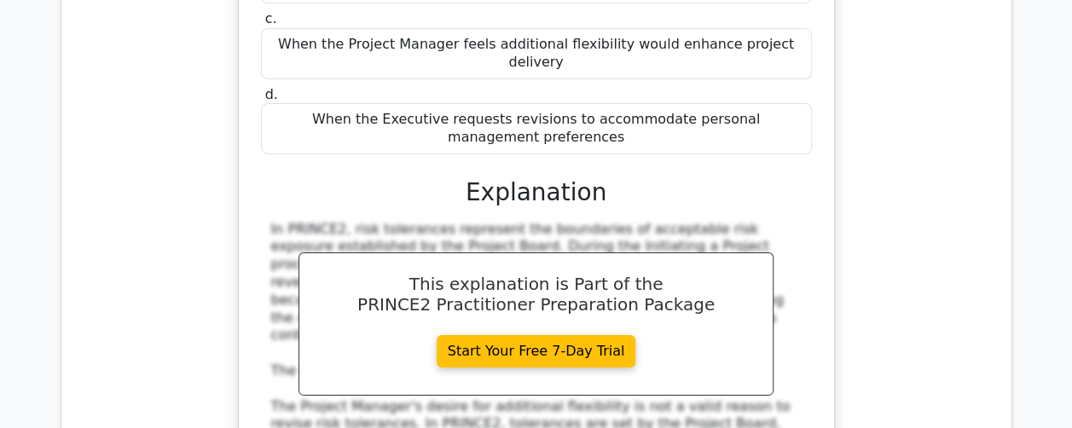
scroll to position [9720, 0]
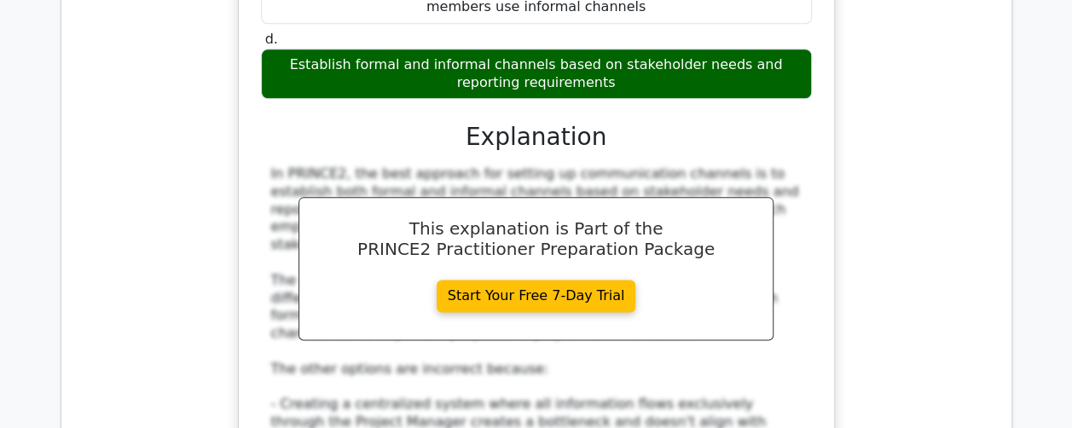
scroll to position [10658, 0]
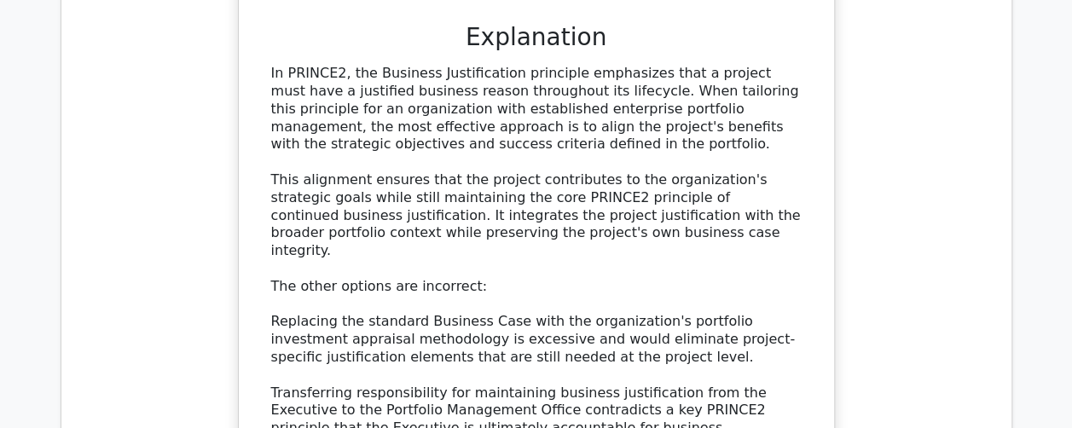
scroll to position [11767, 0]
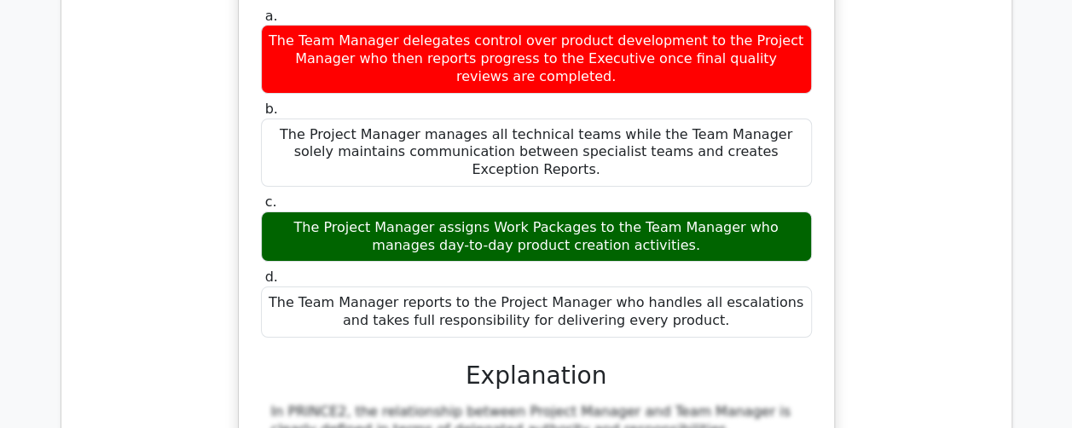
scroll to position [12875, 0]
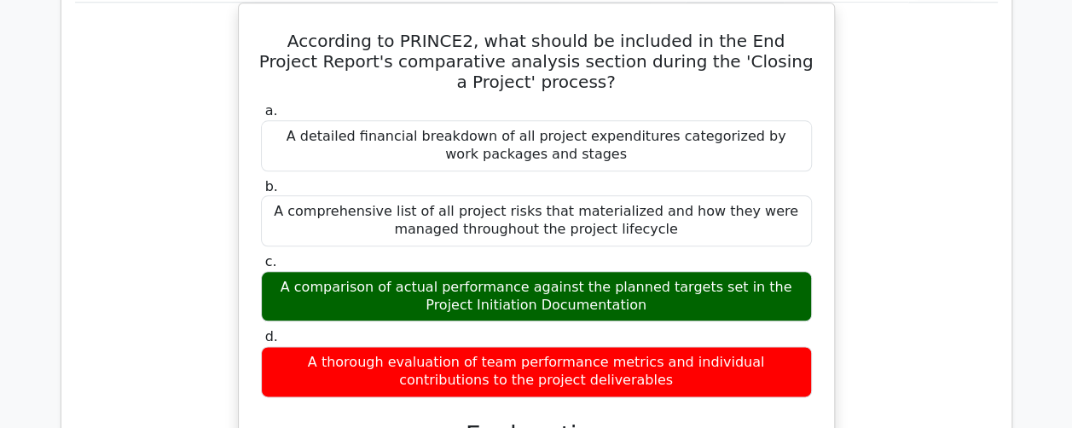
scroll to position [13813, 0]
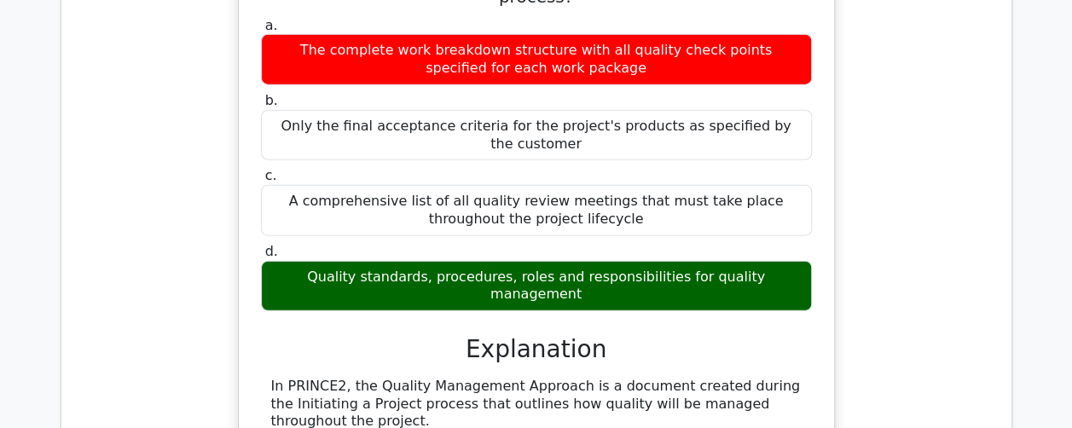
scroll to position [14922, 0]
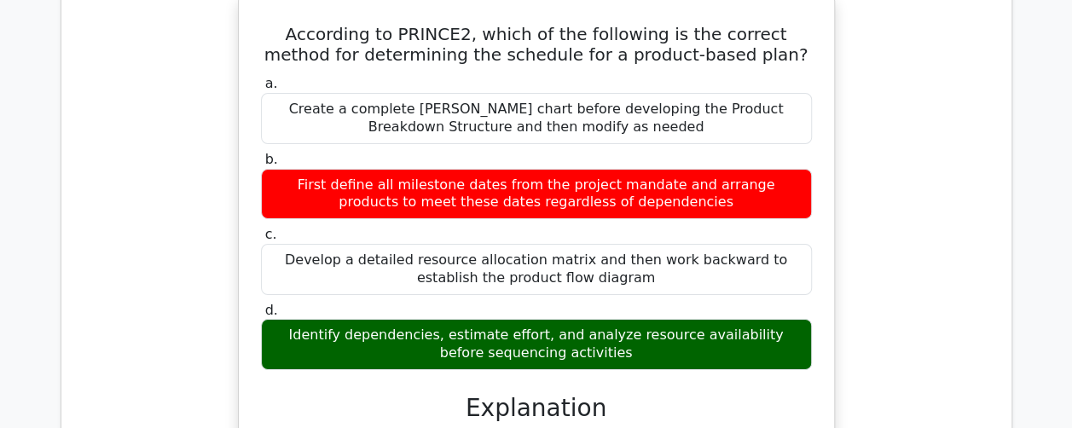
scroll to position [15860, 0]
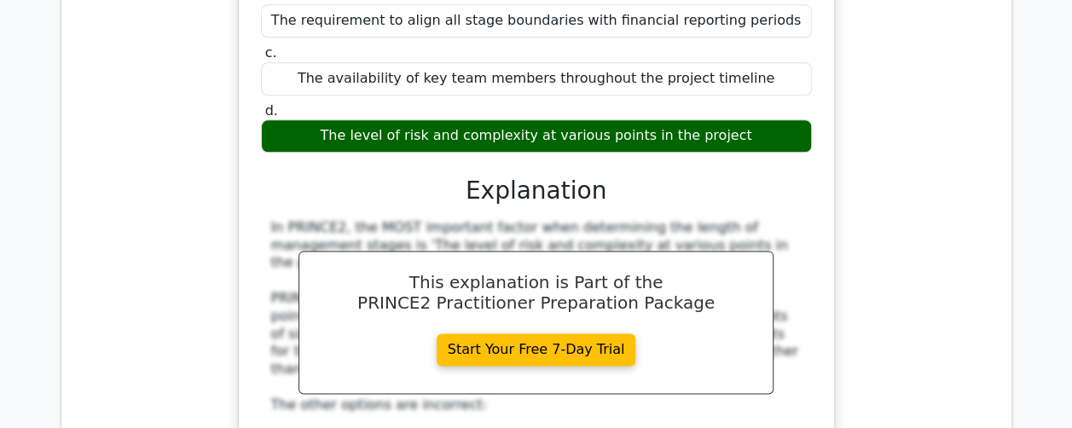
scroll to position [16797, 0]
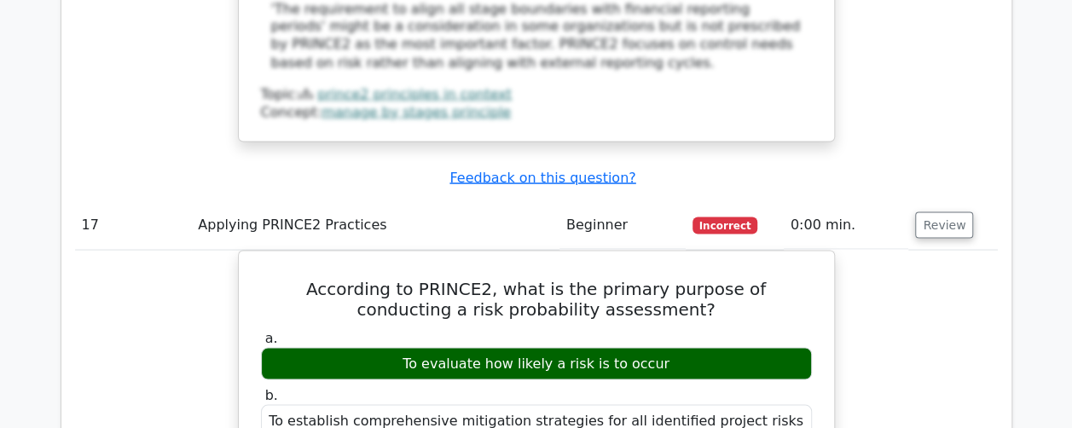
scroll to position [17650, 0]
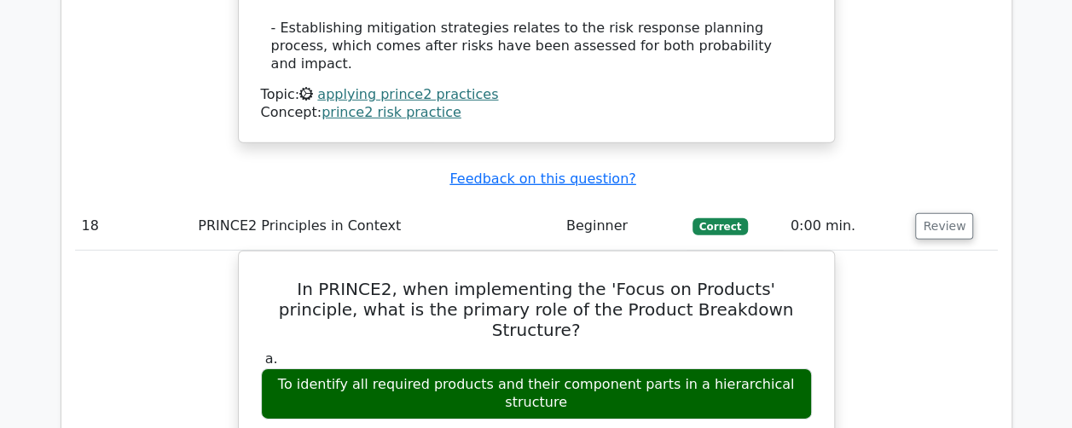
scroll to position [18759, 0]
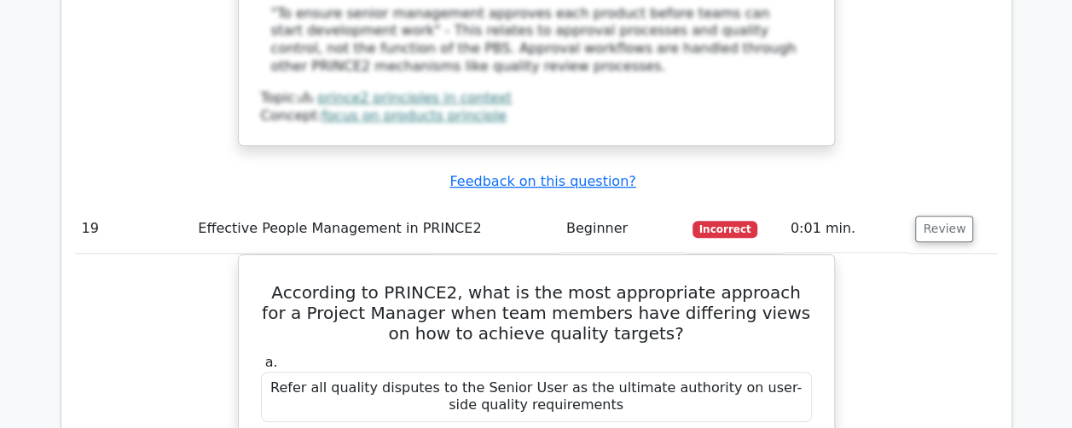
scroll to position [19782, 0]
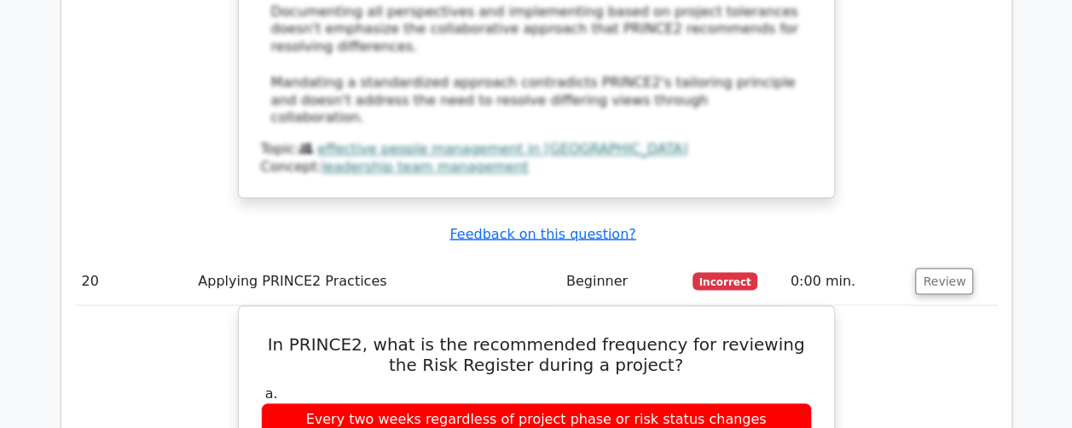
scroll to position [20720, 0]
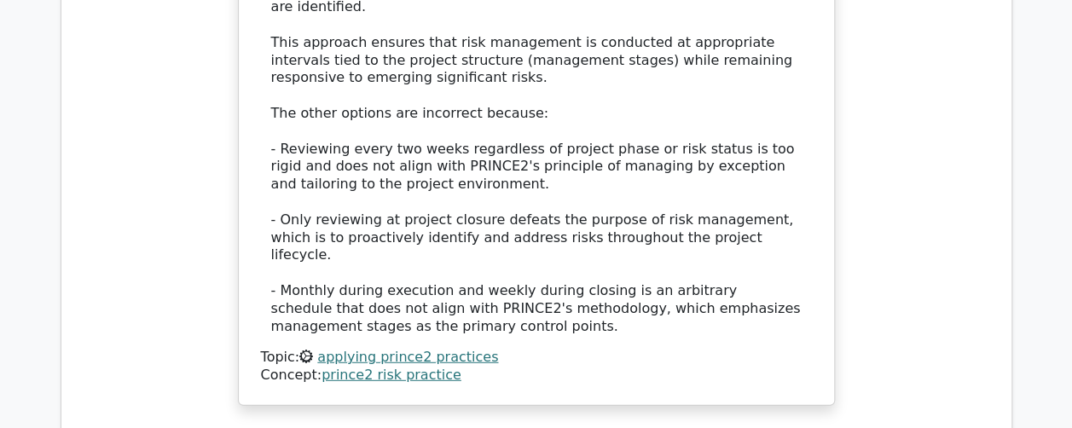
scroll to position [21572, 0]
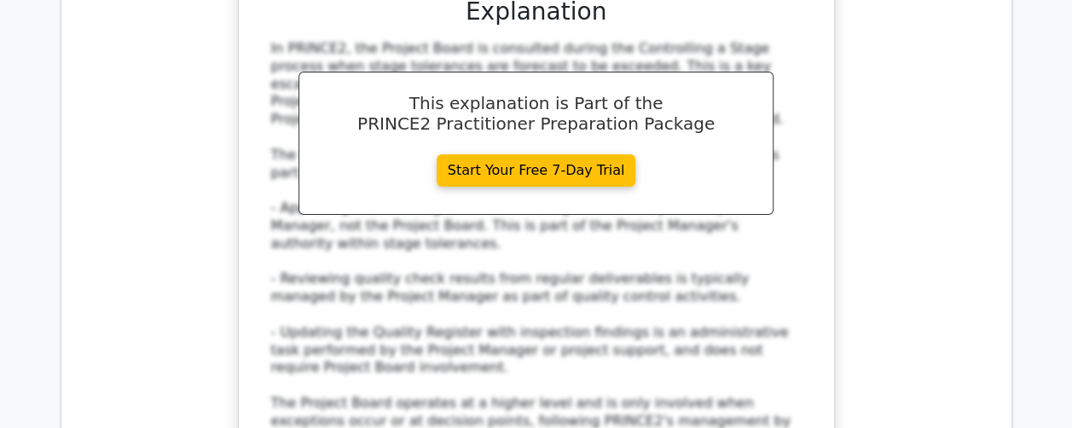
scroll to position [22340, 0]
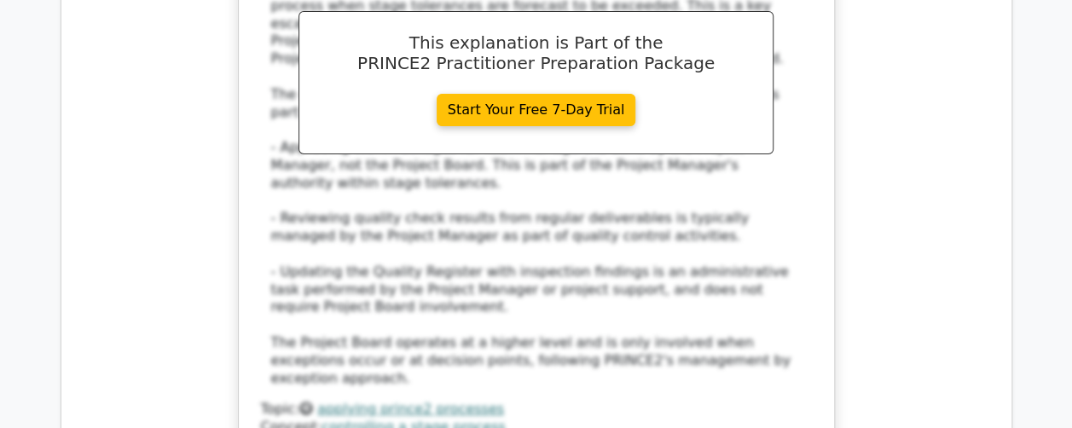
drag, startPoint x: 936, startPoint y: 230, endPoint x: 925, endPoint y: 211, distance: 22.5
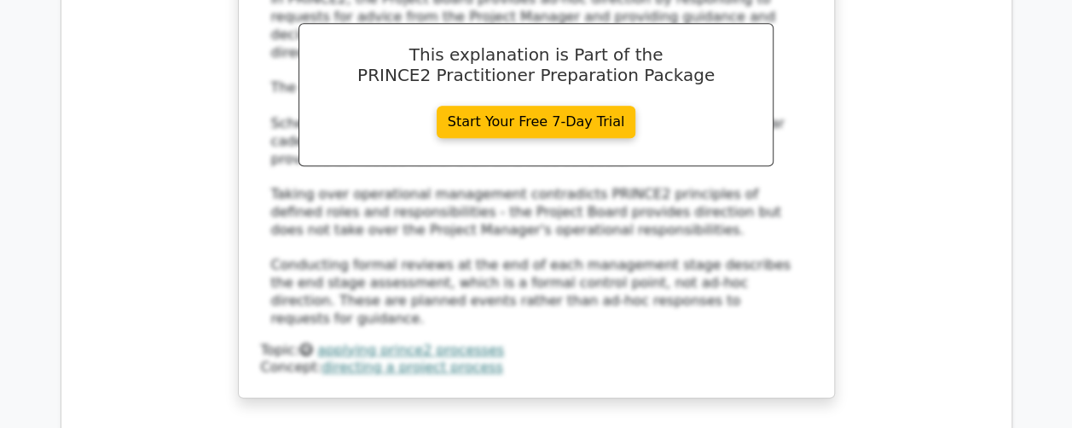
scroll to position [23363, 0]
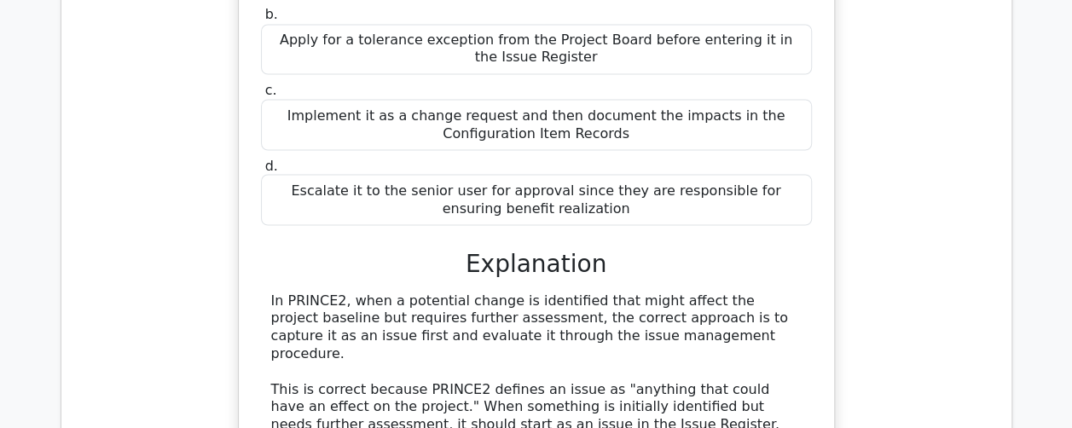
scroll to position [24216, 0]
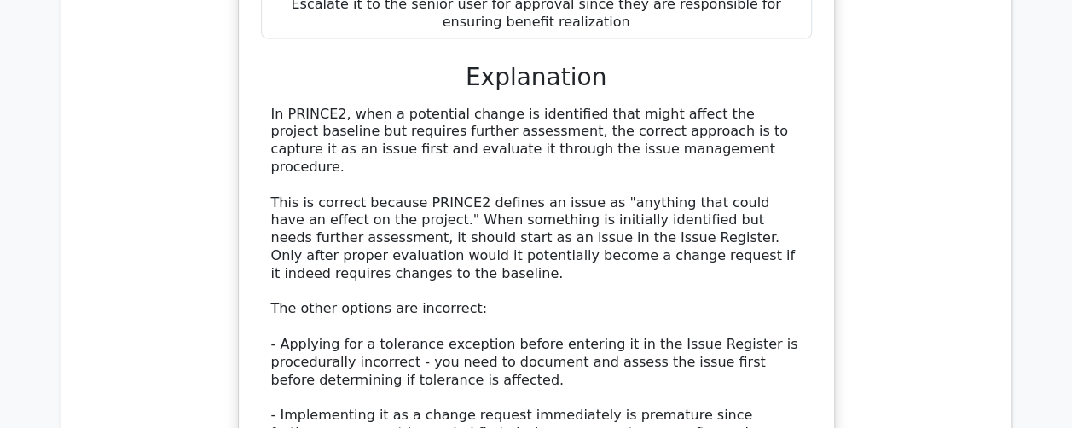
drag, startPoint x: 938, startPoint y: 354, endPoint x: 930, endPoint y: 338, distance: 17.9
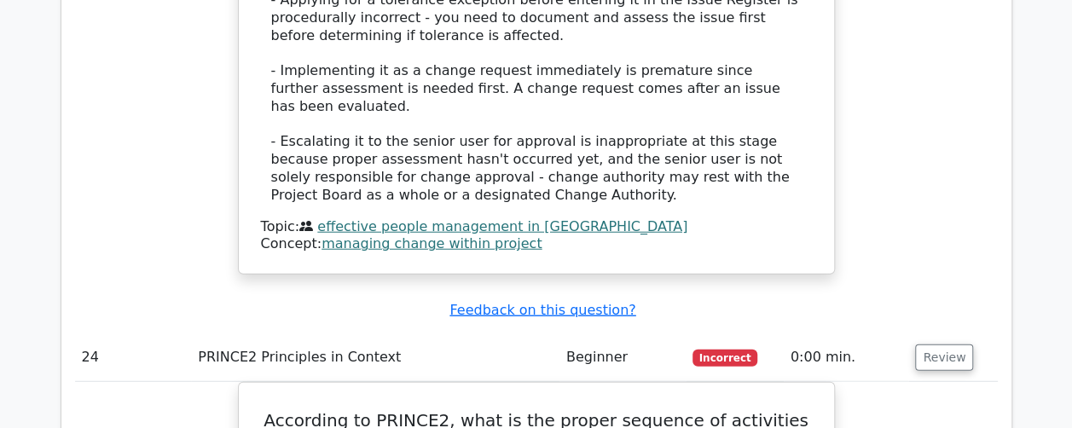
scroll to position [24566, 0]
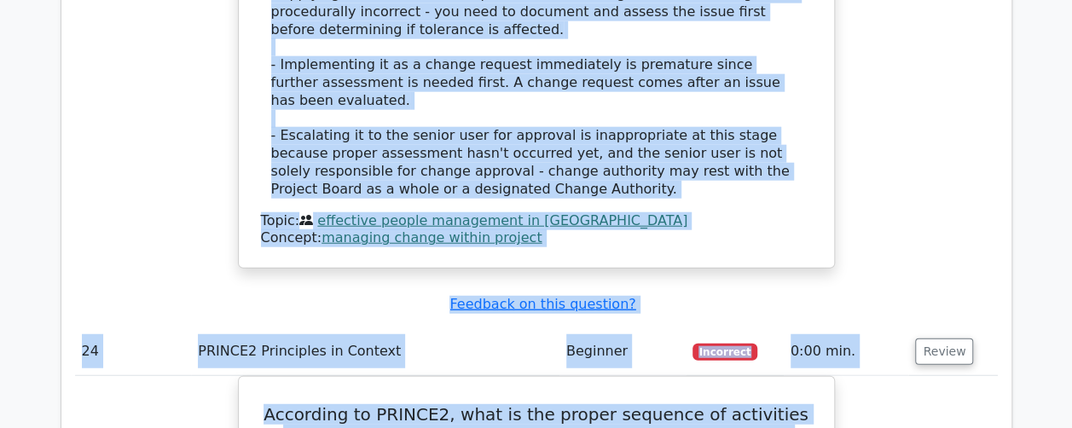
drag, startPoint x: 80, startPoint y: 301, endPoint x: 762, endPoint y: 422, distance: 692.8
copy tbody "1 Applying PRINCE2 Processes Advanced Incorrect 0:41 min. Review In PRINCE2, wh…"
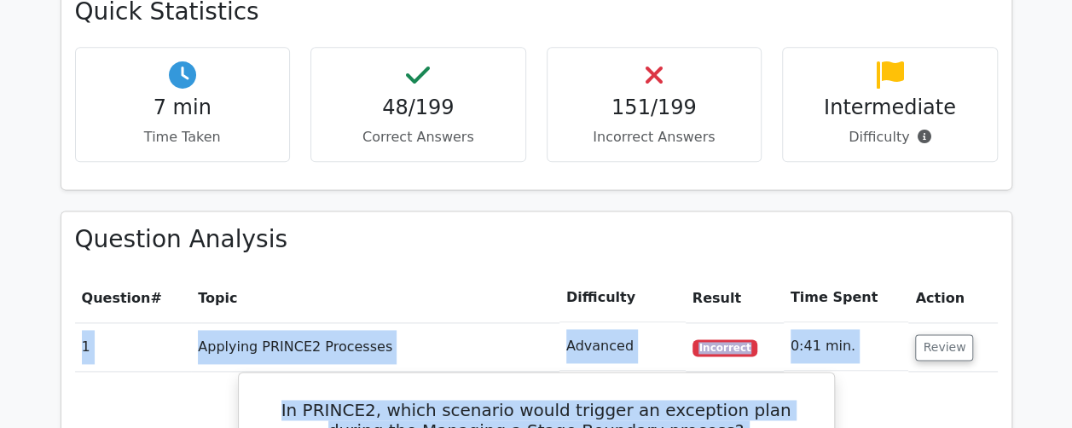
scroll to position [1108, 0]
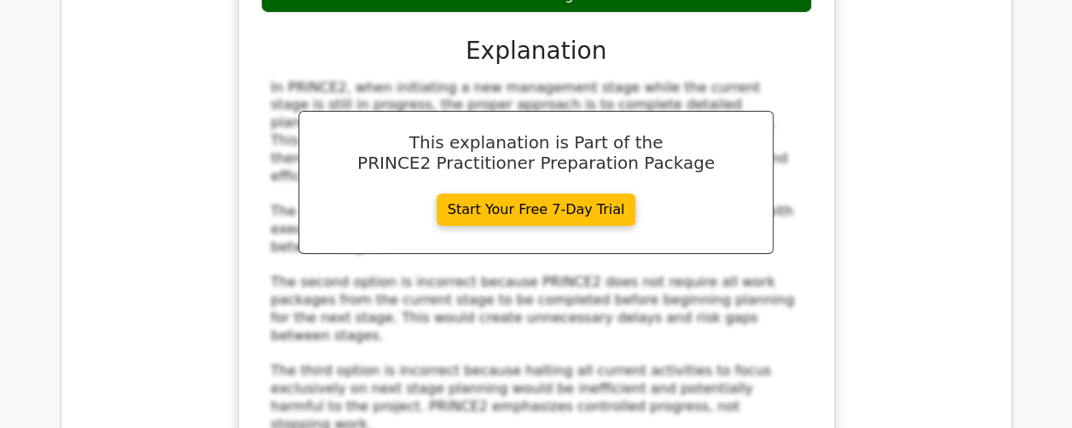
scroll to position [25409, 0]
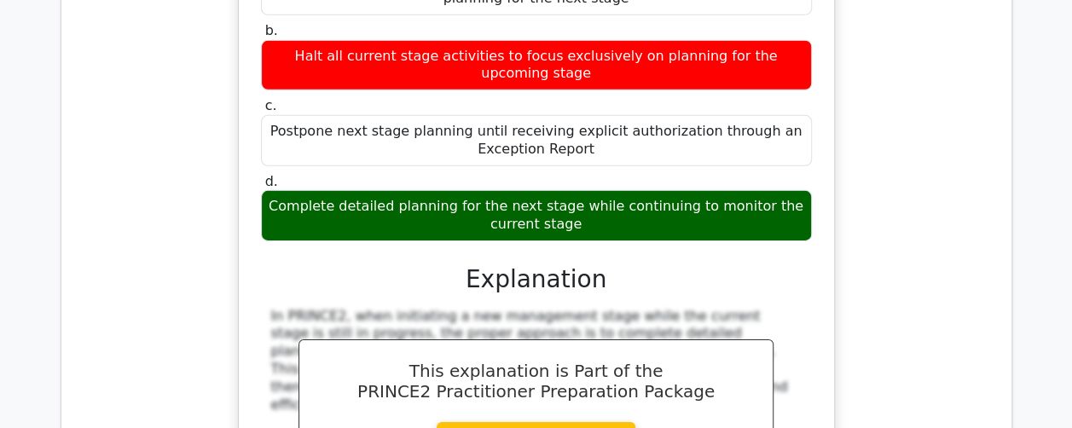
scroll to position [25495, 0]
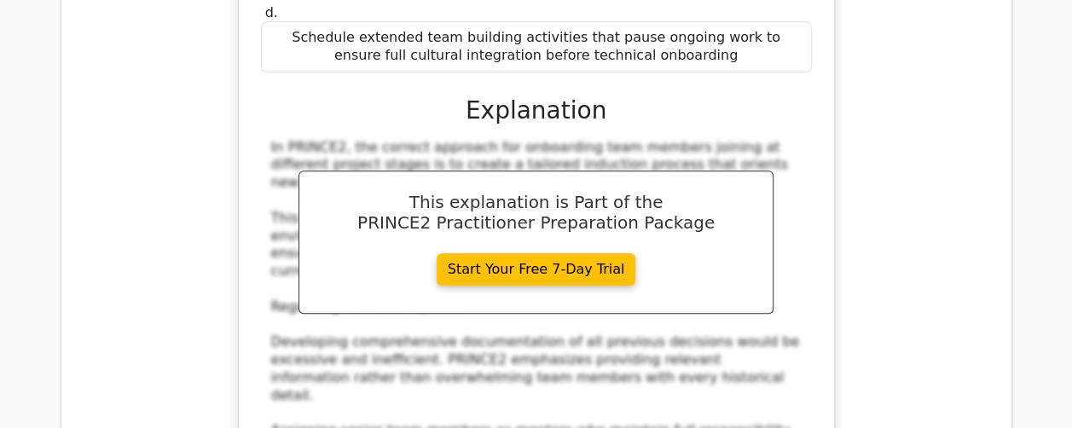
scroll to position [26347, 0]
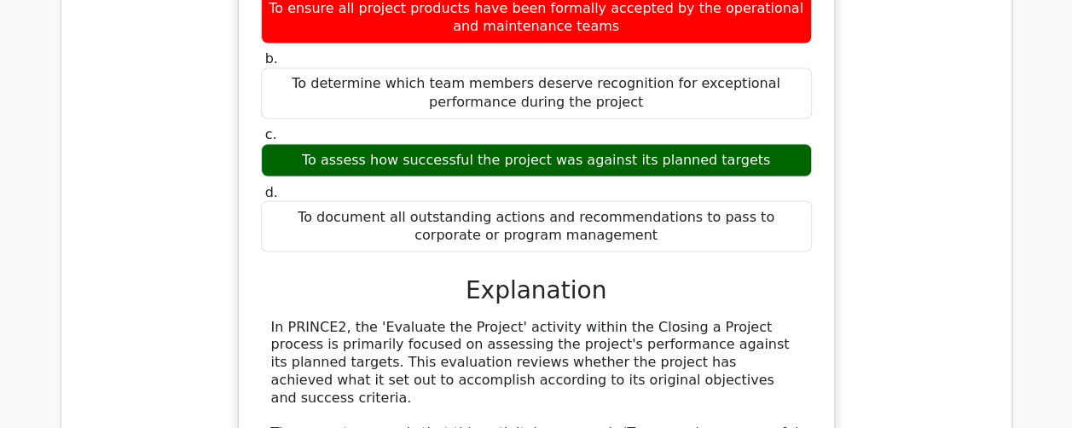
scroll to position [27370, 0]
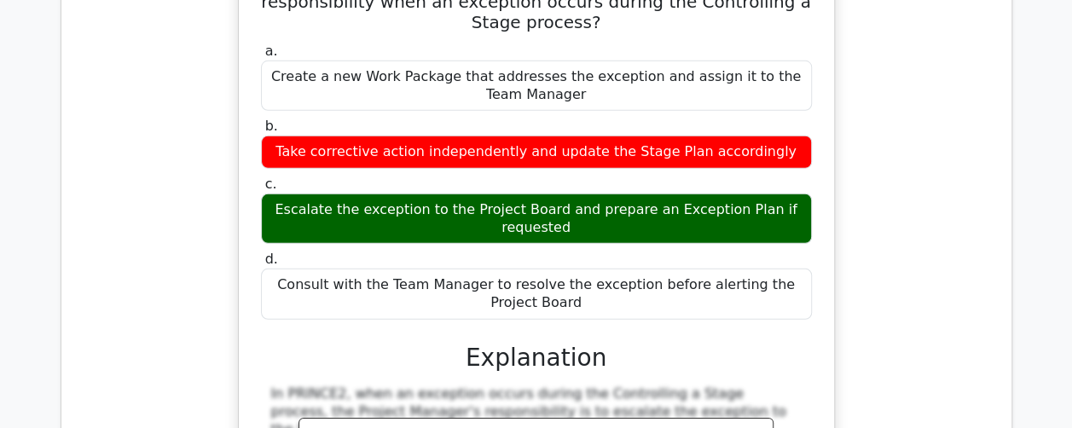
scroll to position [28223, 0]
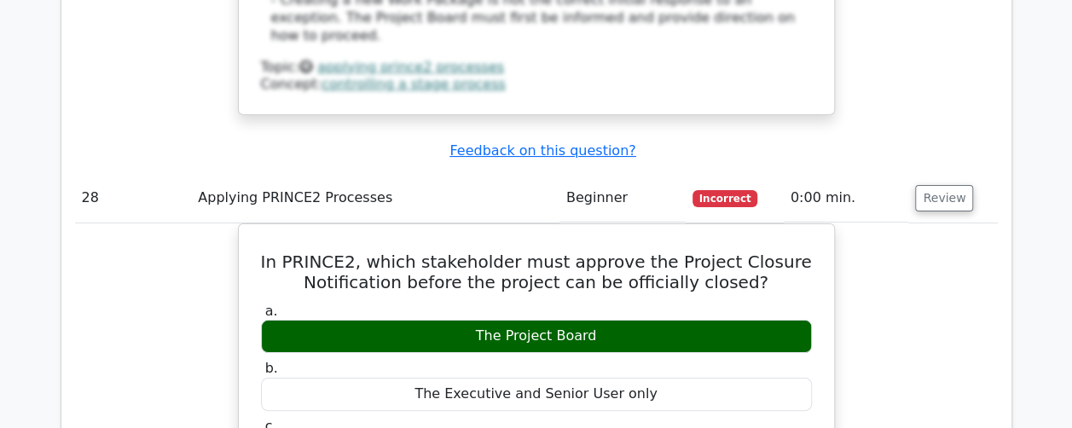
scroll to position [29076, 0]
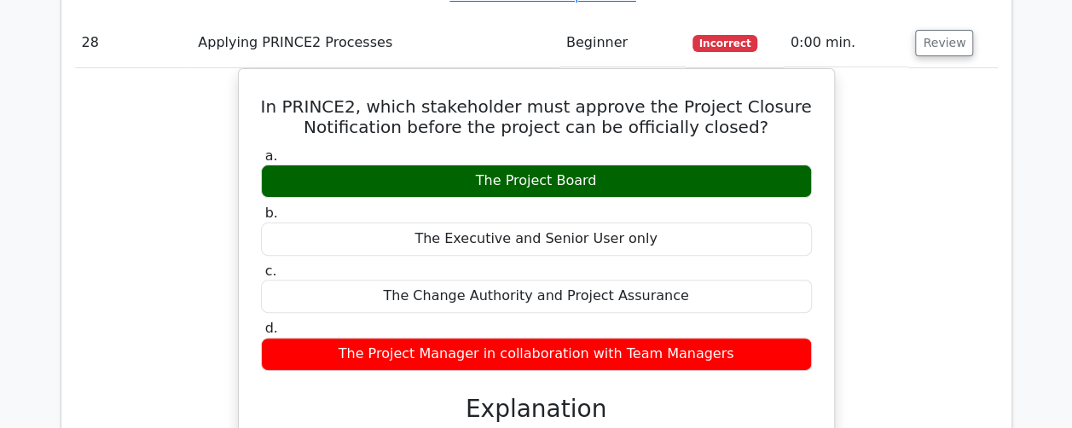
drag, startPoint x: 956, startPoint y: 293, endPoint x: 955, endPoint y: 282, distance: 11.1
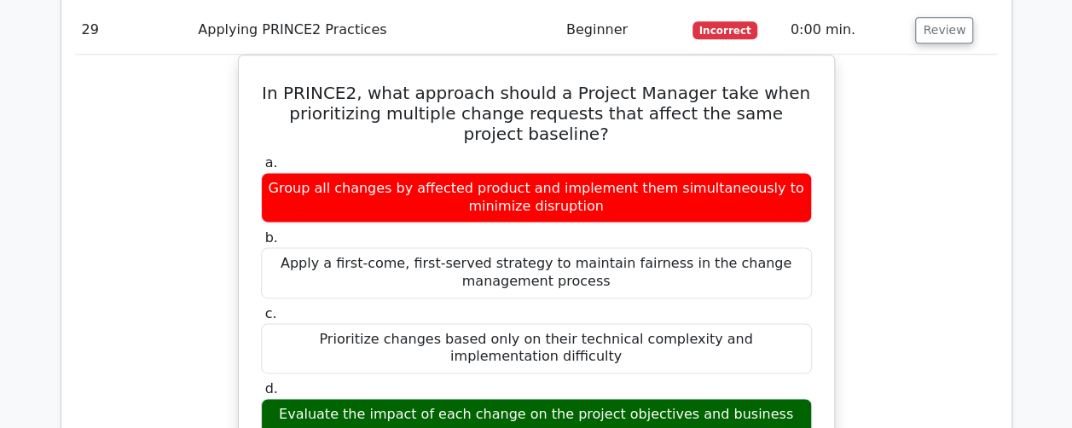
scroll to position [30270, 0]
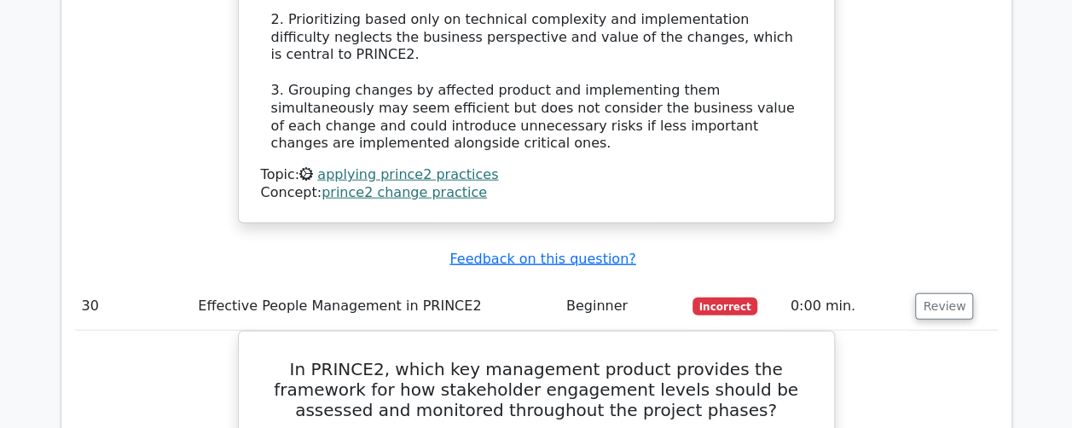
scroll to position [31122, 0]
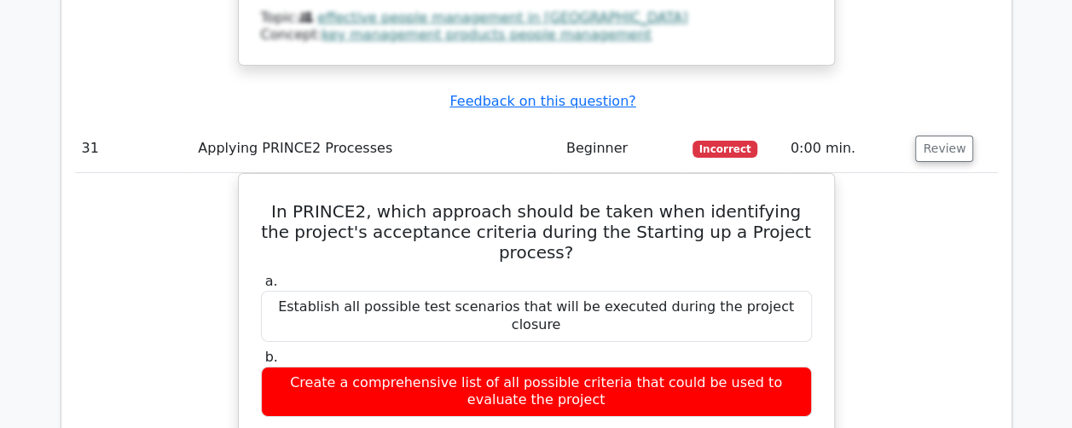
scroll to position [32145, 0]
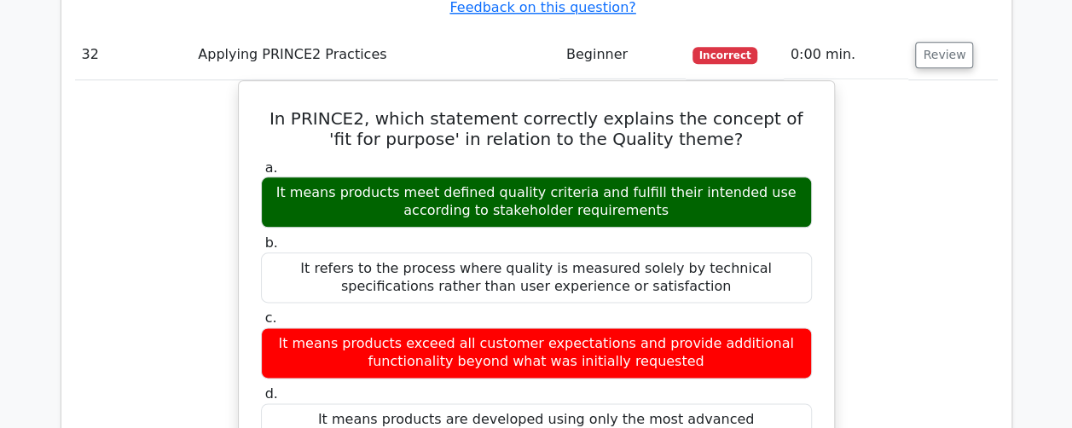
scroll to position [32998, 0]
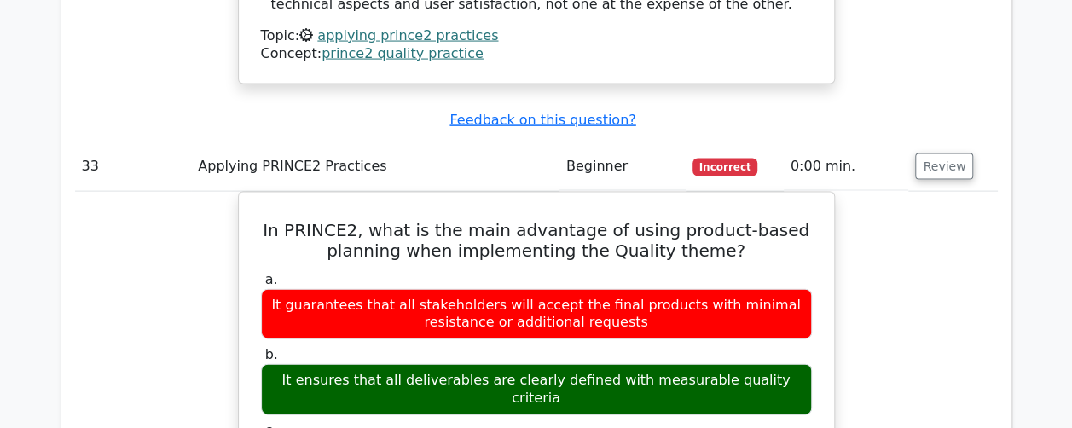
scroll to position [33936, 0]
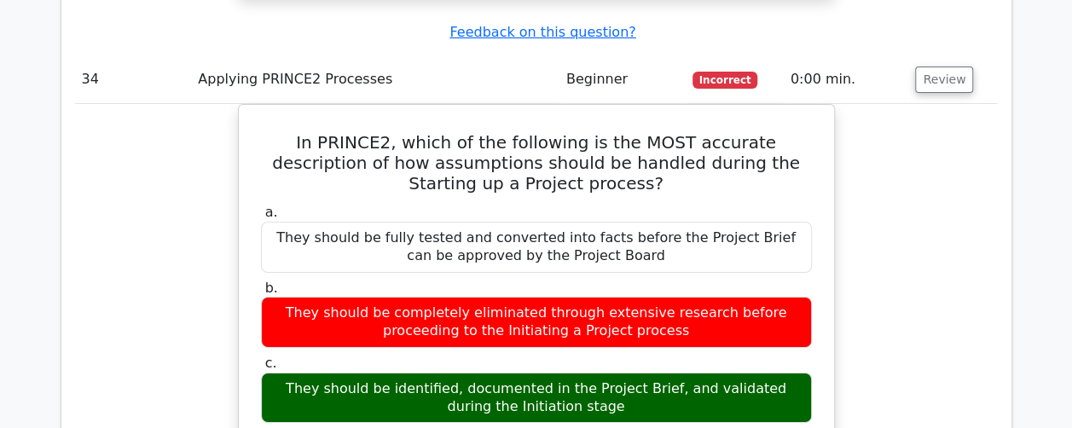
scroll to position [34959, 0]
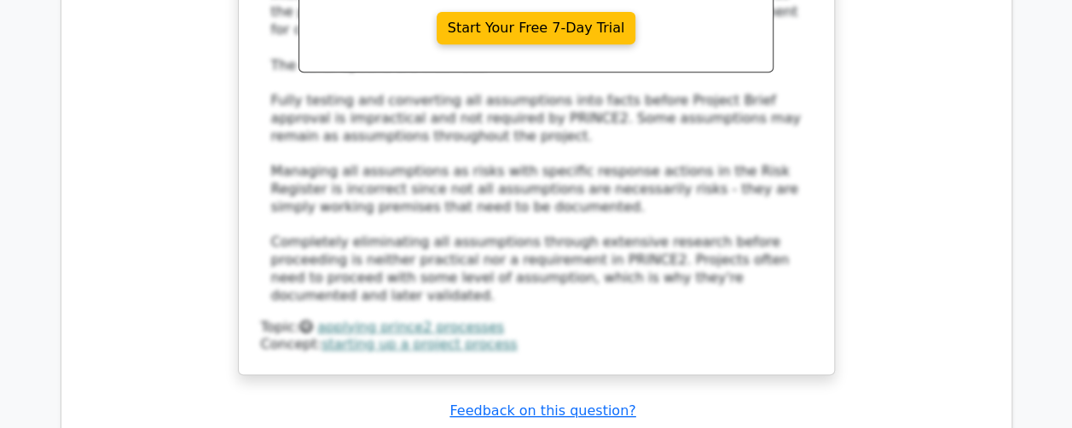
scroll to position [35812, 0]
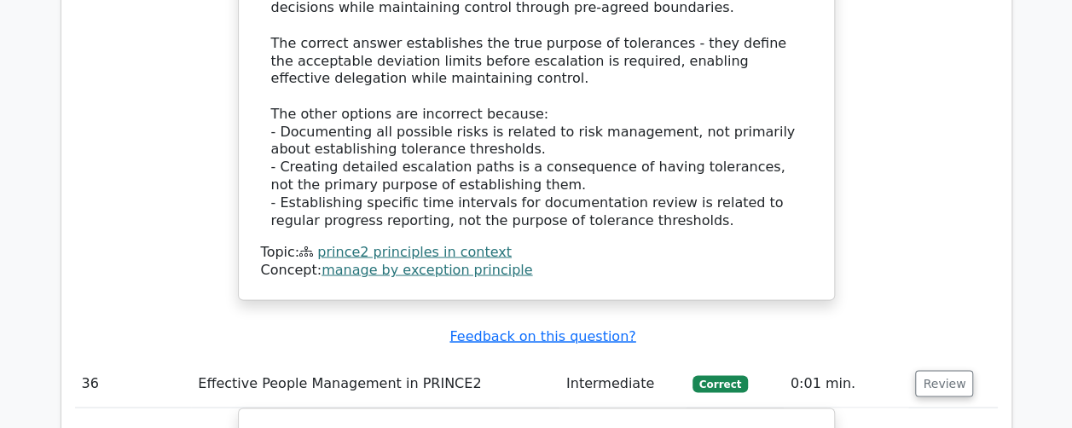
scroll to position [36835, 0]
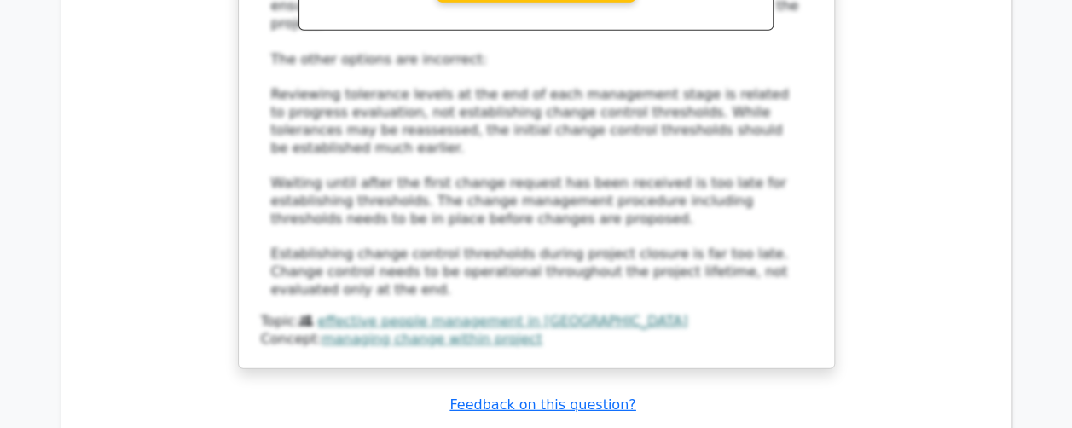
scroll to position [37688, 0]
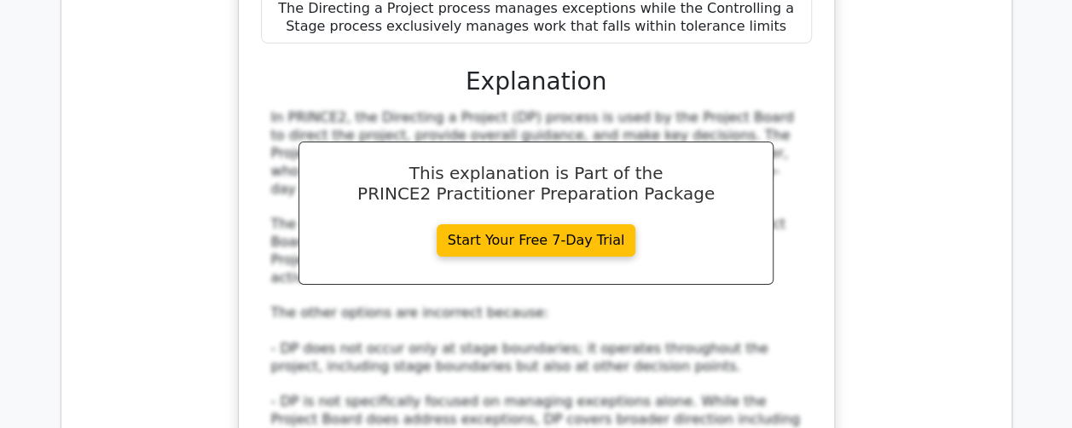
scroll to position [38626, 0]
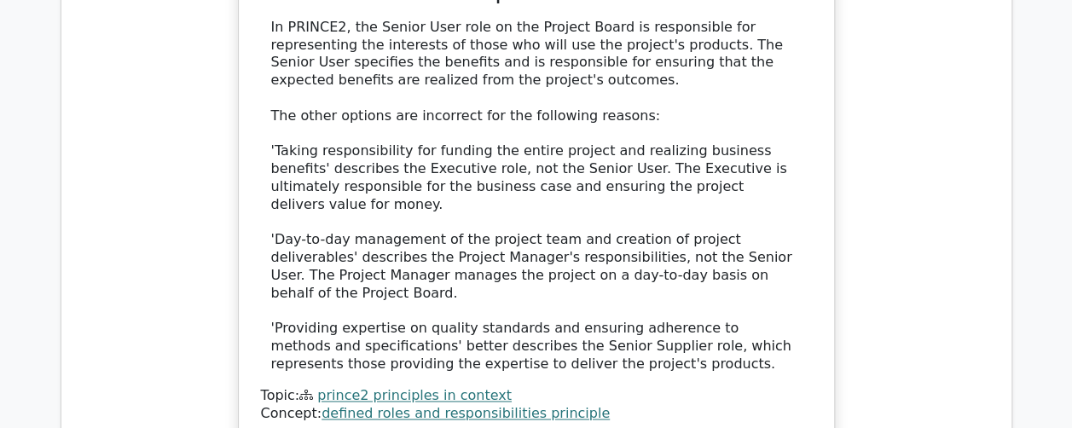
scroll to position [39734, 0]
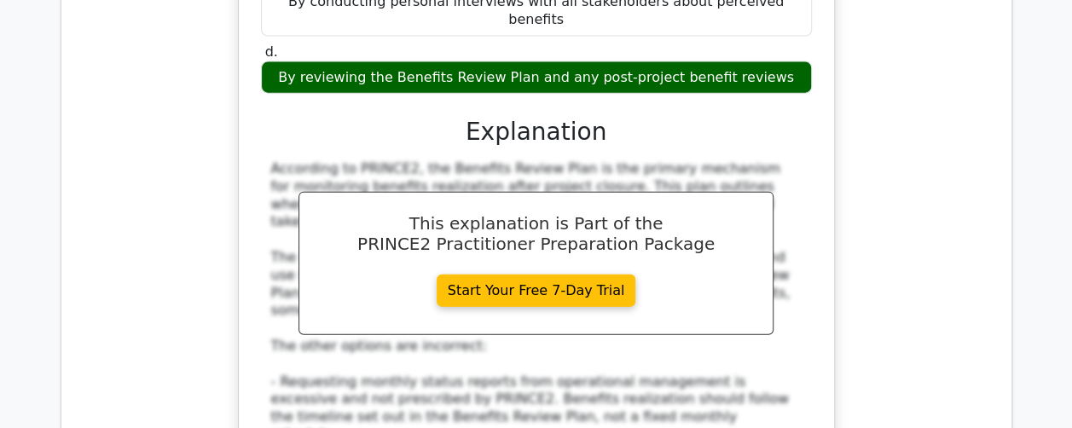
scroll to position [40587, 0]
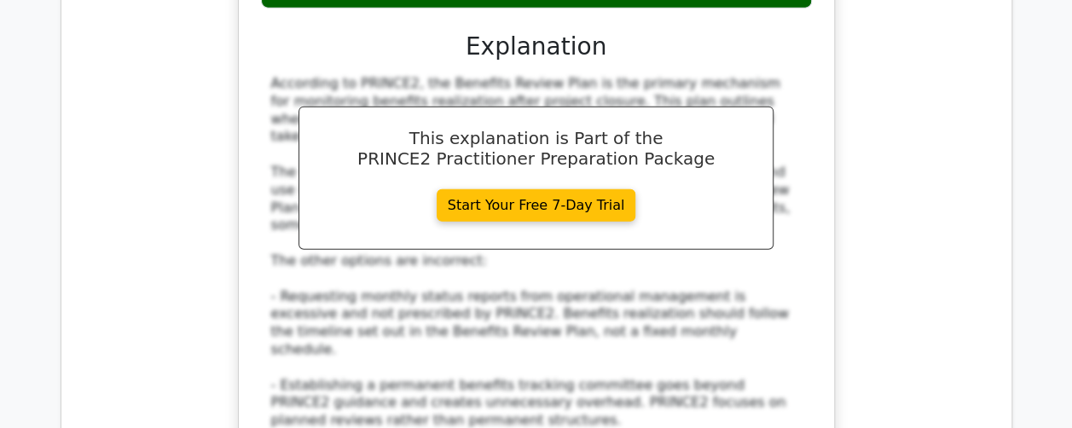
drag, startPoint x: 931, startPoint y: 301, endPoint x: 906, endPoint y: 284, distance: 30.0
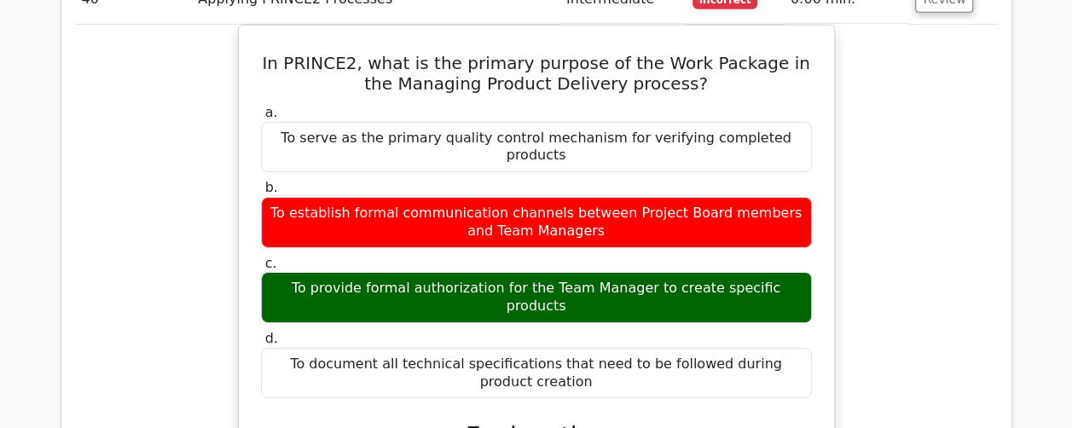
scroll to position [41525, 0]
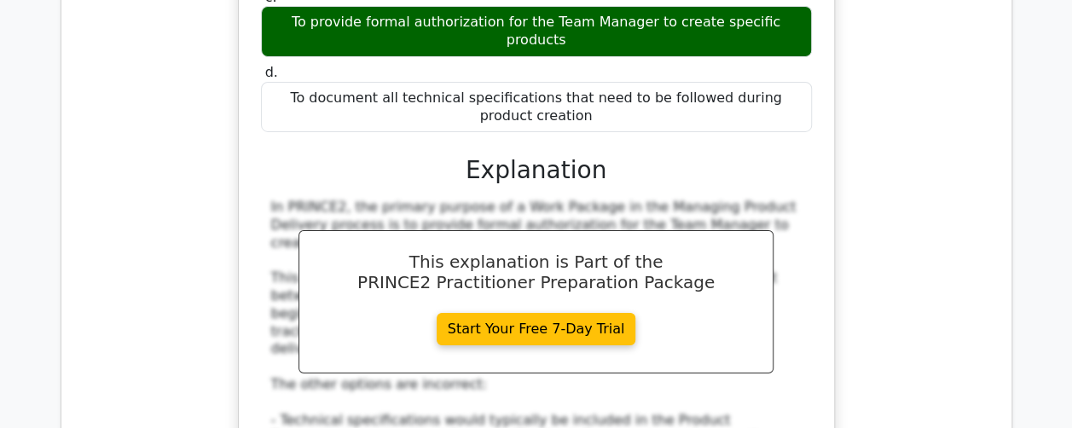
drag, startPoint x: 938, startPoint y: 417, endPoint x: 905, endPoint y: 377, distance: 52.1
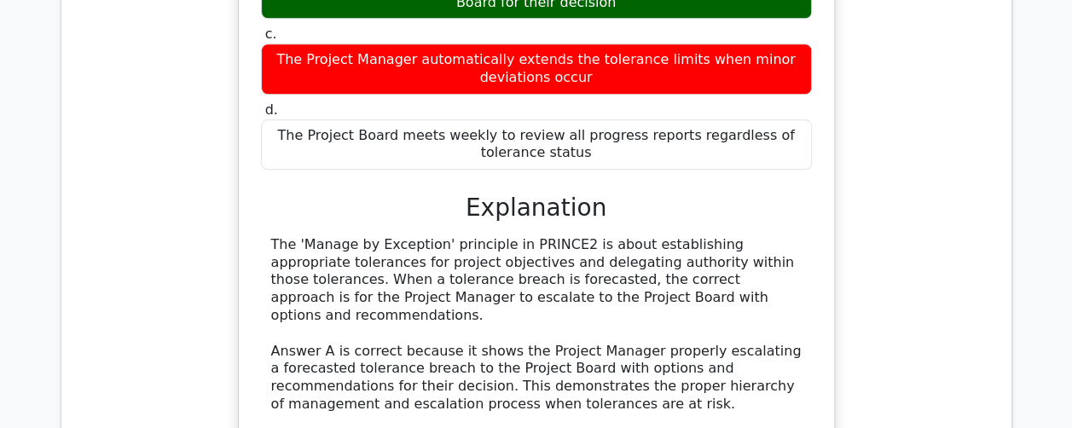
scroll to position [42804, 0]
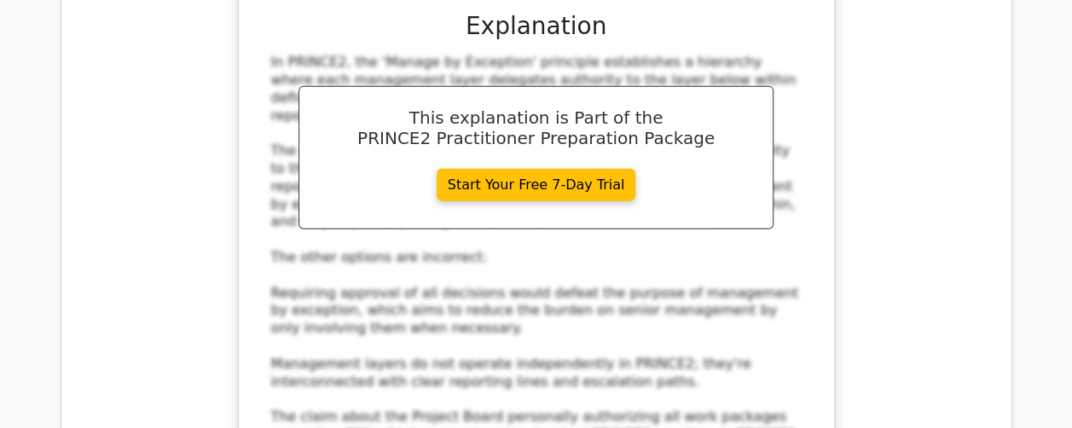
scroll to position [43827, 0]
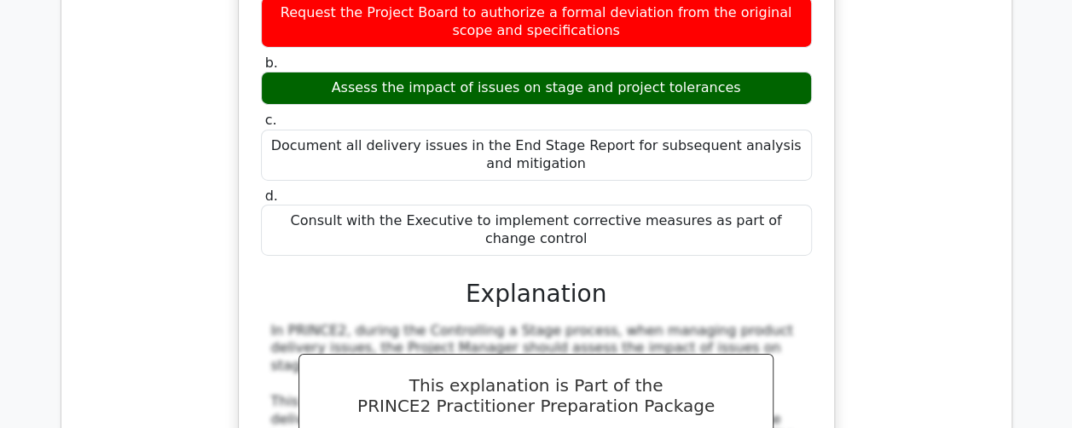
scroll to position [44850, 0]
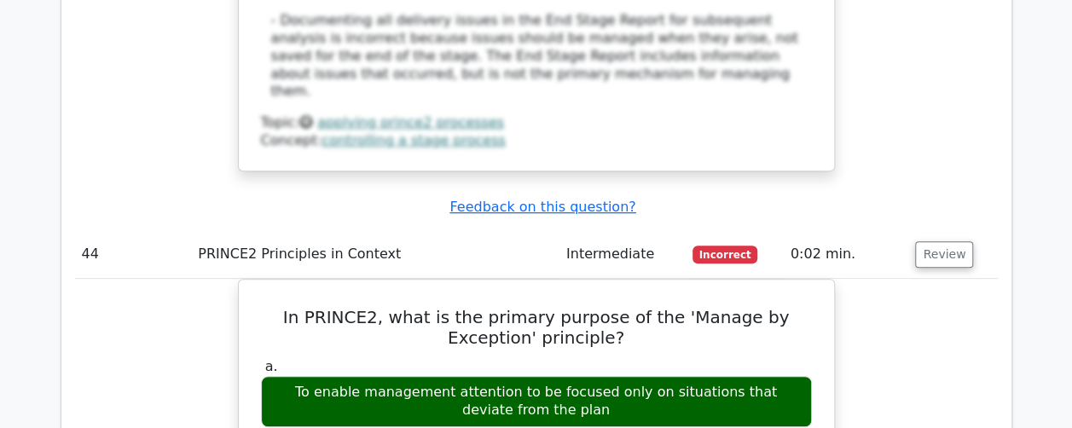
scroll to position [45703, 0]
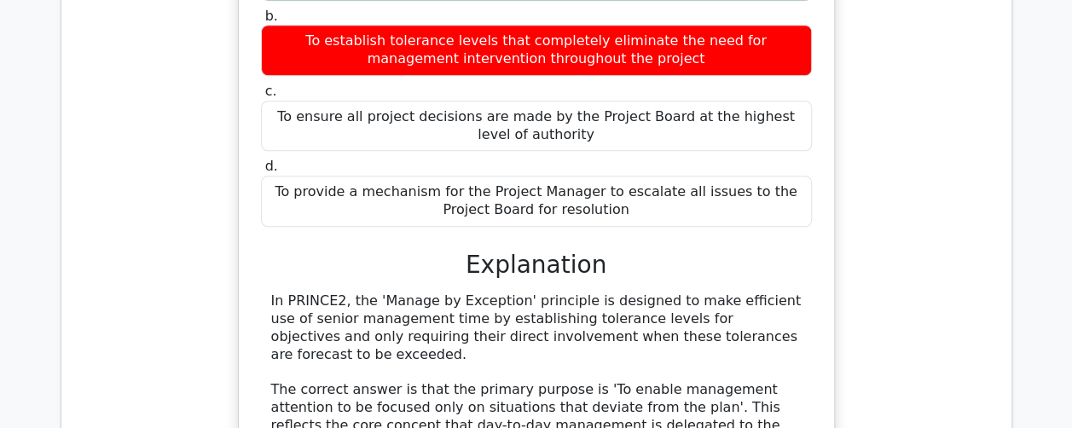
drag, startPoint x: 928, startPoint y: 263, endPoint x: 910, endPoint y: 251, distance: 22.0
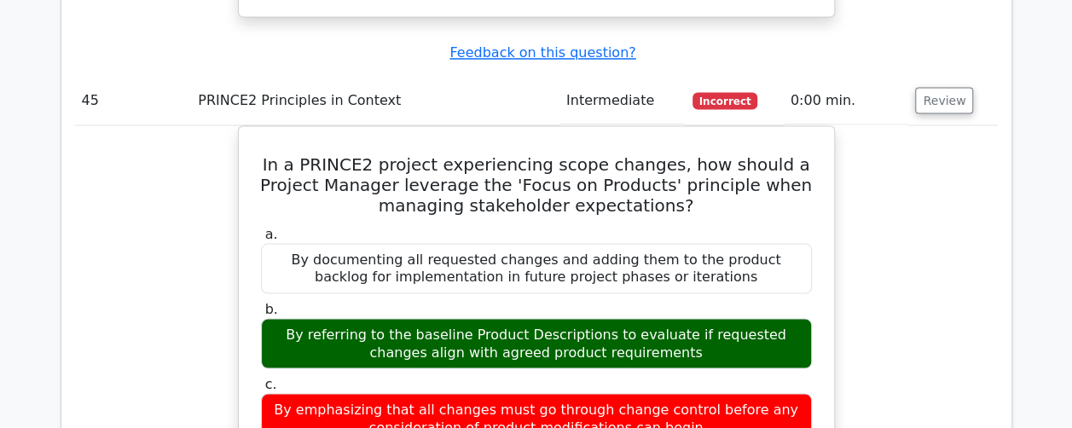
scroll to position [46726, 0]
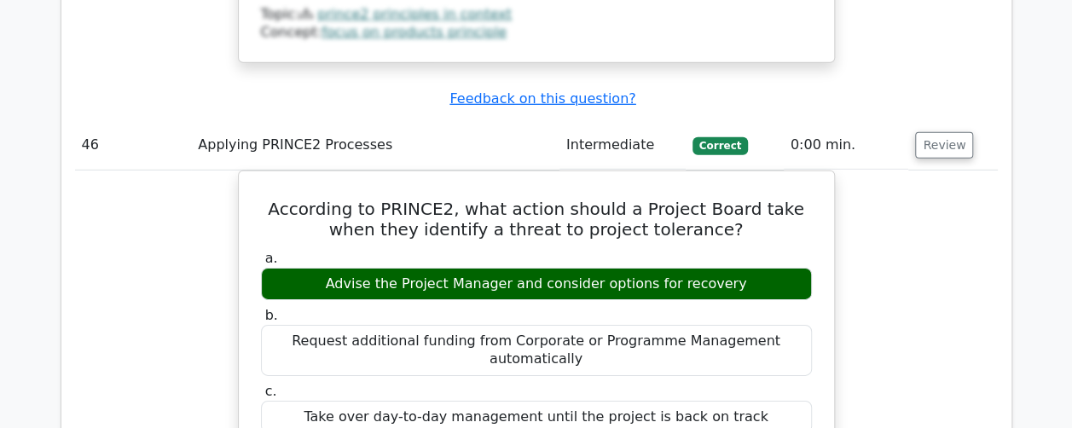
scroll to position [47664, 0]
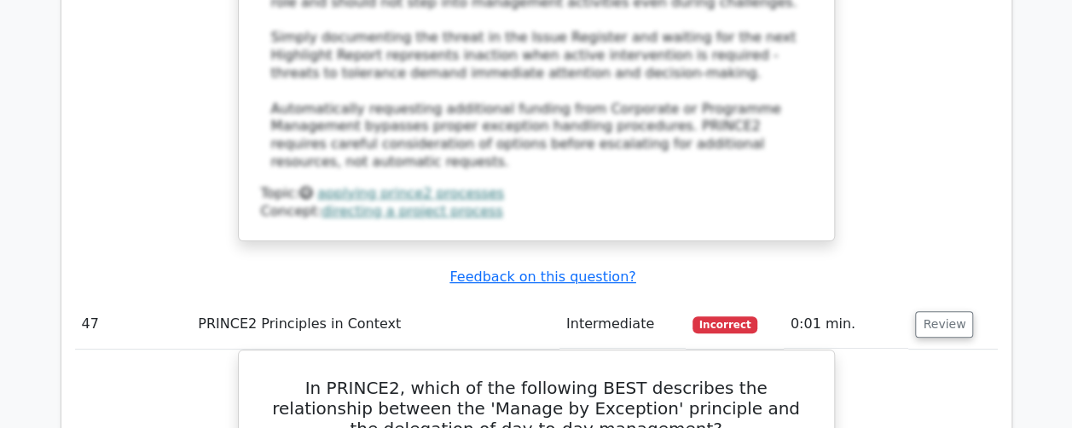
scroll to position [48687, 0]
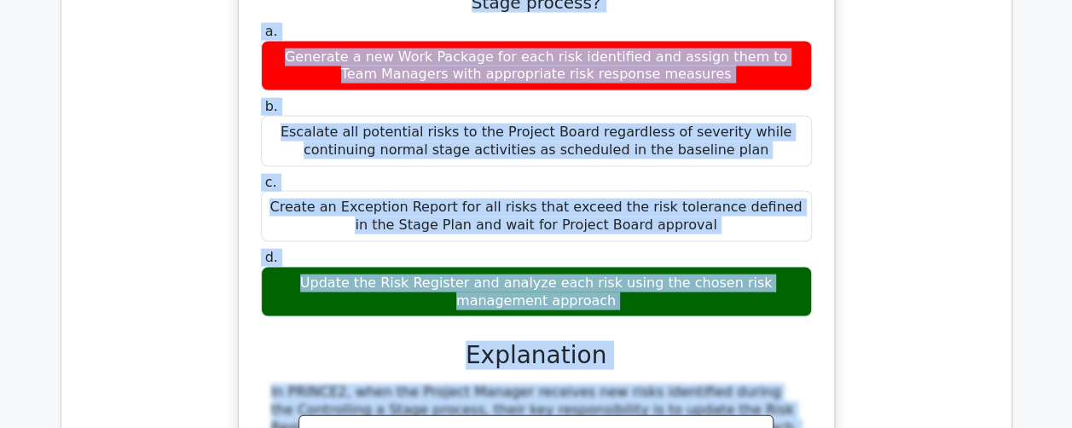
scroll to position [49848, 0]
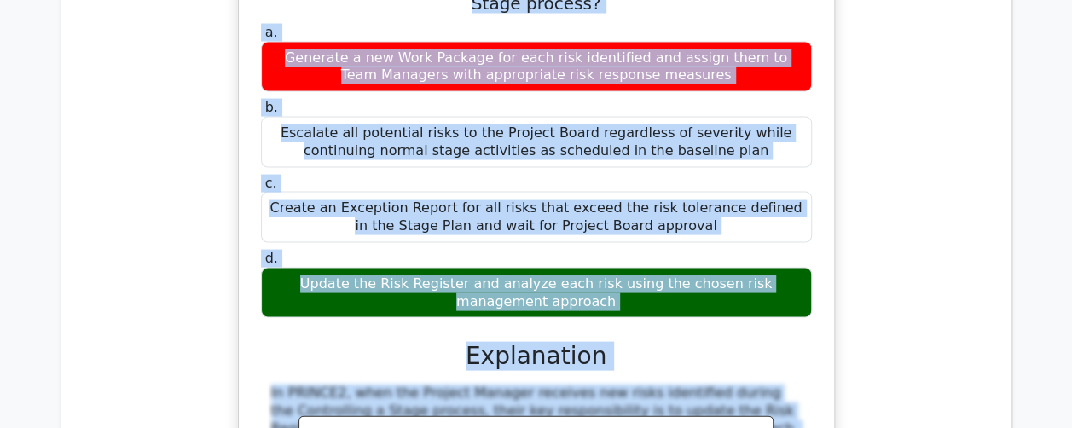
drag, startPoint x: 82, startPoint y: 119, endPoint x: 483, endPoint y: 4, distance: 416.7
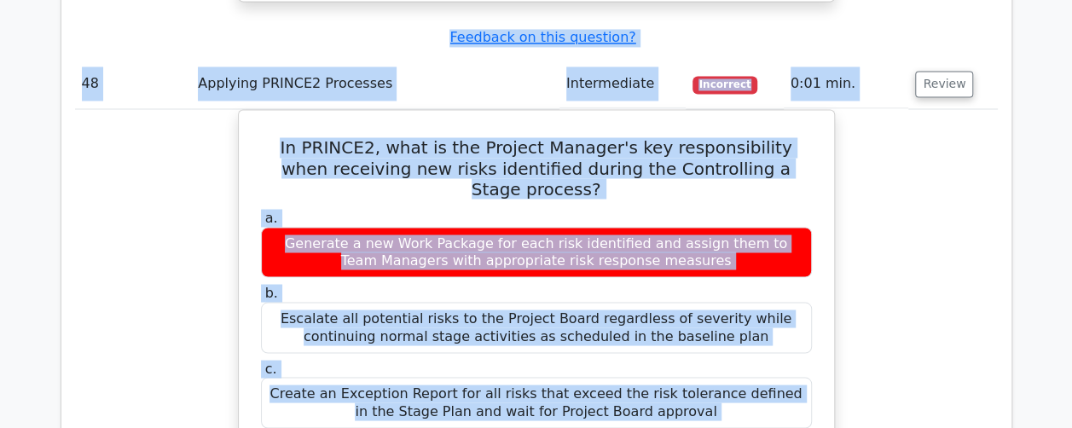
scroll to position [49592, 0]
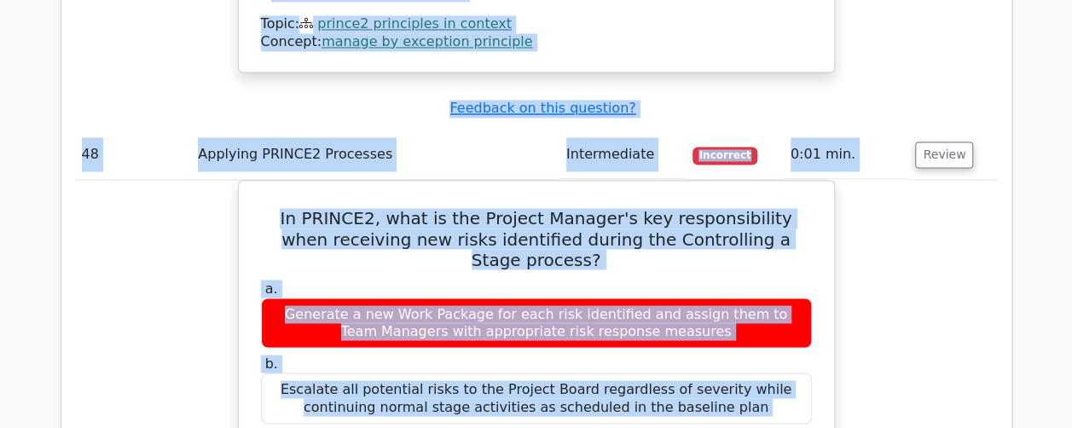
copy tbody "26 Applying PRINCE2 Processes Beginner Incorrect 0:00 min. Review According to …"
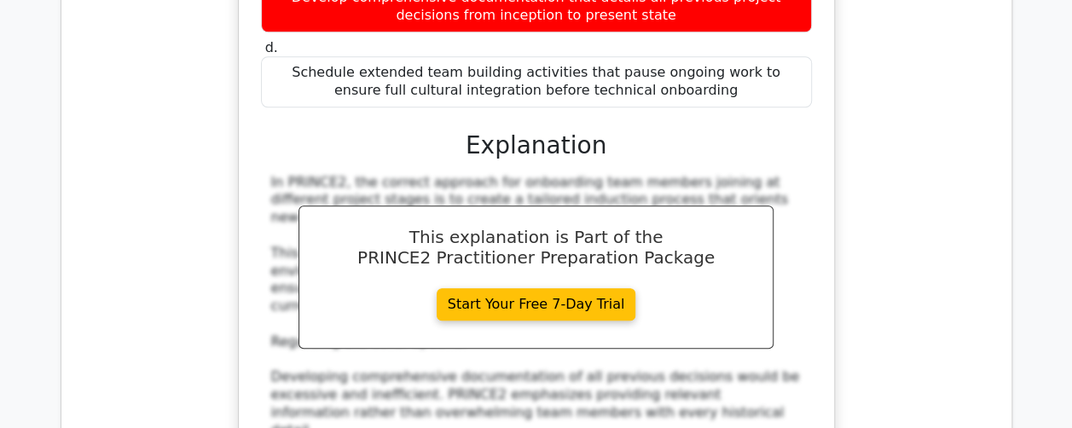
scroll to position [25547, 0]
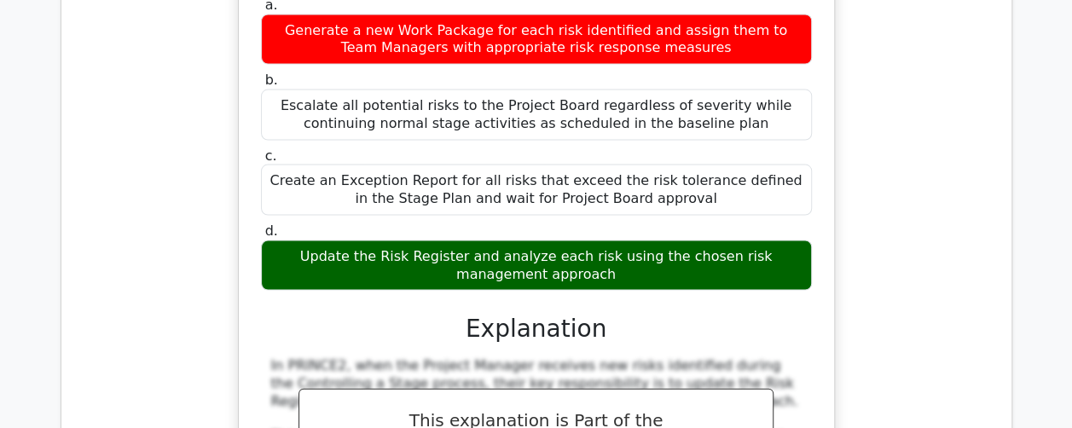
scroll to position [49848, 0]
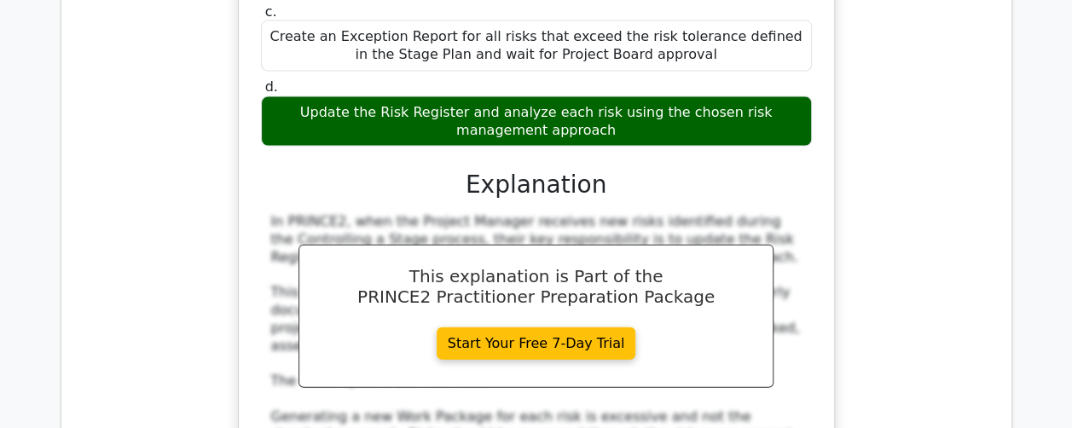
scroll to position [49763, 0]
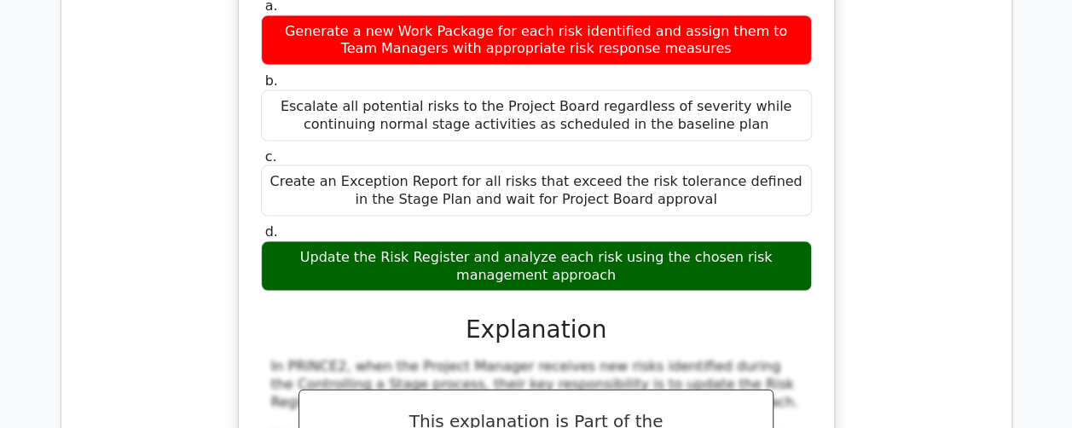
scroll to position [49848, 0]
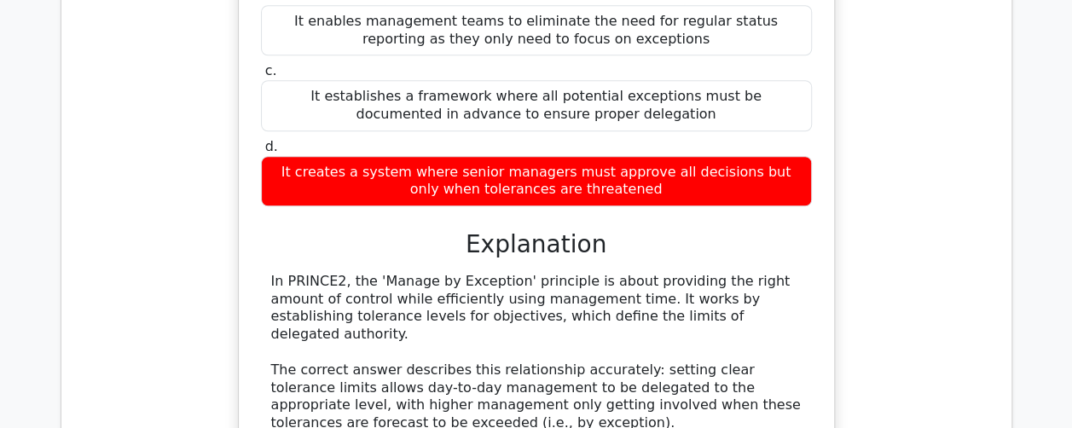
scroll to position [48740, 0]
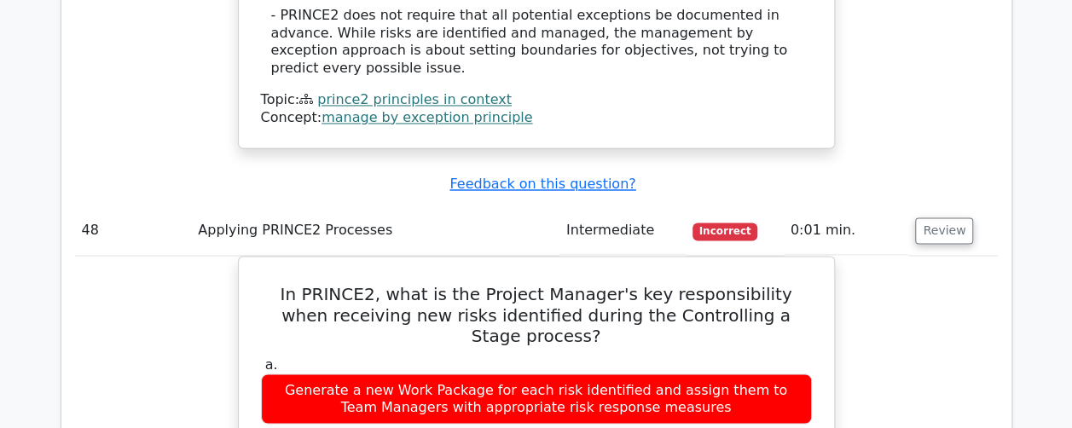
scroll to position [49678, 0]
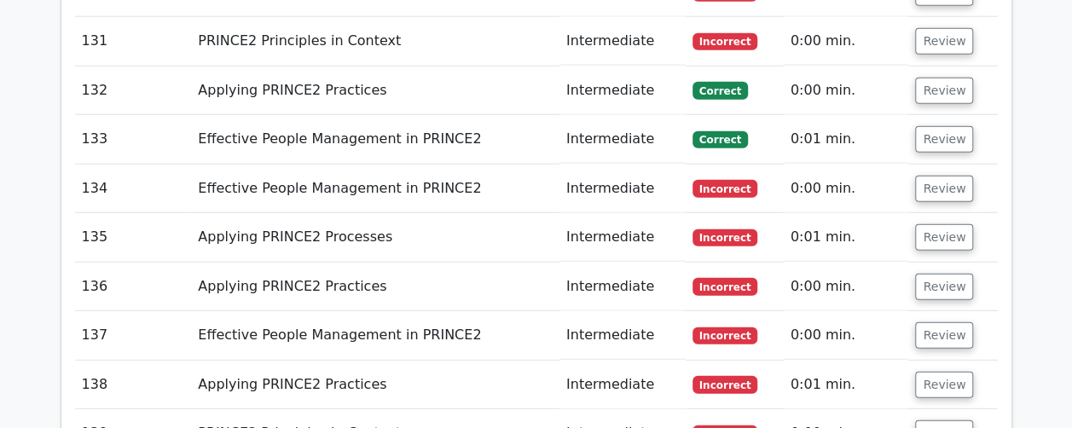
scroll to position [56888, 0]
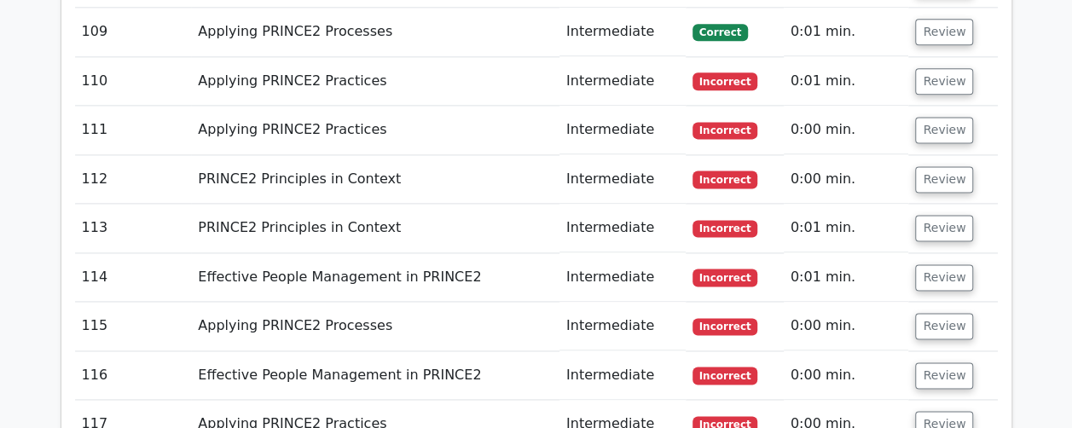
scroll to position [55694, 0]
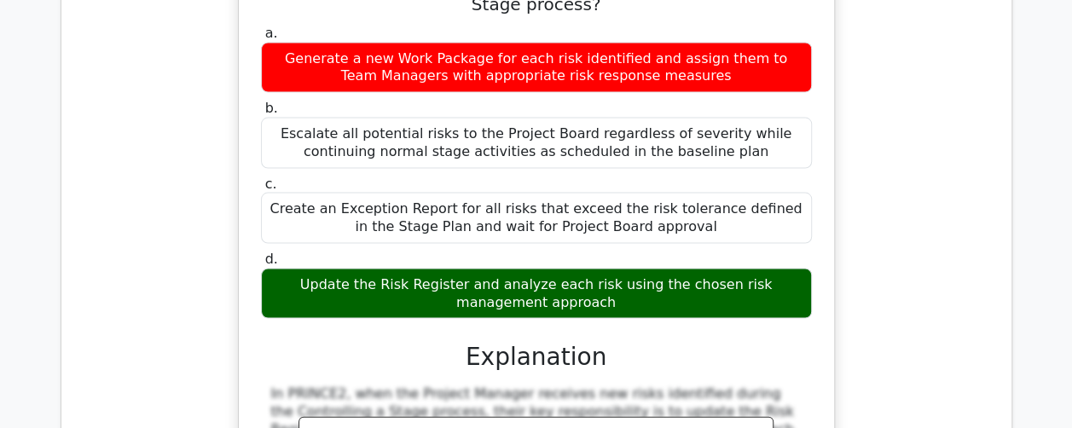
scroll to position [49961, 0]
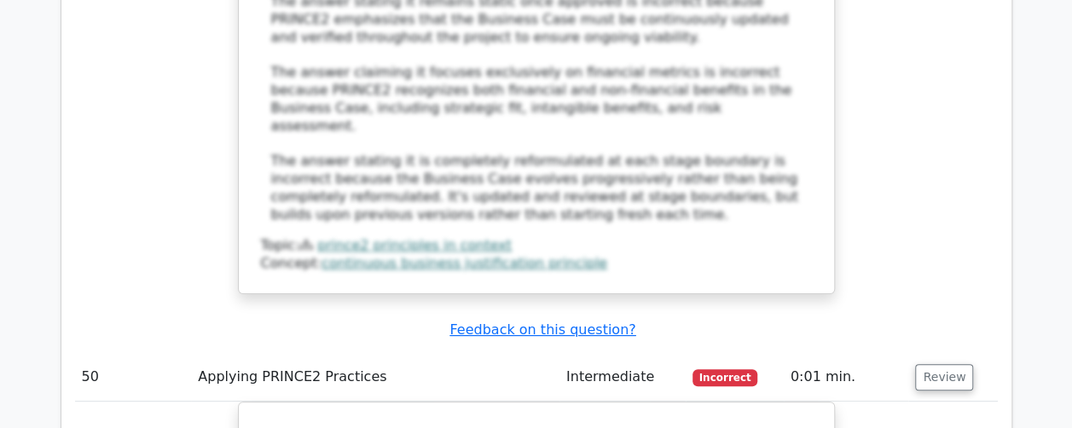
scroll to position [51581, 0]
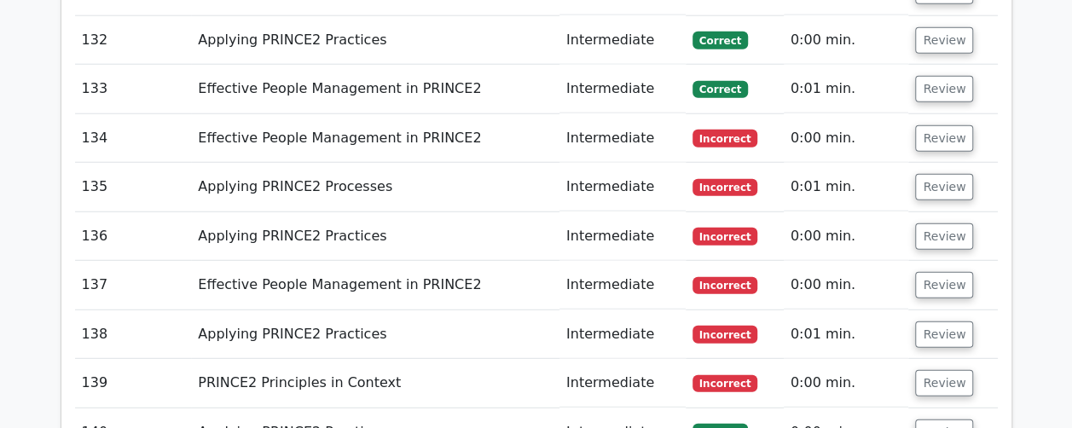
scroll to position [57038, 0]
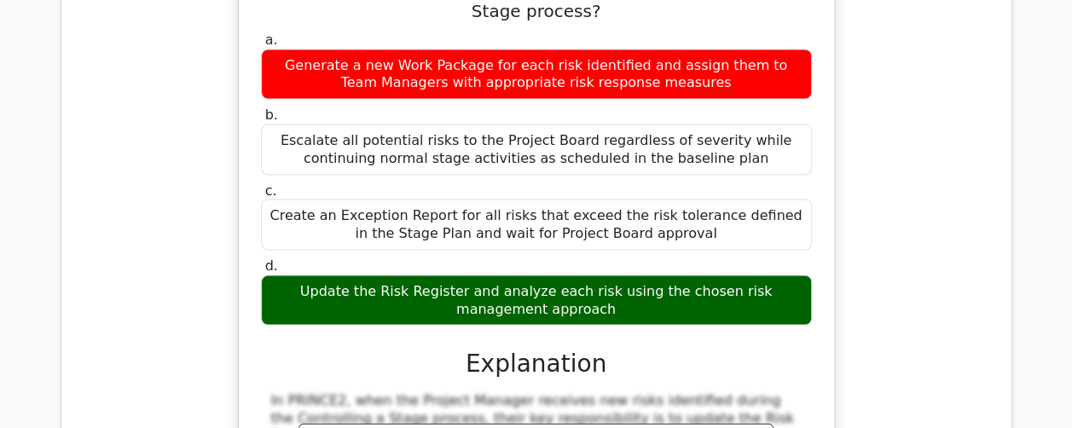
scroll to position [49876, 0]
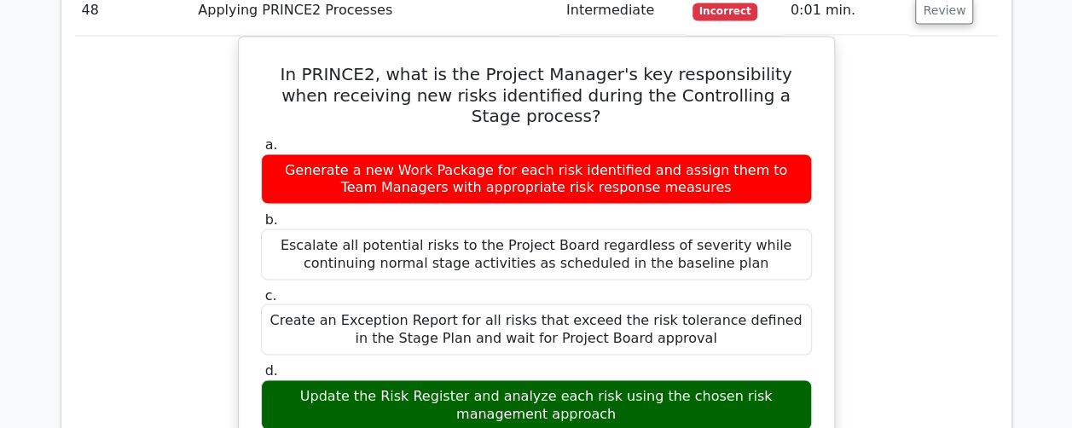
scroll to position [49705, 0]
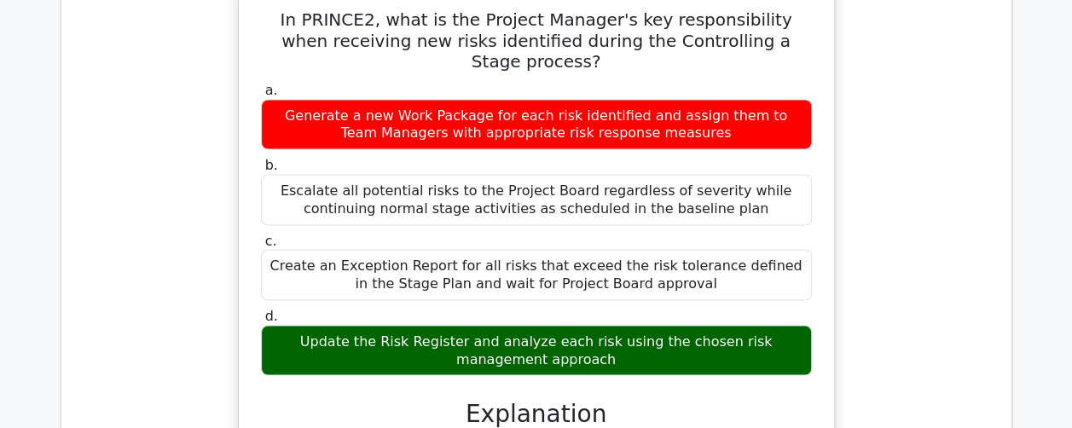
scroll to position [49876, 0]
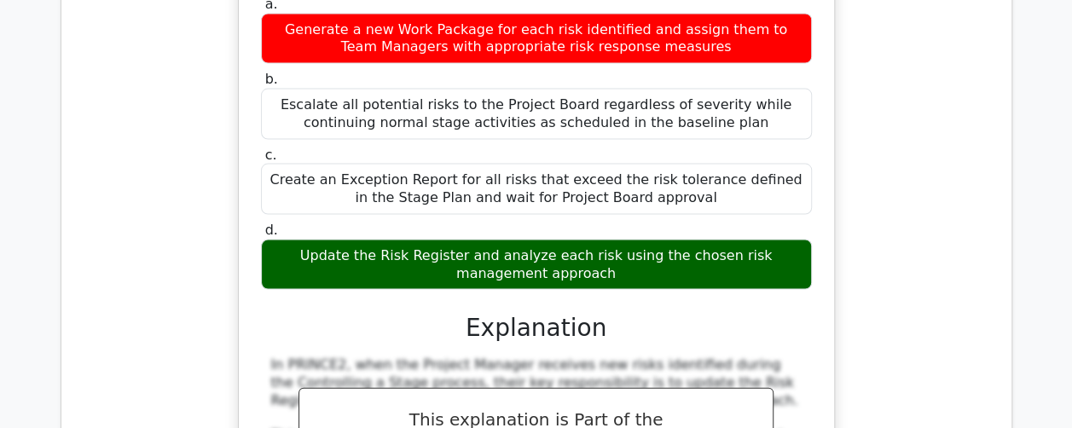
drag, startPoint x: 935, startPoint y: 273, endPoint x: 927, endPoint y: 267, distance: 9.7
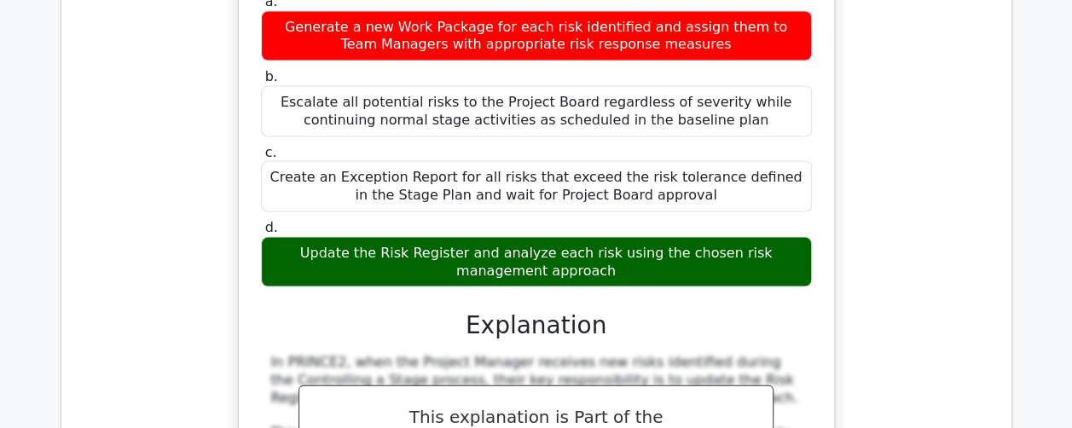
scroll to position [49961, 0]
